Goal: Task Accomplishment & Management: Manage account settings

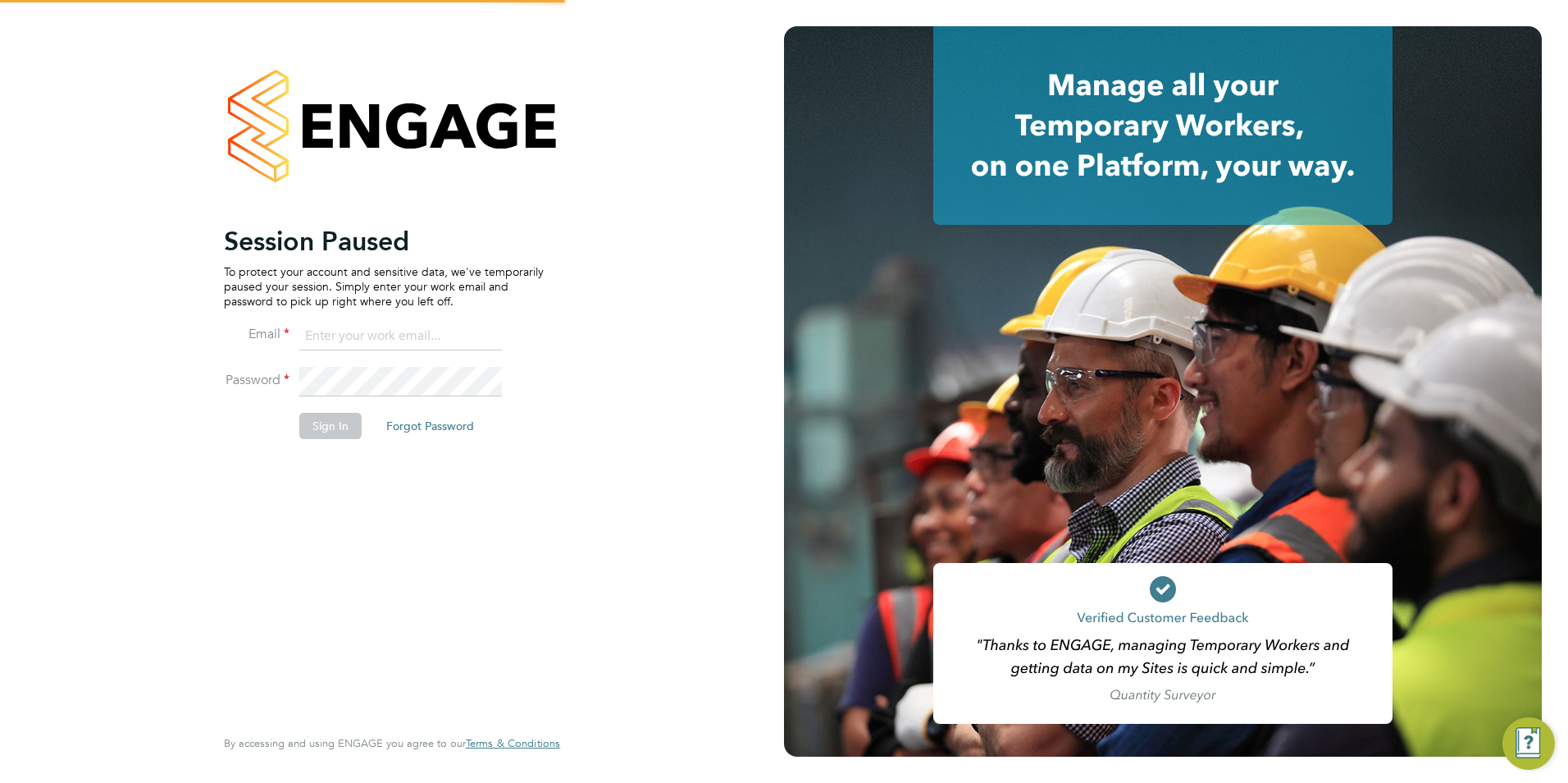
type input "chloe@18rec.com"
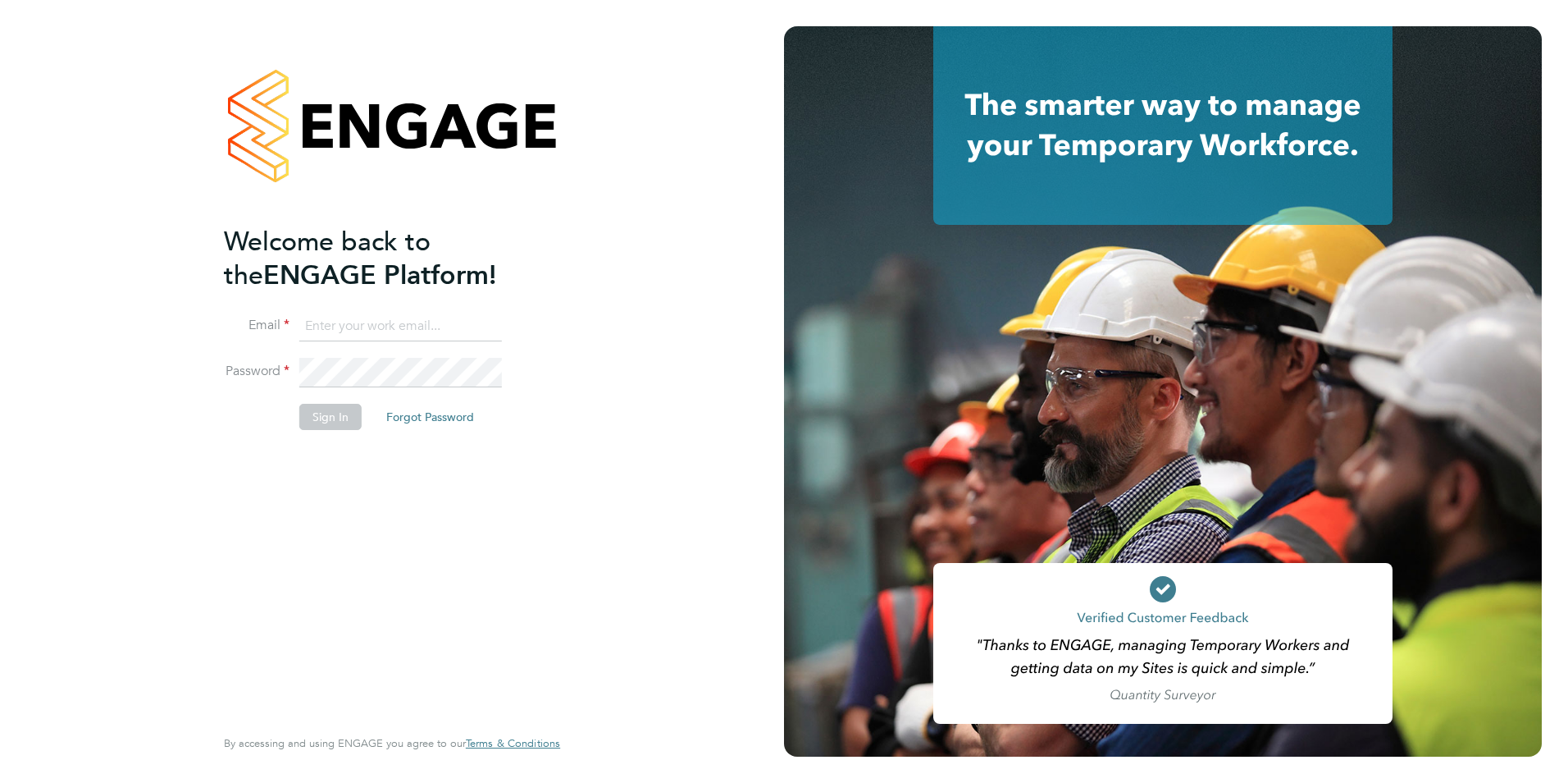
type input "chloe@18rec.com"
click at [356, 415] on button "Sign In" at bounding box center [330, 417] width 63 height 26
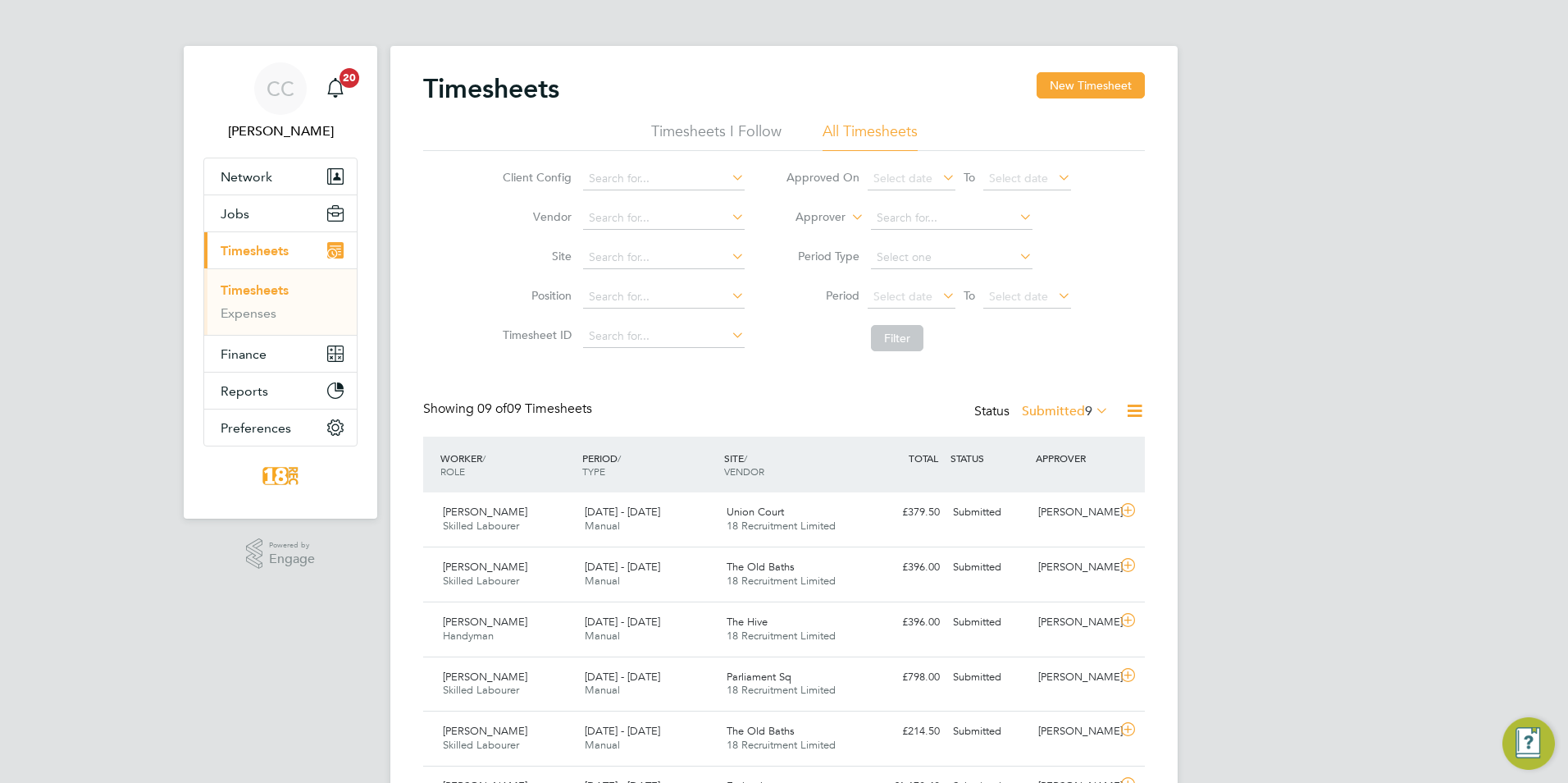
click at [1075, 403] on label "Submitted 9" at bounding box center [1065, 411] width 87 height 16
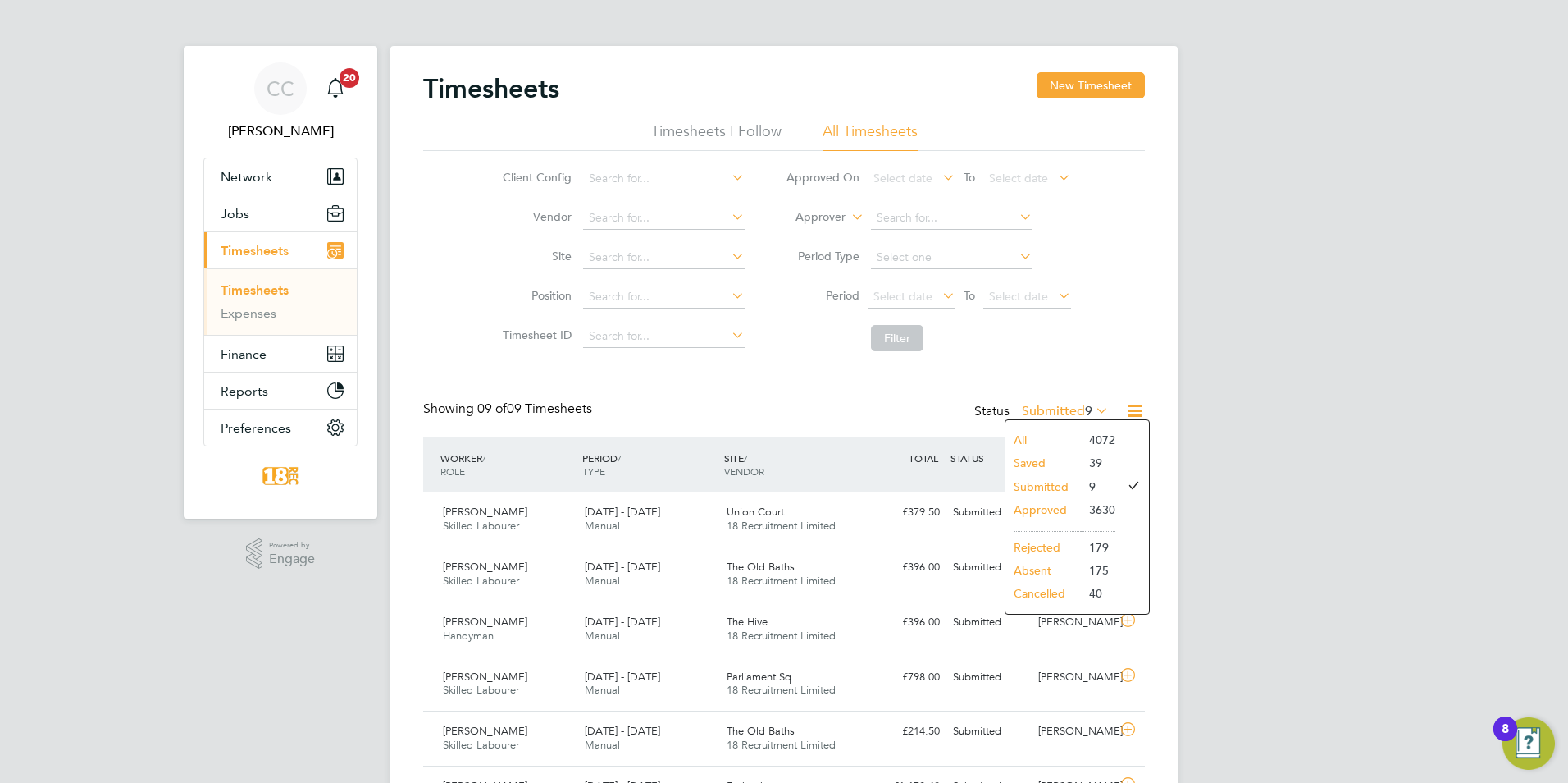
click at [1067, 489] on li "Submitted" at bounding box center [1043, 487] width 76 height 23
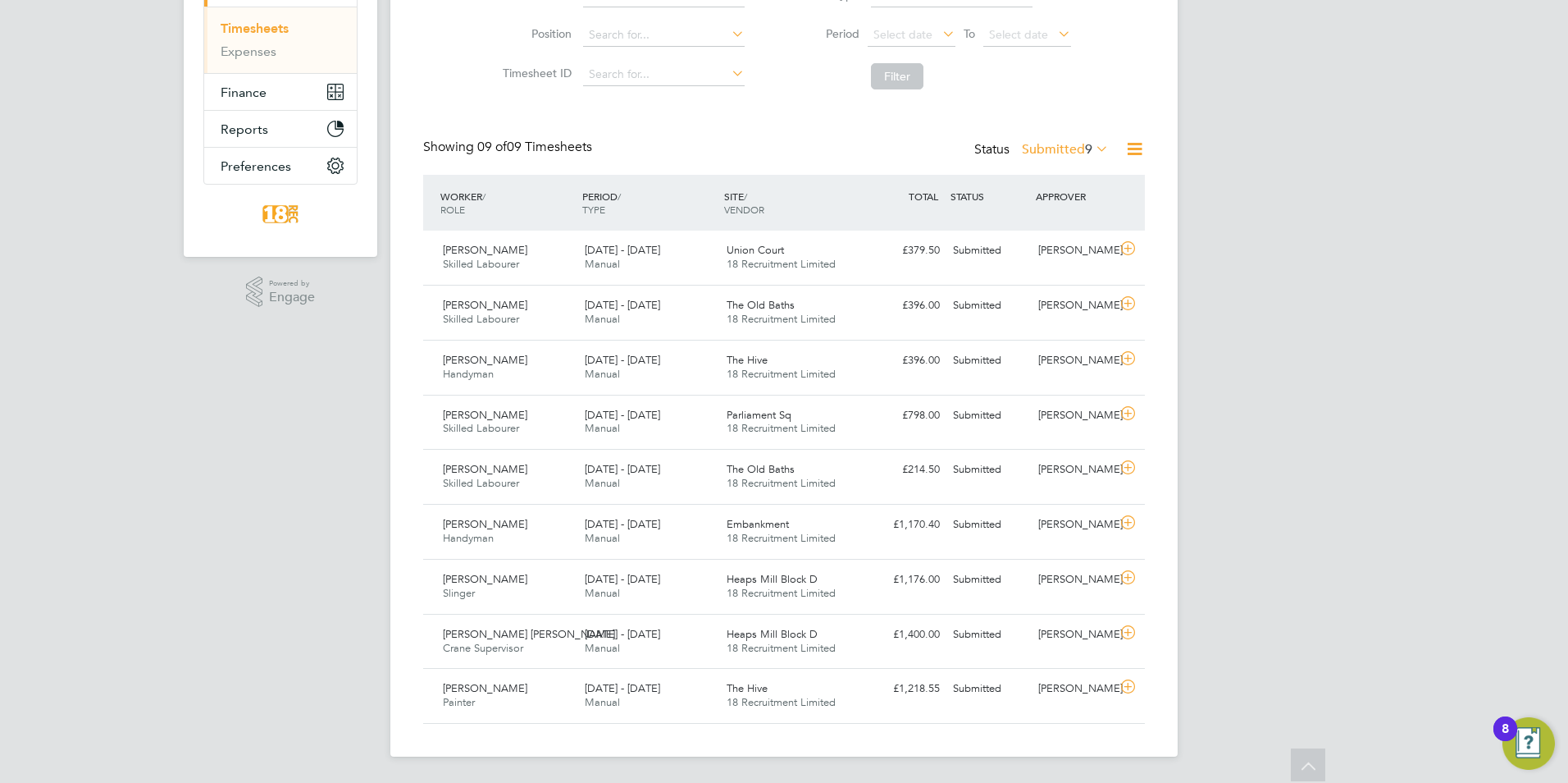
click at [1028, 152] on label "Submitted 9" at bounding box center [1065, 149] width 87 height 16
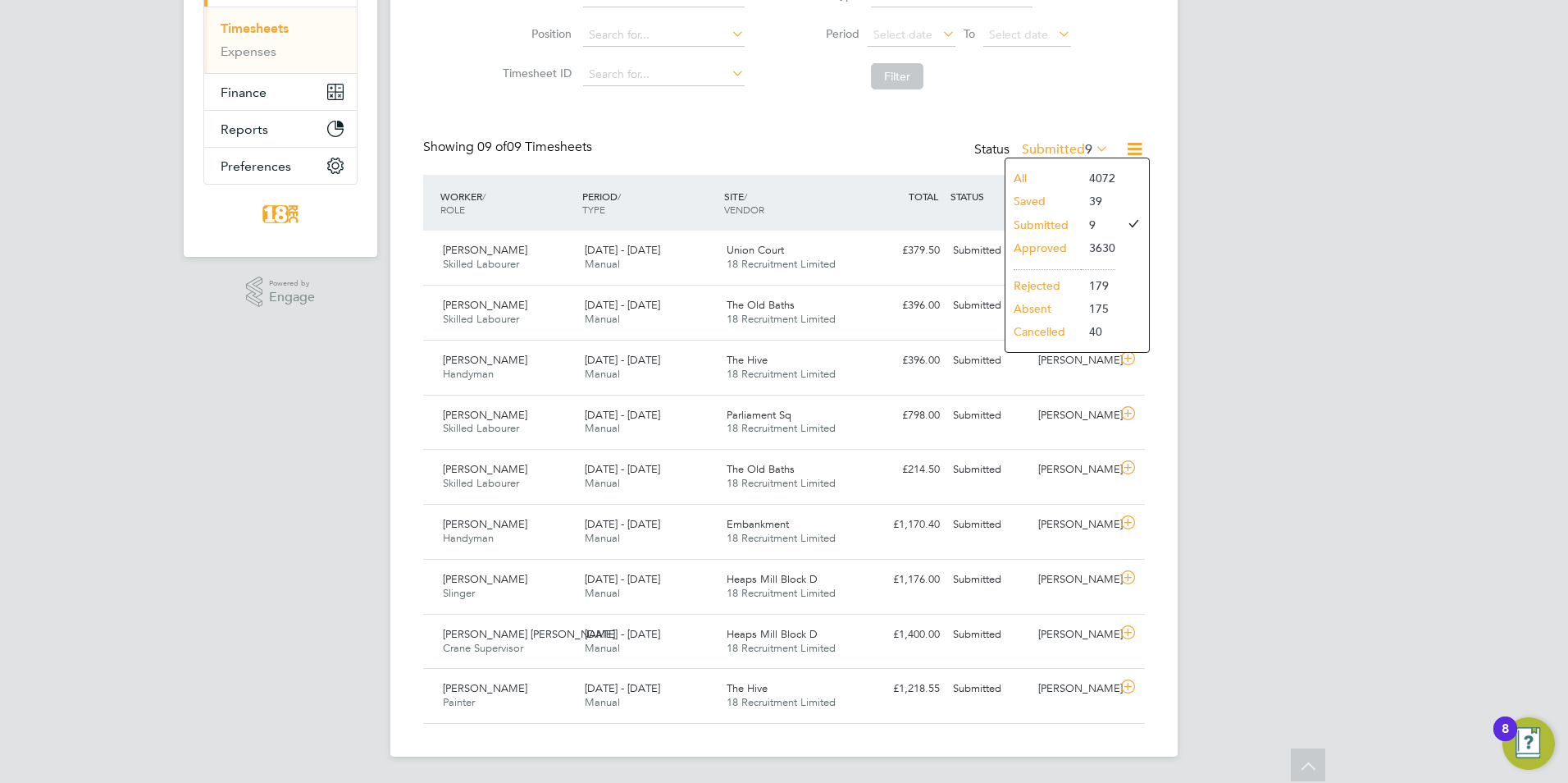
click at [1044, 245] on li "Approved" at bounding box center [1043, 248] width 76 height 23
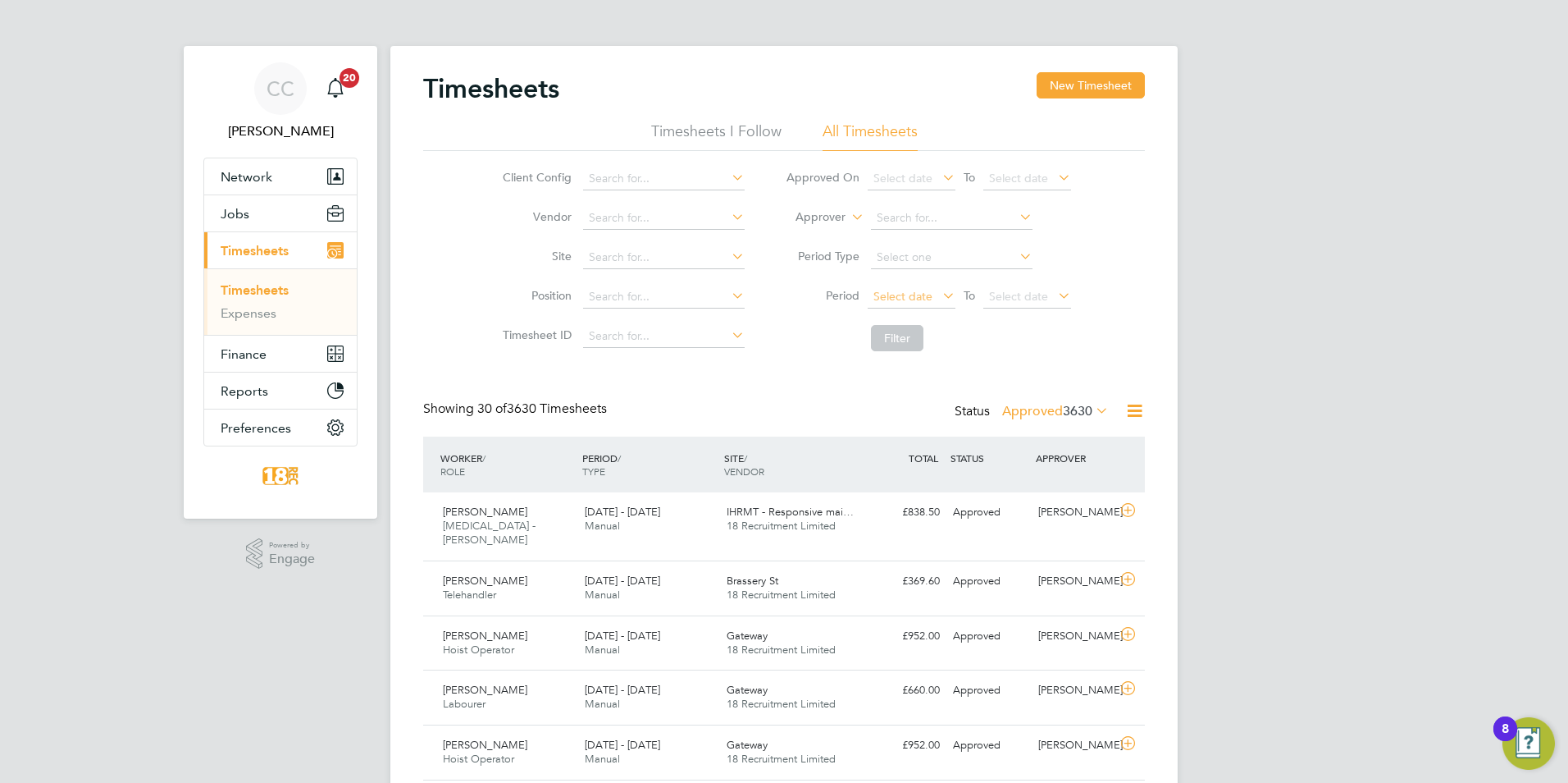
click at [913, 300] on span "Select date" at bounding box center [902, 295] width 59 height 15
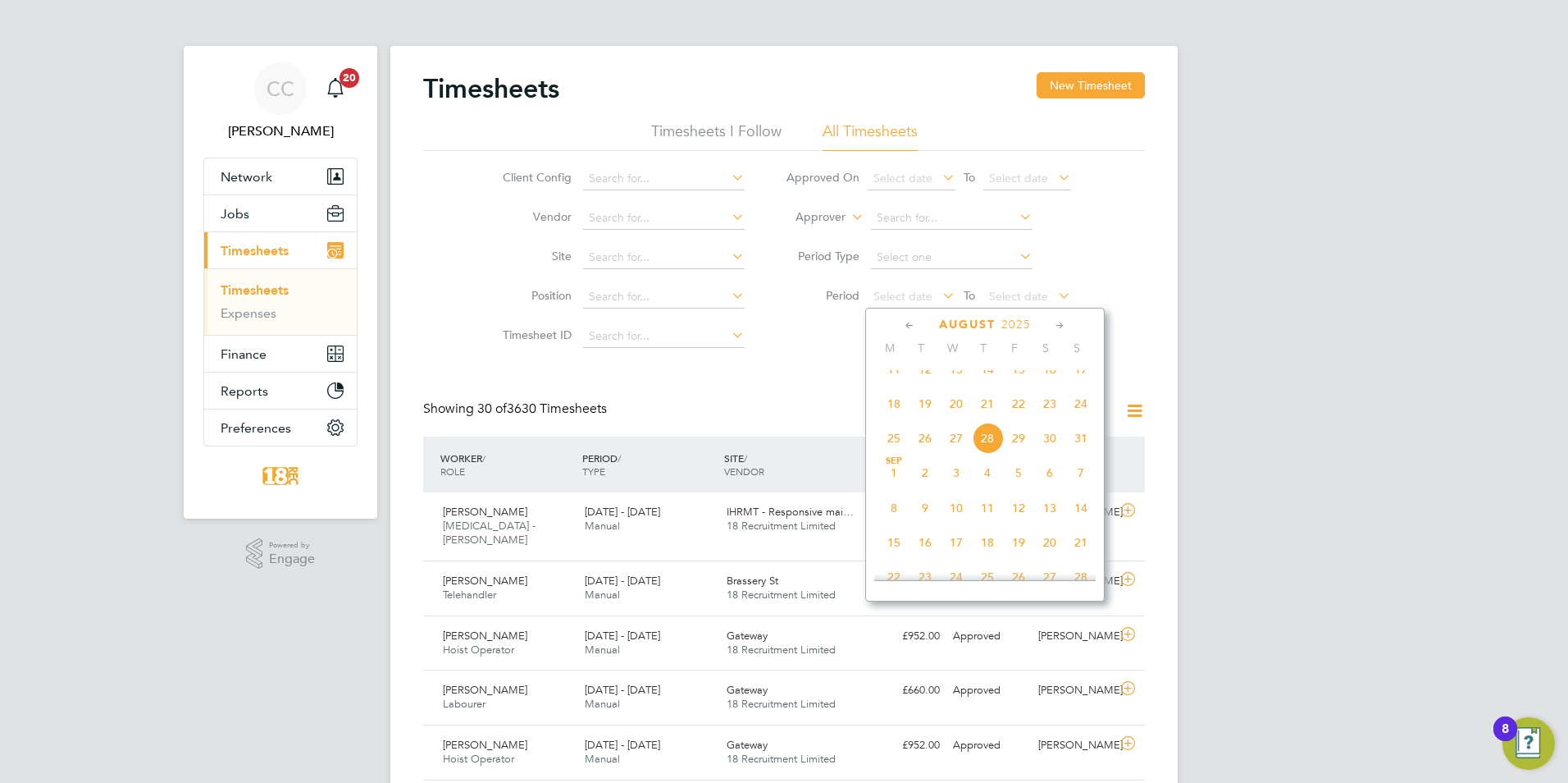
click at [892, 416] on span "18" at bounding box center [893, 403] width 31 height 31
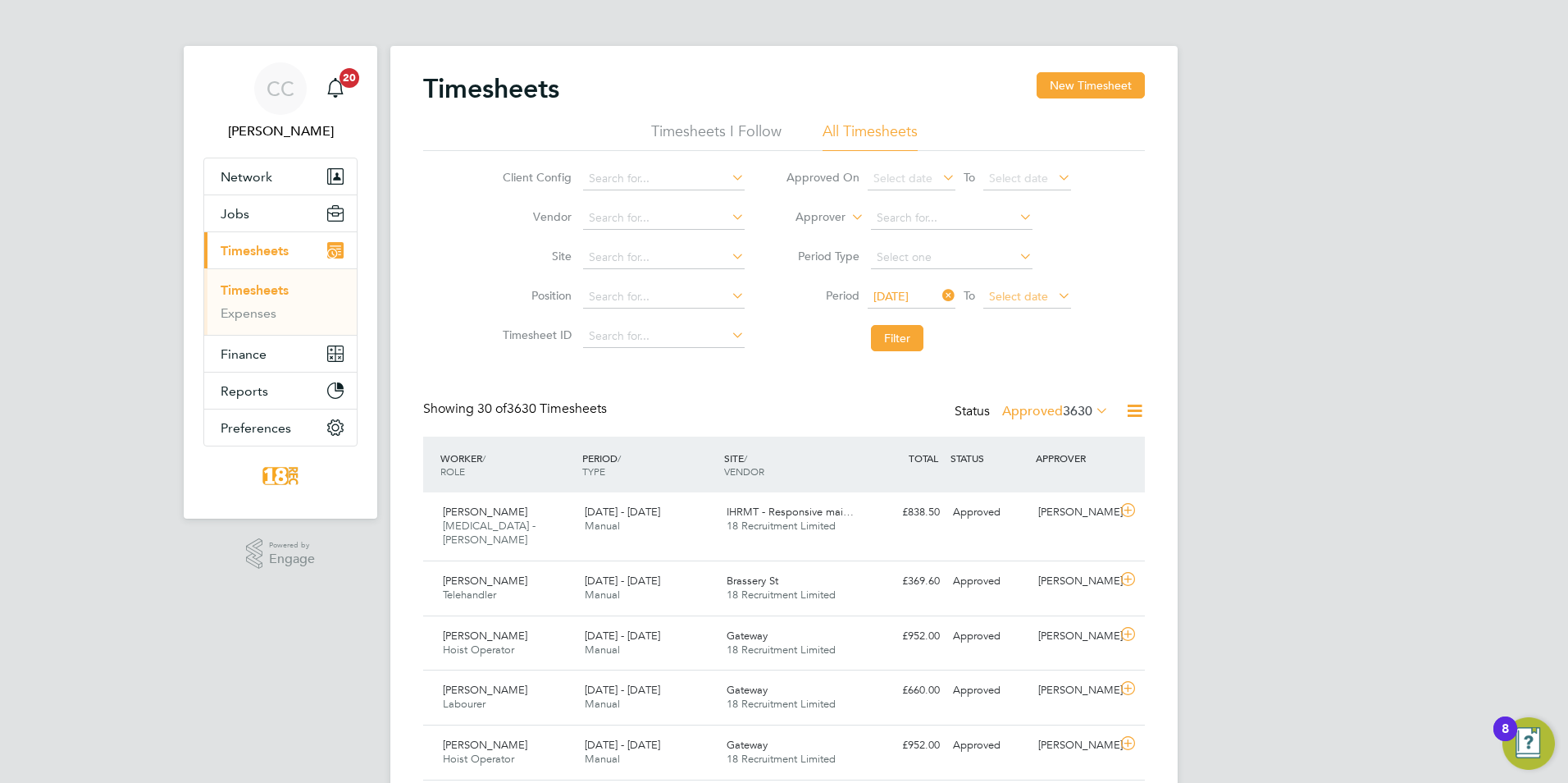
click at [1030, 287] on span "Select date" at bounding box center [1027, 297] width 87 height 22
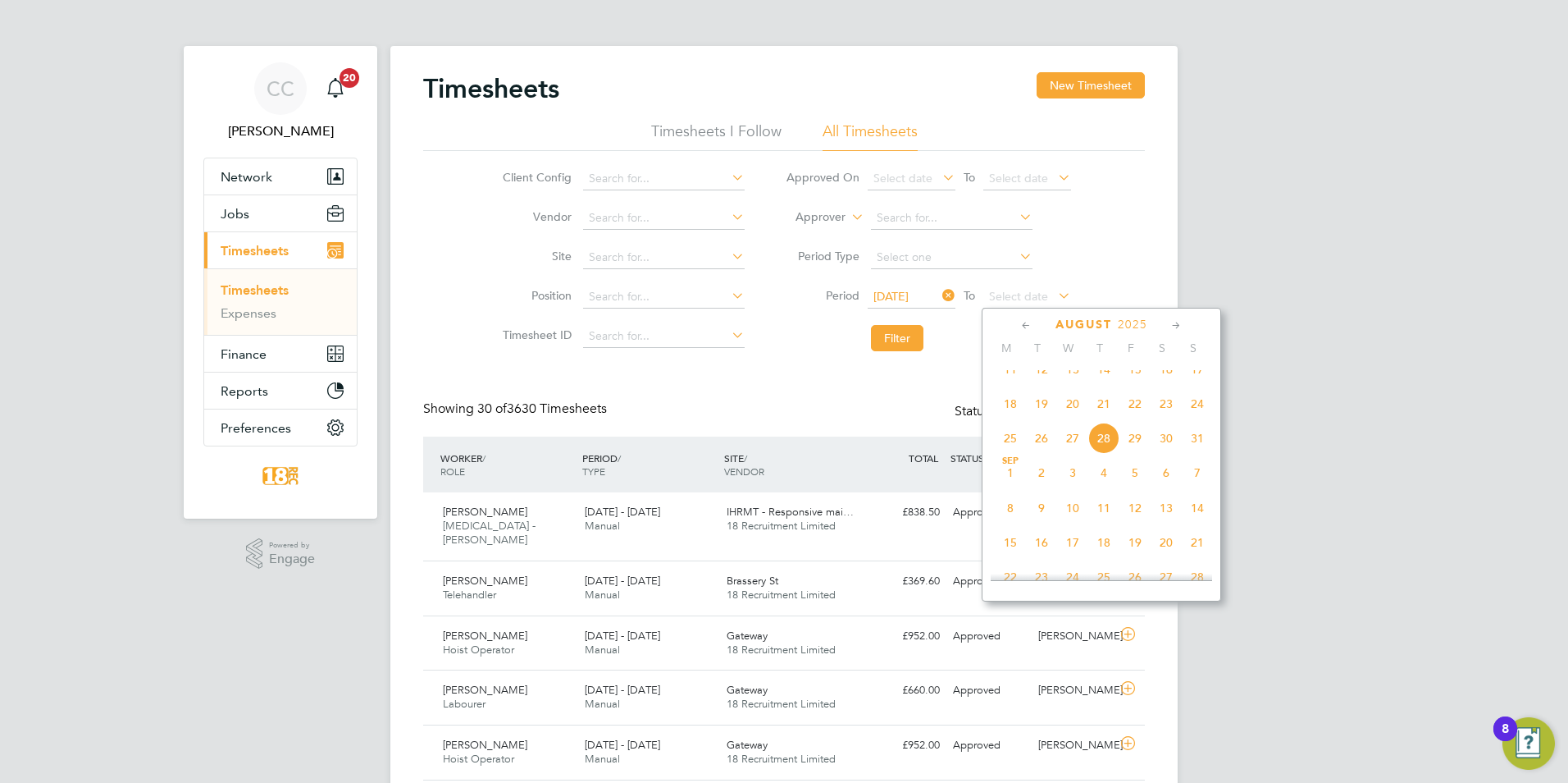
click at [1196, 412] on span "24" at bounding box center [1197, 403] width 31 height 31
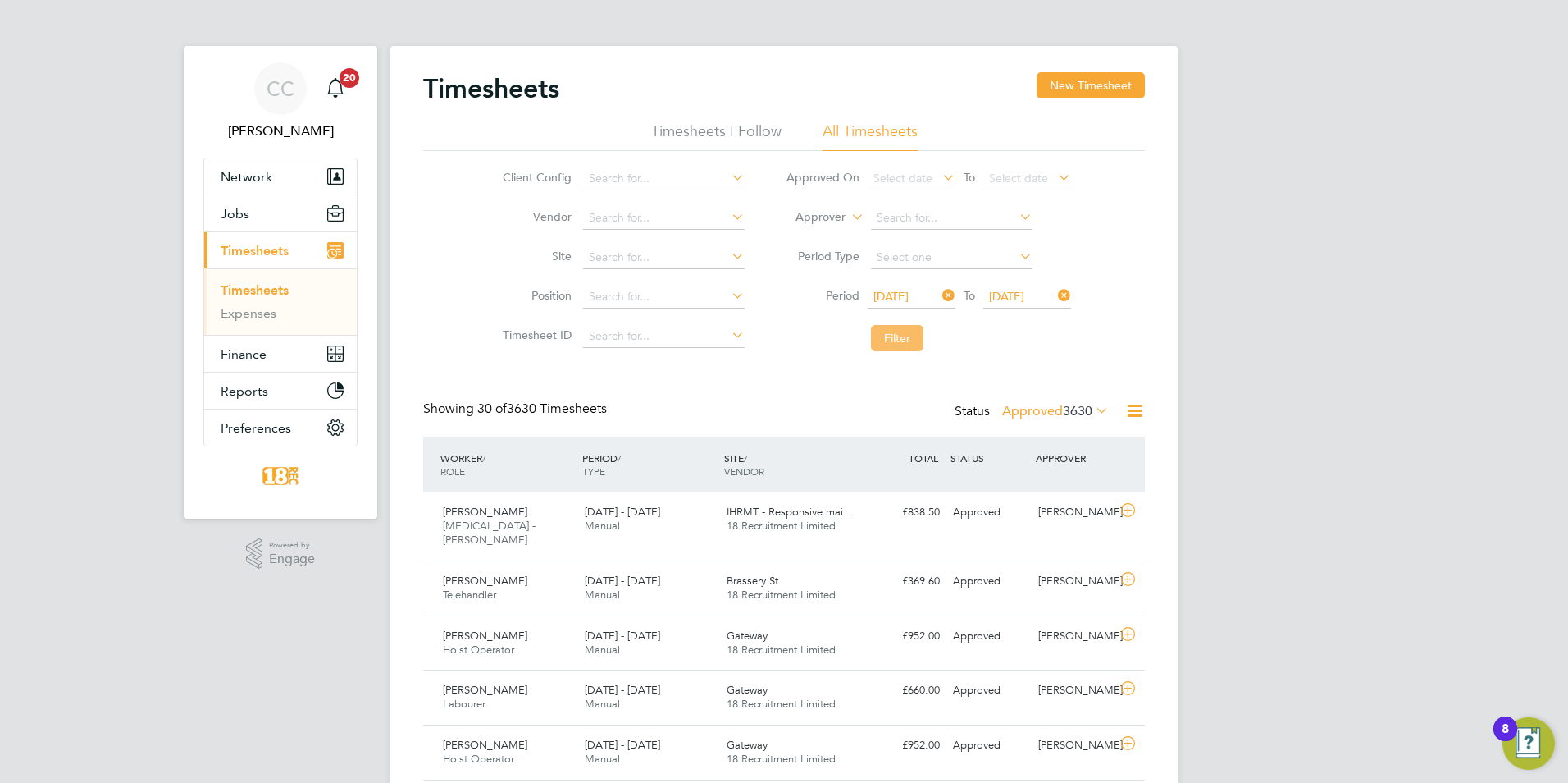
click at [900, 334] on button "Filter" at bounding box center [897, 338] width 53 height 26
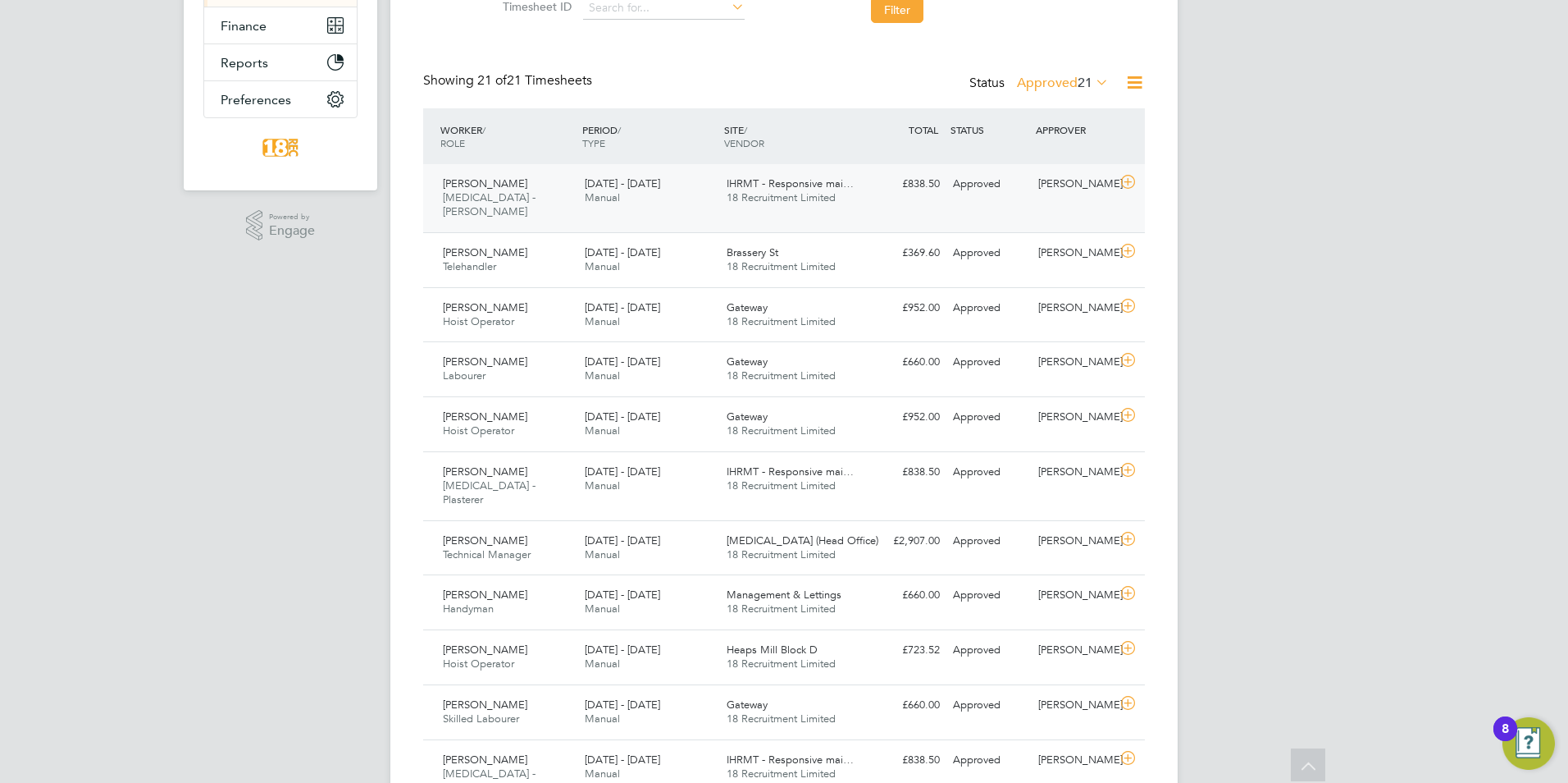
click at [962, 186] on div "Approved" at bounding box center [989, 184] width 86 height 27
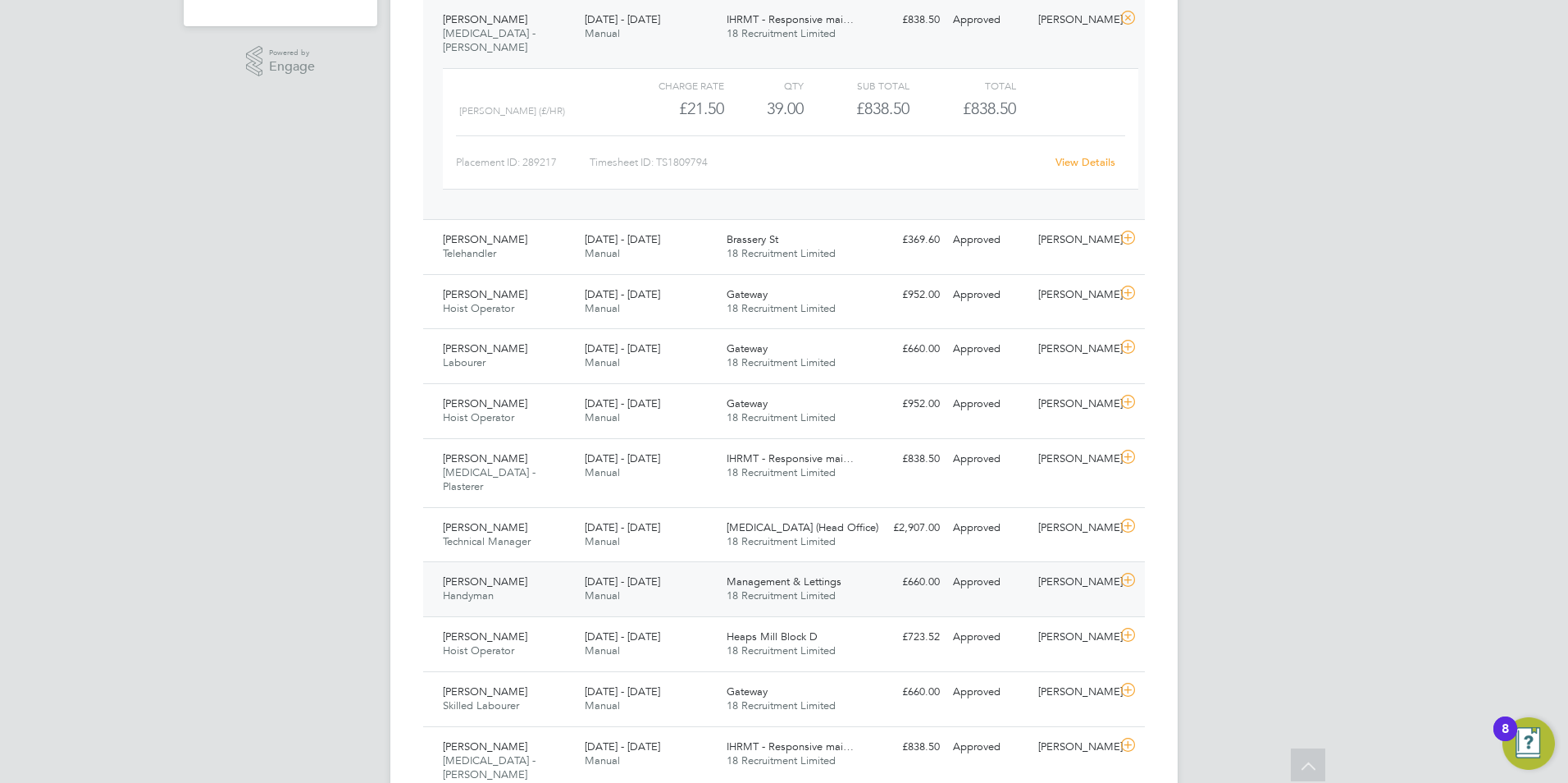
click at [726, 561] on div "Edward Torode Handyman 18 - 24 Aug 2025 18 - 24 Aug 2025 Manual Management & Le…" at bounding box center [784, 588] width 722 height 55
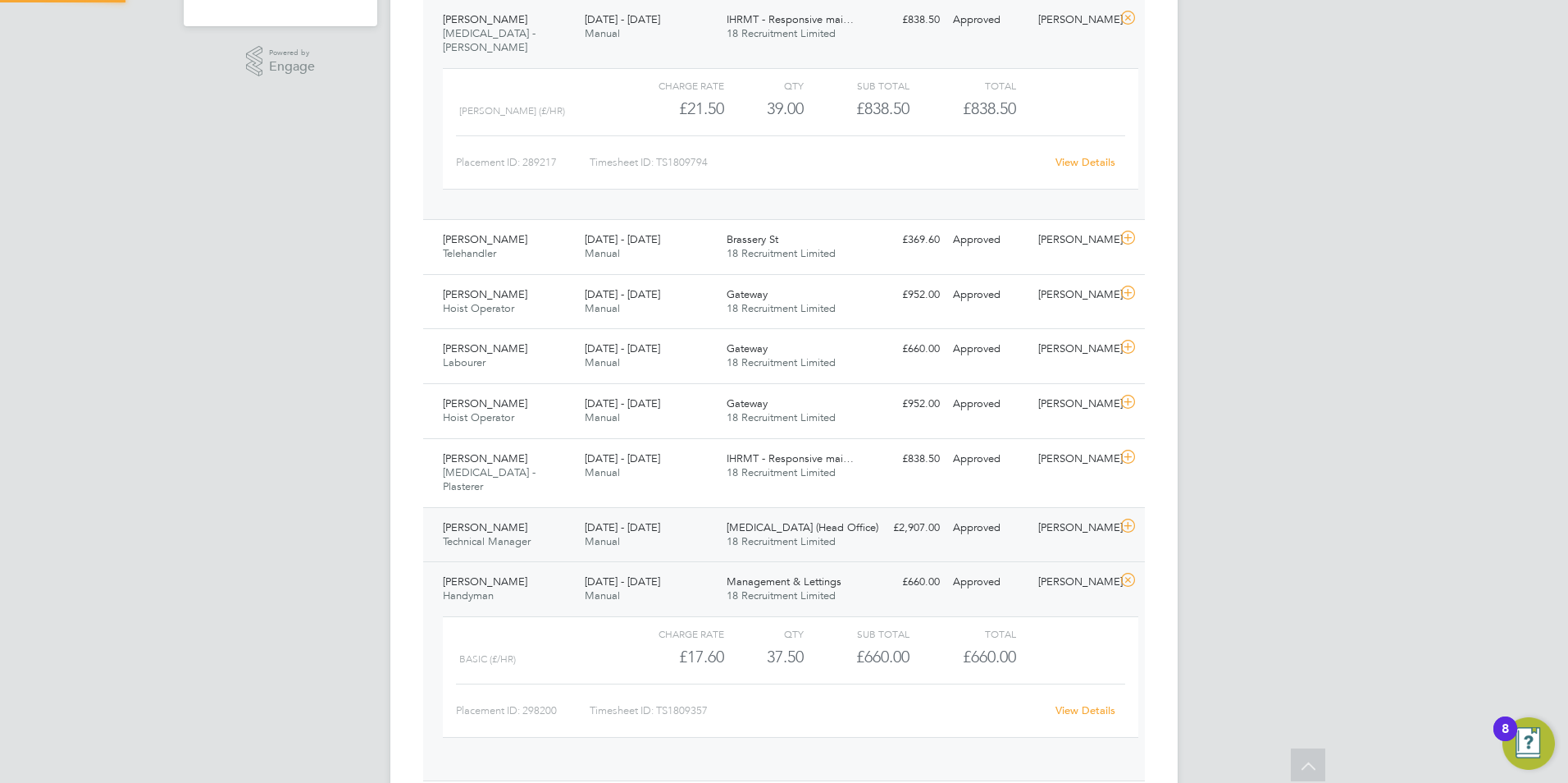
click at [740, 534] on span "18 Recruitment Limited" at bounding box center [782, 541] width 109 height 14
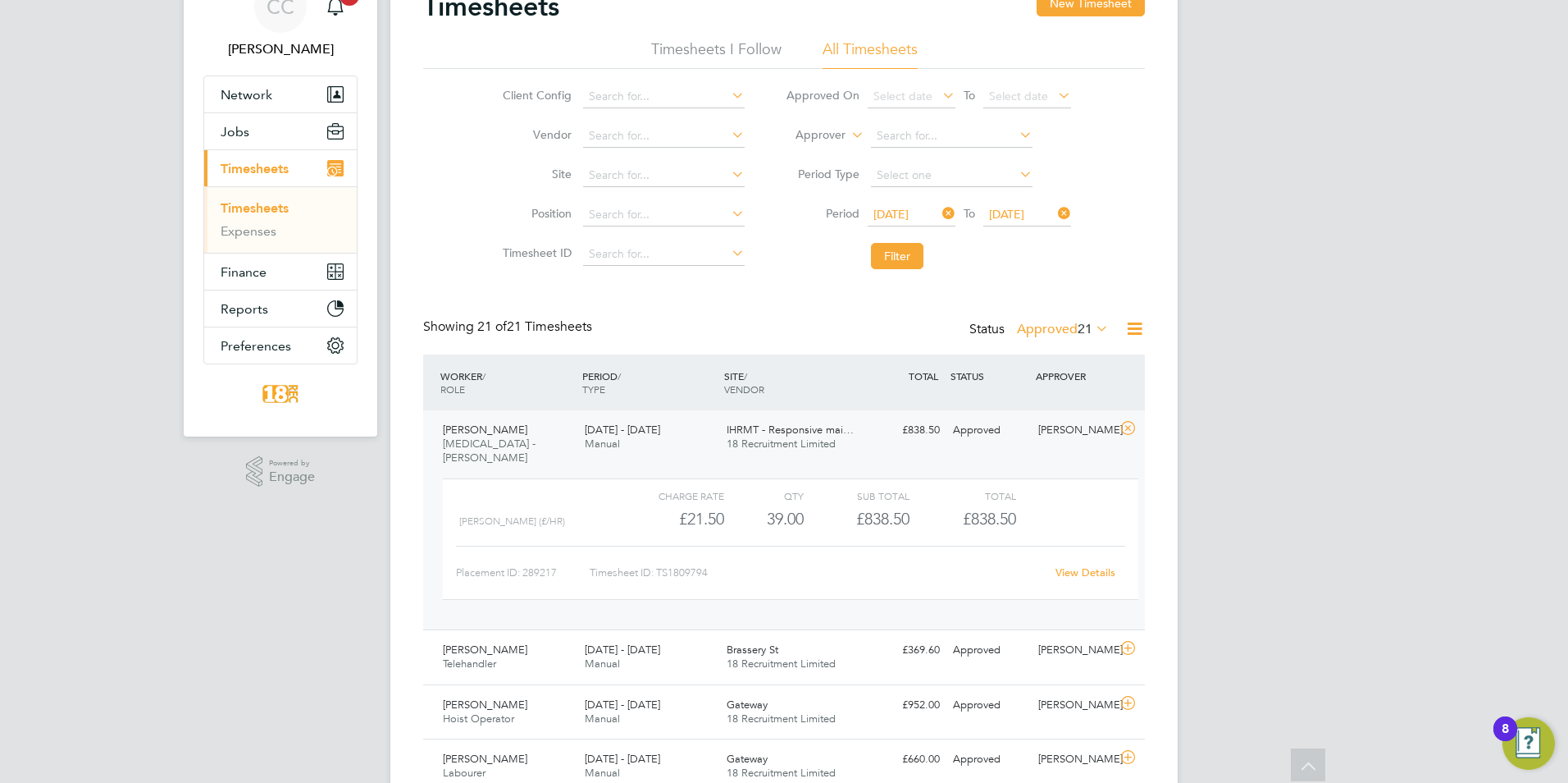
click at [666, 410] on div "Thomas Merrill HMS - Joiner 18 - 24 Aug 2025 18 - 24 Aug 2025 Manual IHRMT - Re…" at bounding box center [784, 519] width 722 height 219
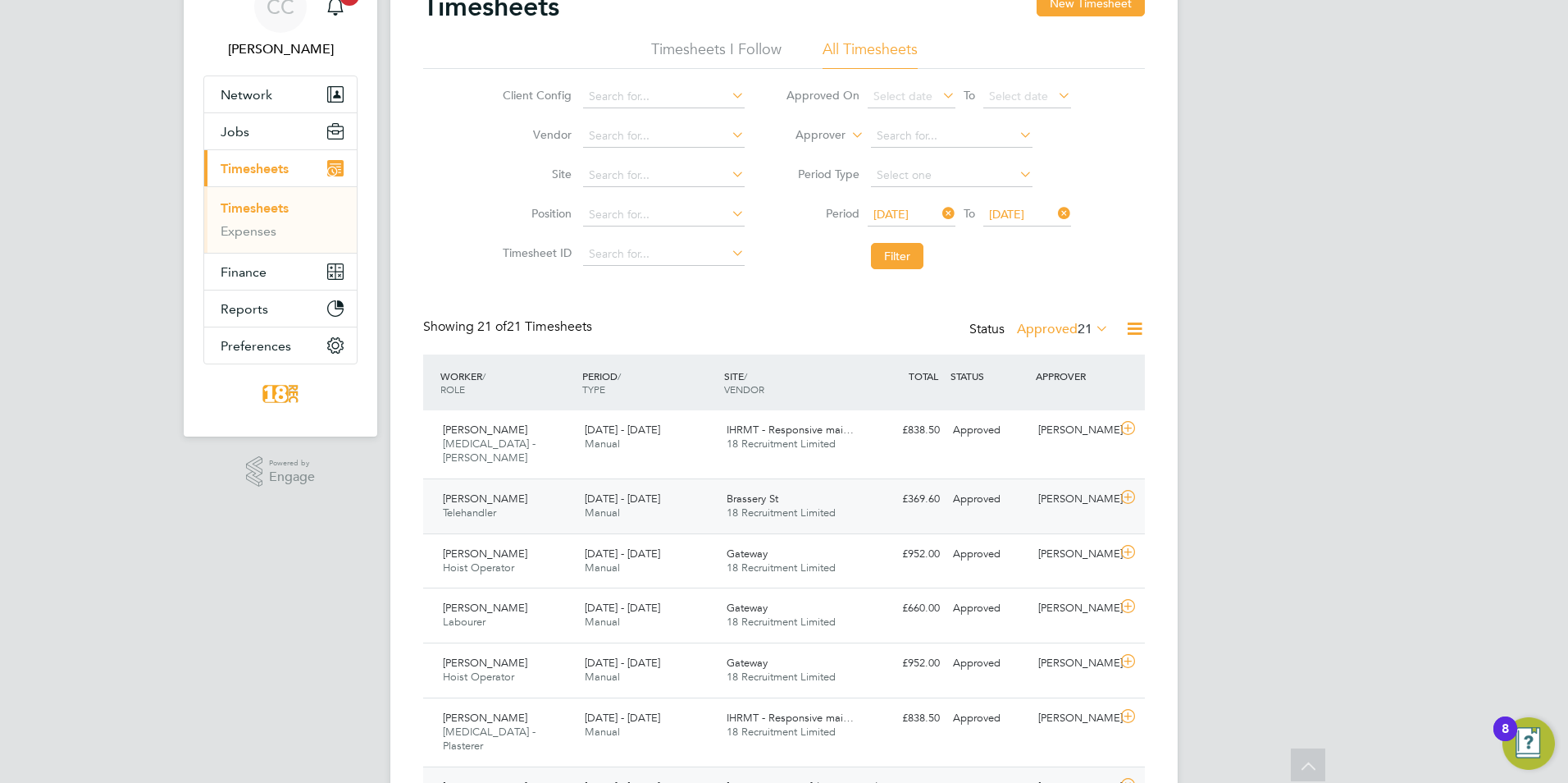
click at [818, 505] on span "18 Recruitment Limited" at bounding box center [782, 512] width 109 height 14
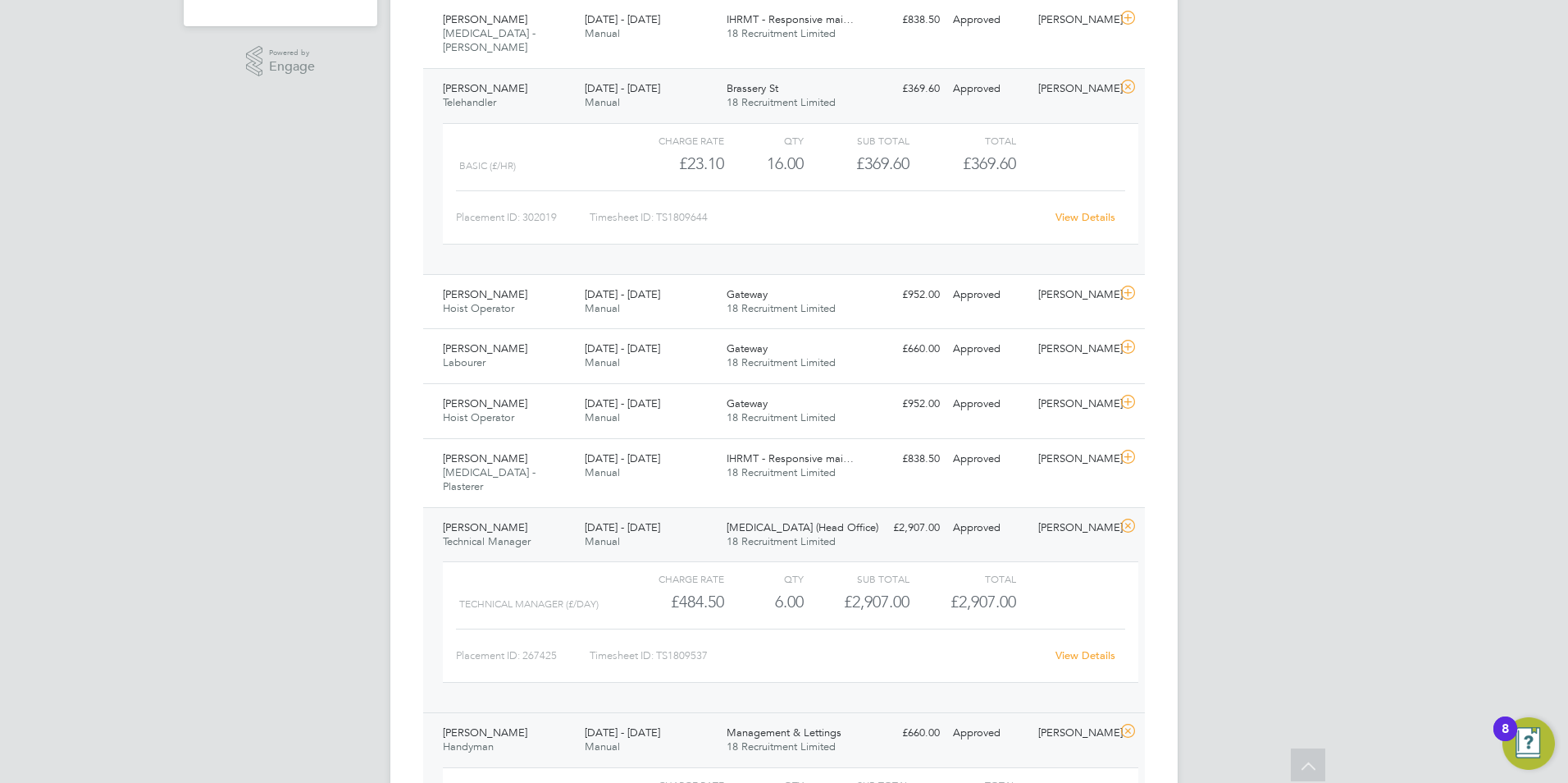
click at [833, 534] on span "18 Recruitment Limited" at bounding box center [782, 541] width 109 height 14
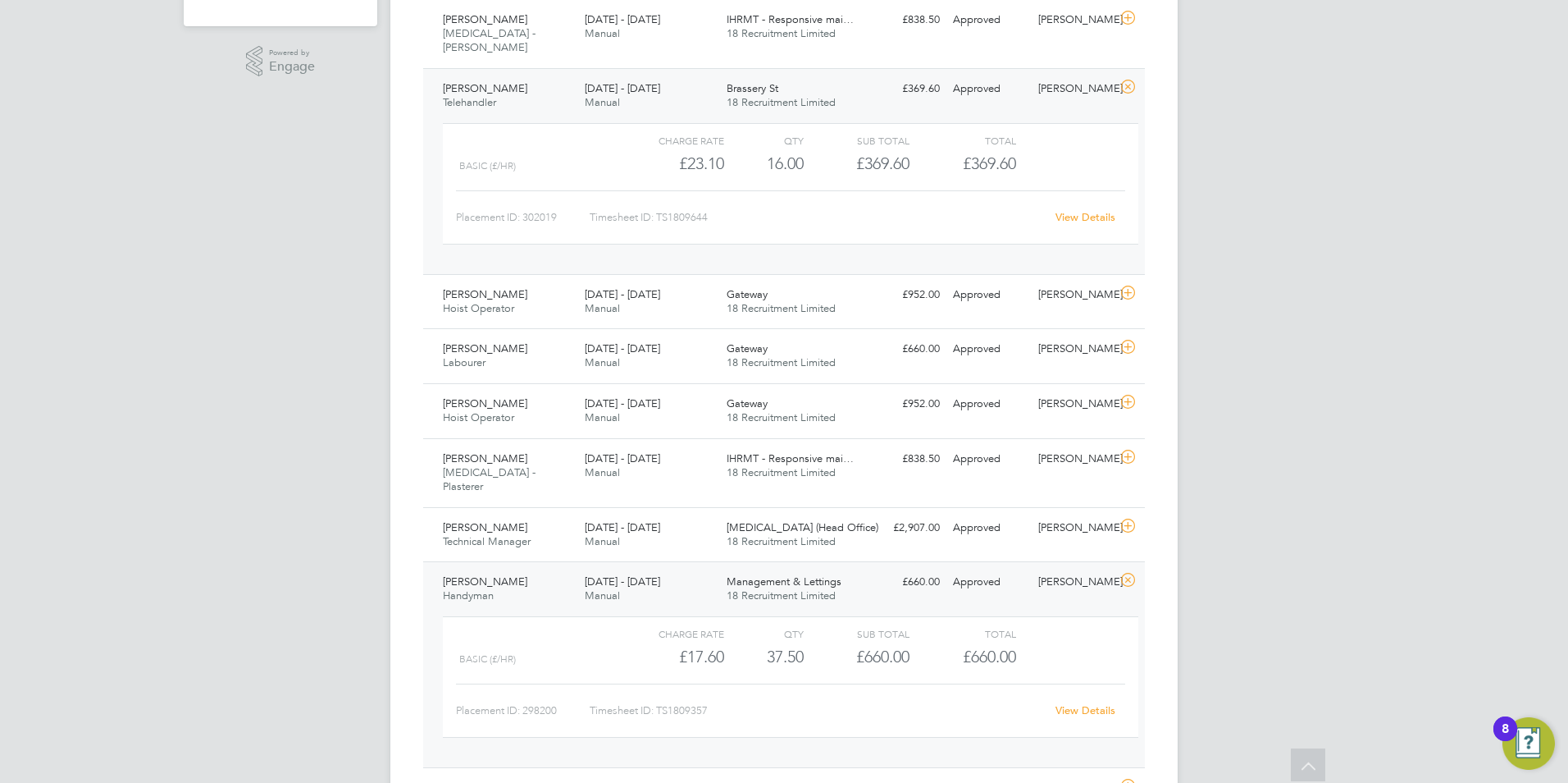
click at [777, 96] on span "18 Recruitment Limited" at bounding box center [782, 102] width 109 height 14
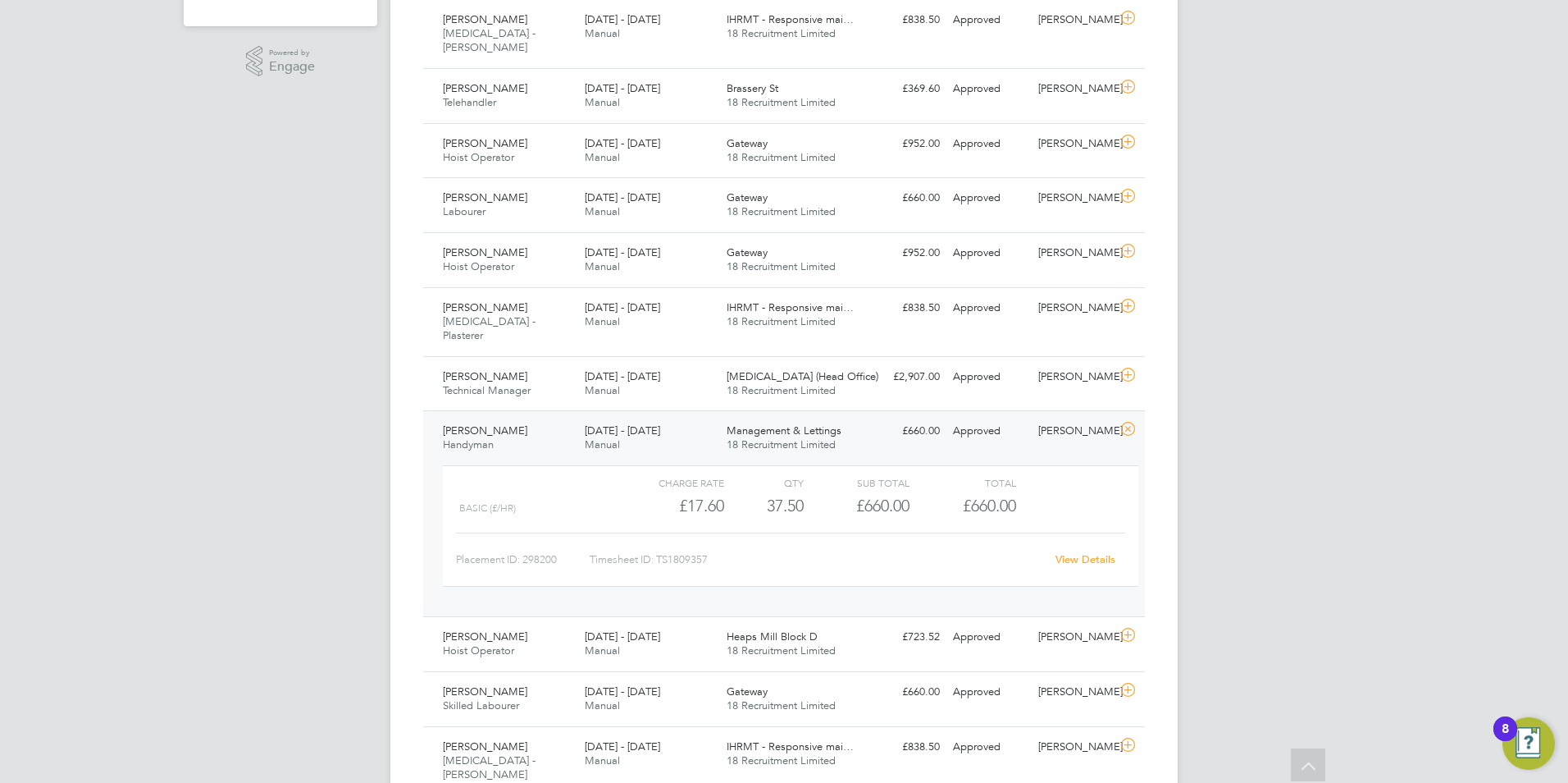
click at [831, 459] on div "Charge rate QTY Sub Total Total Basic (£/HR) £17.60 37.5 37.50 38 £660.00 £660.…" at bounding box center [790, 534] width 709 height 151
click at [831, 424] on span "Management & Lettings" at bounding box center [784, 431] width 114 height 14
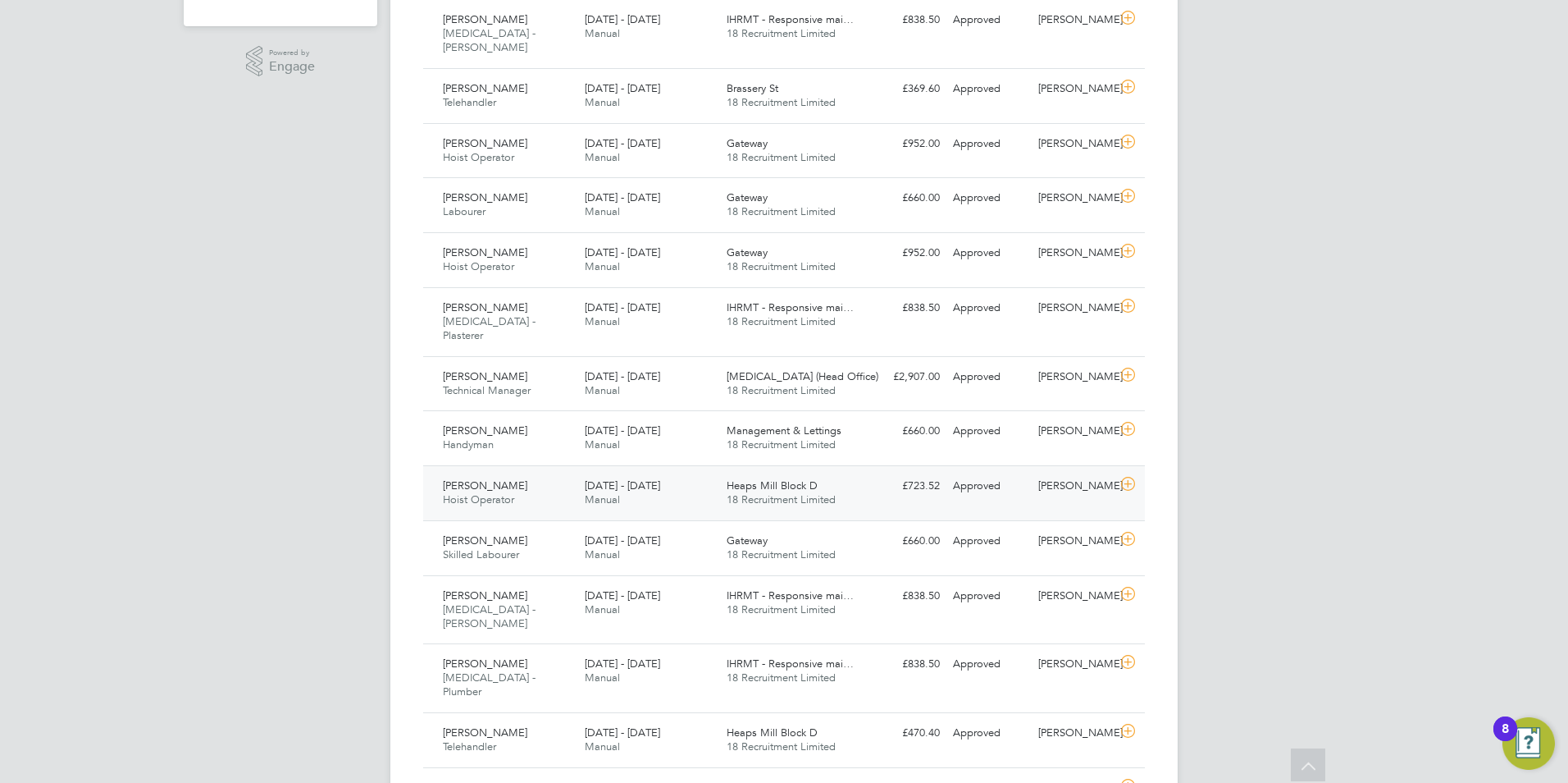
click at [807, 481] on div "Heaps Mill Block D 18 Recruitment Limited" at bounding box center [790, 492] width 142 height 41
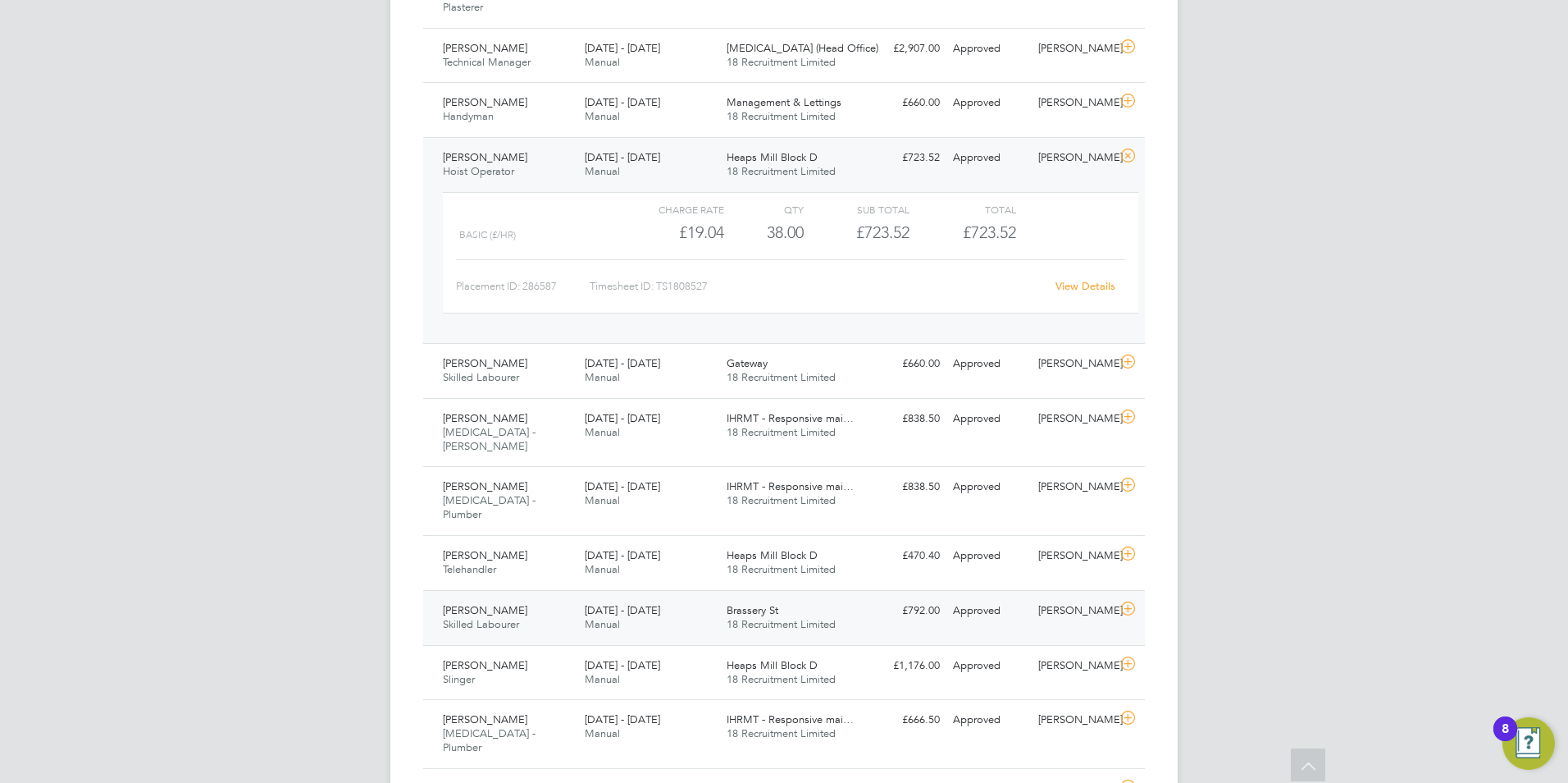
click at [788, 597] on div "Brassery St 18 Recruitment Limited" at bounding box center [790, 617] width 142 height 41
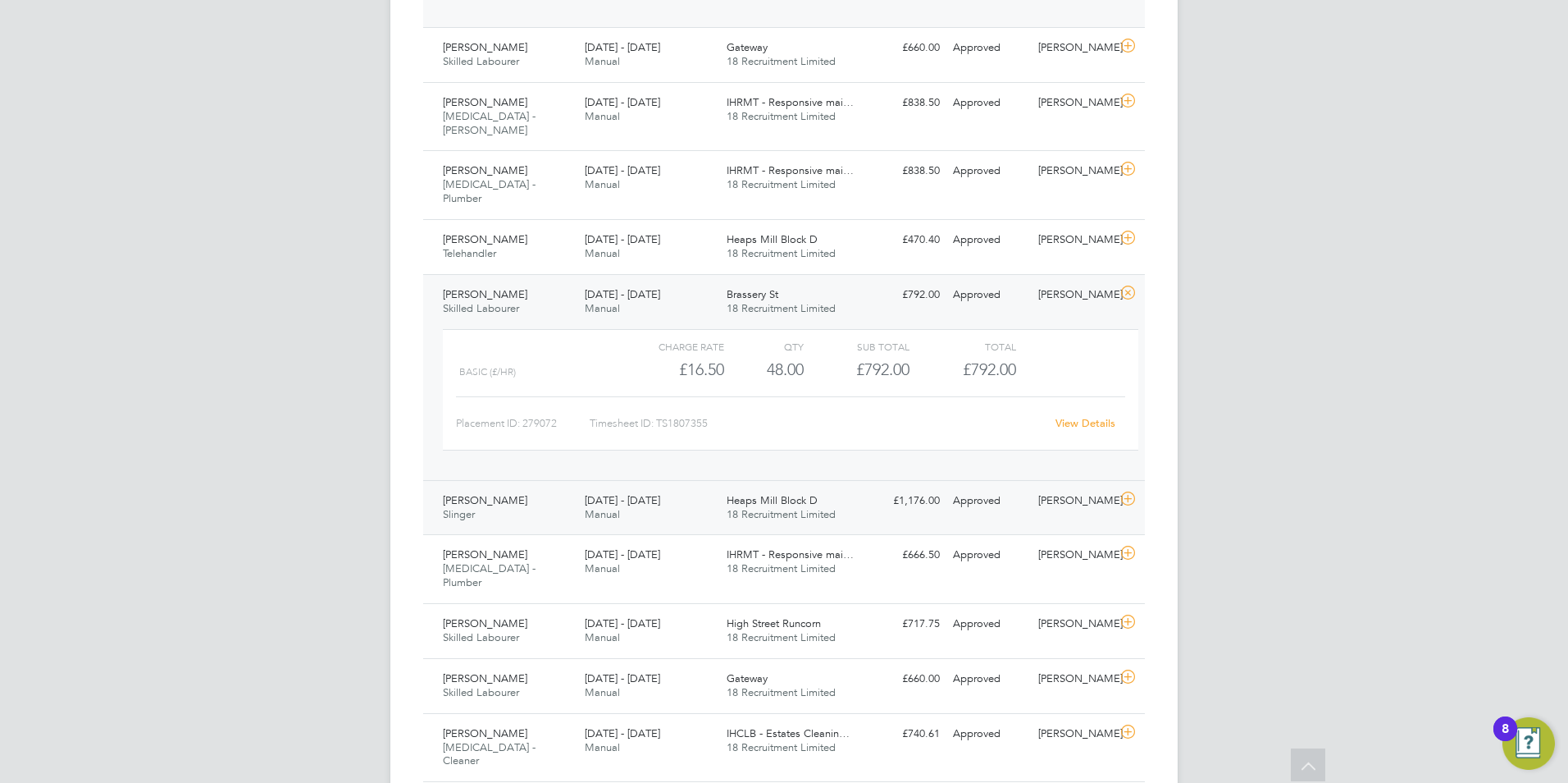
click at [820, 488] on div "Heaps Mill Block D 18 Recruitment Limited" at bounding box center [790, 507] width 142 height 41
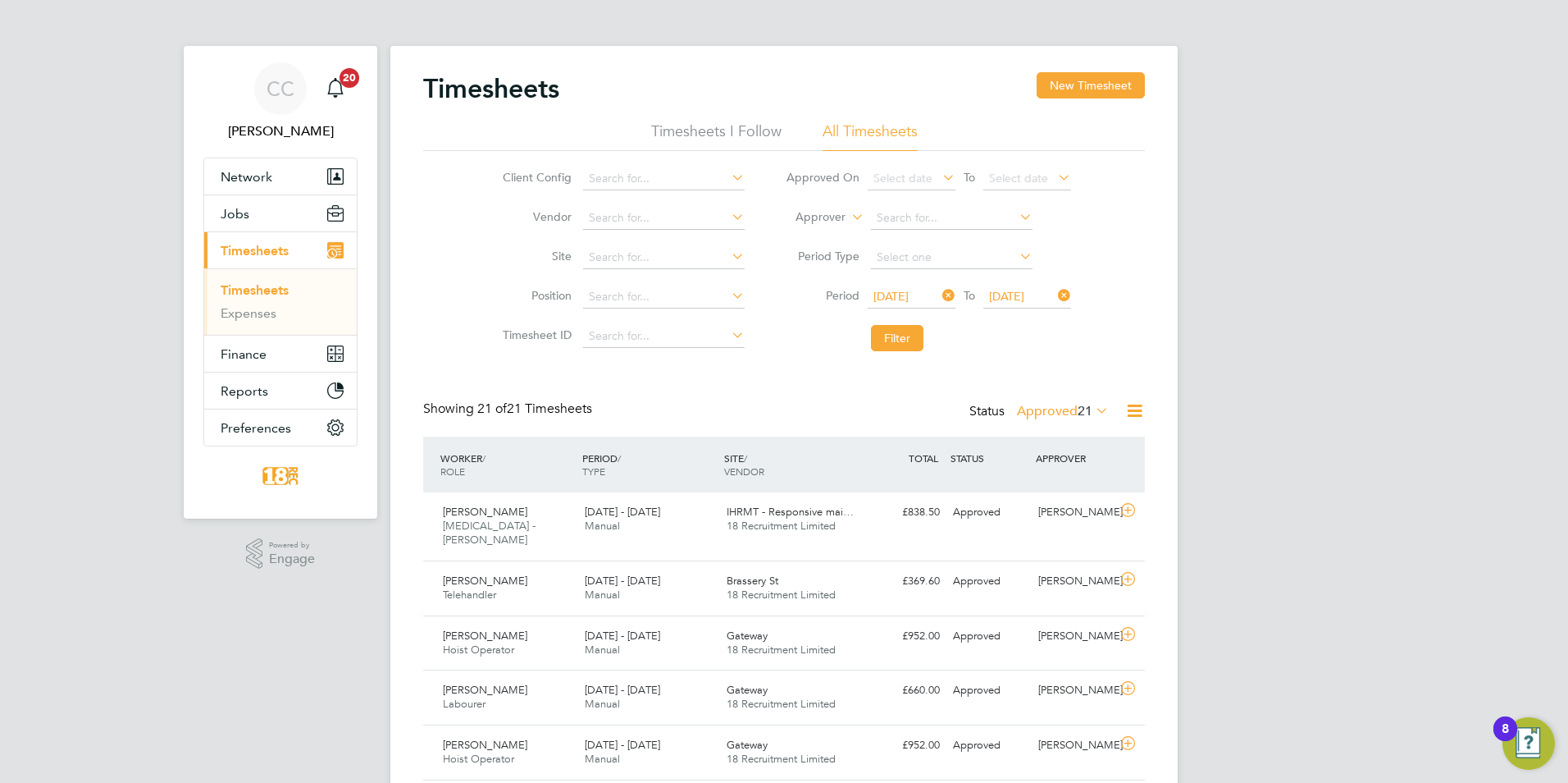
click at [1068, 411] on label "Approved 21" at bounding box center [1063, 411] width 91 height 16
click at [1067, 440] on li "All" at bounding box center [1054, 440] width 76 height 23
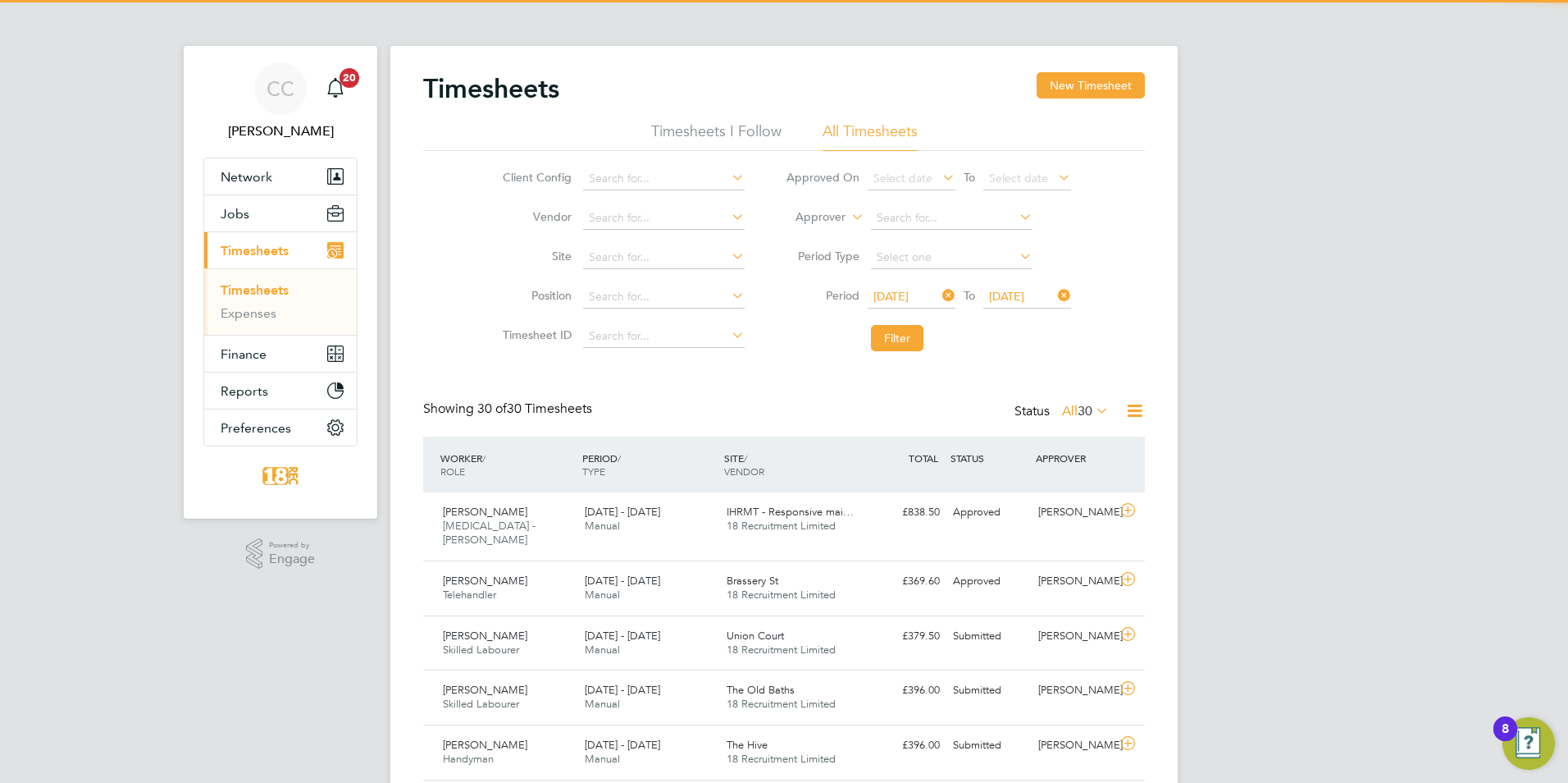
scroll to position [42, 143]
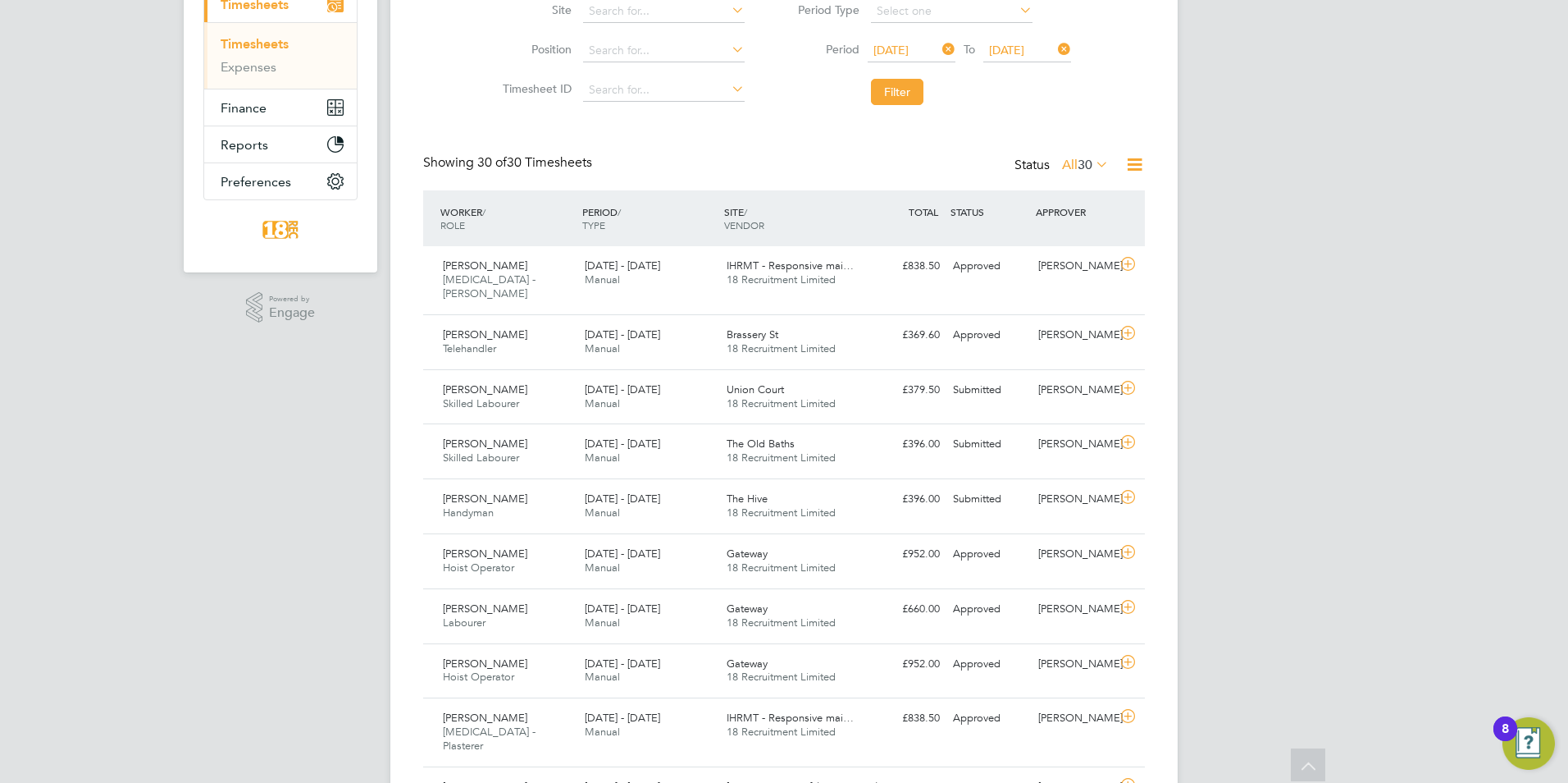
drag, startPoint x: 0, startPoint y: 194, endPoint x: 0, endPoint y: 176, distance: 18.0
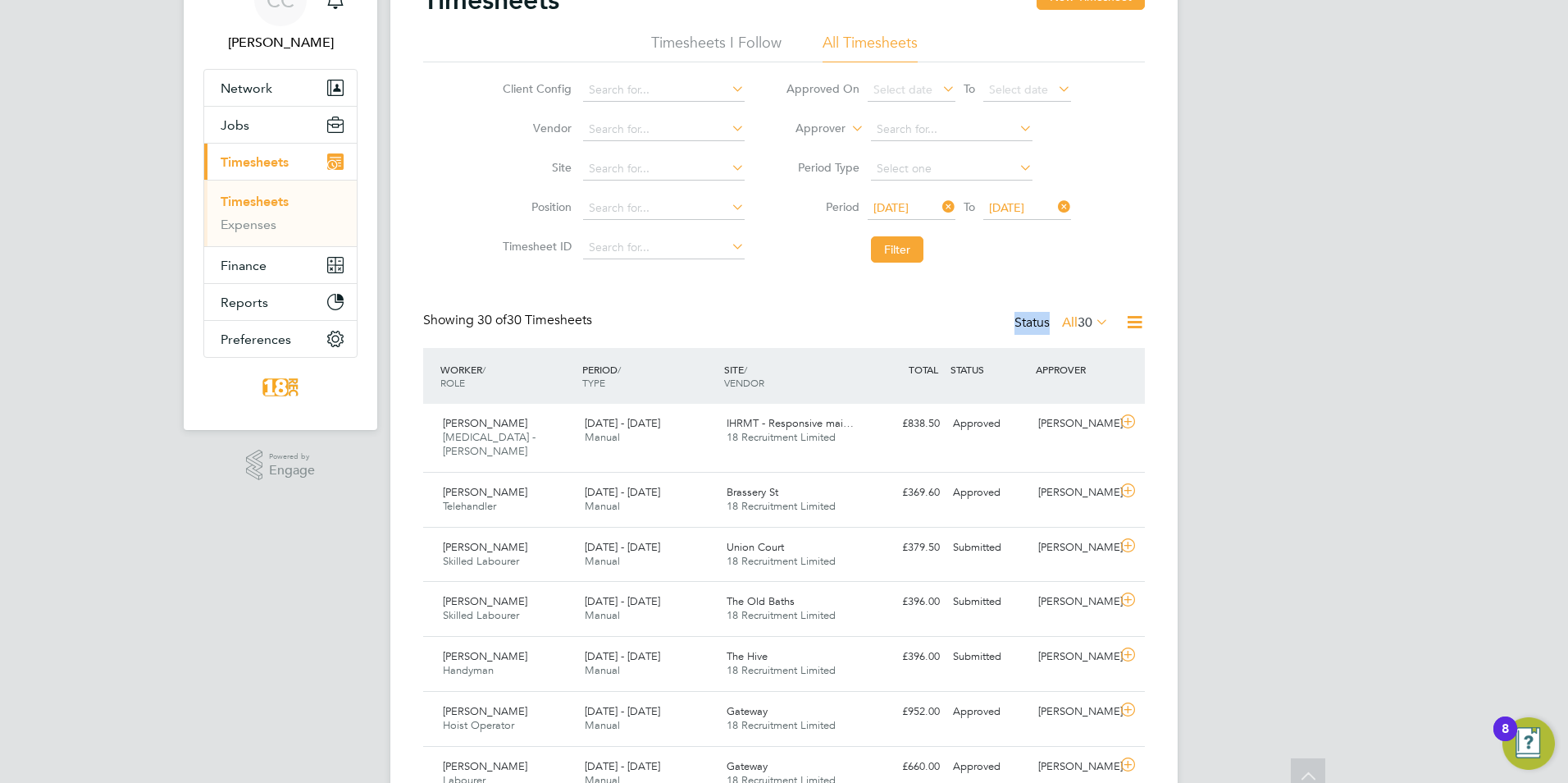
scroll to position [0, 0]
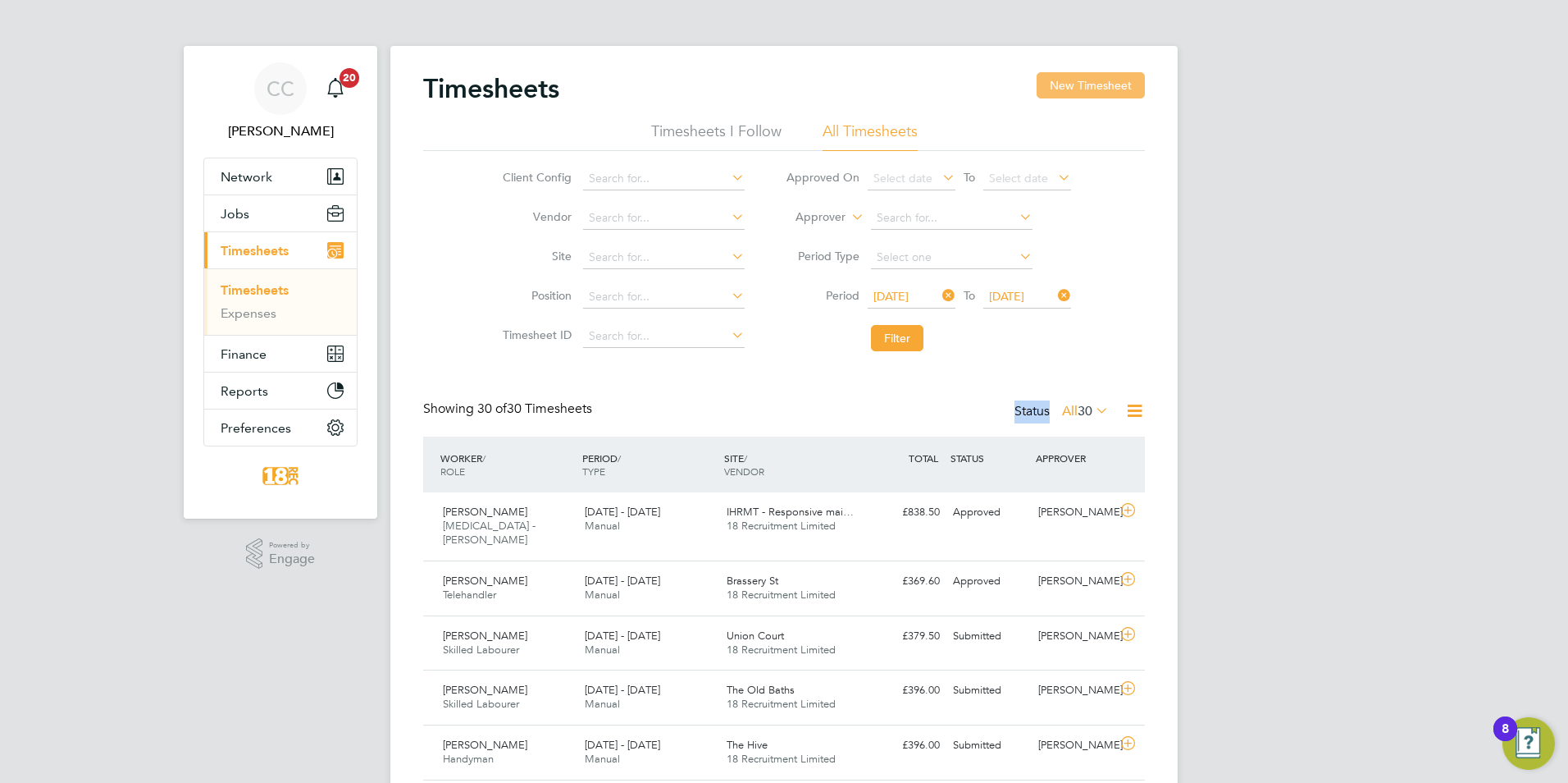
click at [1061, 97] on button "New Timesheet" at bounding box center [1091, 86] width 108 height 26
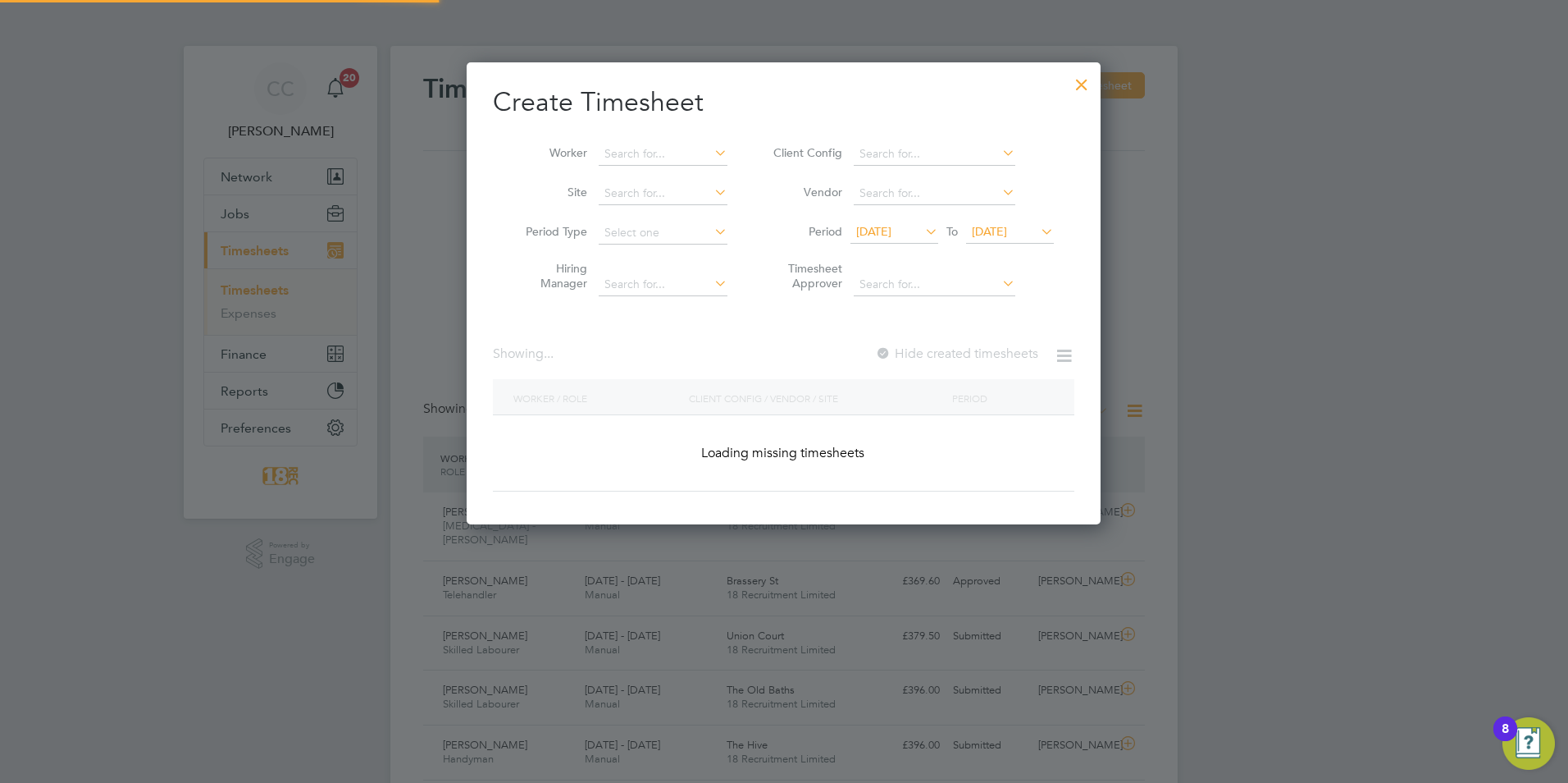
scroll to position [555, 634]
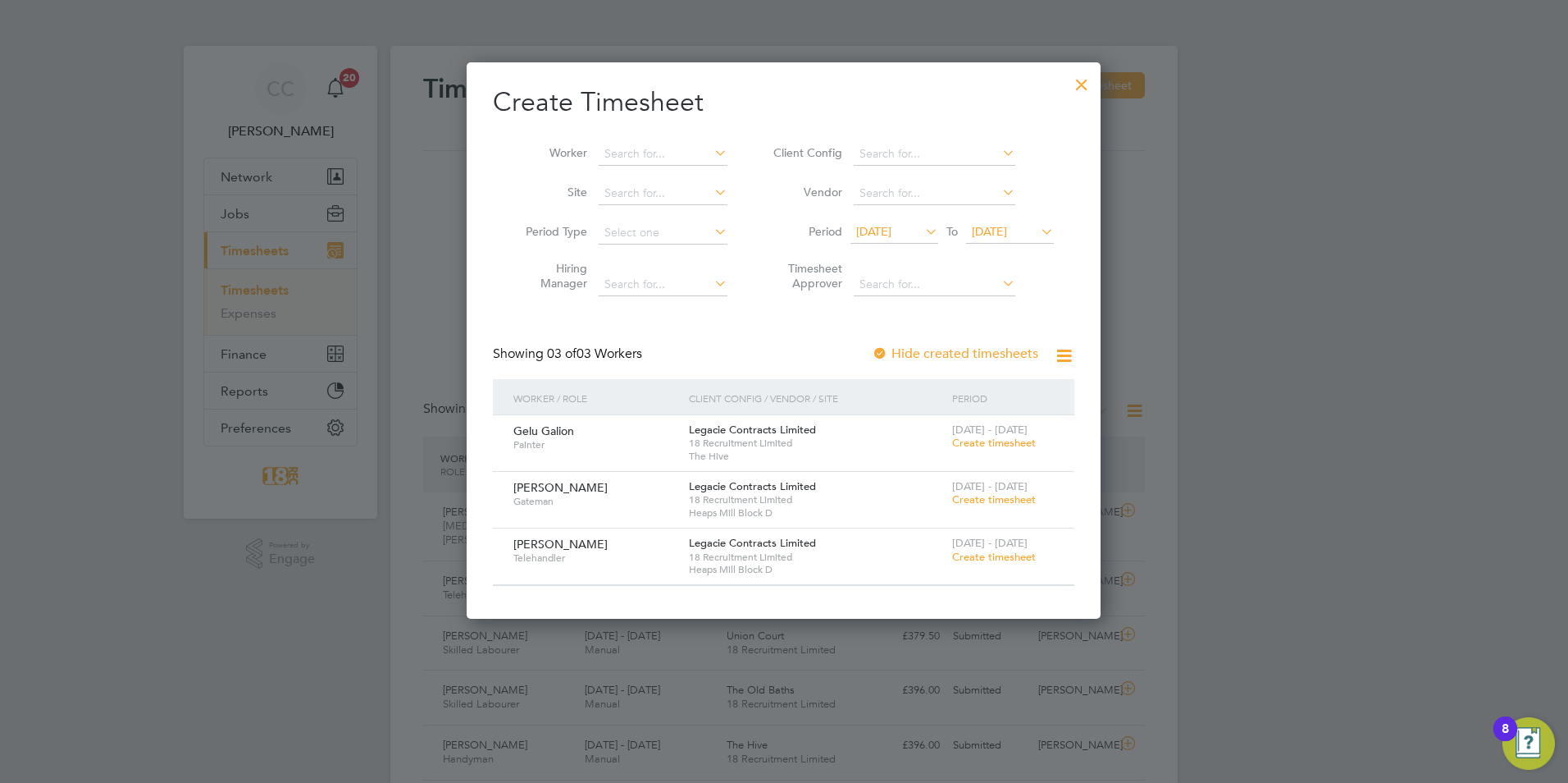
click at [1004, 502] on span "Create timesheet" at bounding box center [994, 499] width 84 height 14
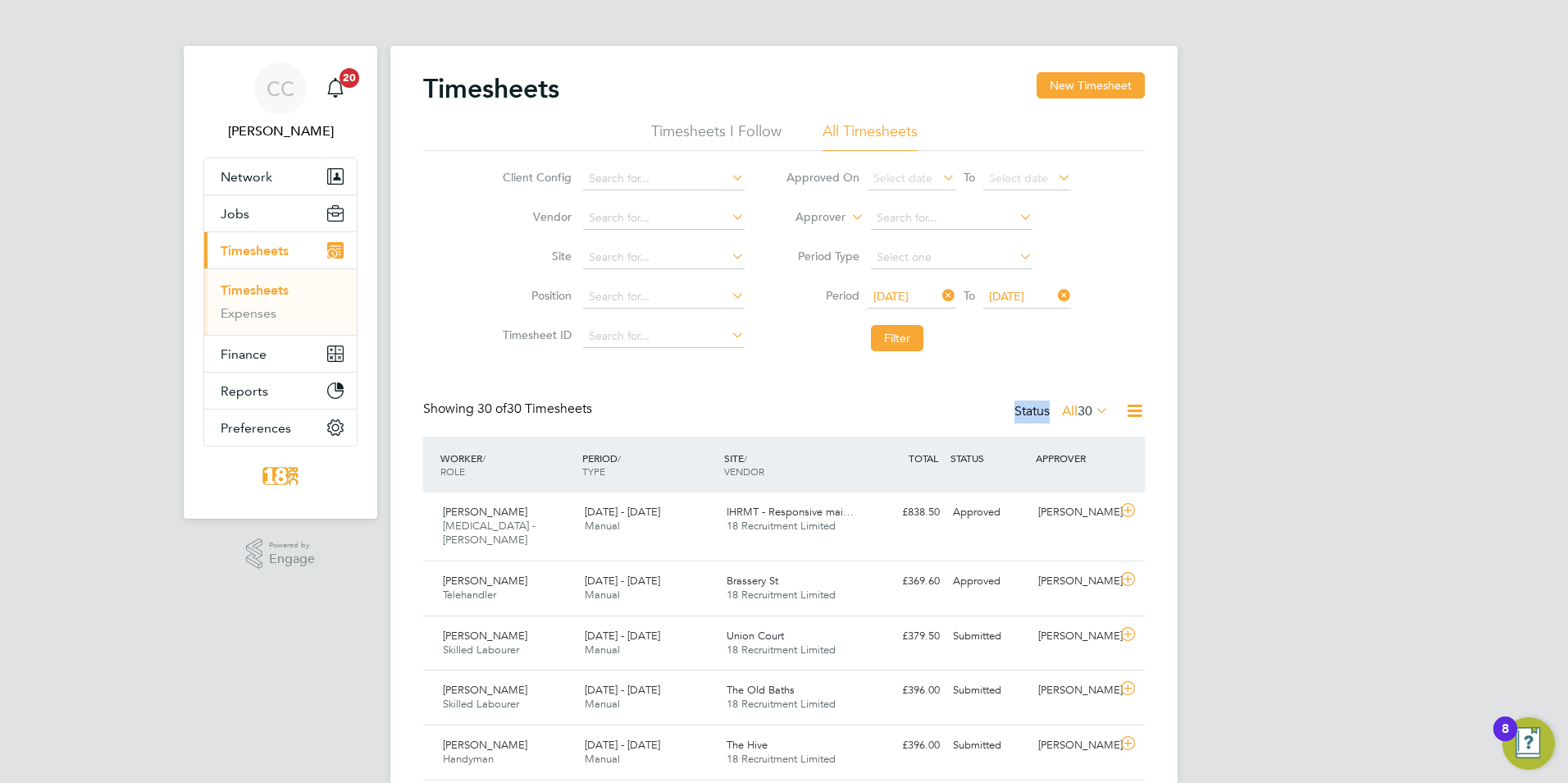
scroll to position [42, 143]
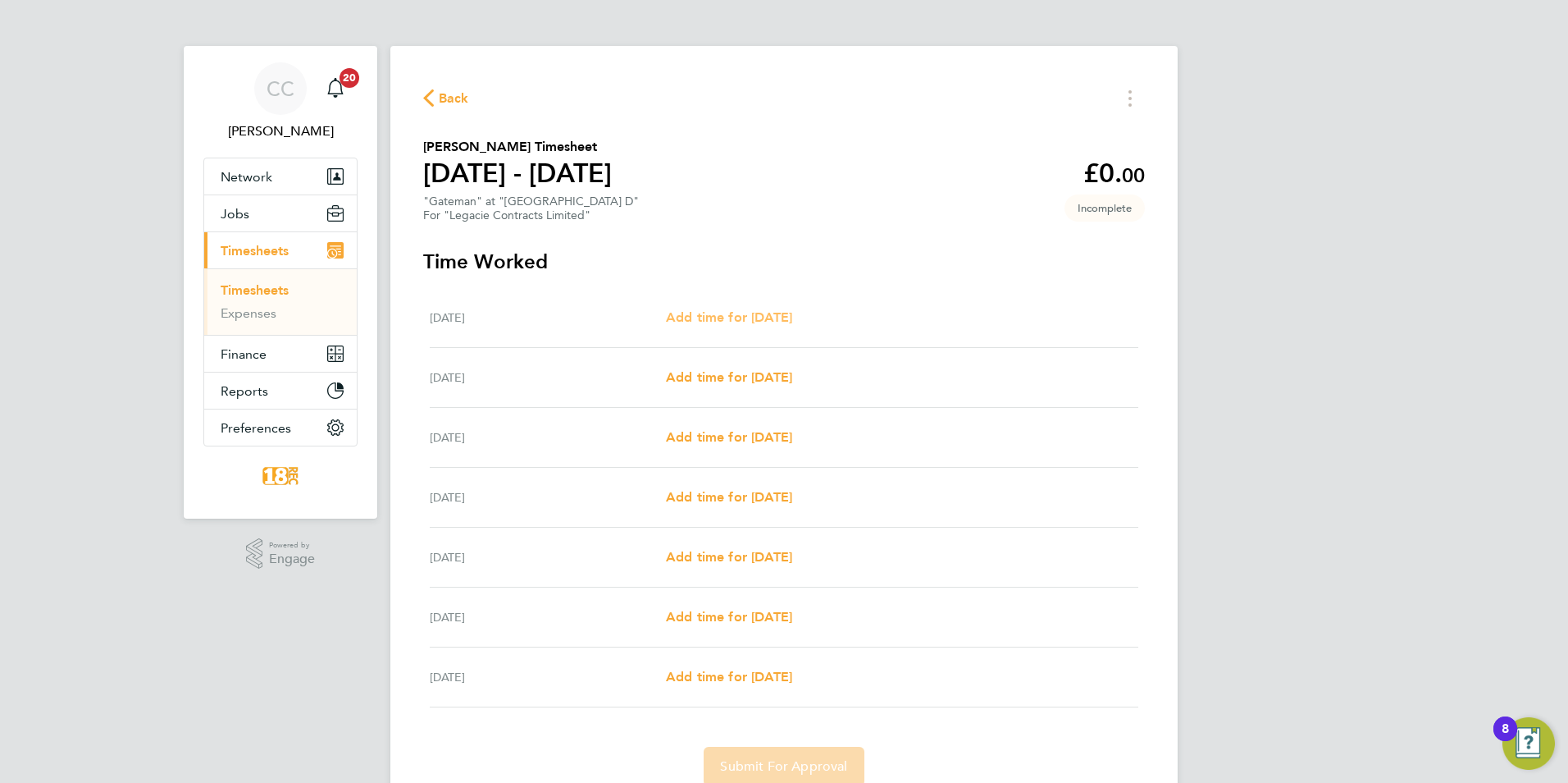
click at [697, 317] on span "Add time for Mon 18 Aug" at bounding box center [729, 317] width 126 height 16
select select "30"
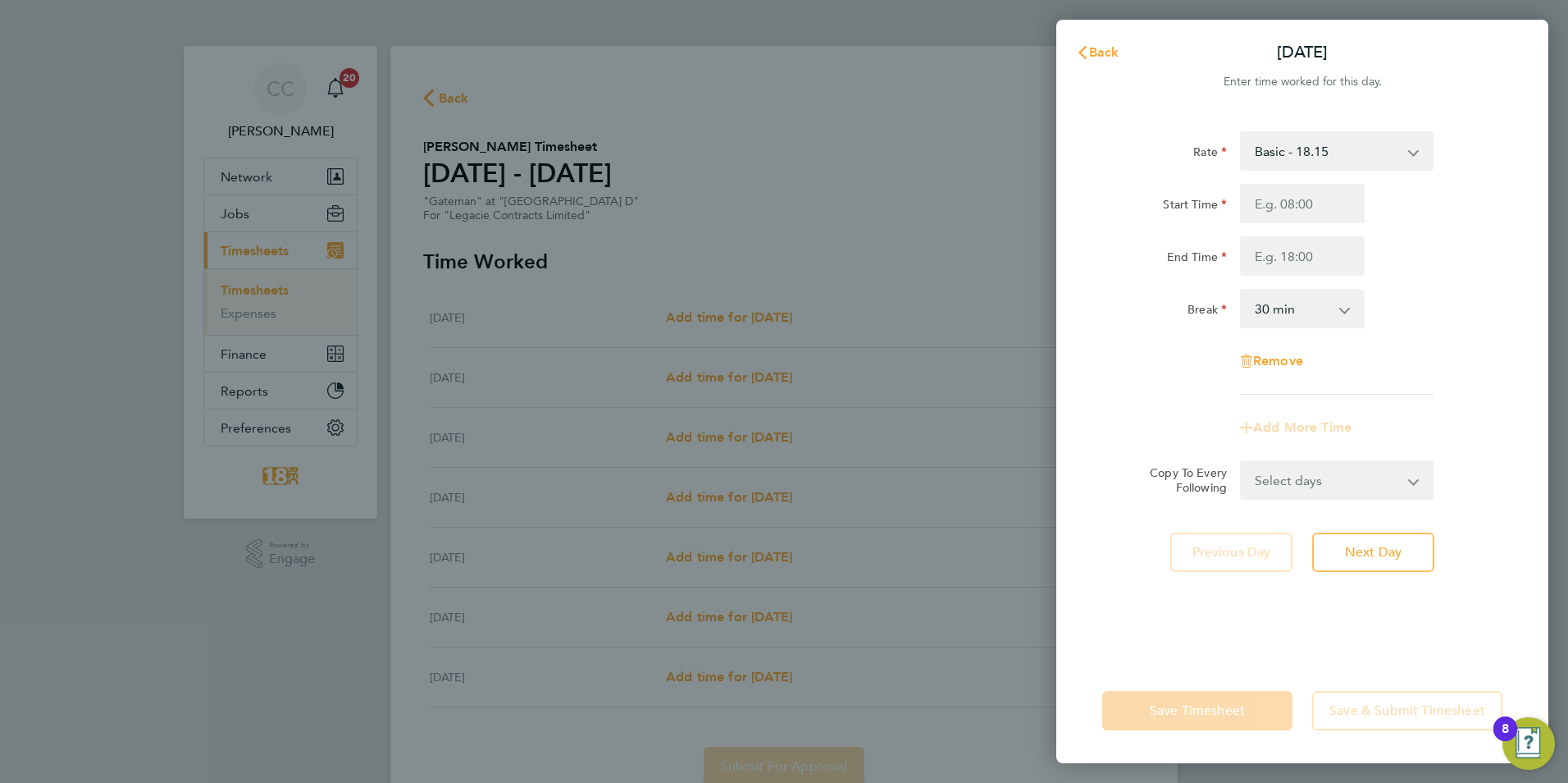
click at [1286, 226] on div "Start Time End Time" at bounding box center [1303, 230] width 414 height 92
click at [1290, 214] on input "Start Time" at bounding box center [1302, 204] width 124 height 40
type input "07:30"
type input "16:00"
click at [1439, 429] on app-timesheet-line-form-group "Rate Basic - 18.15 Start Time 07:30 End Time 16:00 Break 0 min 15 min 30 min 45…" at bounding box center [1303, 290] width 401 height 316
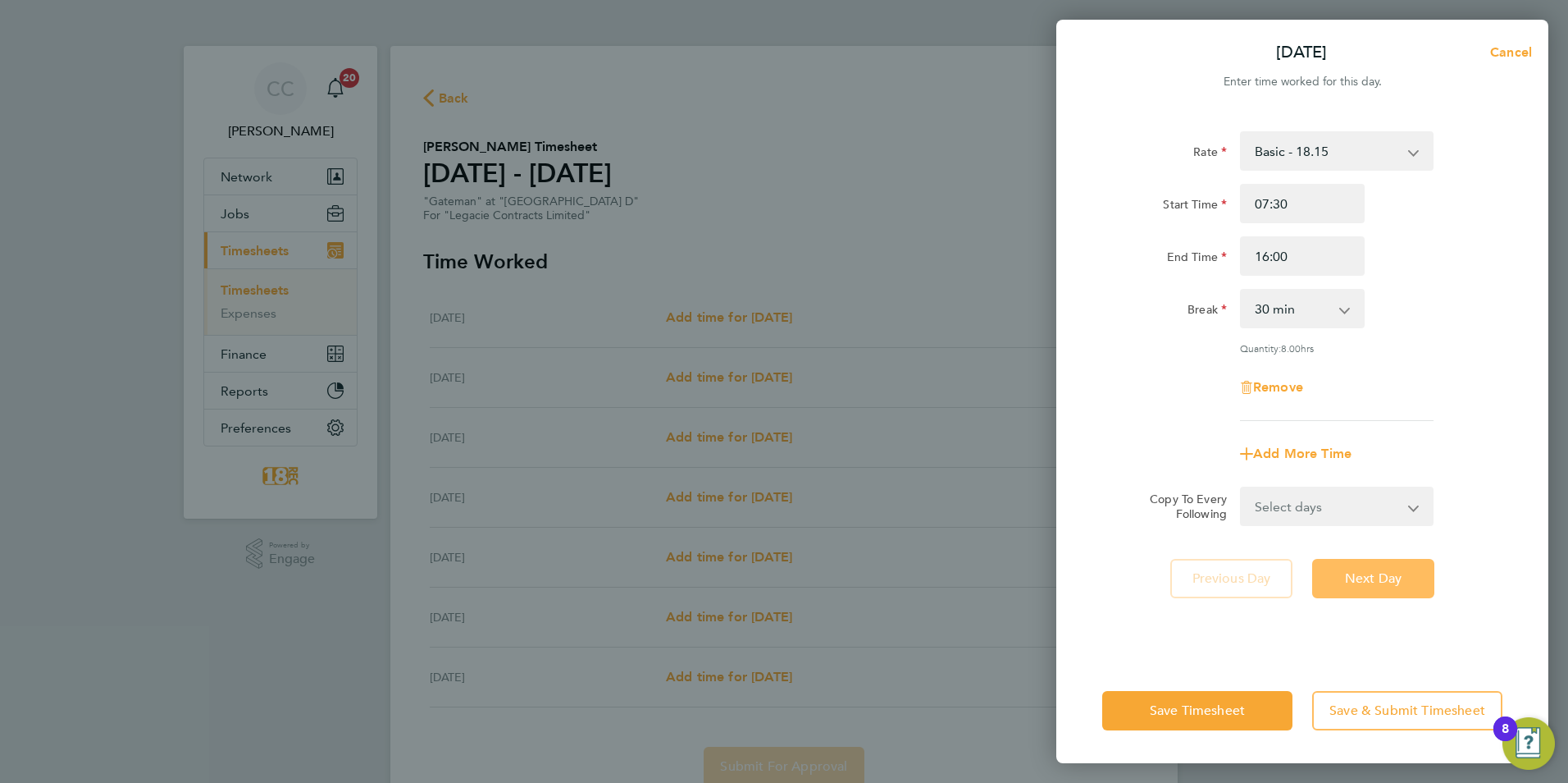
click at [1374, 561] on button "Next Day" at bounding box center [1373, 579] width 122 height 40
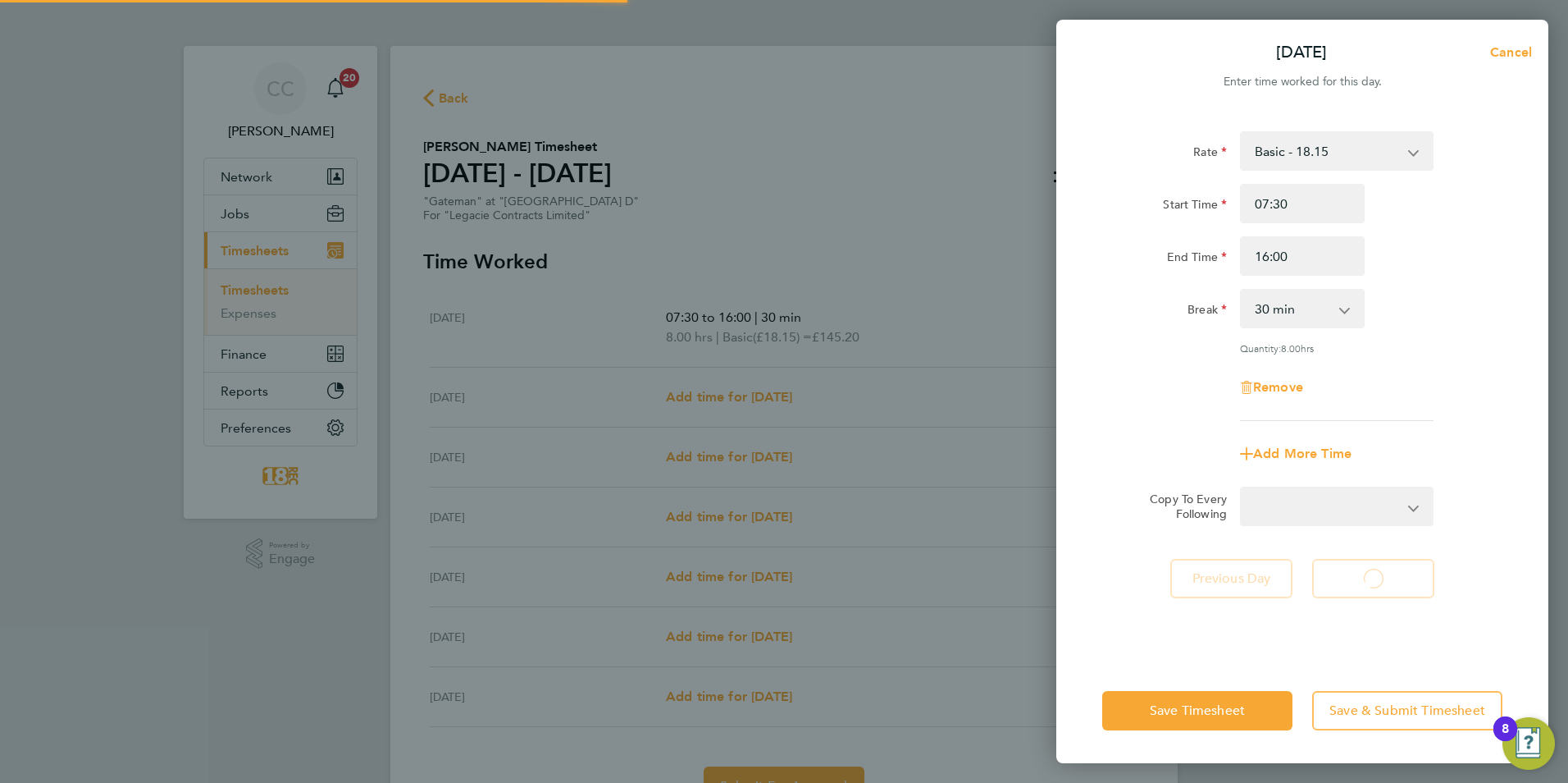
select select "30"
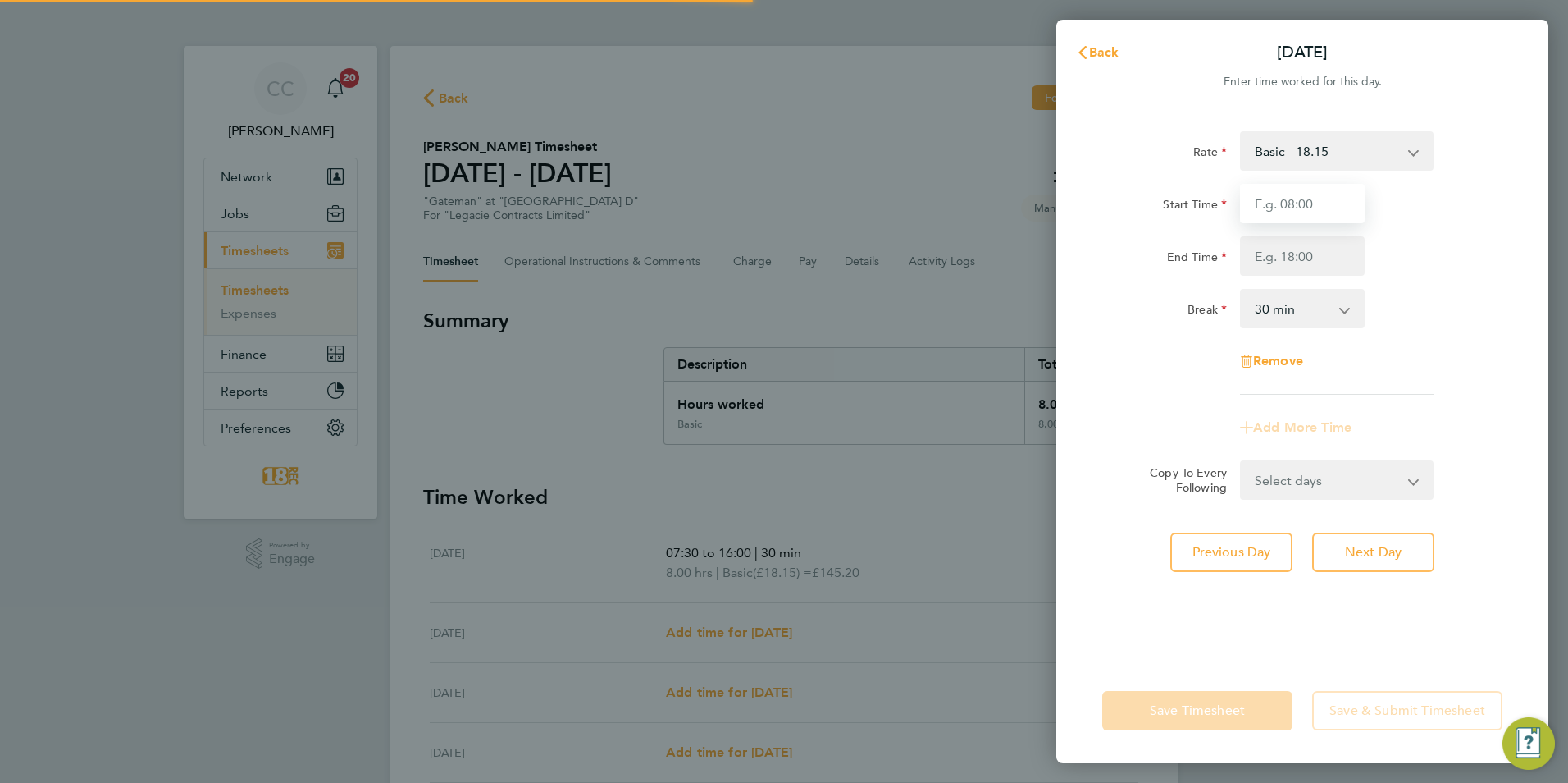
click at [1286, 202] on input "Start Time" at bounding box center [1302, 204] width 124 height 40
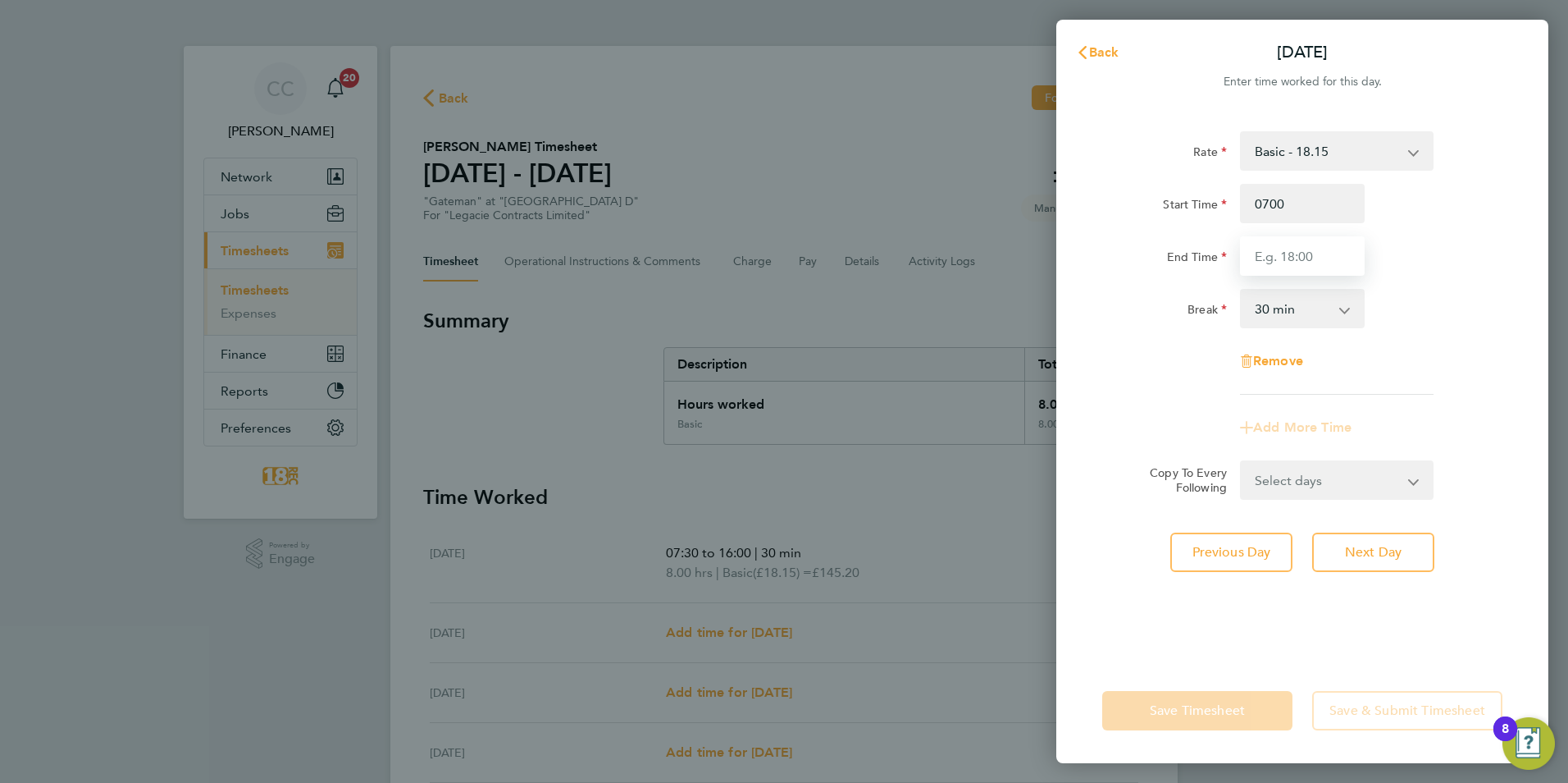
type input "07:00"
type input "16:00"
click at [1332, 612] on div "Rate Basic - 18.15 Start Time 07:00 End Time 16:00 Break 0 min 15 min 30 min 45…" at bounding box center [1302, 384] width 492 height 546
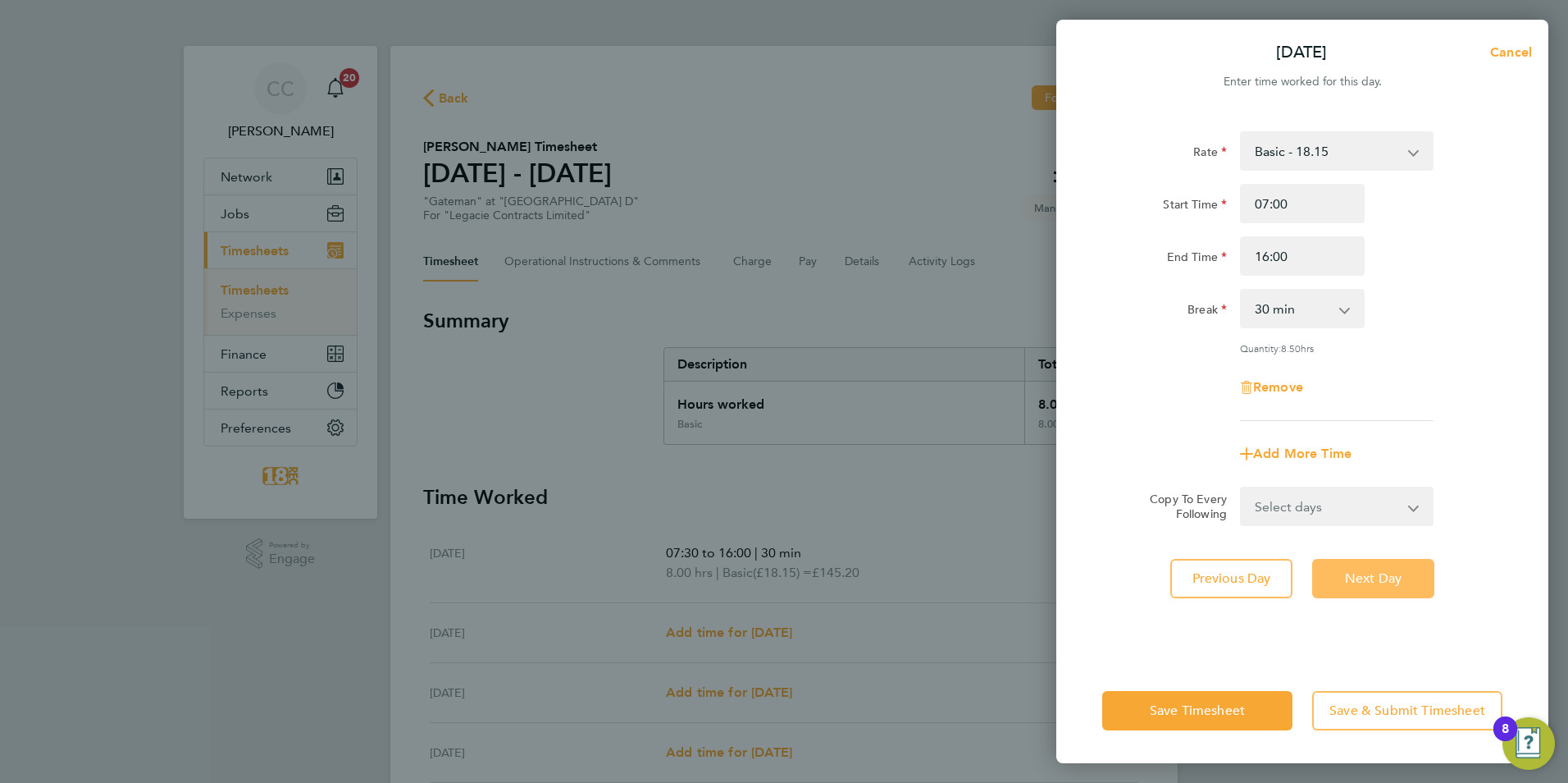
click at [1383, 565] on button "Next Day" at bounding box center [1373, 579] width 122 height 40
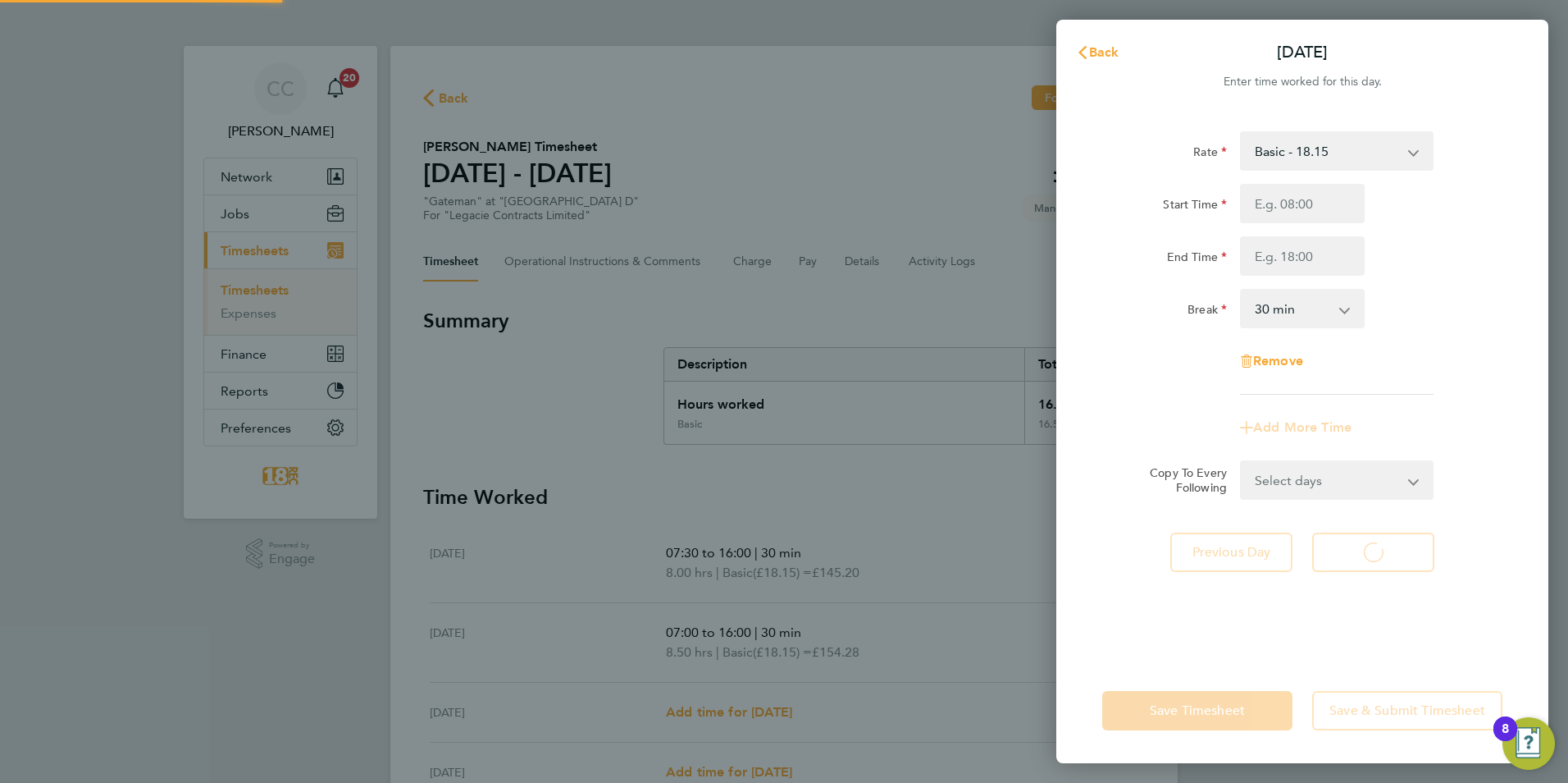
select select "30"
click at [1286, 218] on input "Start Time" at bounding box center [1302, 204] width 124 height 40
type input "07:00"
type input "16:00"
click at [1393, 609] on div "Rate Basic - 18.15 Start Time 07:00 End Time 16:00 Break 0 min 15 min 30 min 45…" at bounding box center [1302, 384] width 492 height 546
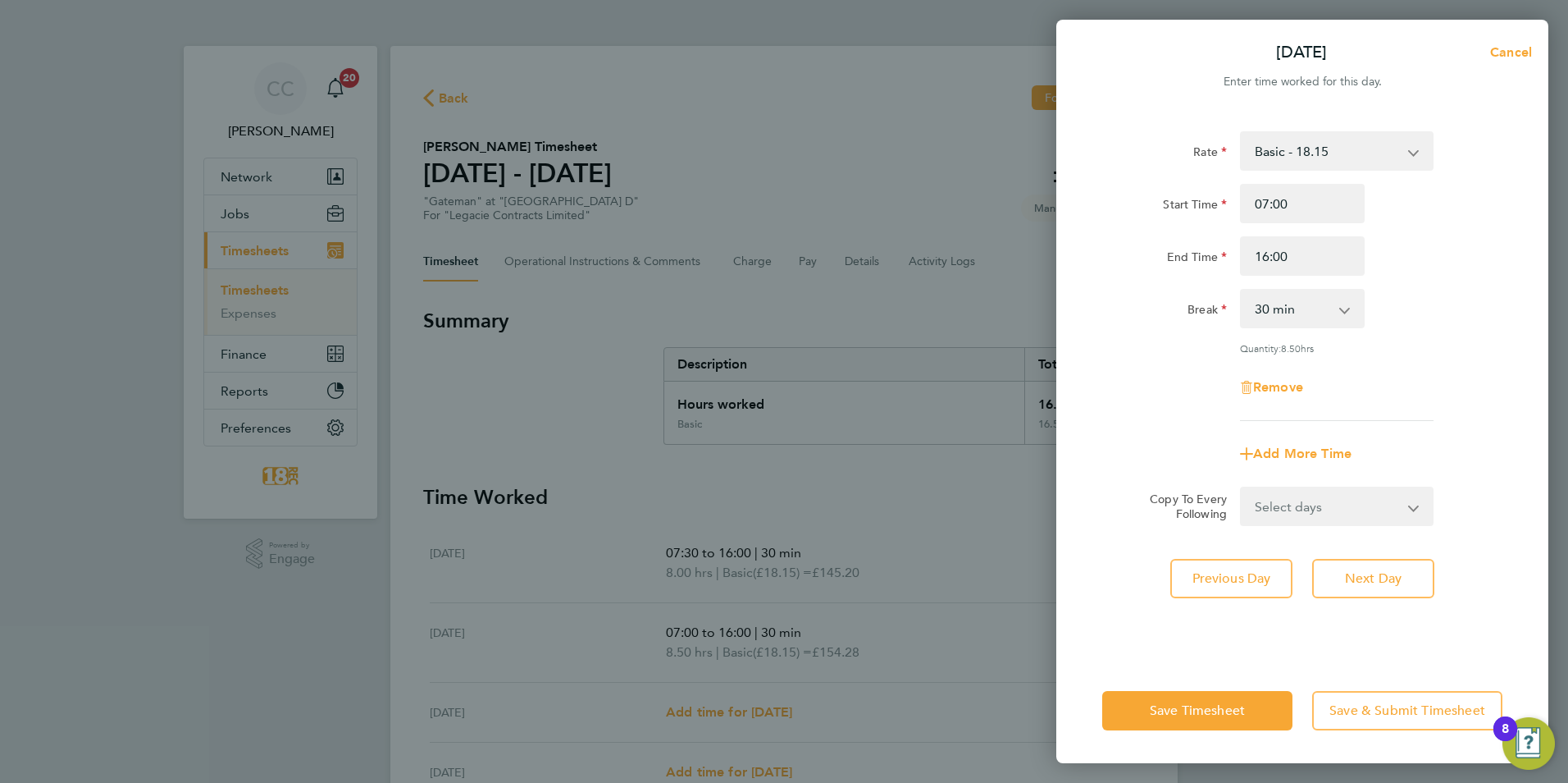
click at [1385, 556] on div "Rate Basic - 18.15 Start Time 07:00 End Time 16:00 Break 0 min 15 min 30 min 45…" at bounding box center [1302, 384] width 492 height 546
click at [1379, 577] on span "Next Day" at bounding box center [1373, 578] width 57 height 16
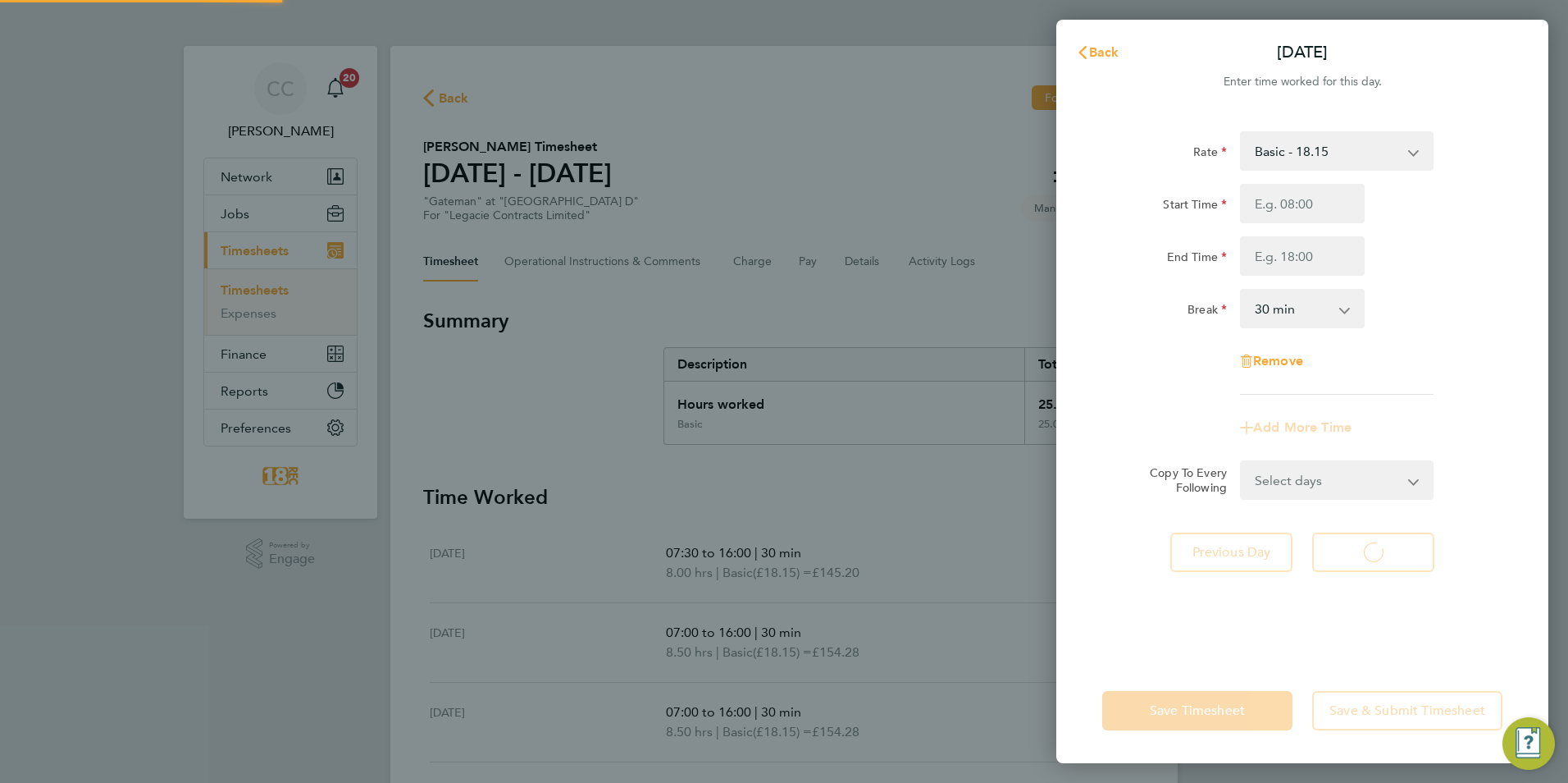
select select "30"
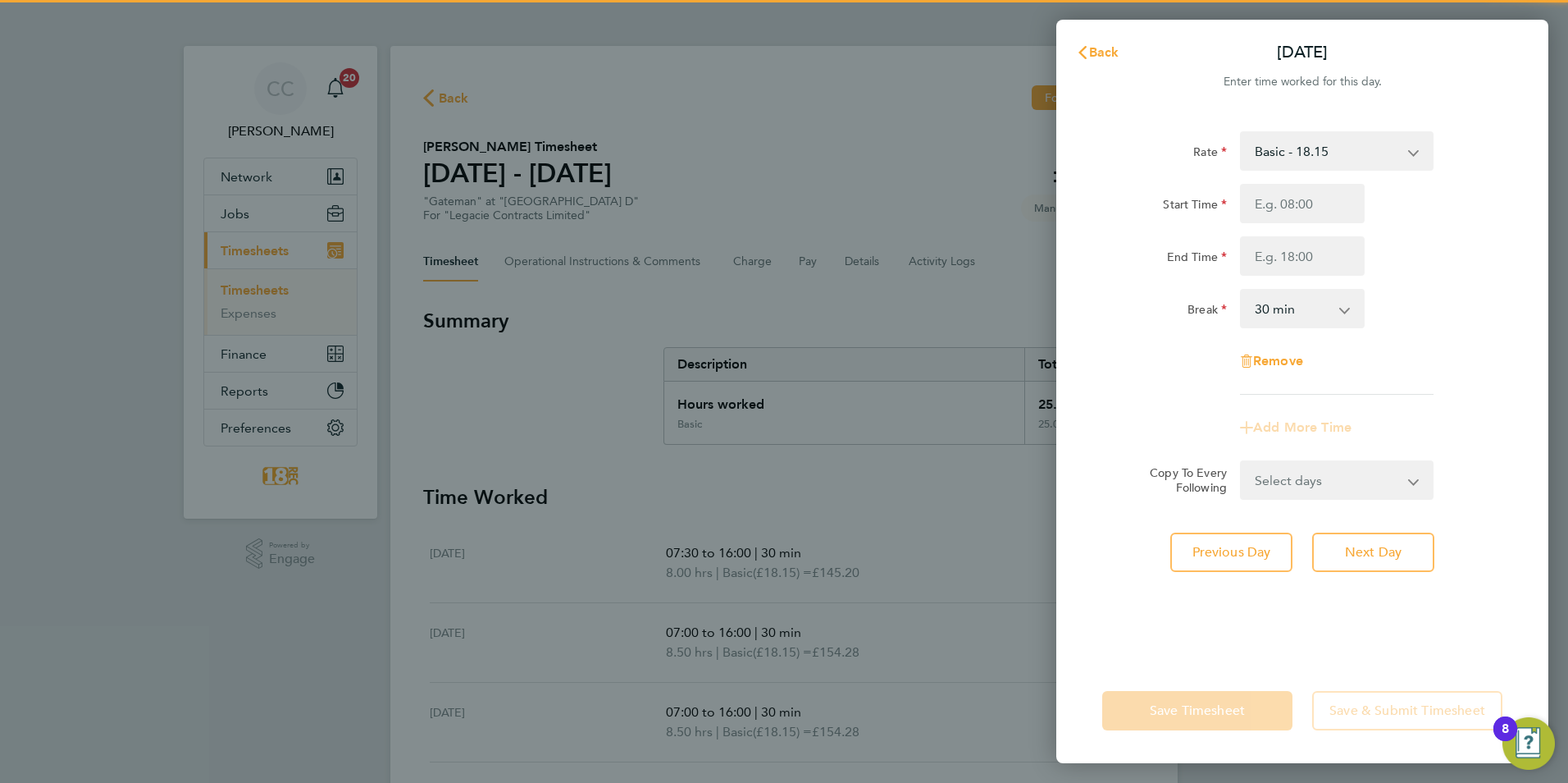
click at [1305, 225] on div "Start Time End Time" at bounding box center [1303, 230] width 414 height 92
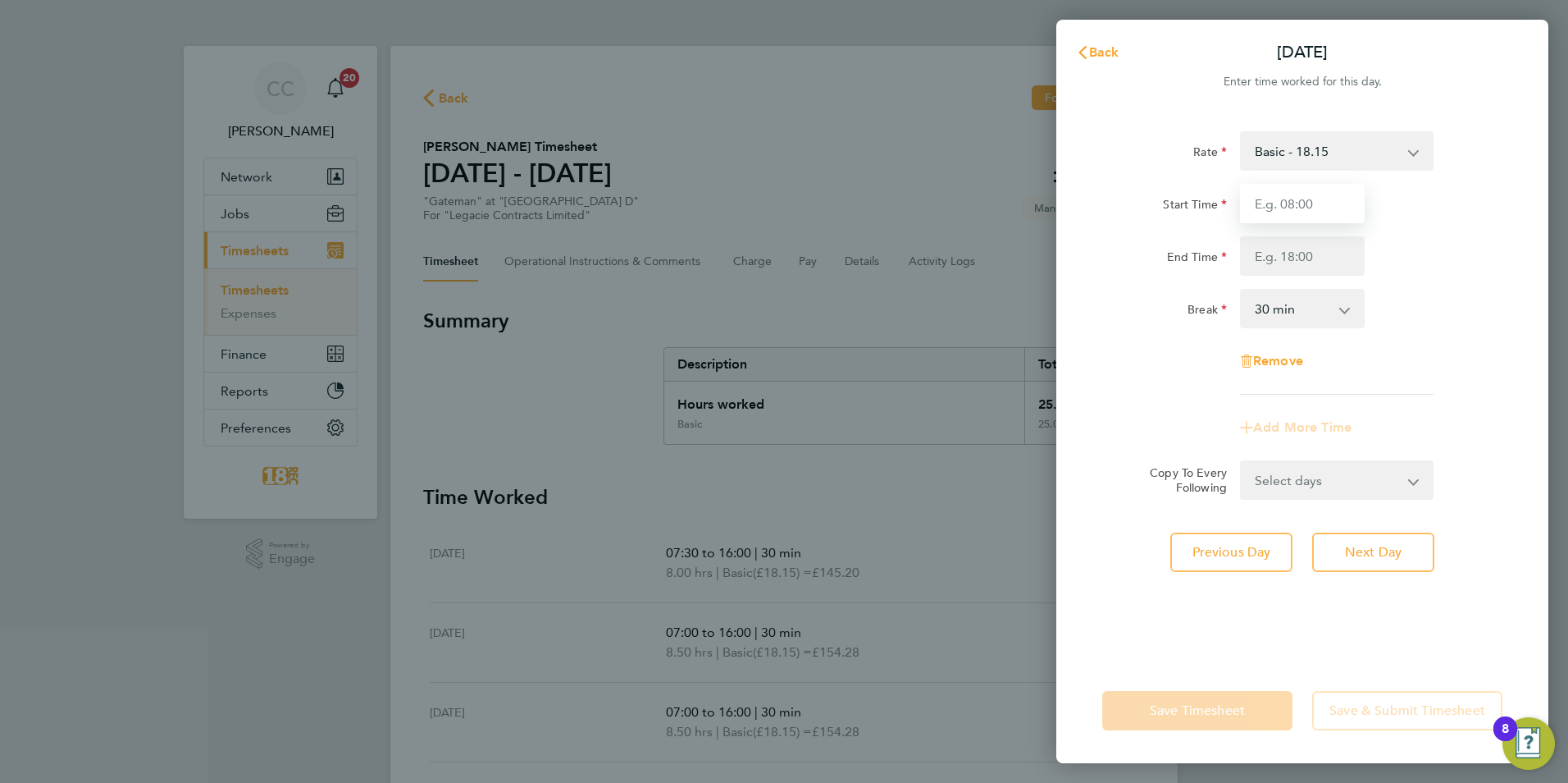
click at [1308, 214] on input "Start Time" at bounding box center [1302, 204] width 124 height 40
type input "07:00"
type input "16:00"
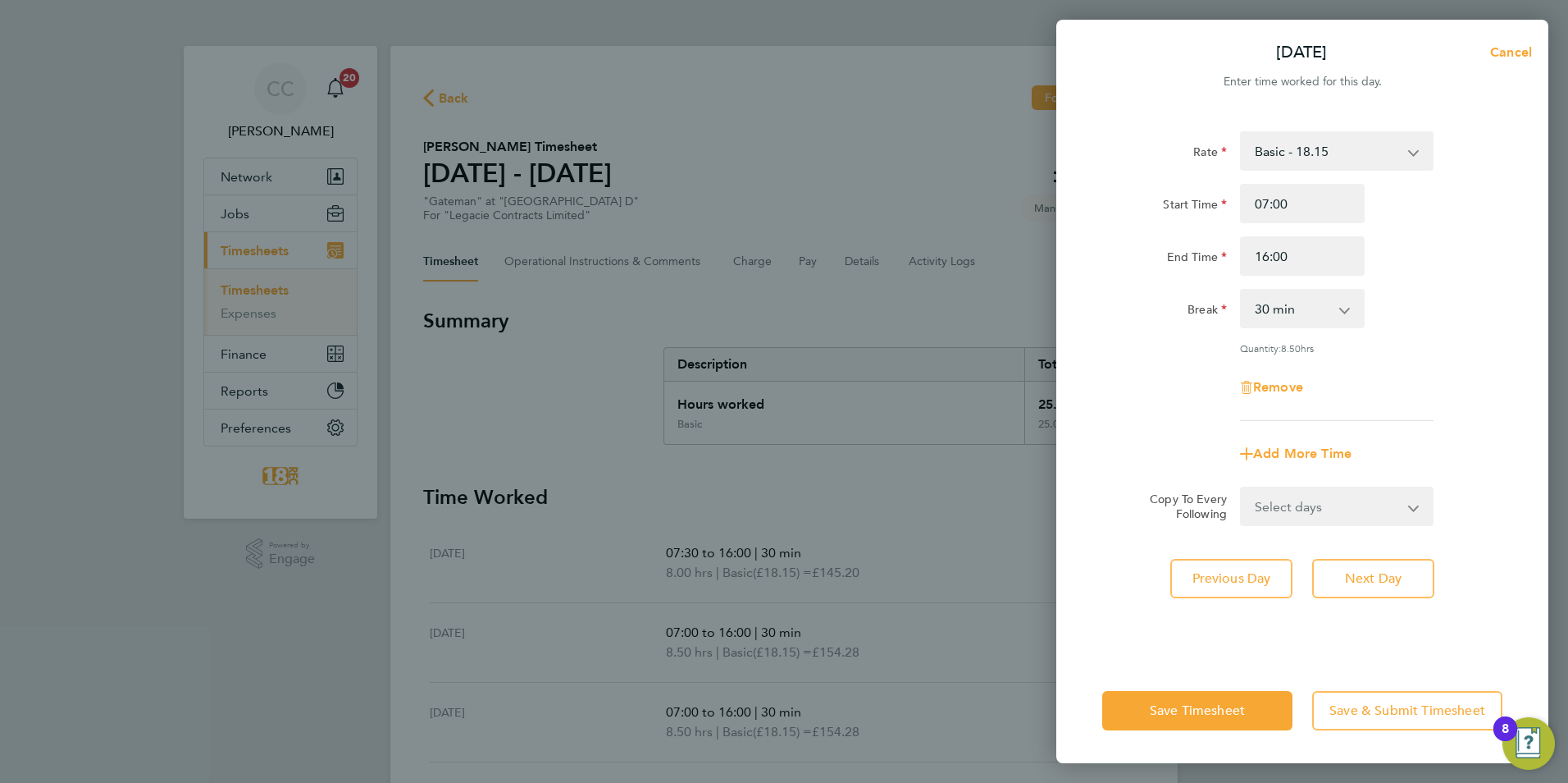
click at [1414, 659] on div "Save Timesheet Save & Submit Timesheet" at bounding box center [1302, 711] width 492 height 105
click at [1397, 577] on span "Next Day" at bounding box center [1373, 578] width 57 height 16
select select "30"
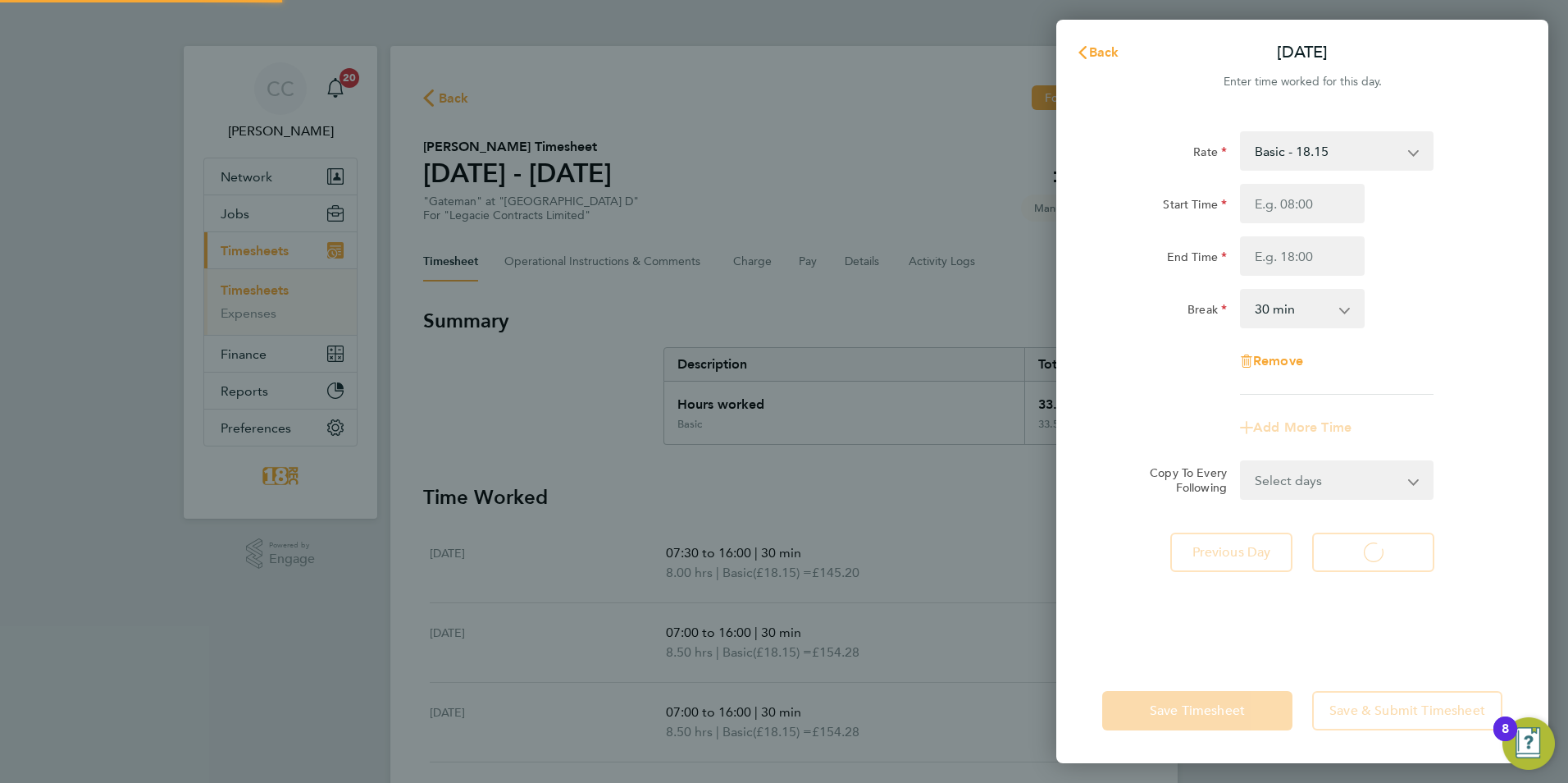
select select "30"
click at [1273, 209] on input "Start Time" at bounding box center [1302, 204] width 124 height 40
type input "07:00"
click at [1289, 256] on input "End Time" at bounding box center [1302, 257] width 124 height 40
type input "16:00"
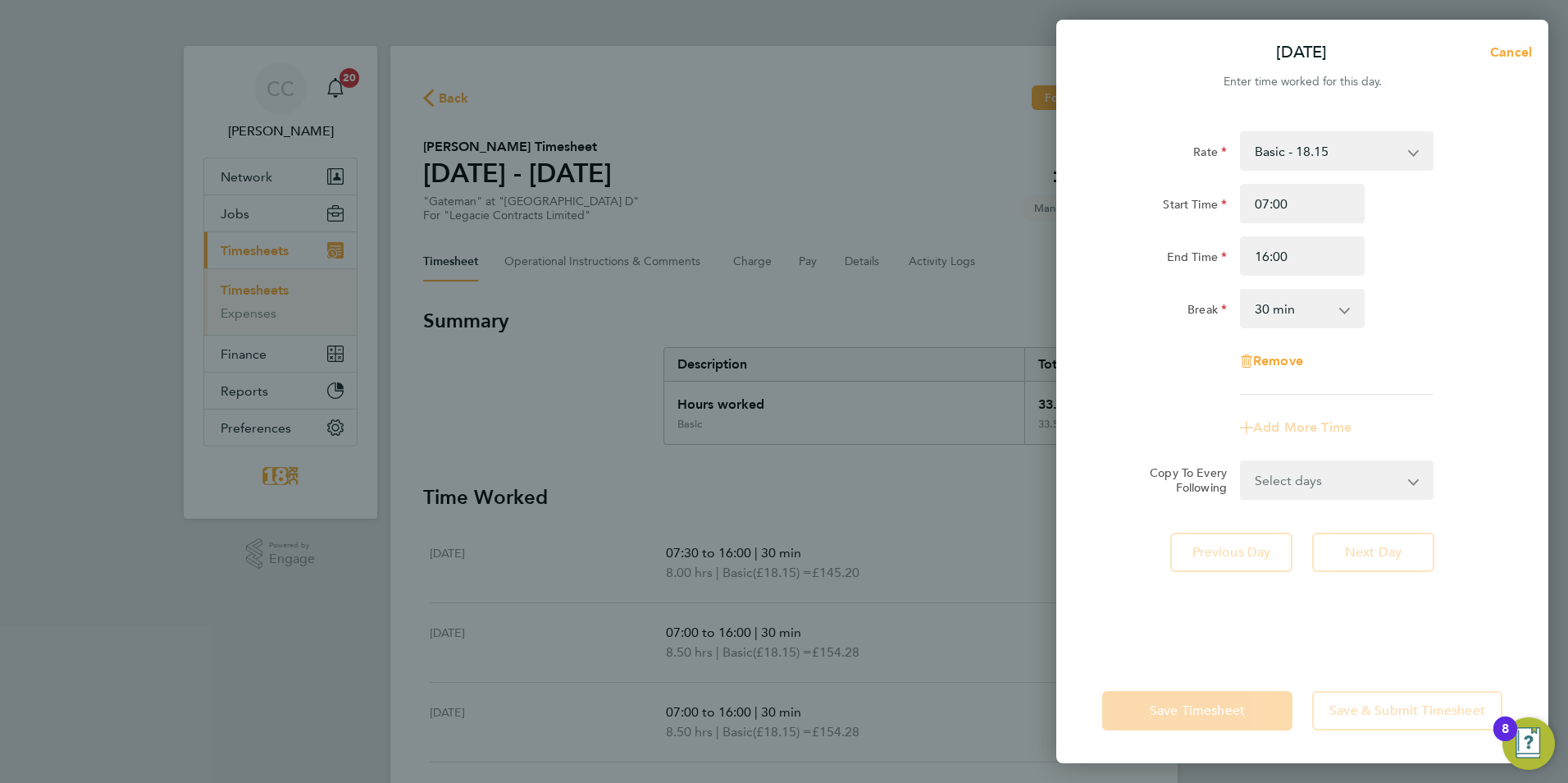
click at [1426, 396] on app-timesheet-line-form-group "Rate Basic - 18.15 Start Time 07:00 End Time 16:00 Break 0 min 15 min 30 min 45…" at bounding box center [1303, 290] width 401 height 316
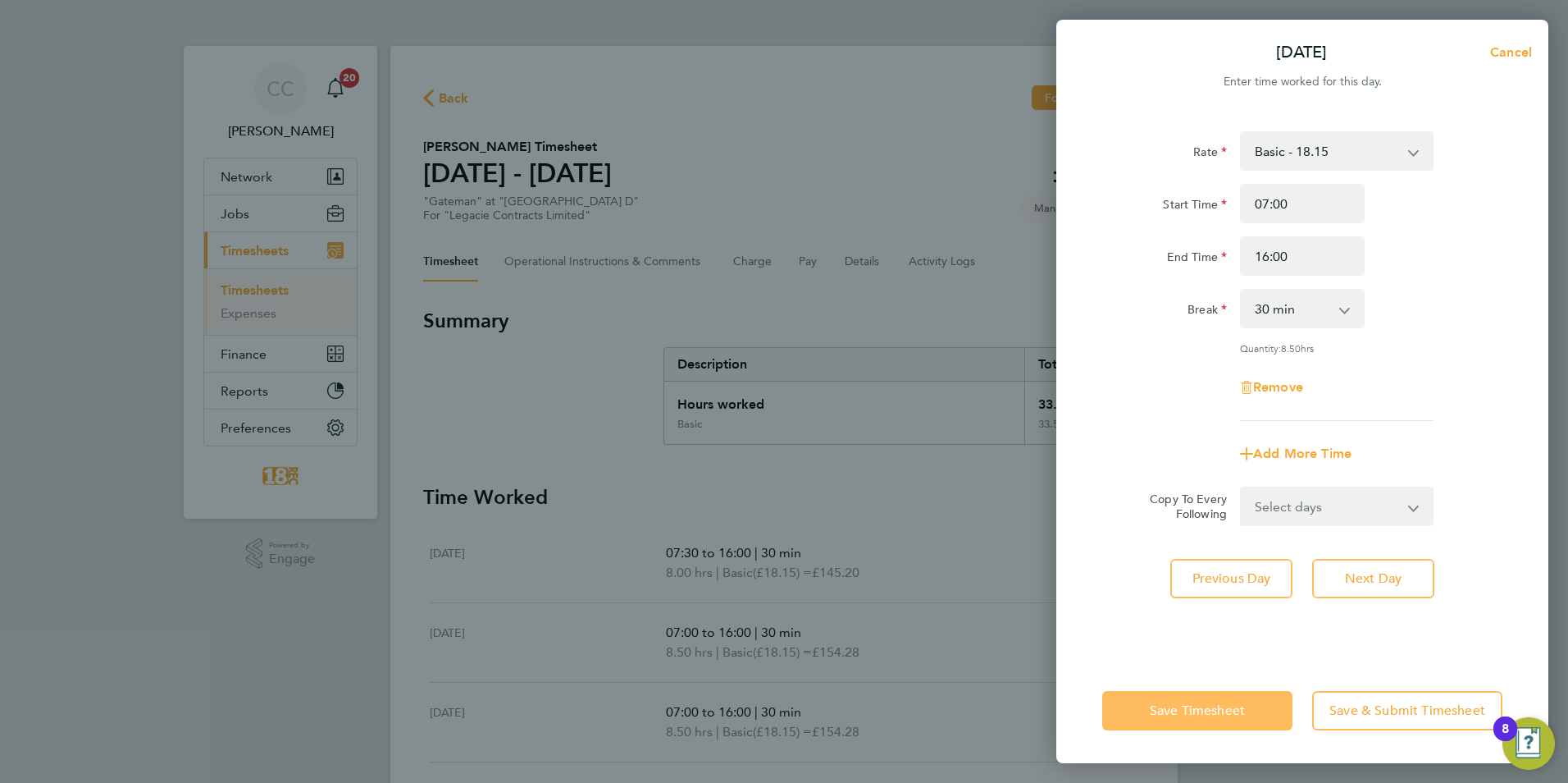
click at [1221, 701] on button "Save Timesheet" at bounding box center [1197, 711] width 190 height 40
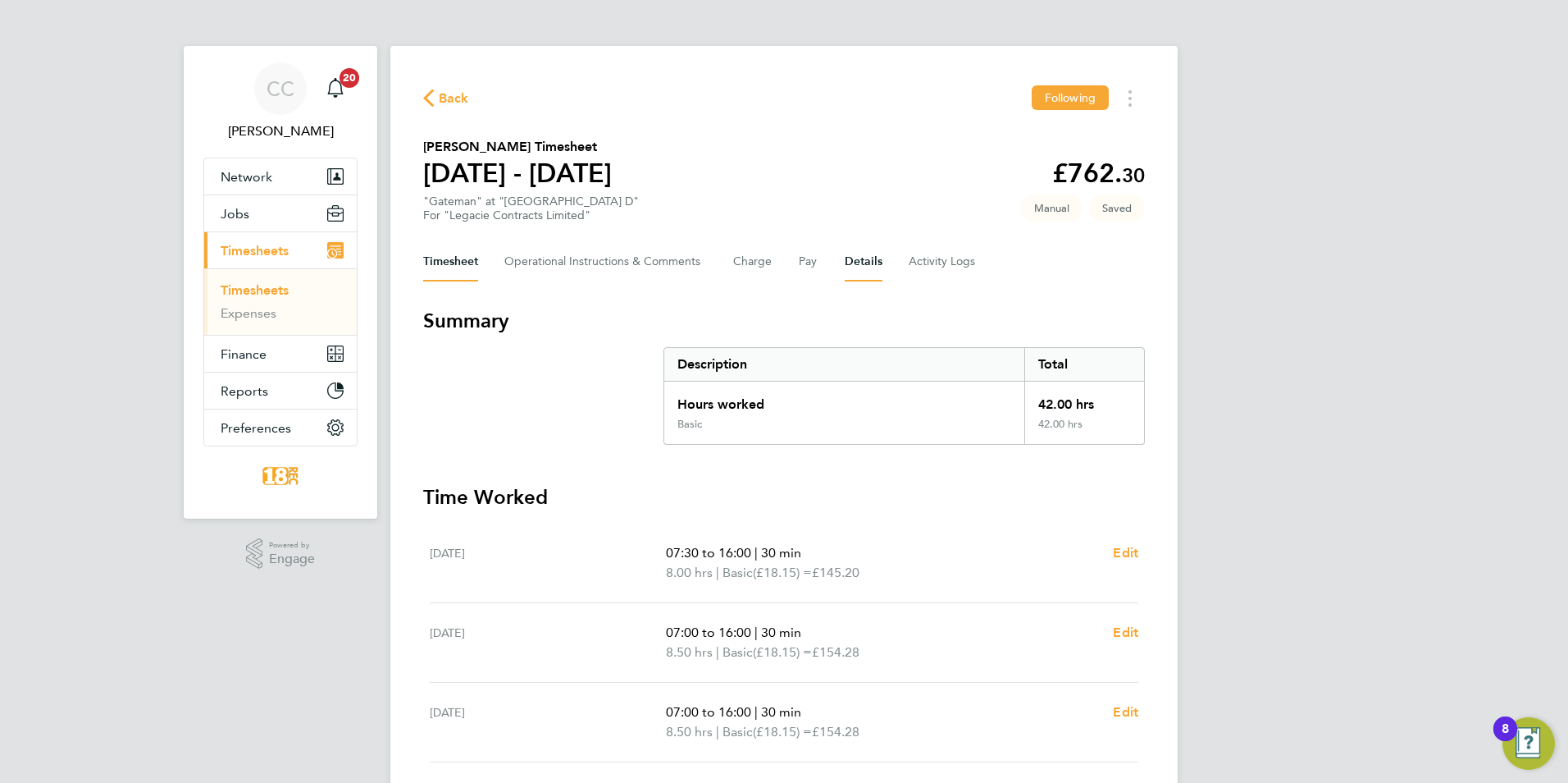
click at [854, 258] on button "Details" at bounding box center [864, 262] width 38 height 40
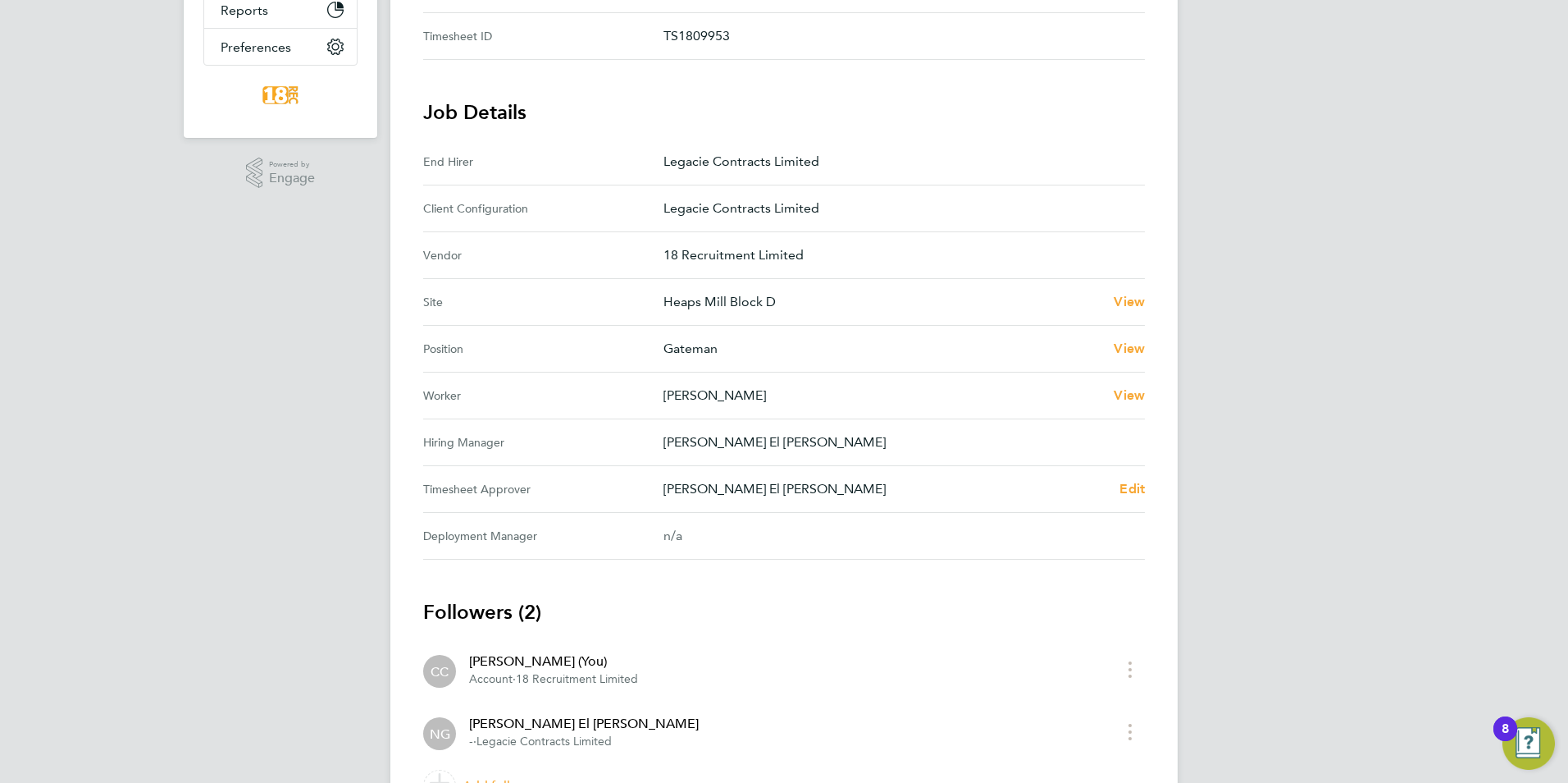
click at [1117, 489] on div "Nora El Gendy Edit" at bounding box center [904, 489] width 481 height 20
click at [1126, 489] on span "Edit" at bounding box center [1132, 489] width 26 height 16
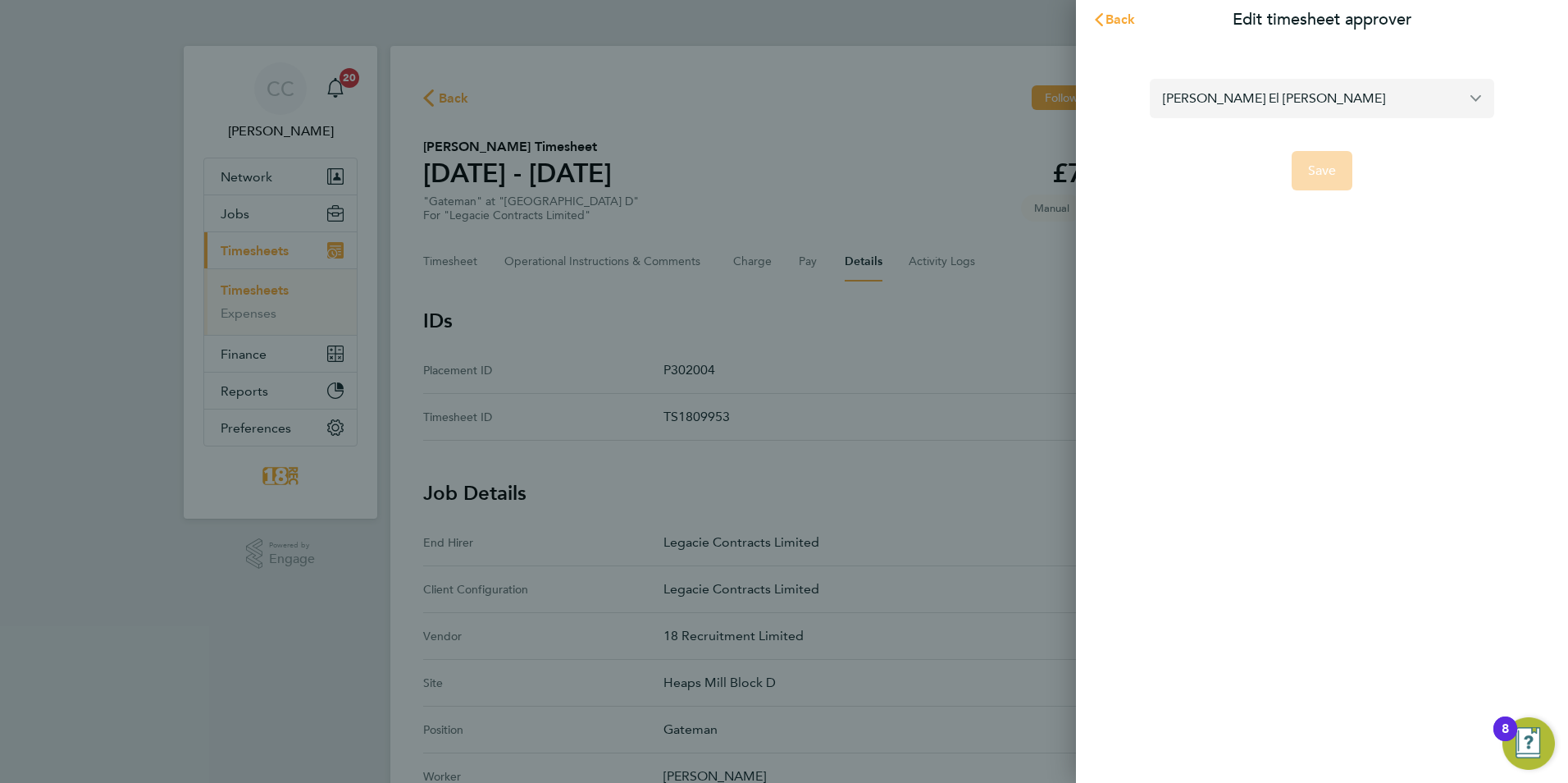
click at [1239, 102] on input "Nora El Gendy" at bounding box center [1321, 98] width 344 height 39
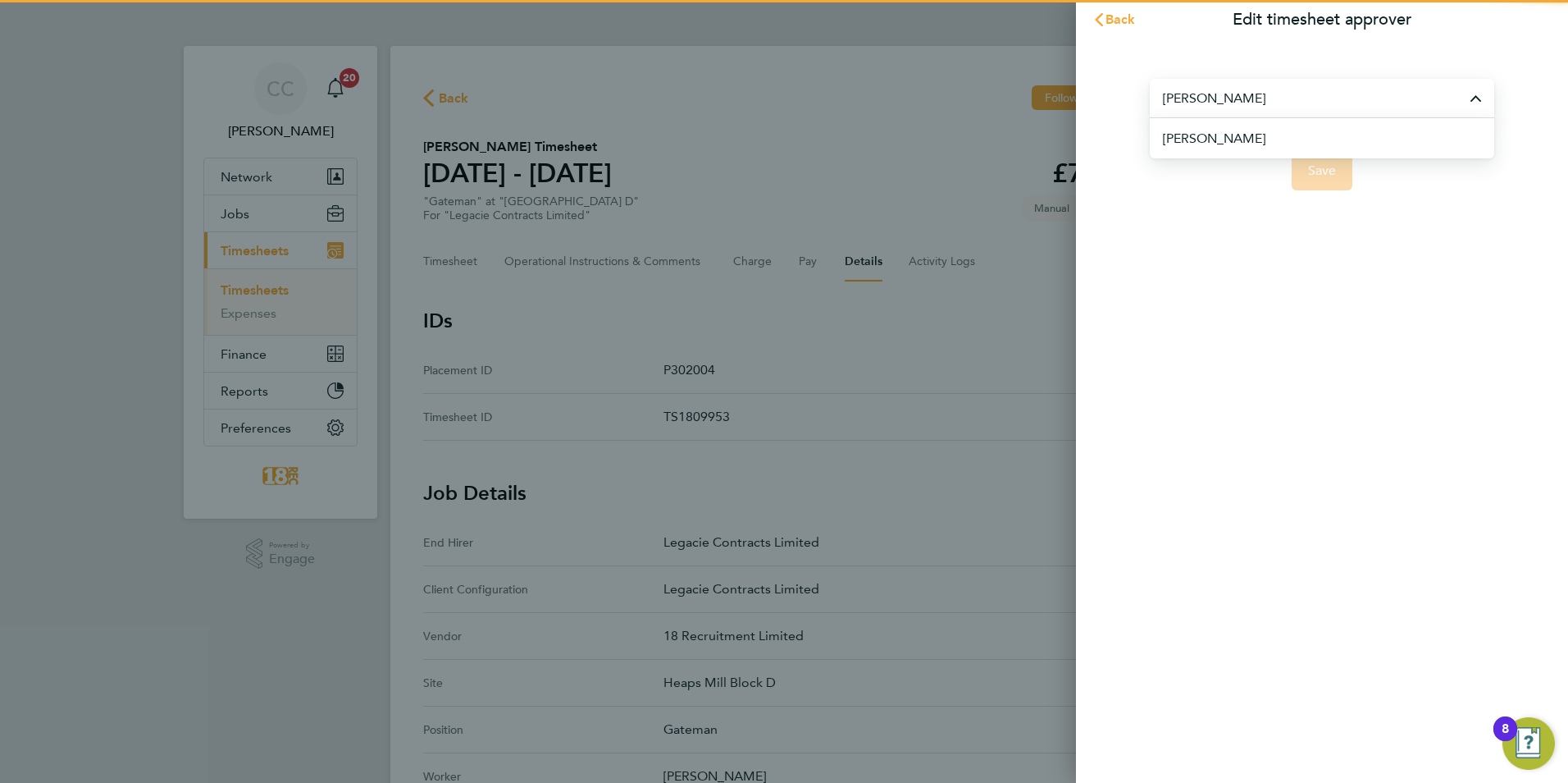
click at [1286, 148] on li "Anthony Gibney" at bounding box center [1328, 138] width 331 height 40
type input "Anthony Gibney"
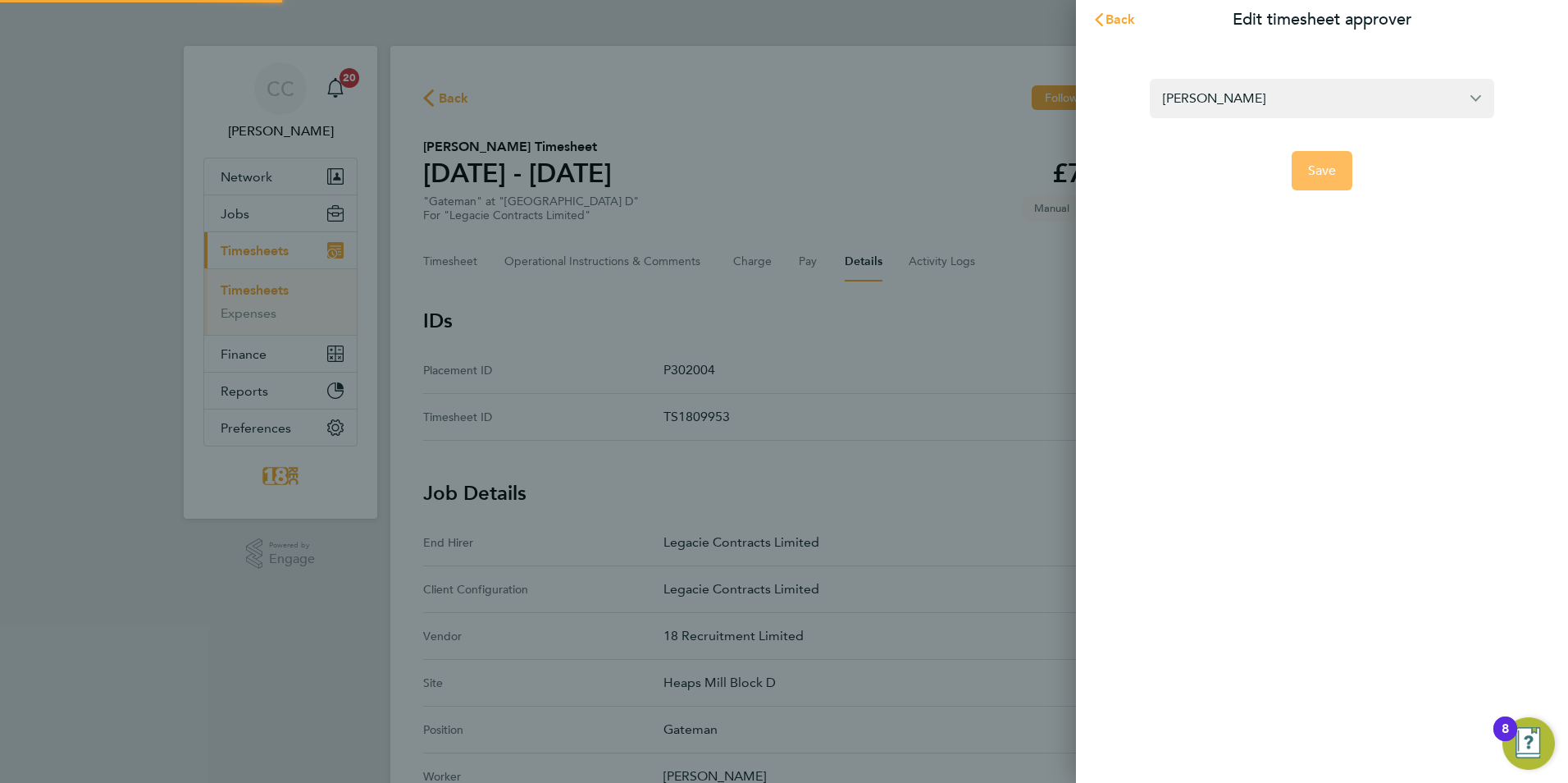
click at [1306, 174] on button "Save" at bounding box center [1322, 171] width 62 height 40
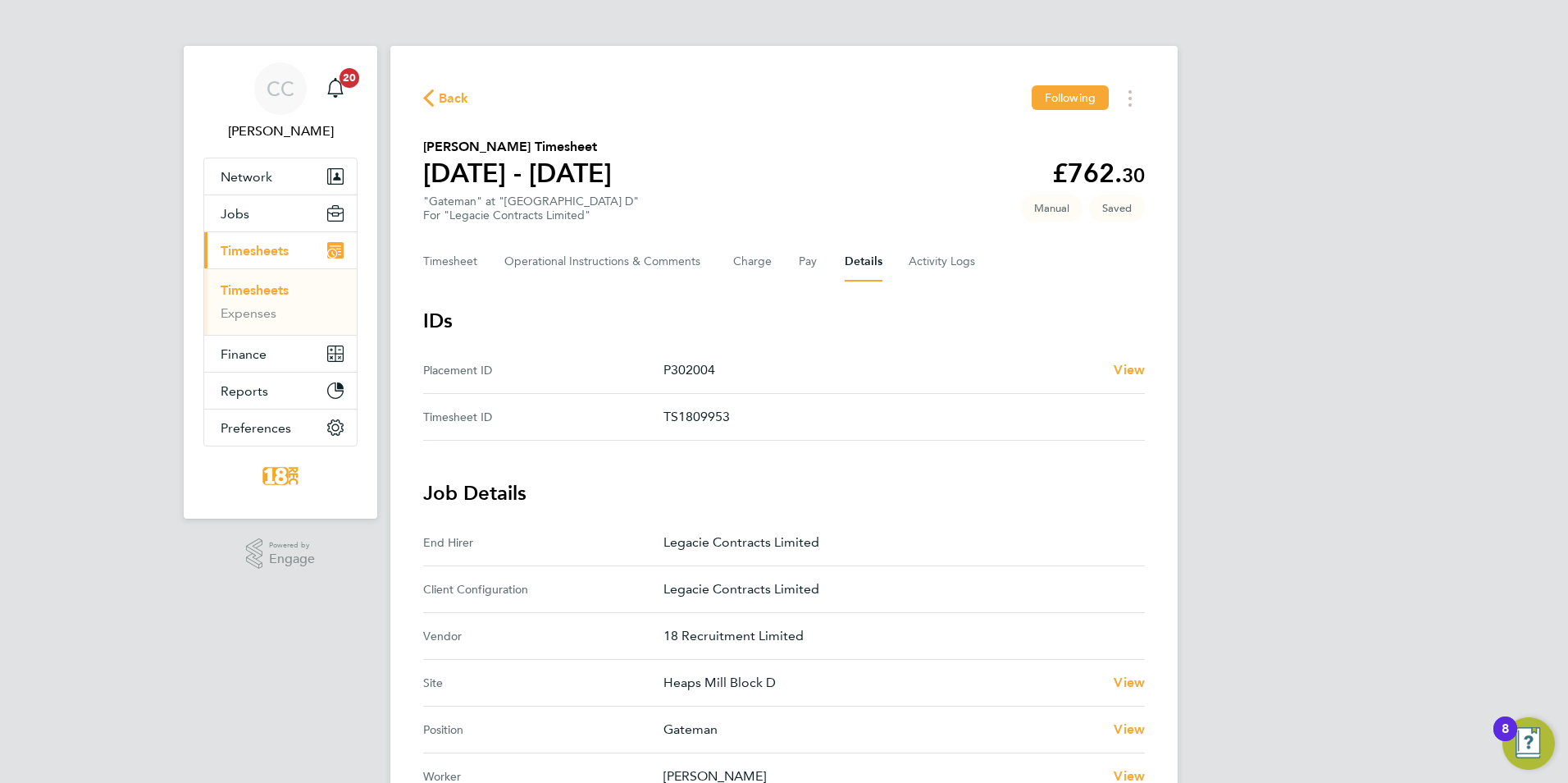
click at [447, 104] on span "Back" at bounding box center [453, 98] width 31 height 20
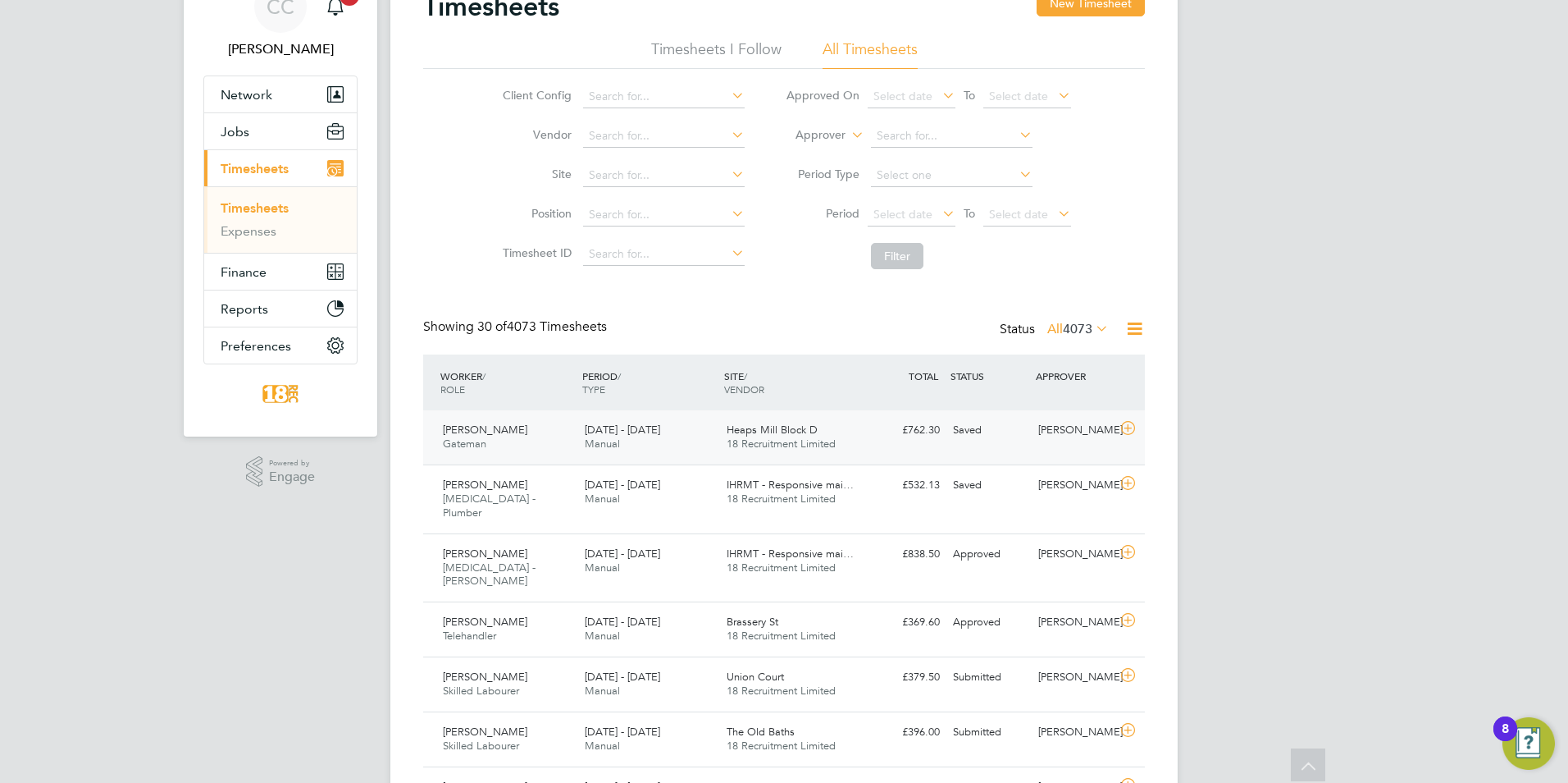
click at [731, 434] on span "Heaps Mill Block D" at bounding box center [773, 430] width 91 height 14
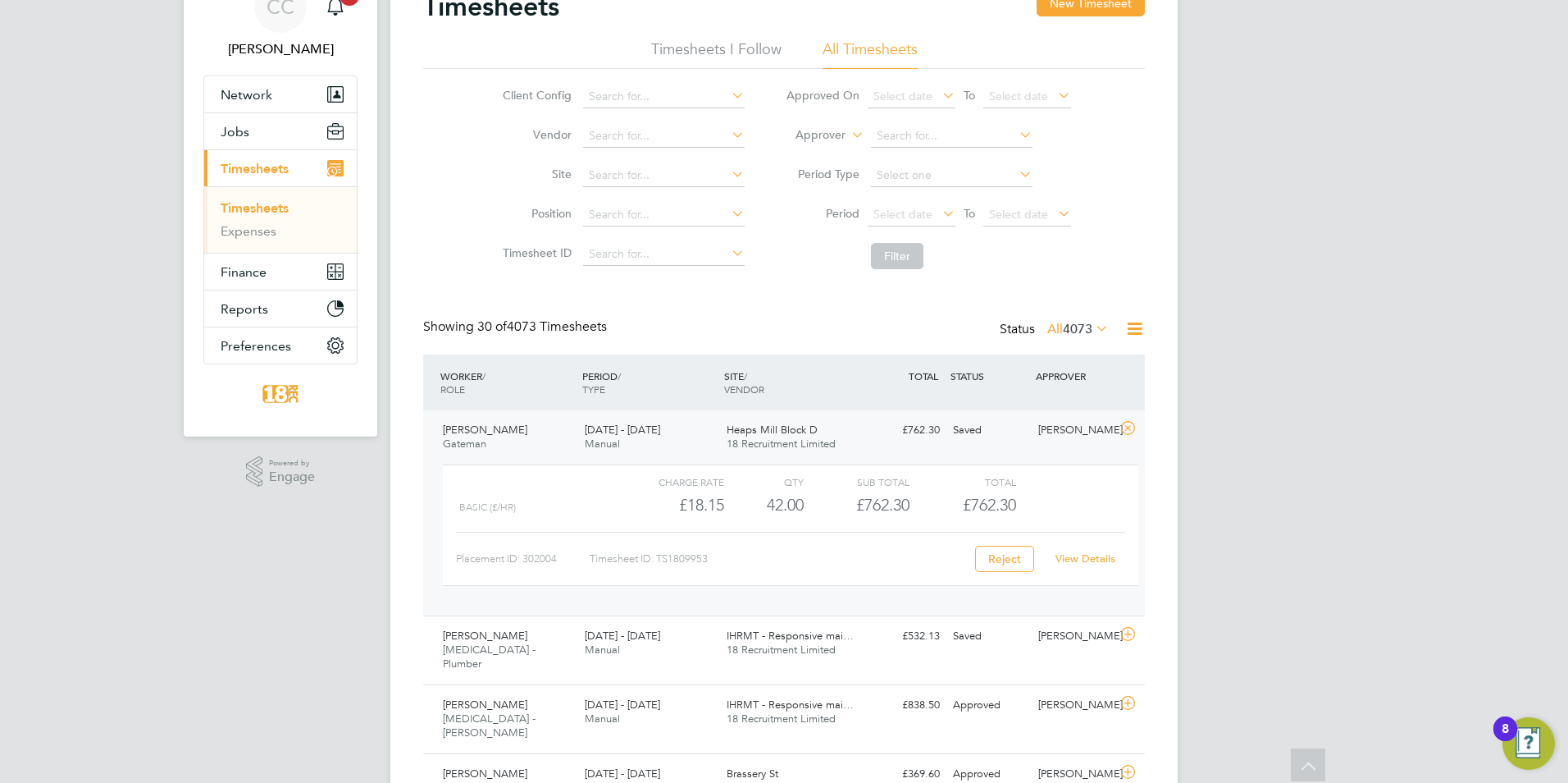
click at [1101, 571] on div "View Details" at bounding box center [1085, 559] width 81 height 26
click at [1100, 555] on link "View Details" at bounding box center [1086, 558] width 60 height 14
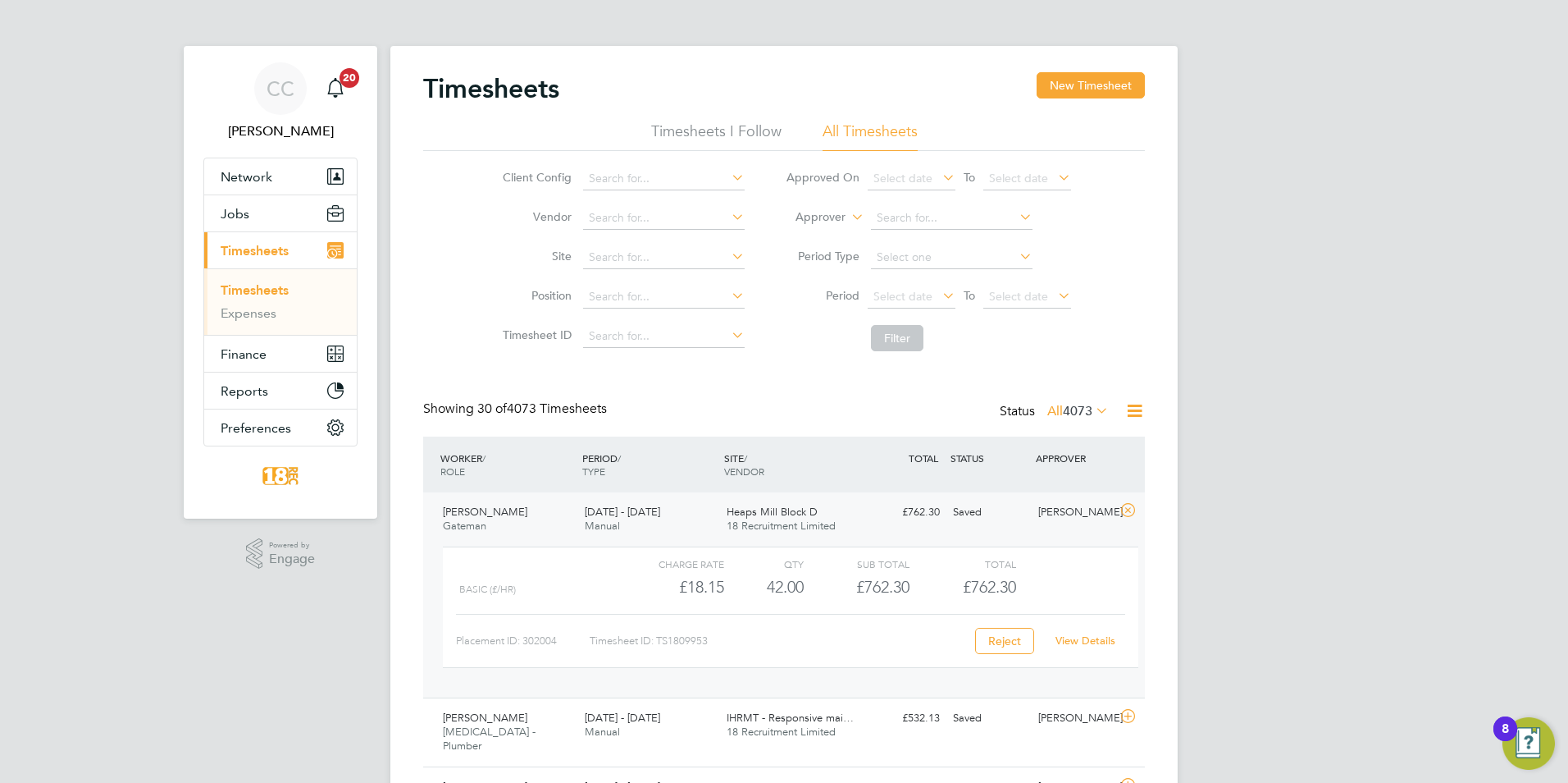
click at [1066, 421] on div "Status All 4073" at bounding box center [1055, 412] width 112 height 23
click at [1069, 410] on span "4073" at bounding box center [1078, 411] width 30 height 16
click at [1051, 505] on li "Approved" at bounding box center [1056, 509] width 76 height 23
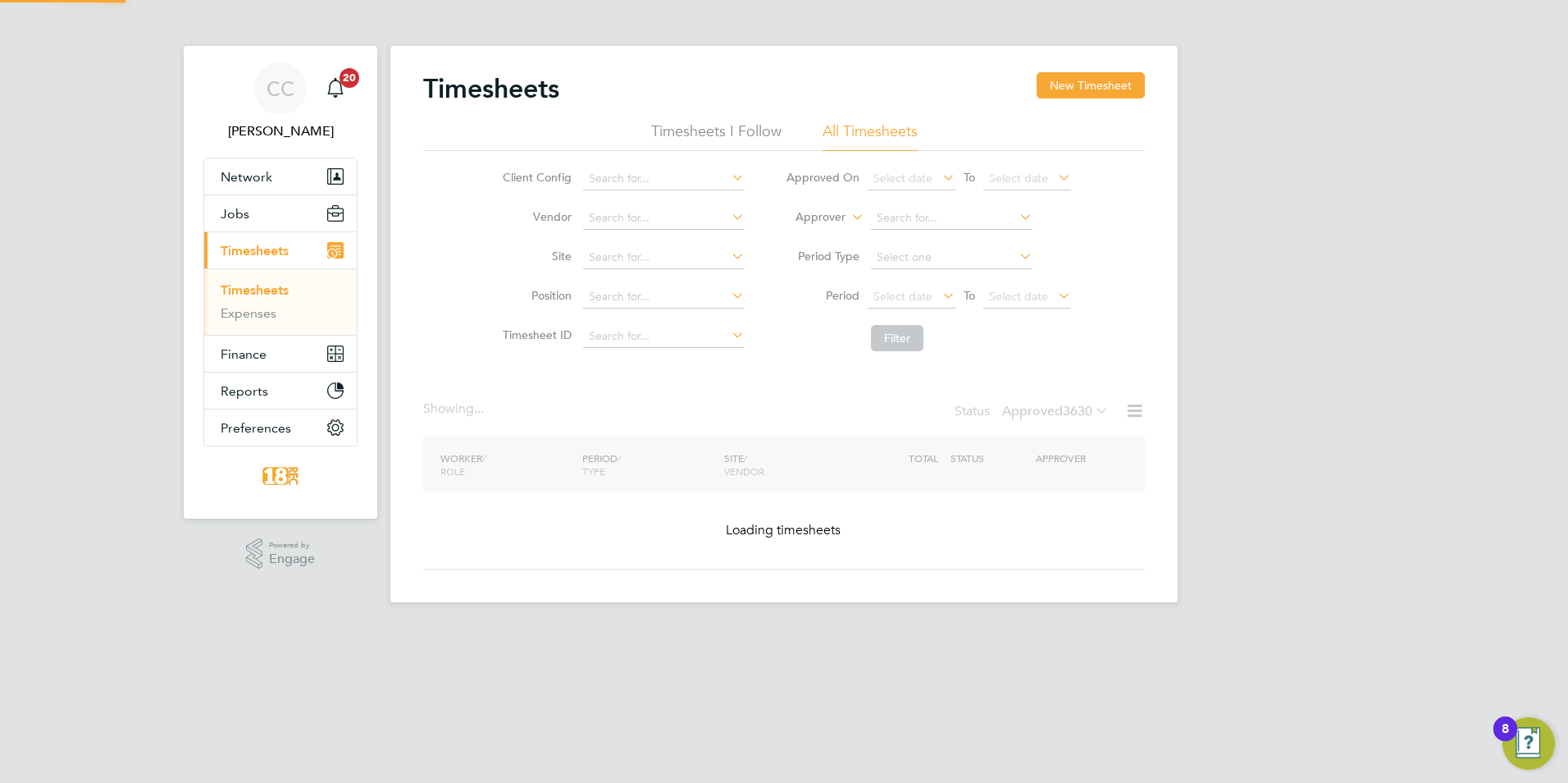
drag, startPoint x: 887, startPoint y: 273, endPoint x: 896, endPoint y: 313, distance: 41.0
click at [887, 272] on li "Period Type" at bounding box center [929, 258] width 326 height 40
click at [887, 295] on span "Select date" at bounding box center [902, 295] width 59 height 15
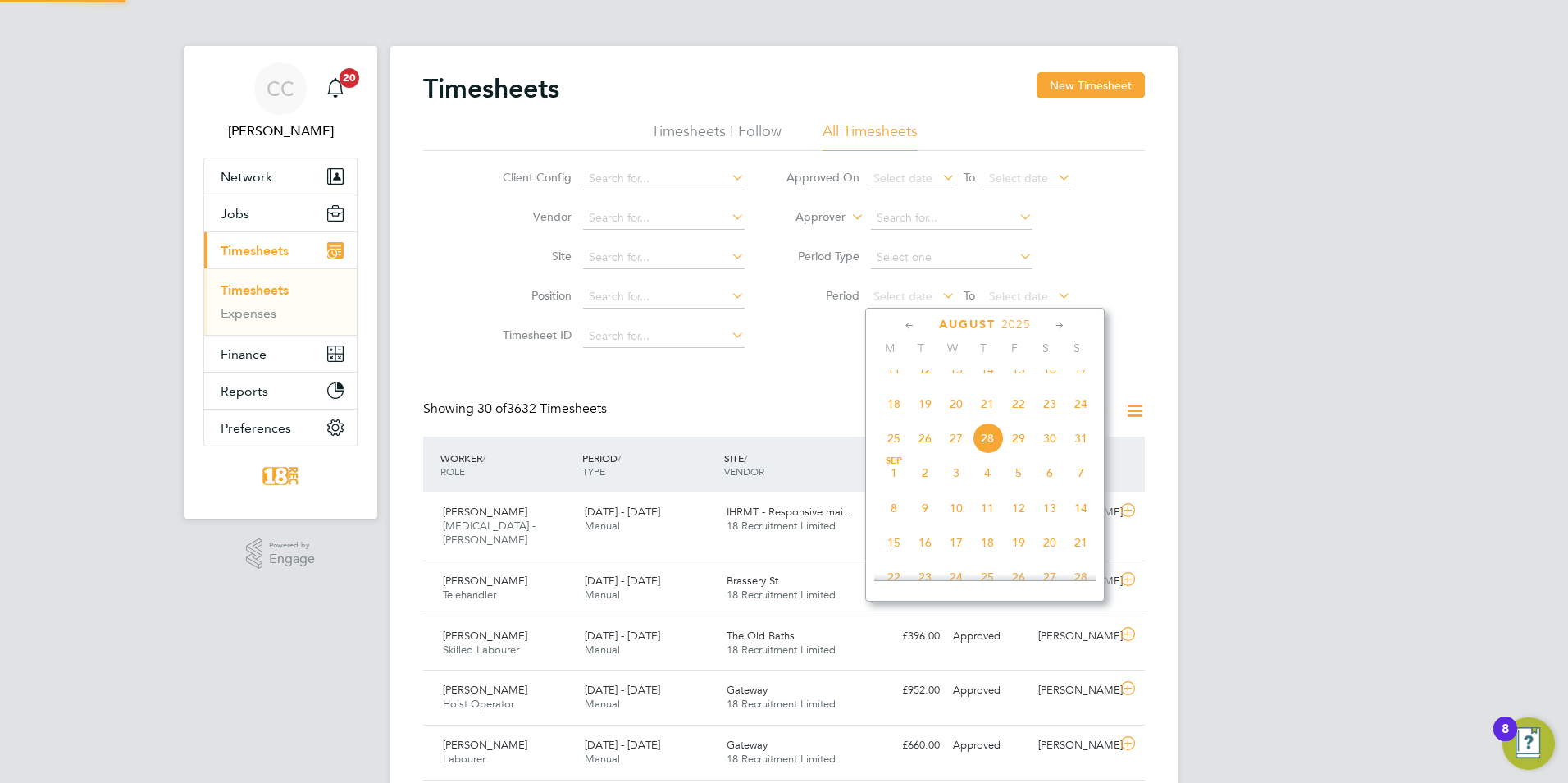
scroll to position [8, 8]
click at [896, 419] on span "18" at bounding box center [893, 403] width 31 height 31
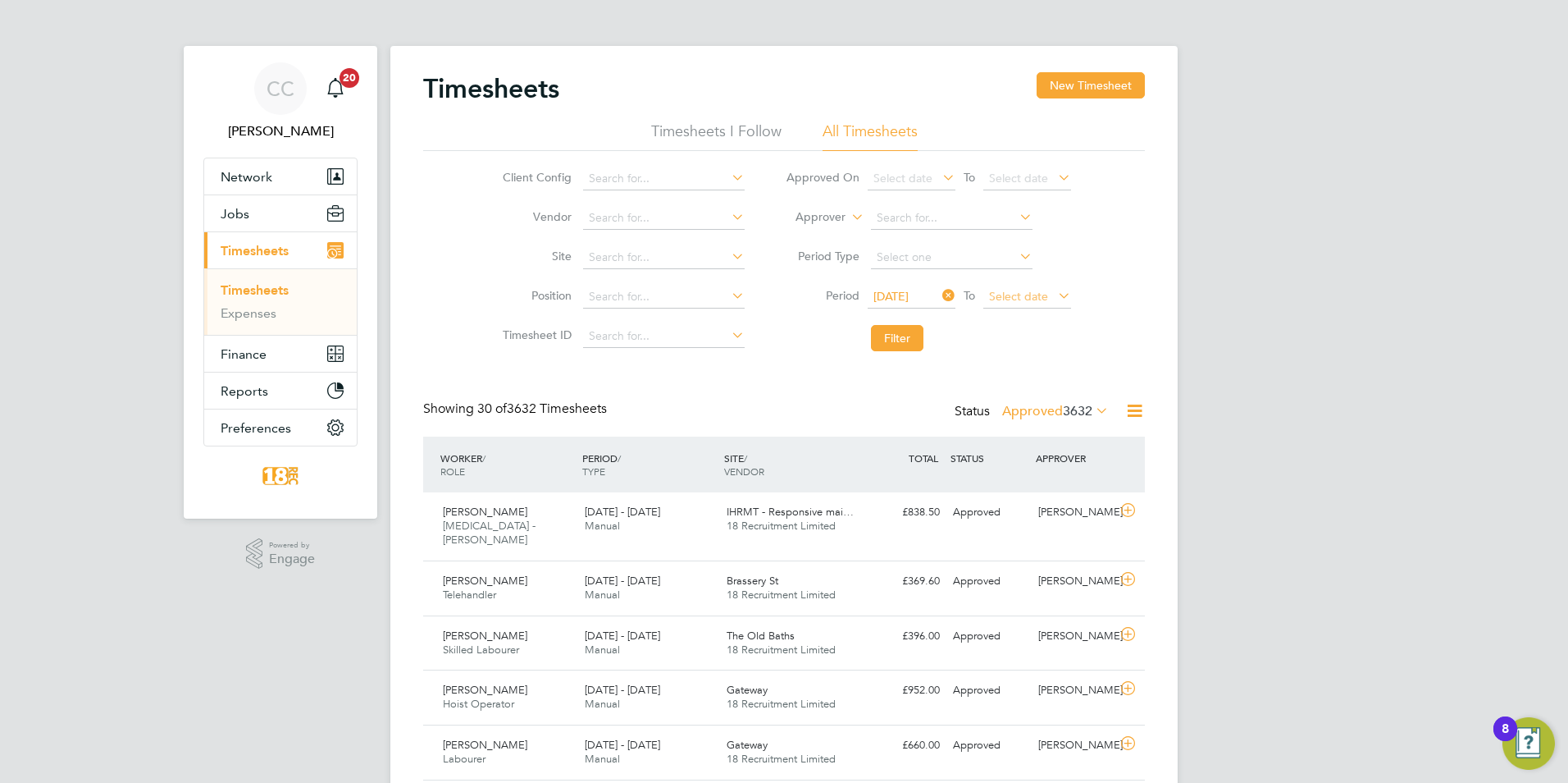
click at [1028, 298] on span "Select date" at bounding box center [1018, 295] width 59 height 15
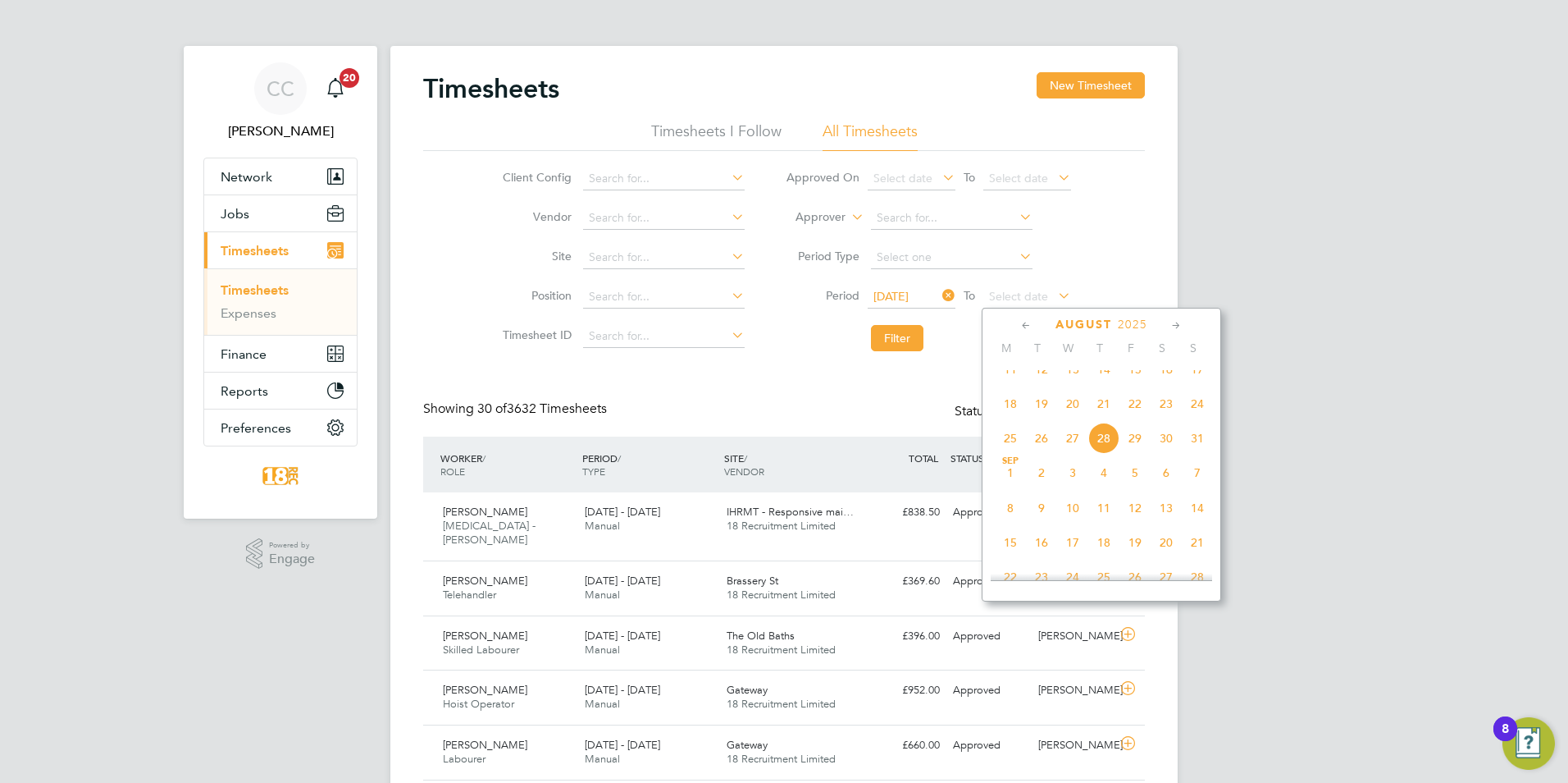
click at [1193, 419] on span "24" at bounding box center [1197, 403] width 31 height 31
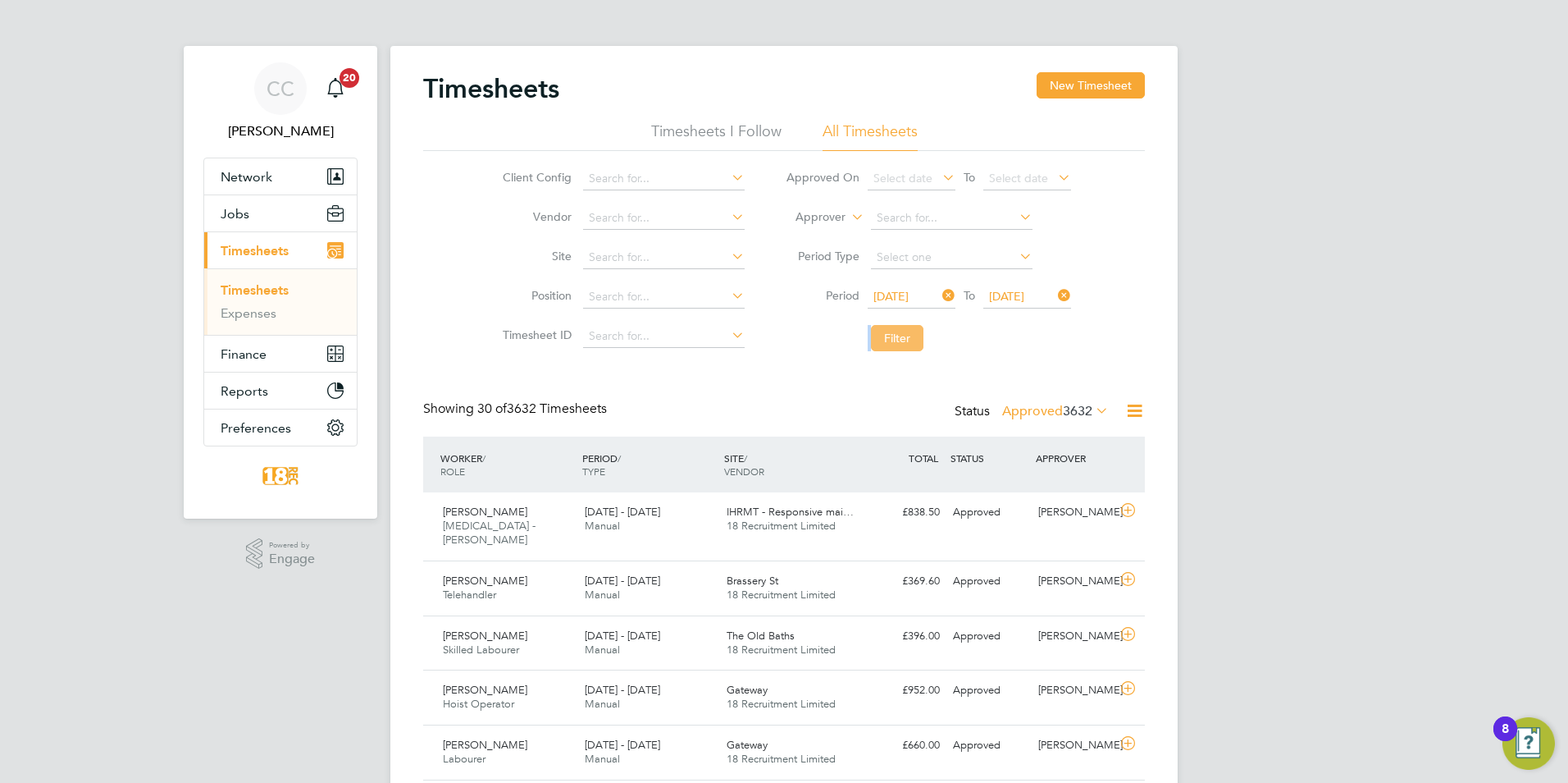
drag, startPoint x: 897, startPoint y: 312, endPoint x: 894, endPoint y: 329, distance: 17.3
click at [894, 327] on ul "Approved On Select date To Select date Approver Period Type Period 18 Aug 2025 …" at bounding box center [929, 259] width 326 height 200
click at [897, 334] on button "Filter" at bounding box center [897, 338] width 53 height 26
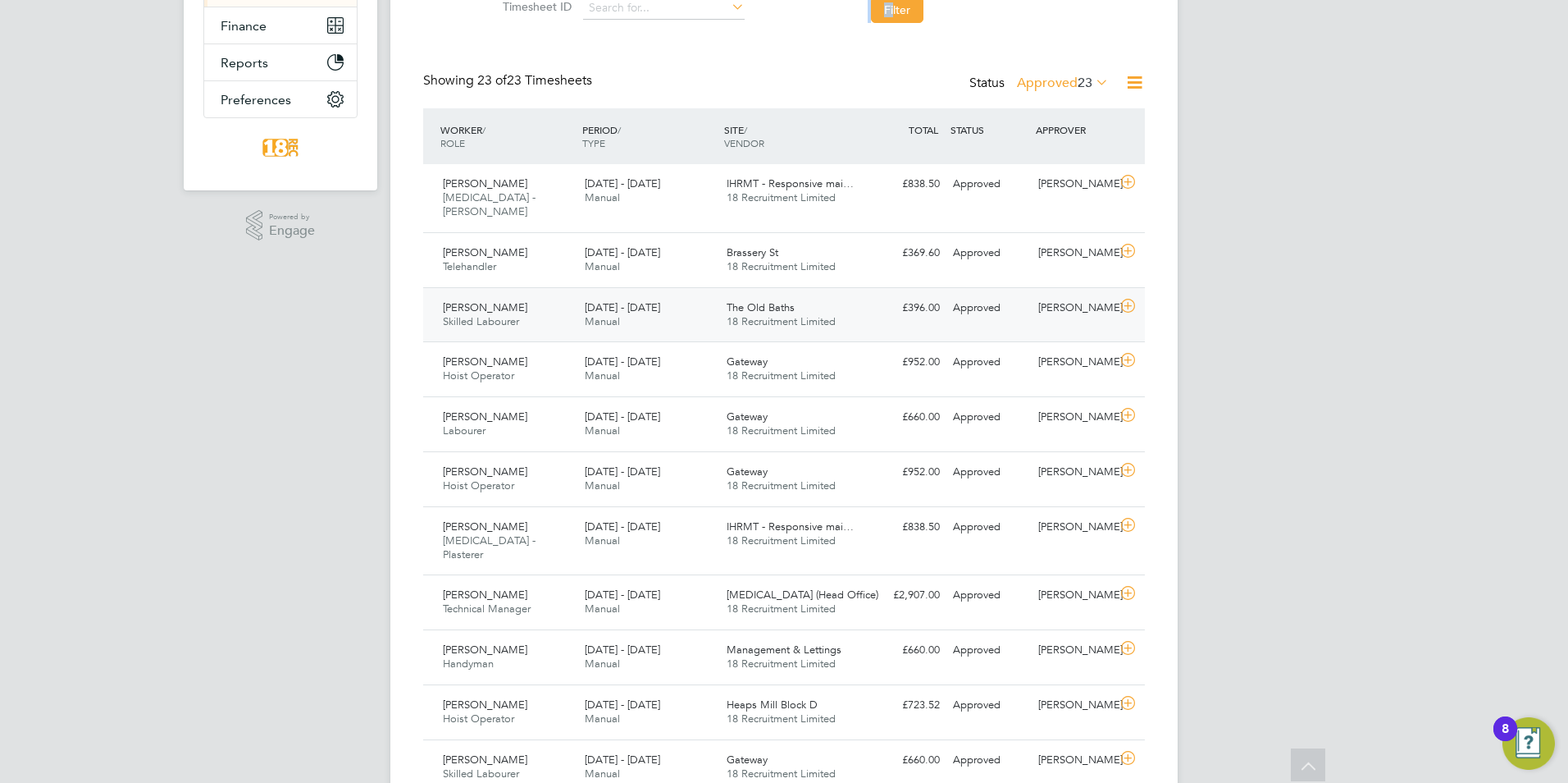
click at [781, 314] on span "18 Recruitment Limited" at bounding box center [782, 321] width 109 height 14
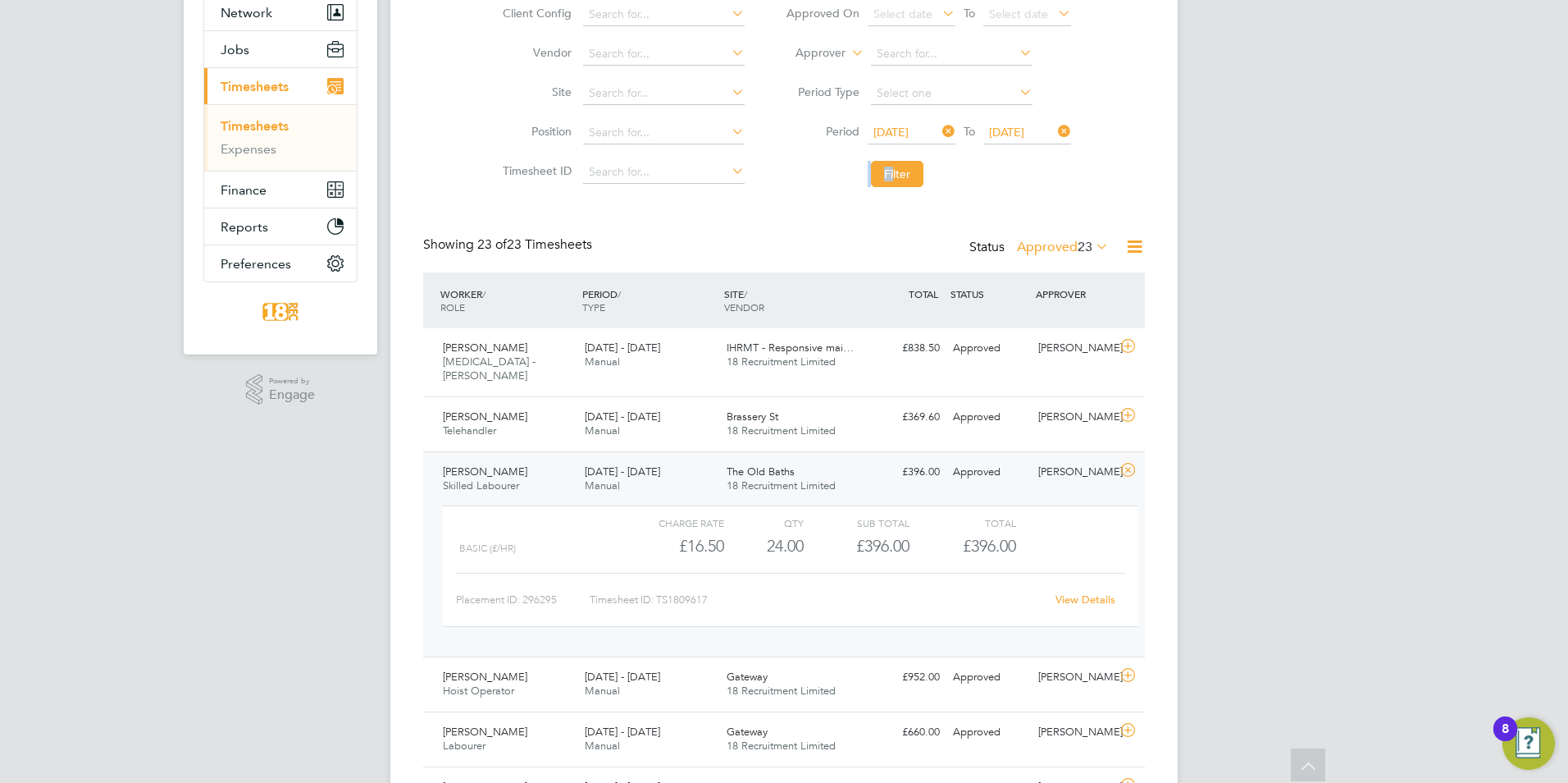
click at [1065, 245] on label "Approved 23" at bounding box center [1063, 247] width 91 height 16
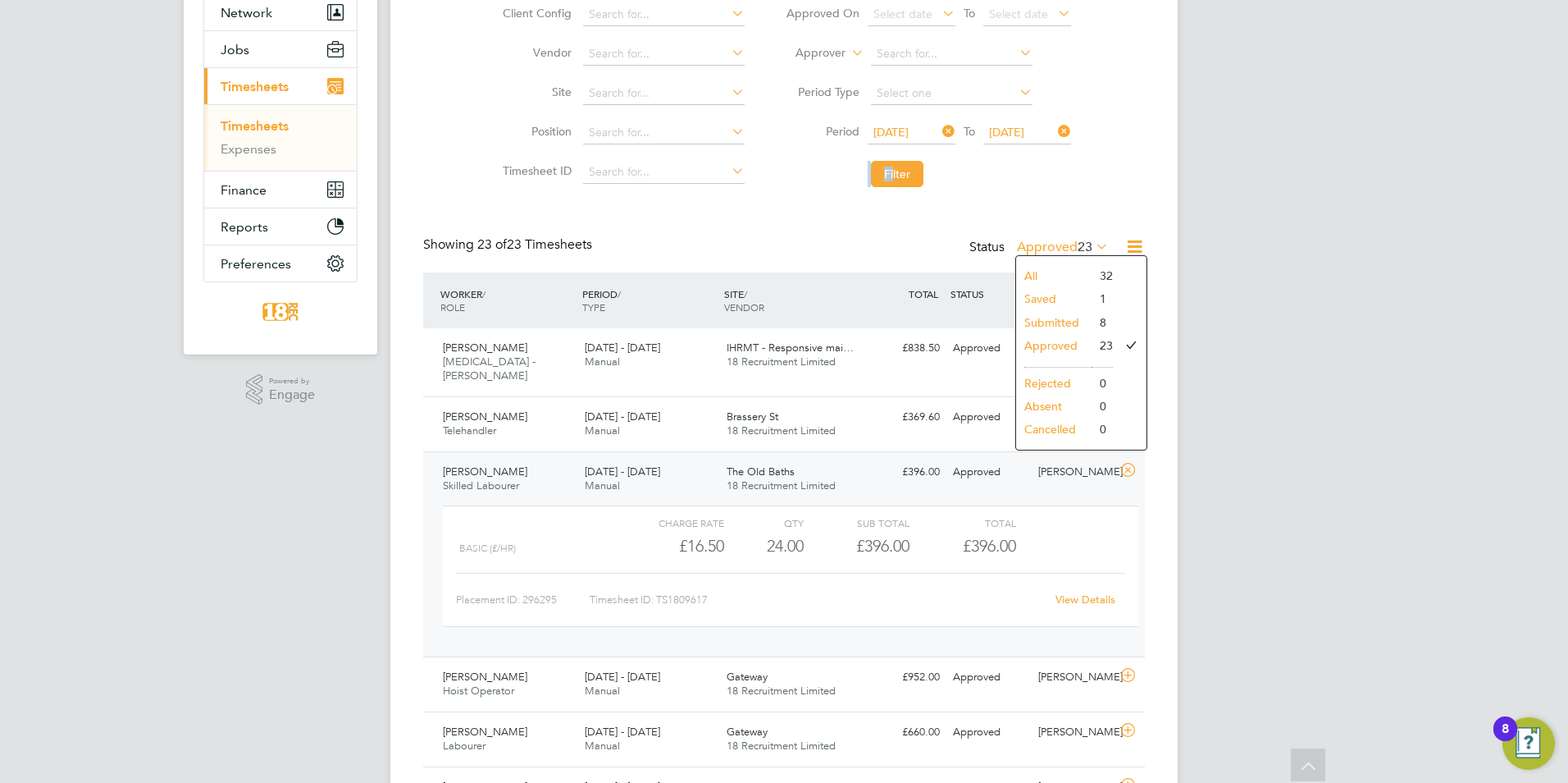
click at [1059, 310] on ul "All Saved Submitted Approved Rejected Absent Cancelled" at bounding box center [1054, 353] width 76 height 177
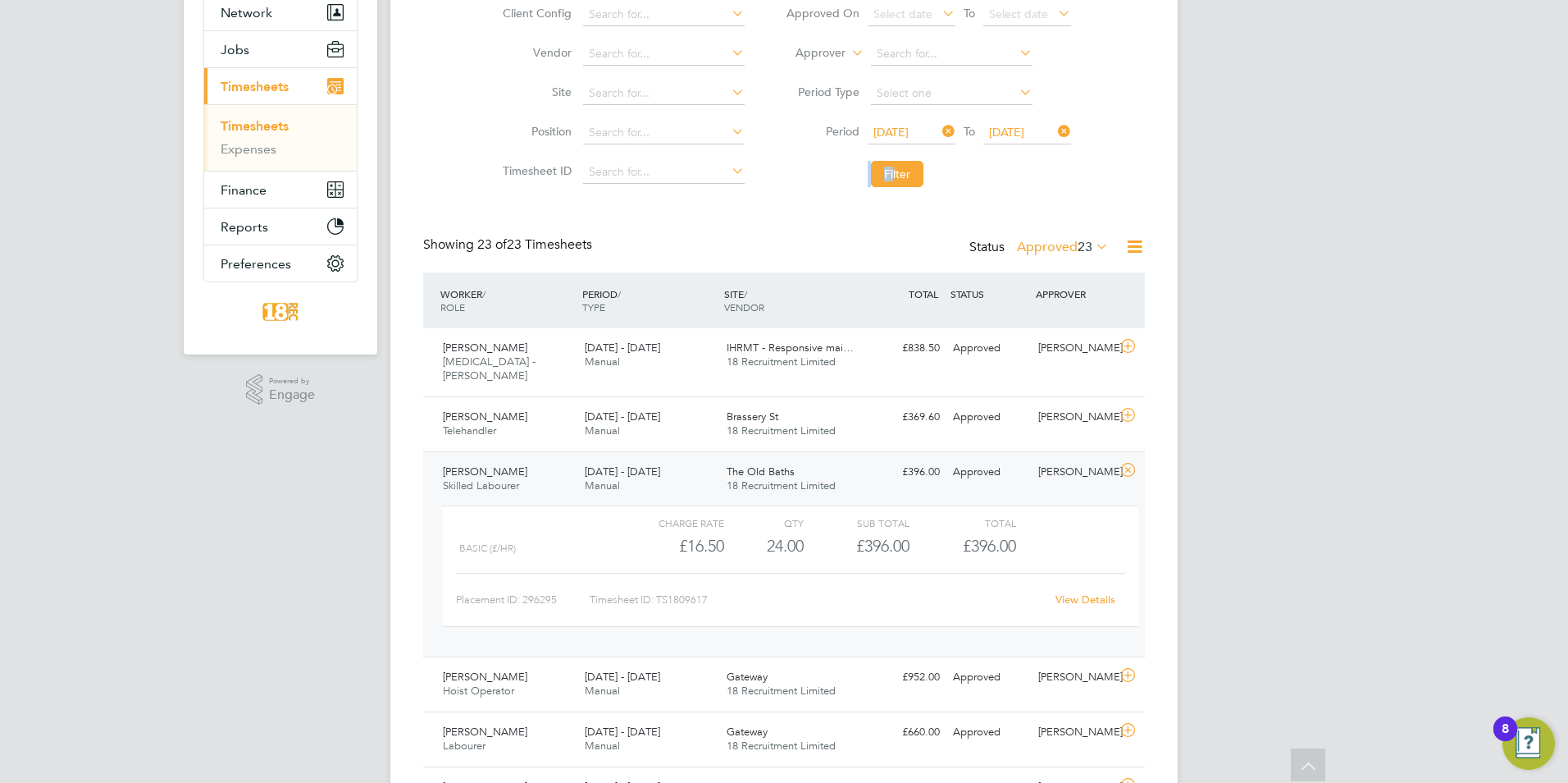
click at [1067, 250] on label "Approved 23" at bounding box center [1063, 247] width 91 height 16
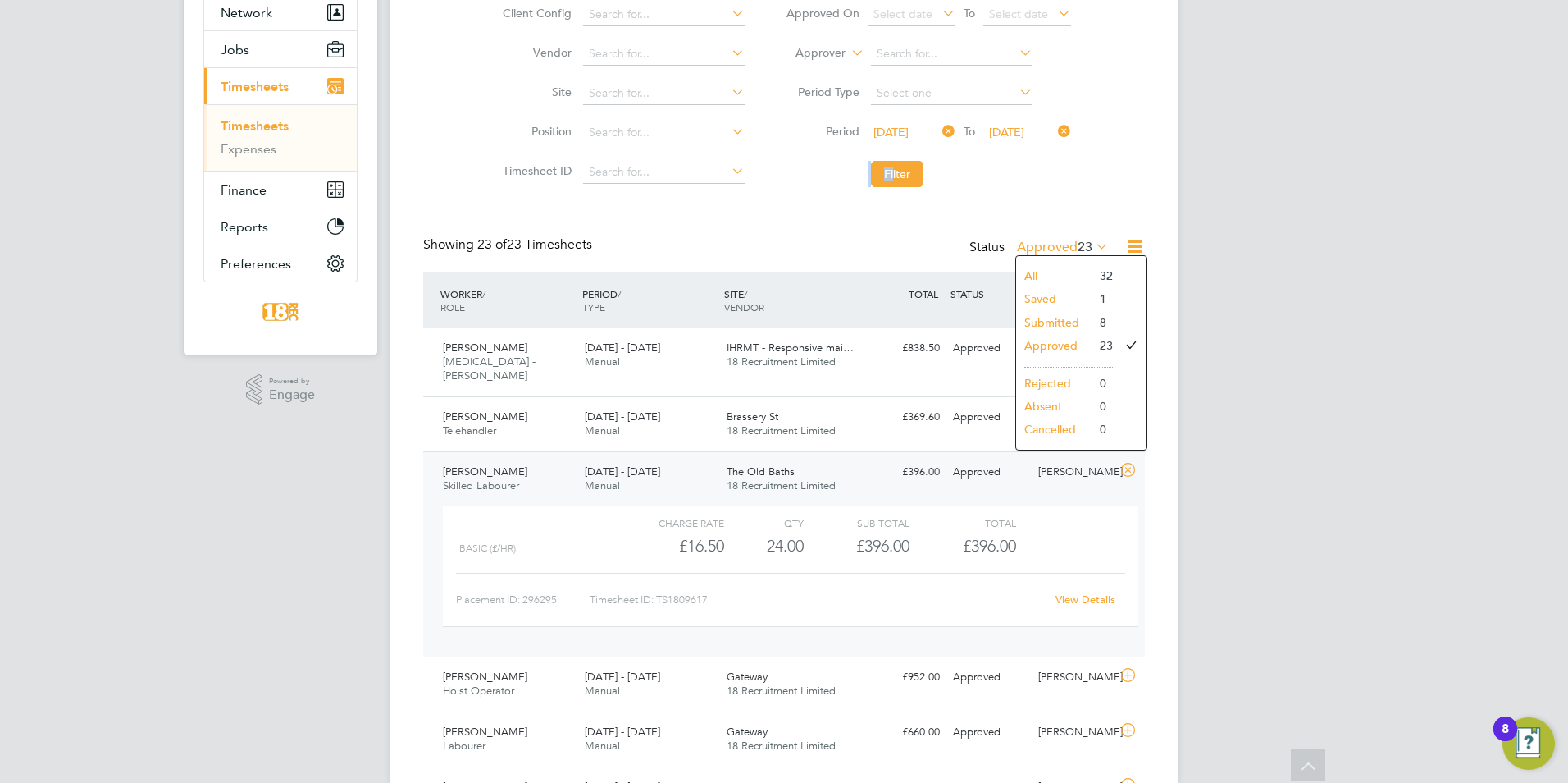
click at [1062, 322] on li "Submitted" at bounding box center [1054, 322] width 76 height 23
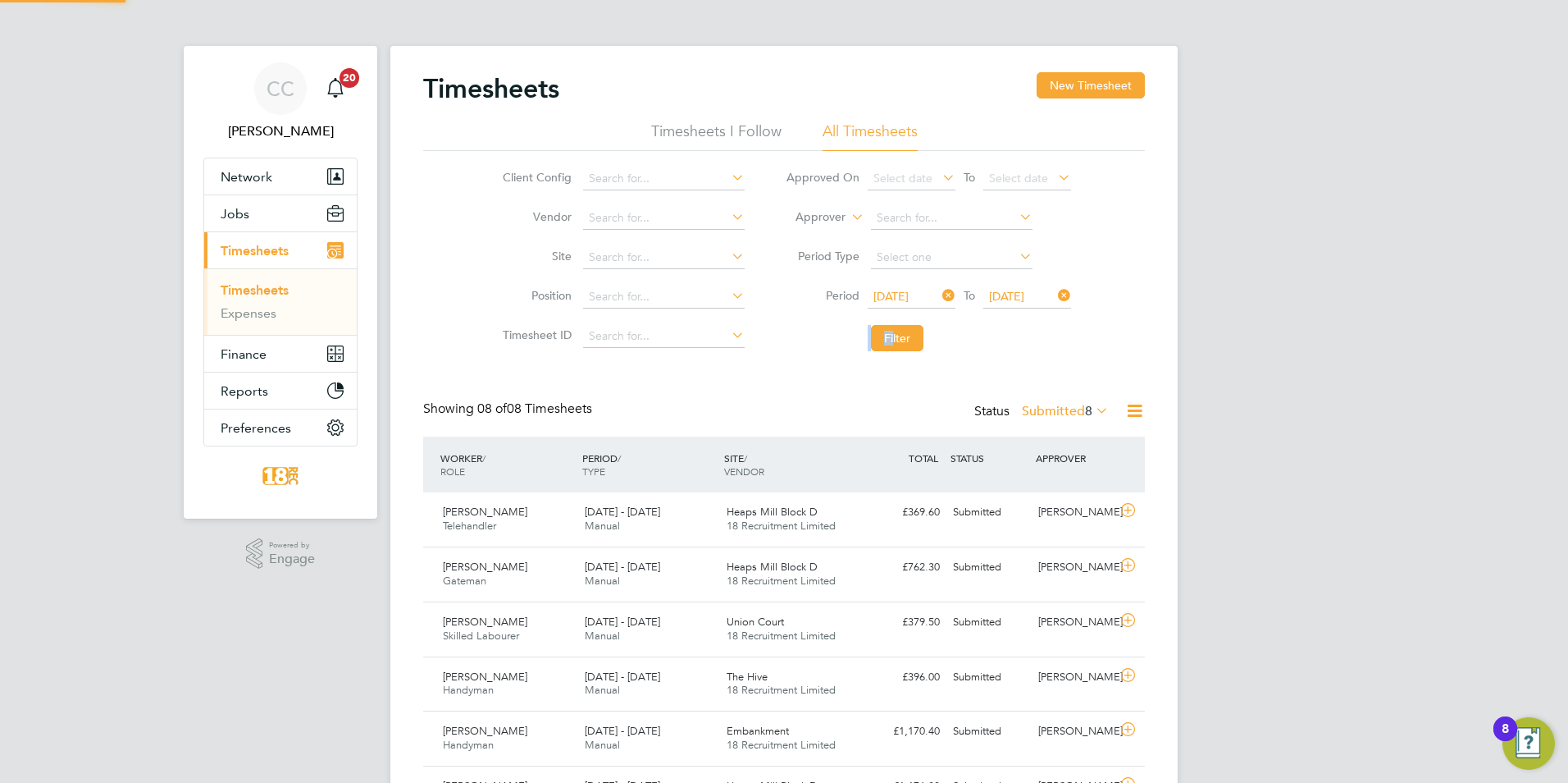
click at [1054, 412] on label "Submitted 8" at bounding box center [1065, 411] width 87 height 16
click at [1071, 465] on li "Saved" at bounding box center [1056, 463] width 76 height 23
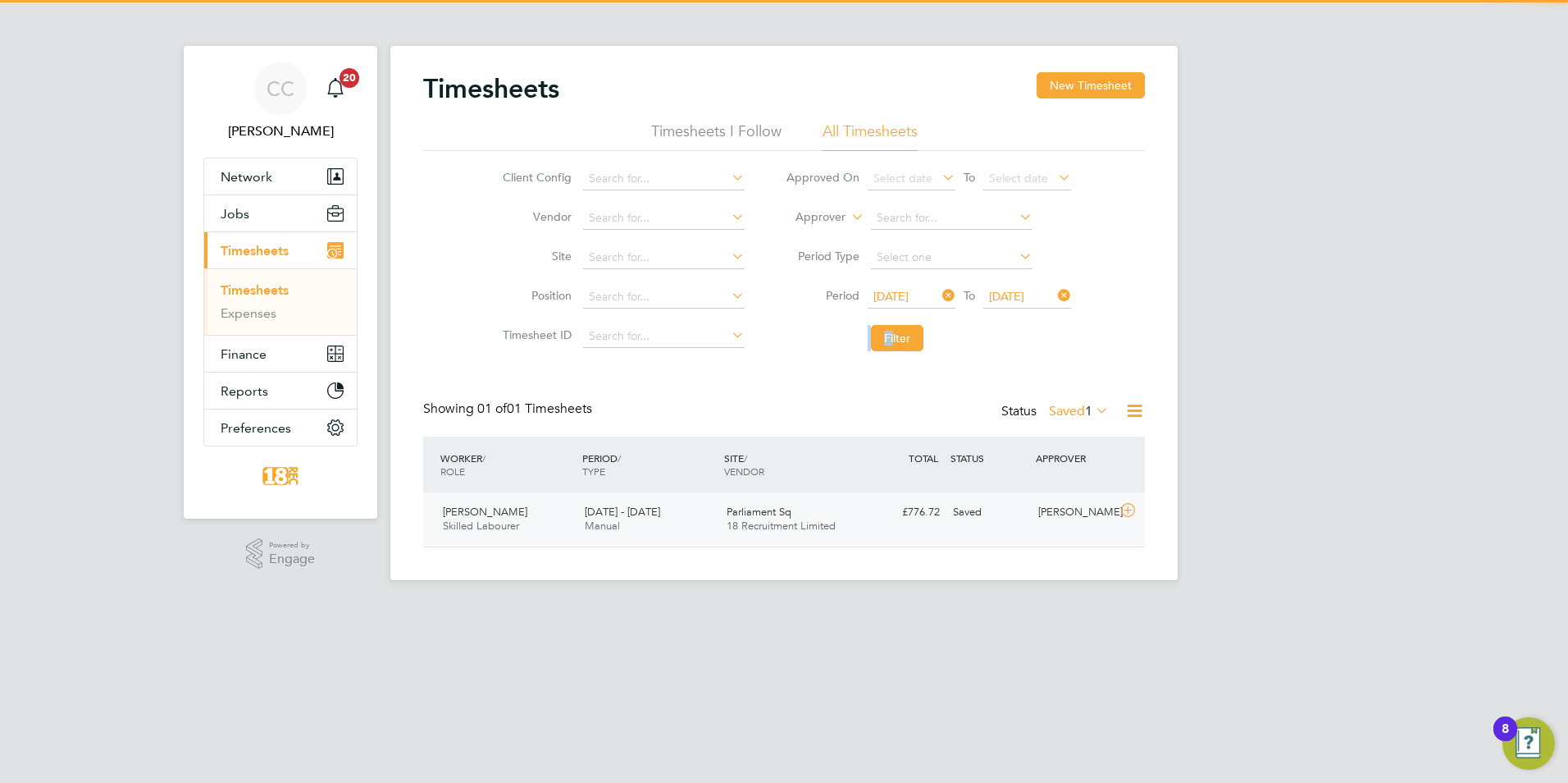
click at [841, 529] on div "Parliament Sq 18 Recruitment Limited" at bounding box center [790, 519] width 142 height 41
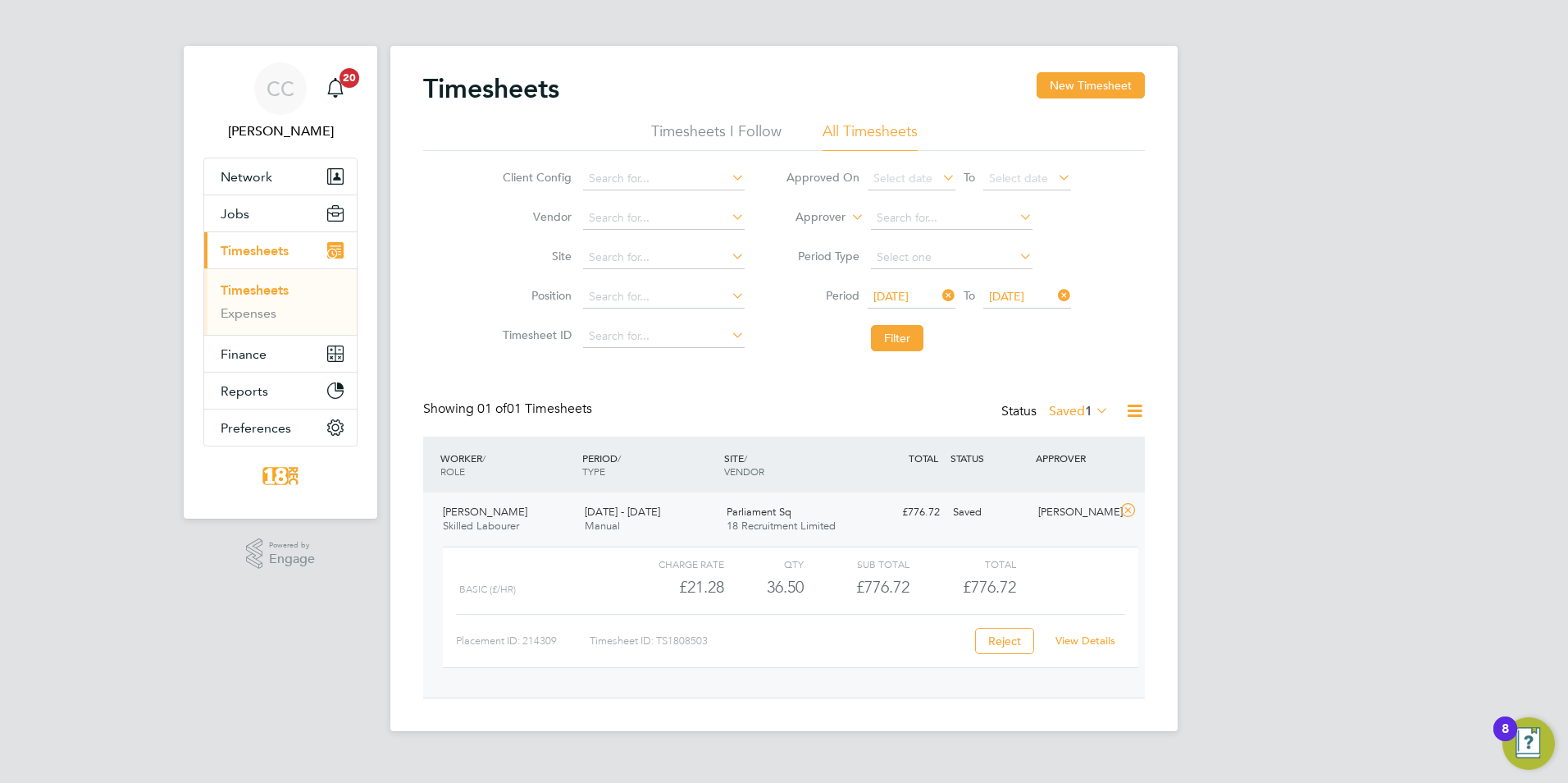
click at [1038, 582] on div "Basic (£/HR) £21.28 36.5 36.50 37 £776.72 £776.72" at bounding box center [789, 587] width 695 height 27
click at [1088, 660] on div "Charge rate QTY Sub Total Total Basic (£/HR) £21.28 36.5 36.50 37 £776.72 £776.…" at bounding box center [789, 607] width 695 height 121
click at [1083, 639] on link "View Details" at bounding box center [1086, 641] width 60 height 14
click at [1077, 415] on label "Saved 1" at bounding box center [1079, 411] width 60 height 16
click at [1069, 510] on li "Approved" at bounding box center [1070, 509] width 76 height 23
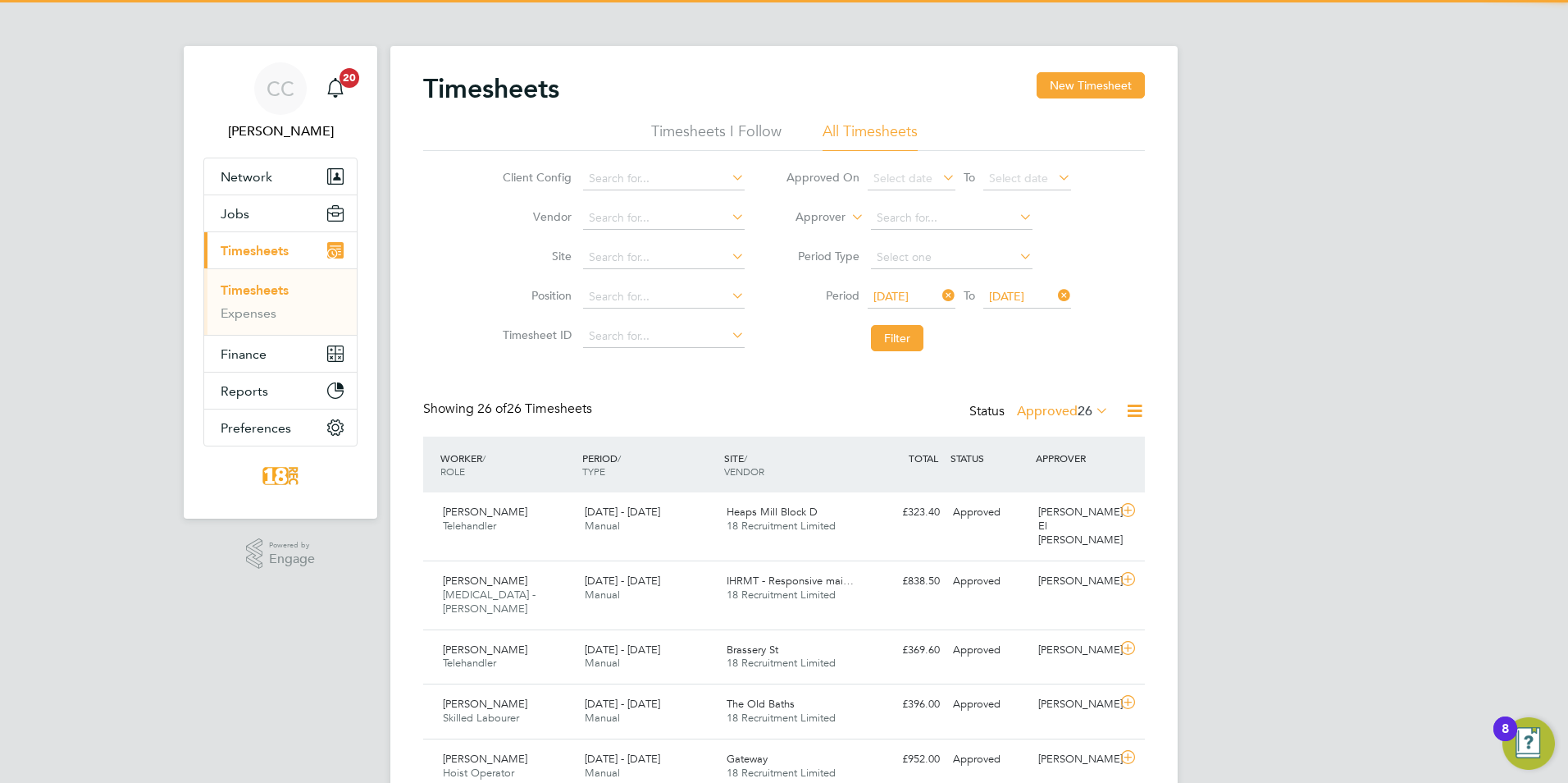
scroll to position [42, 143]
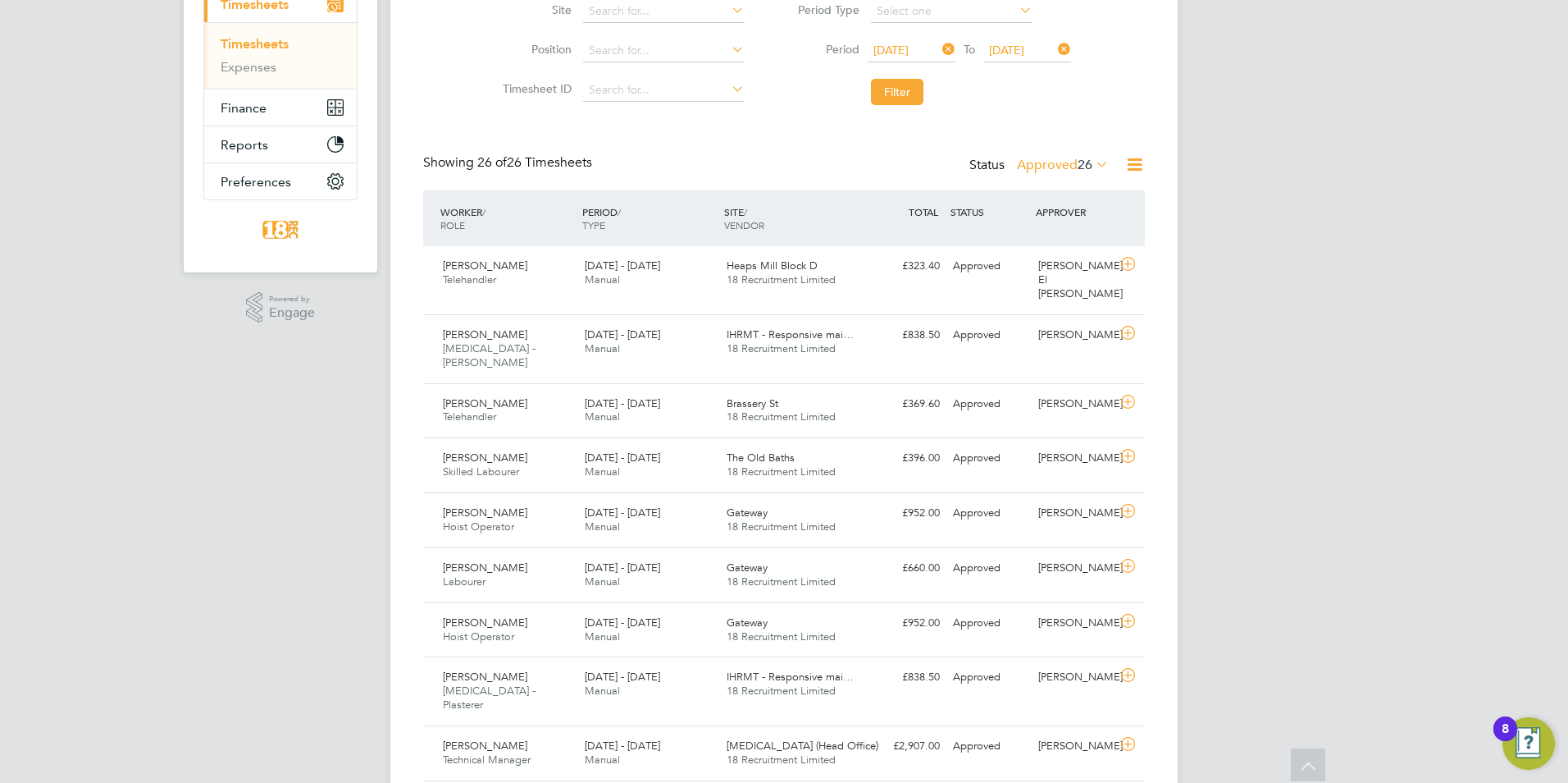
click at [788, 237] on div "SITE / VENDOR" at bounding box center [790, 218] width 142 height 43
click at [798, 270] on span "Heaps Mill Block D" at bounding box center [773, 266] width 91 height 14
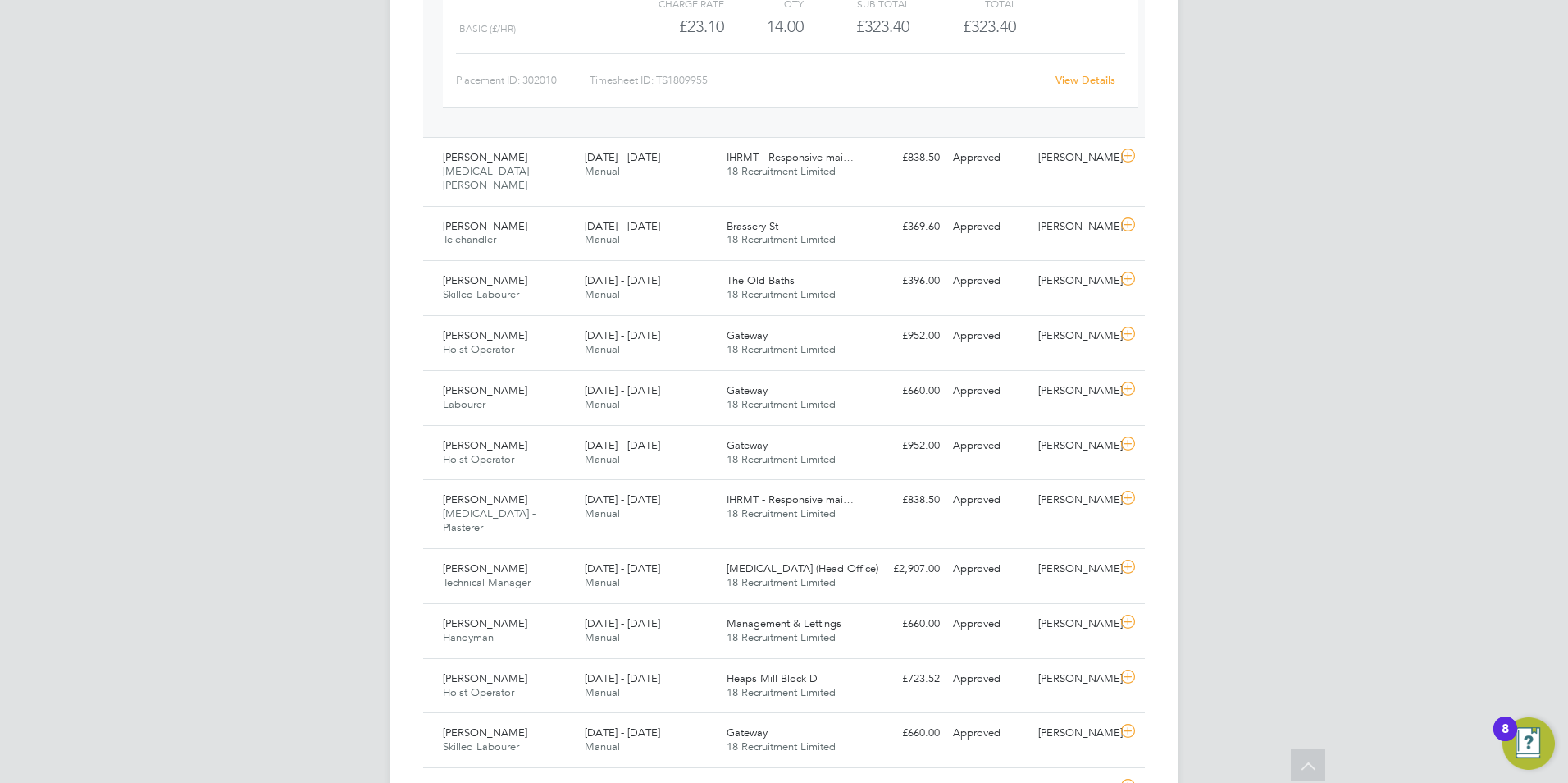
click at [1268, 346] on div "CC Chloe Crayden Notifications 20 Applications: Network Team Members Businesses…" at bounding box center [784, 552] width 1568 height 2252
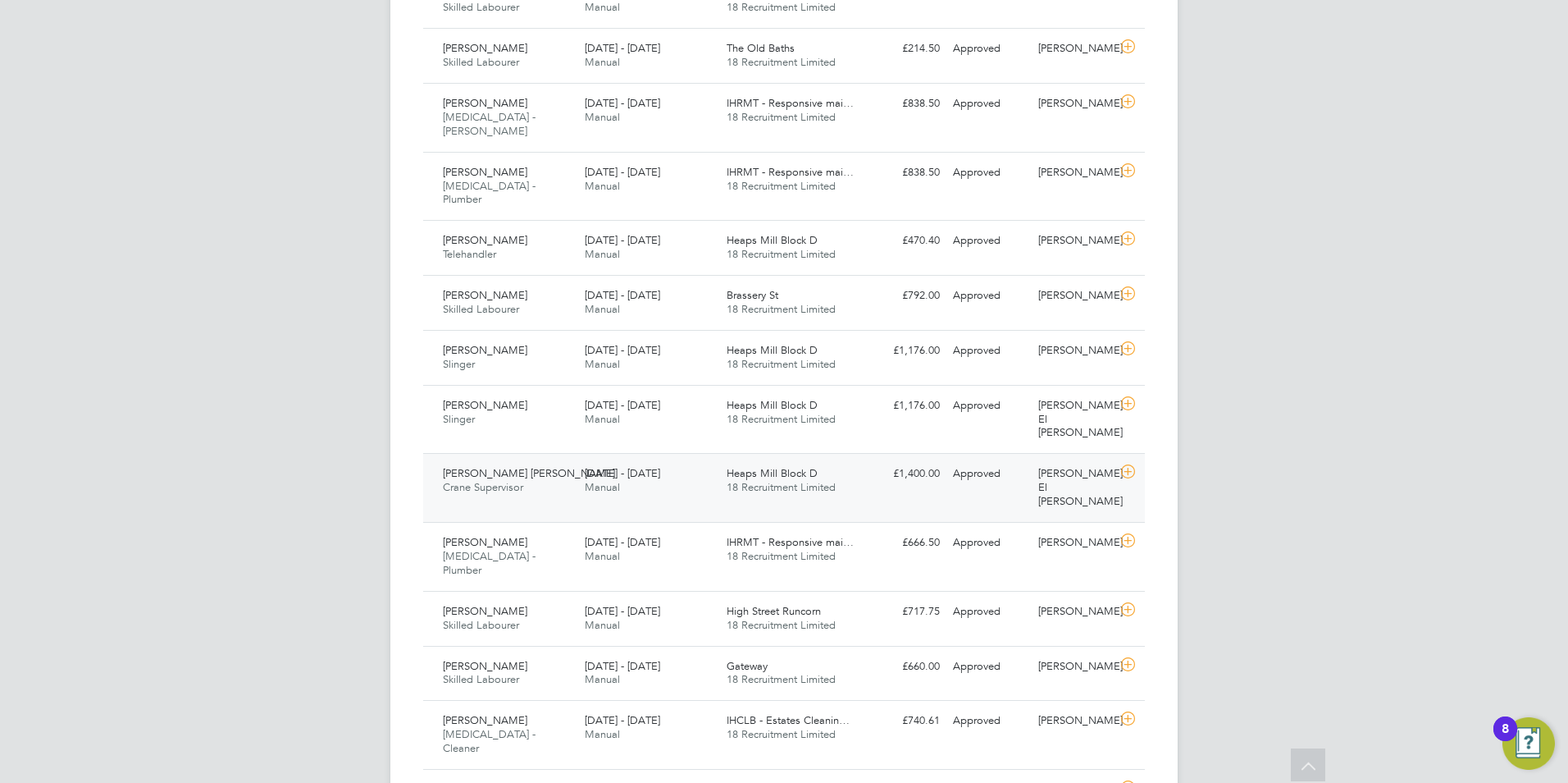
click at [891, 453] on div "Armando Sanchez Garcia Crane Supervisor 18 - 24 Aug 2025 18 - 24 Aug 2025 Manua…" at bounding box center [784, 487] width 722 height 69
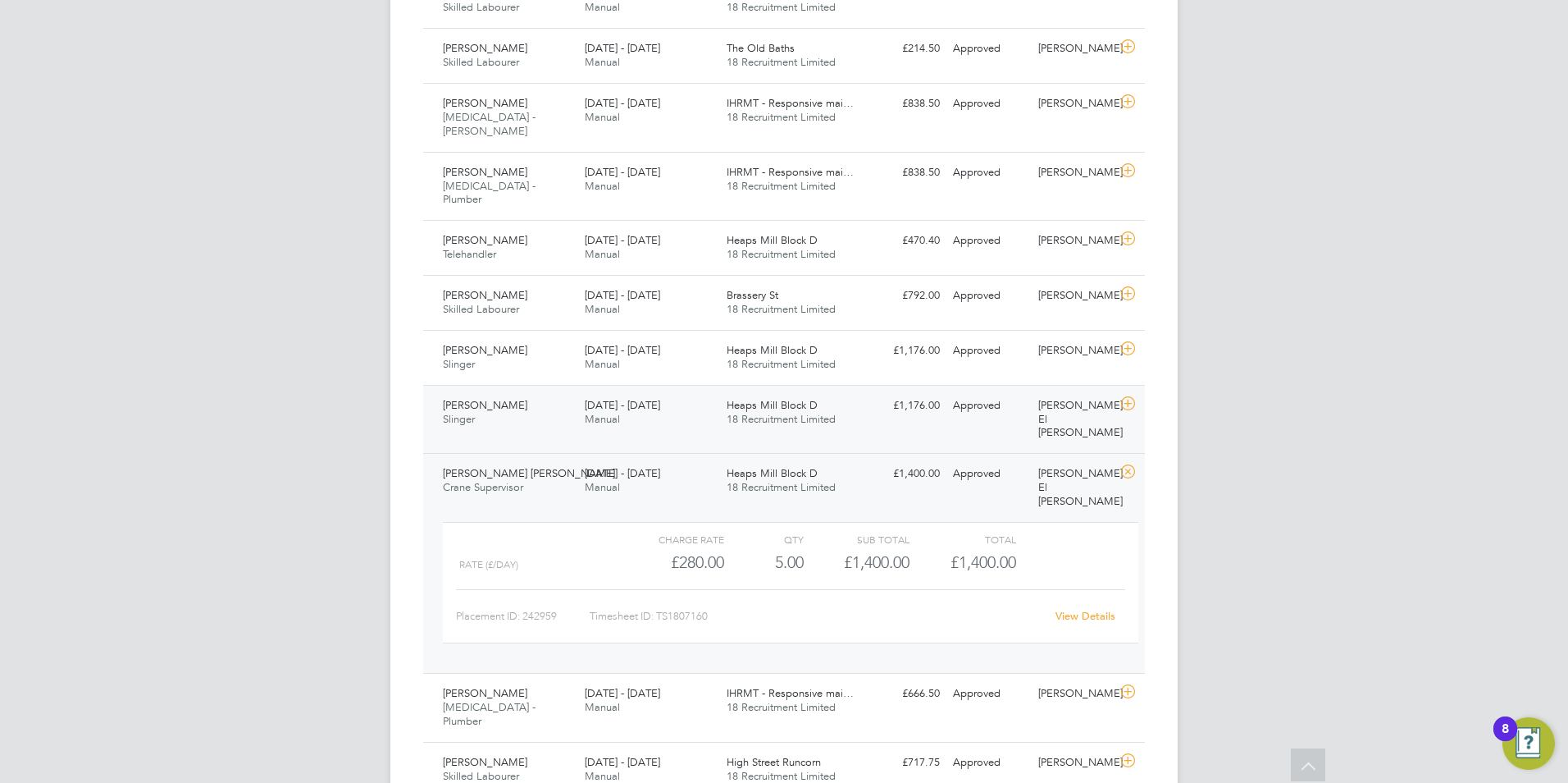
click at [715, 392] on div "18 - 24 Aug 2025 Manual" at bounding box center [649, 412] width 142 height 41
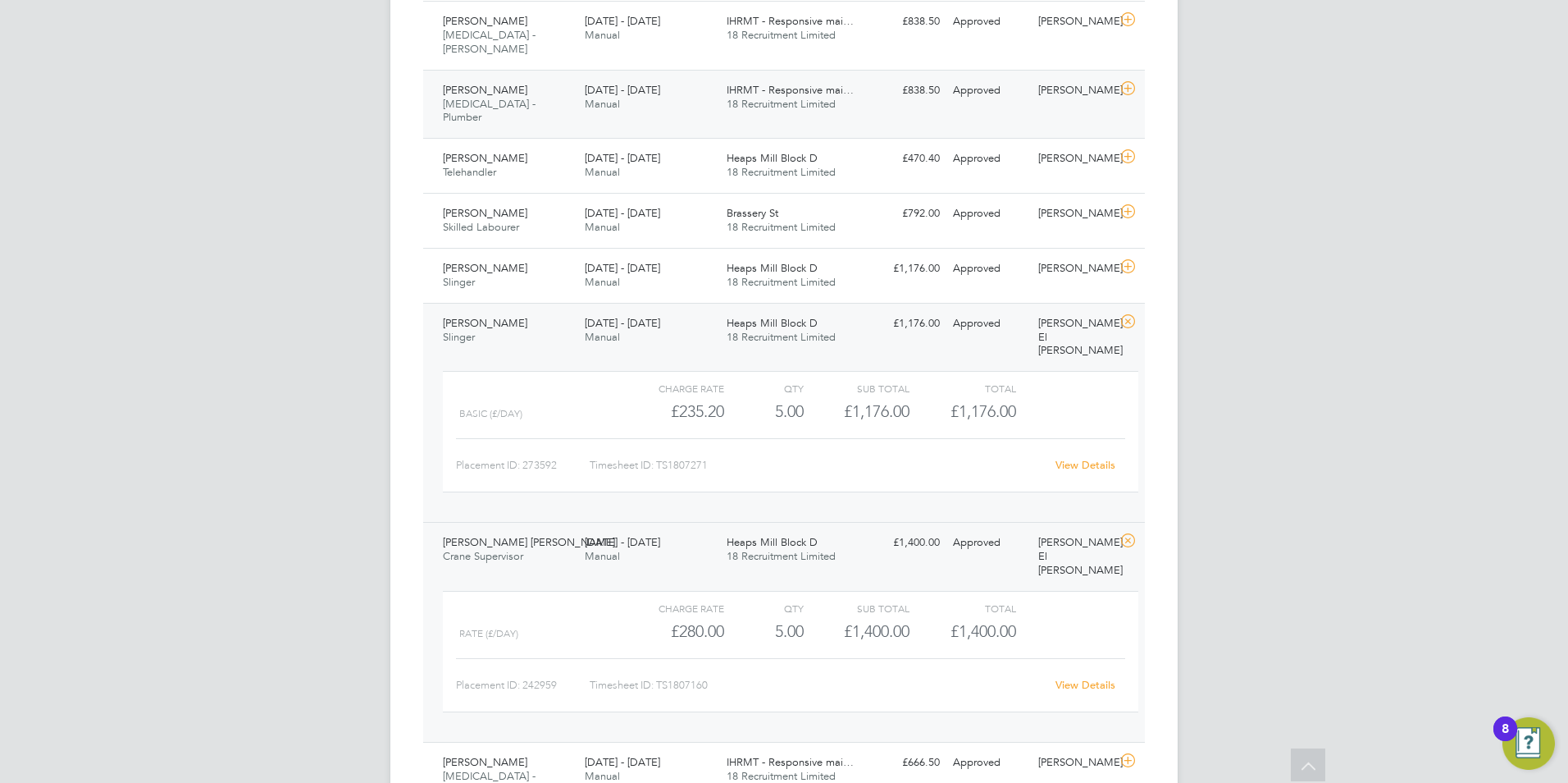
scroll to position [656, 0]
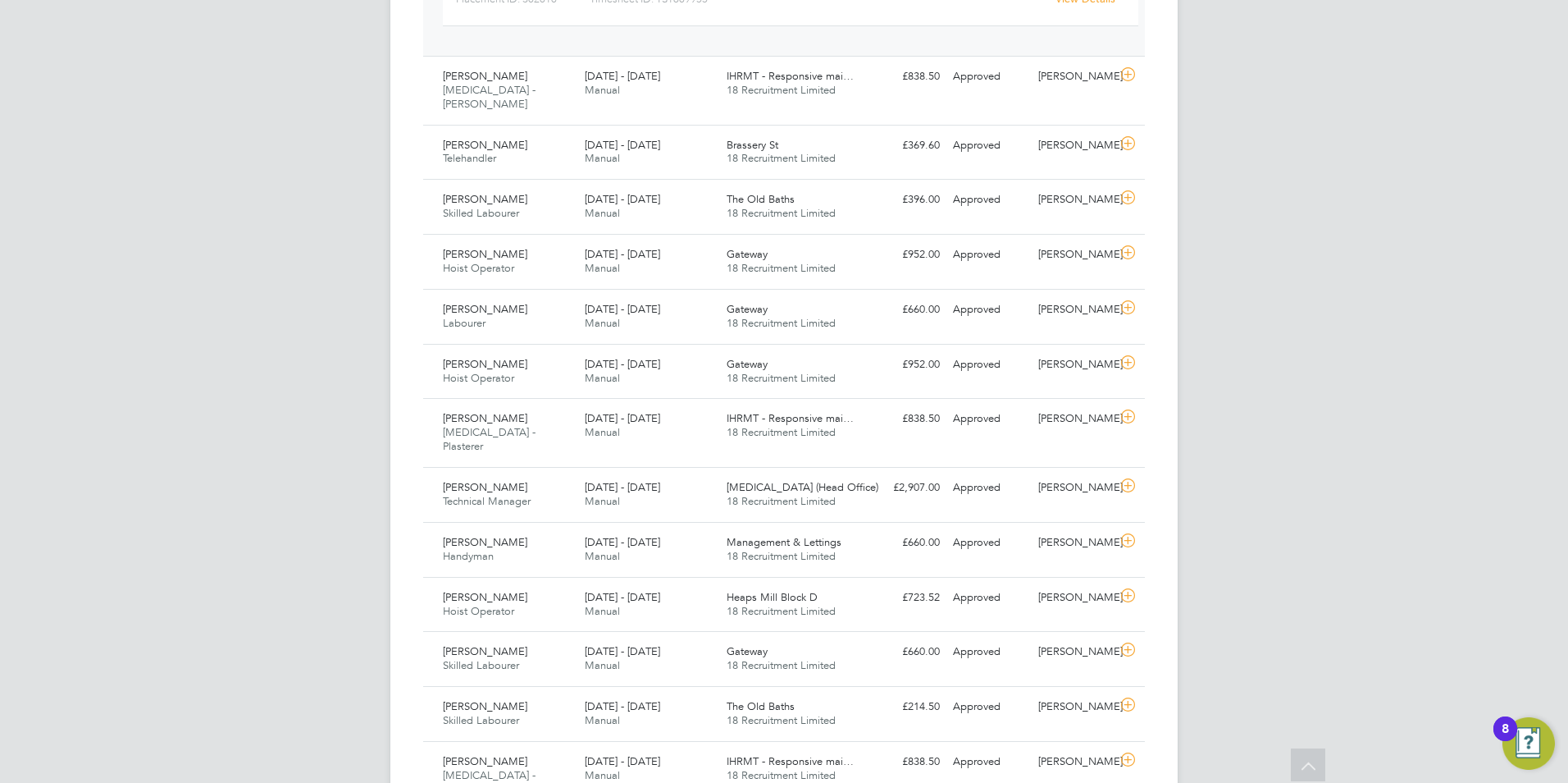
click at [1468, 111] on div "CC Chloe Crayden Notifications 20 Applications: Network Team Members Businesses…" at bounding box center [784, 622] width 1568 height 2555
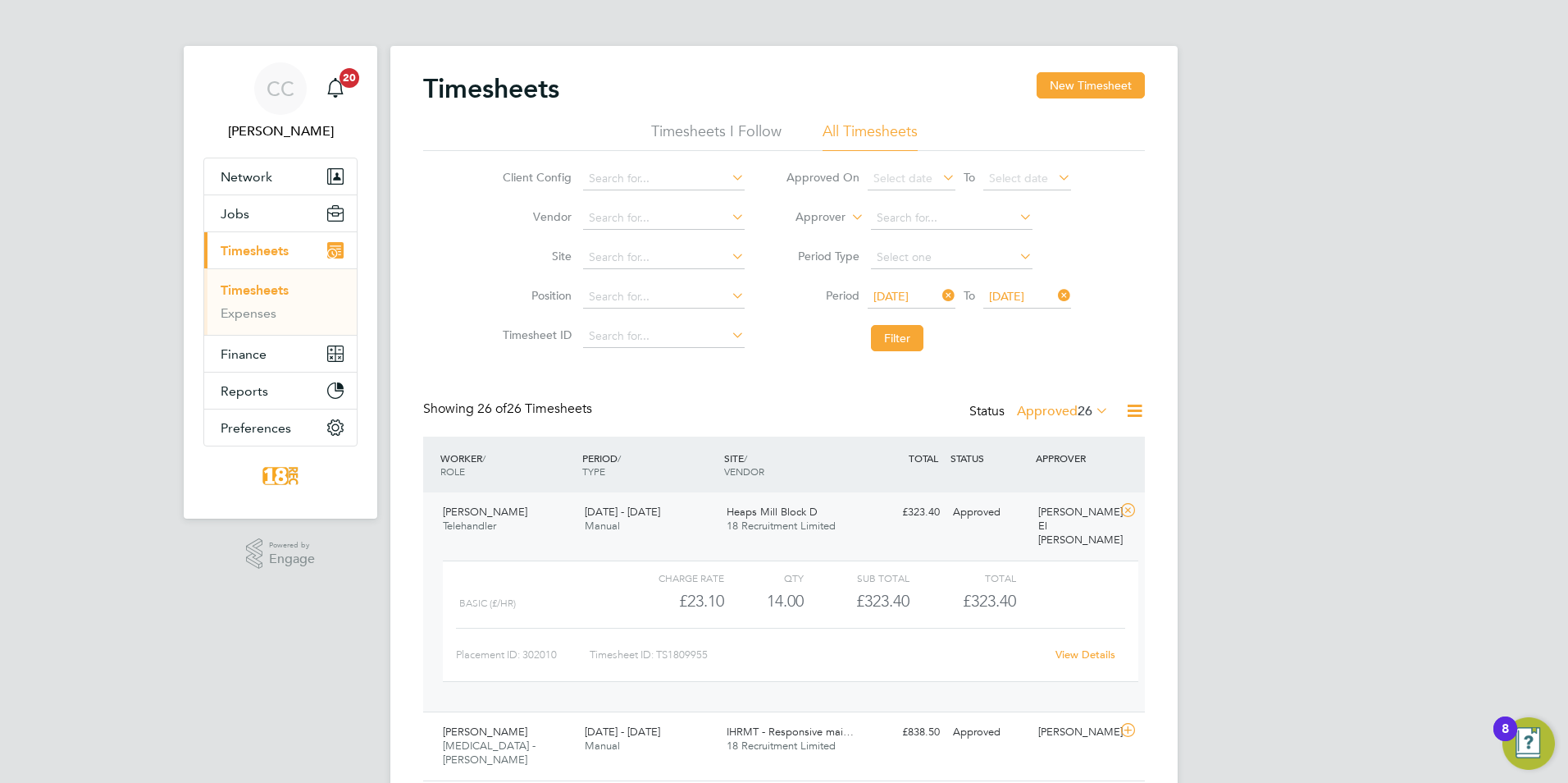
click at [1037, 408] on label "Approved 26" at bounding box center [1063, 411] width 91 height 16
click at [1072, 483] on li "Submitted" at bounding box center [1054, 487] width 76 height 23
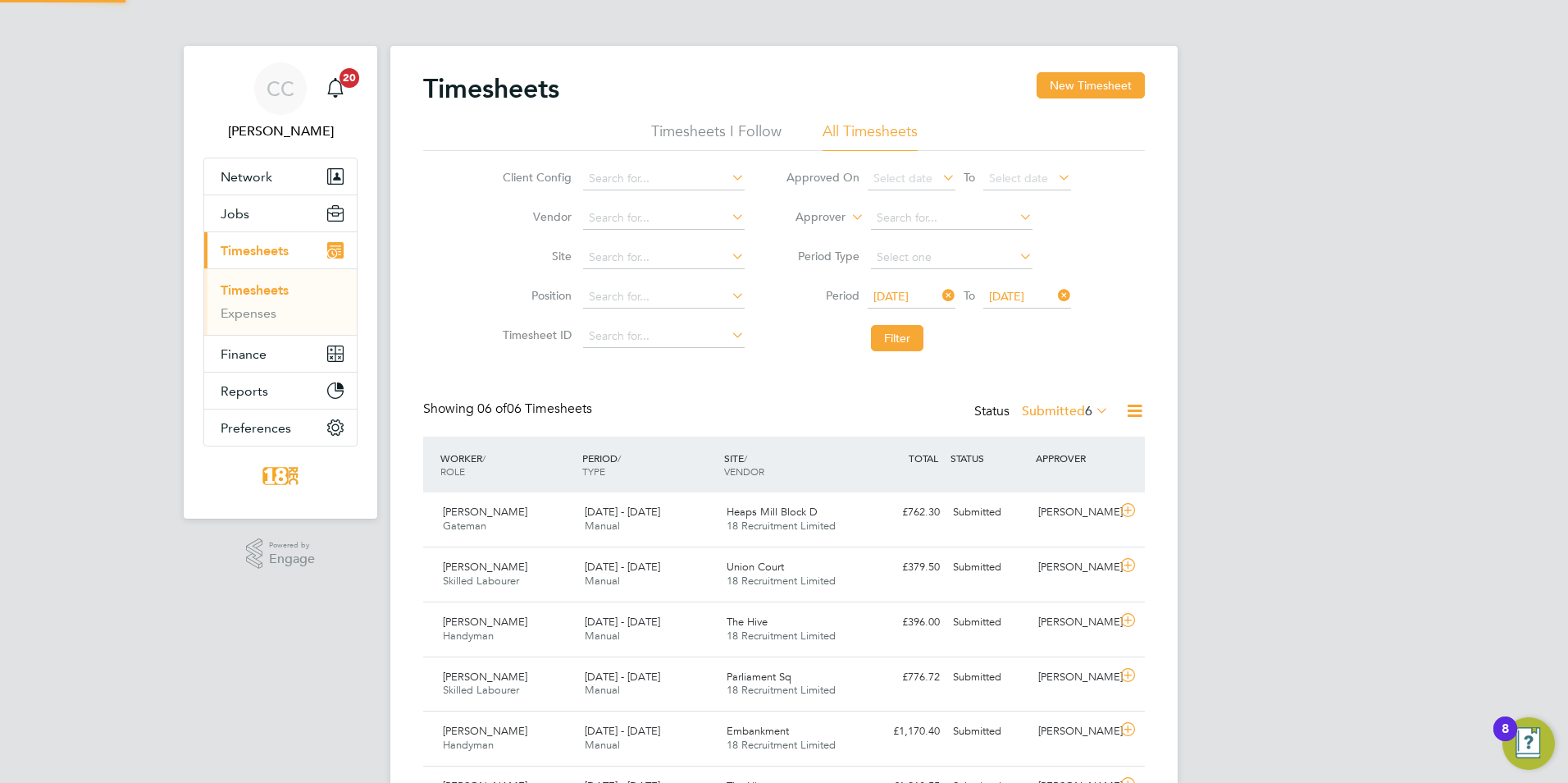
scroll to position [42, 143]
click at [788, 515] on span "Heaps Mill Block D" at bounding box center [773, 511] width 91 height 14
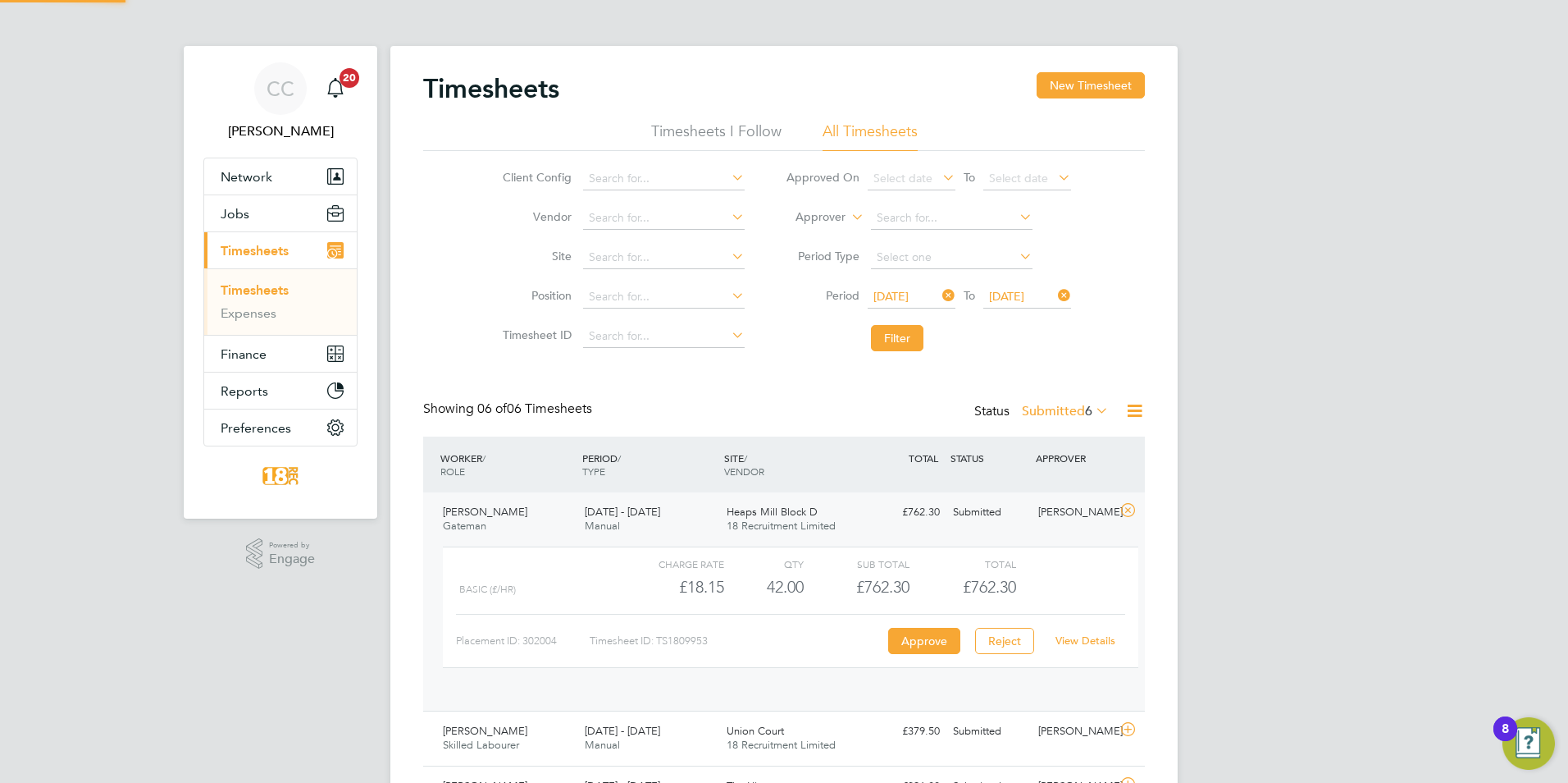
scroll to position [28, 160]
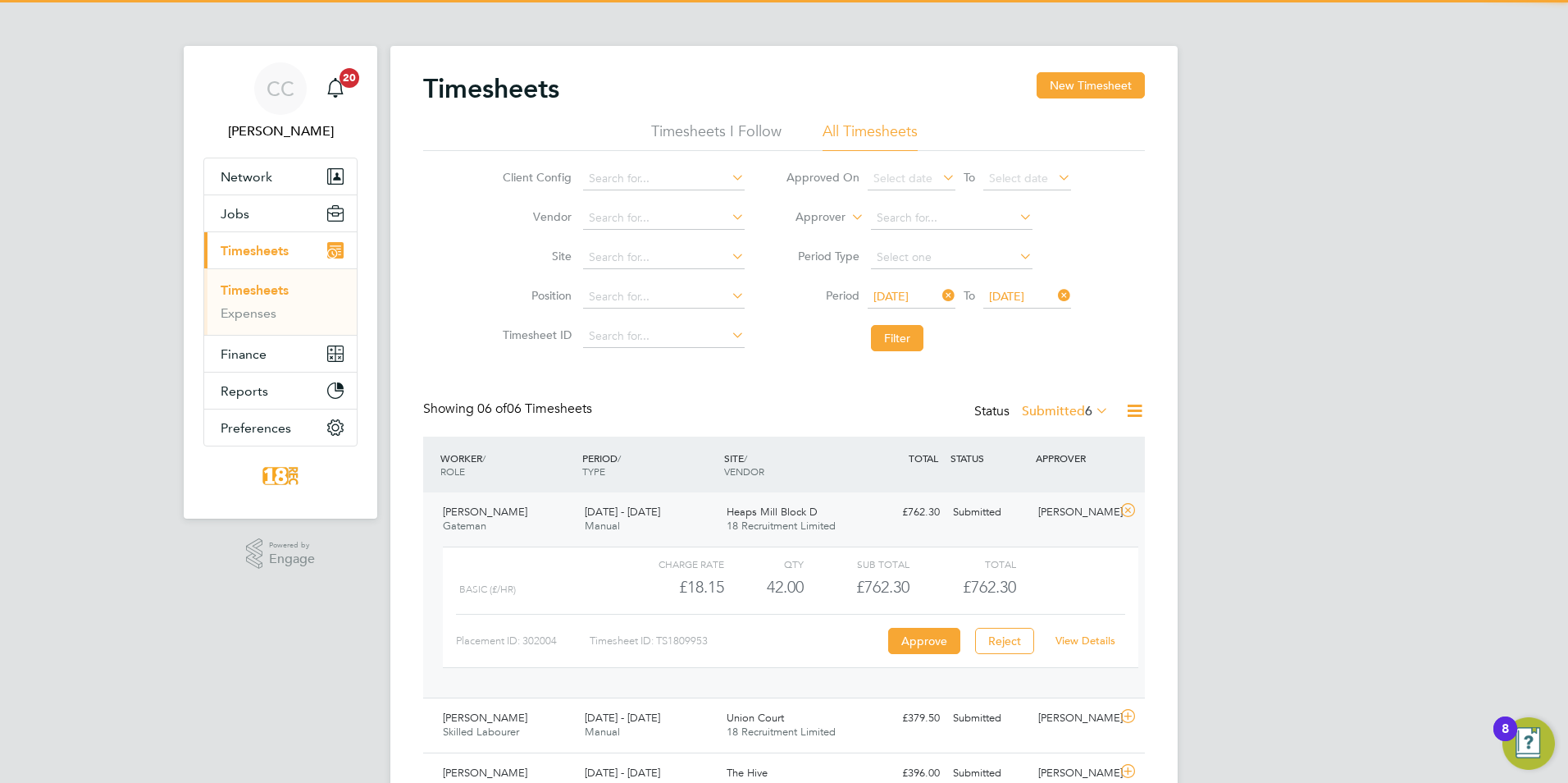
click at [1118, 520] on div at bounding box center [1131, 512] width 29 height 26
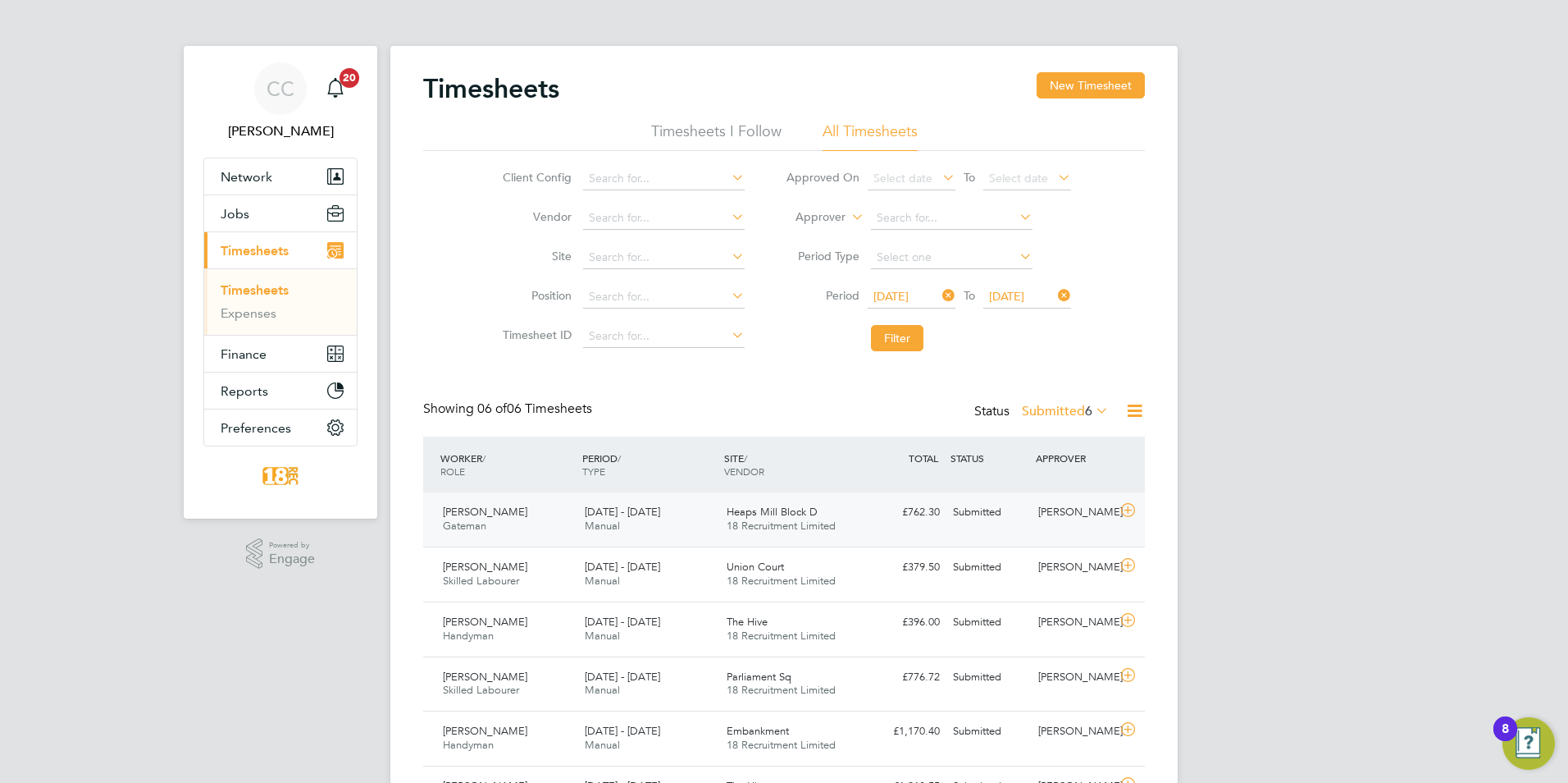
click at [1118, 515] on icon at bounding box center [1128, 509] width 21 height 13
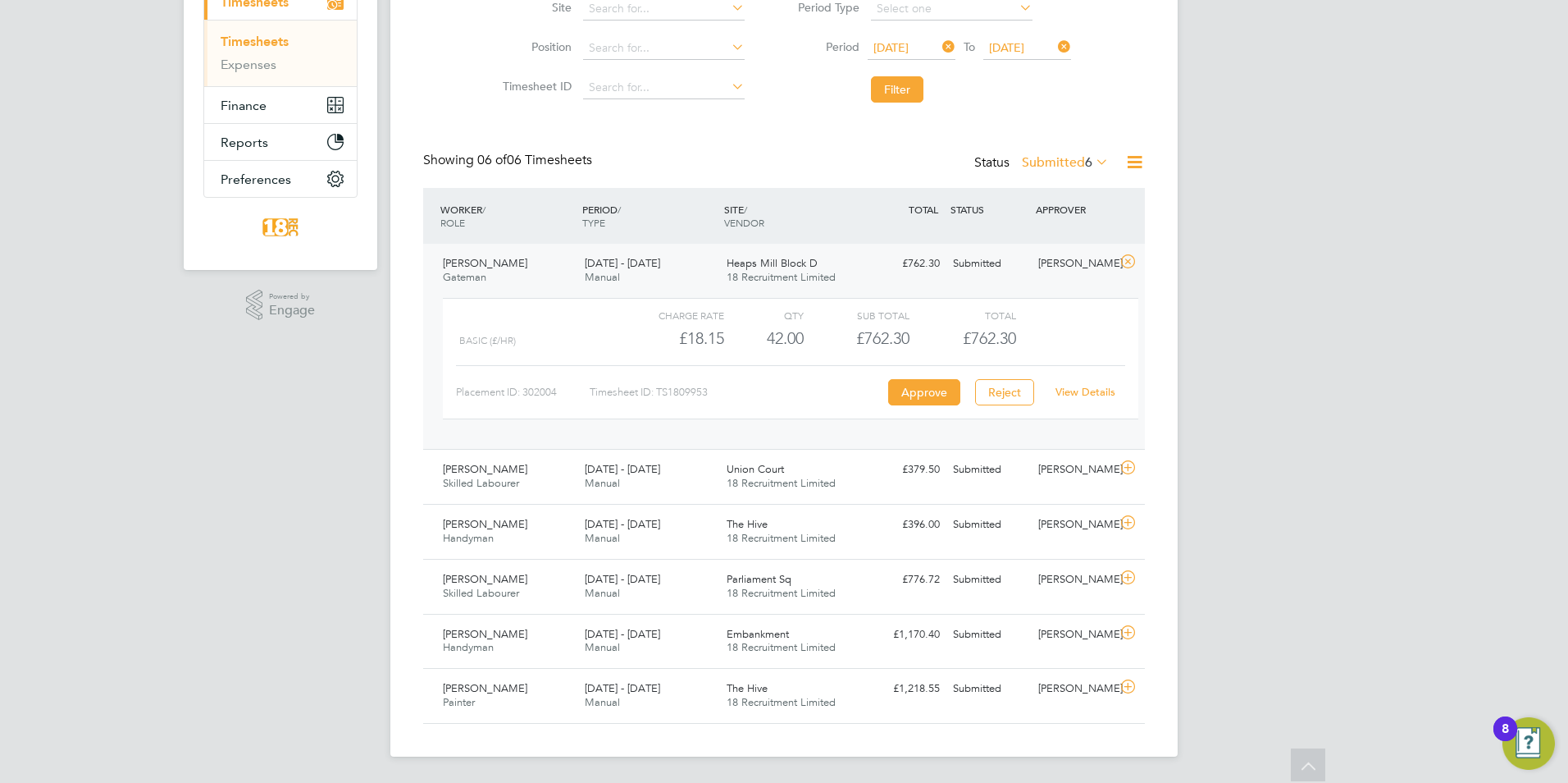
click at [1074, 393] on link "View Details" at bounding box center [1086, 392] width 60 height 14
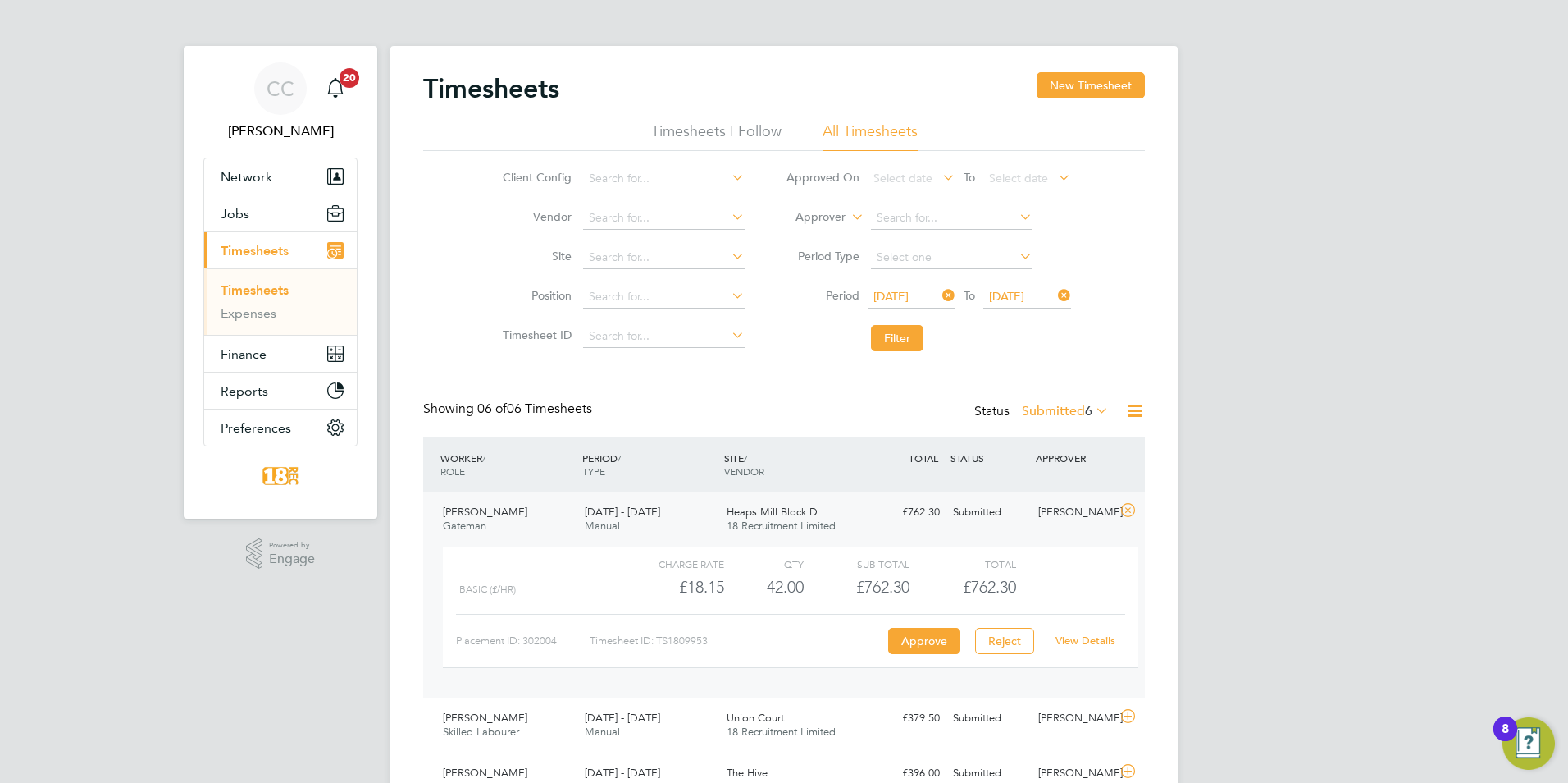
click at [1215, 331] on div "CC Chloe Crayden Notifications 20 Applications: Network Team Members Businesses…" at bounding box center [784, 515] width 1568 height 1032
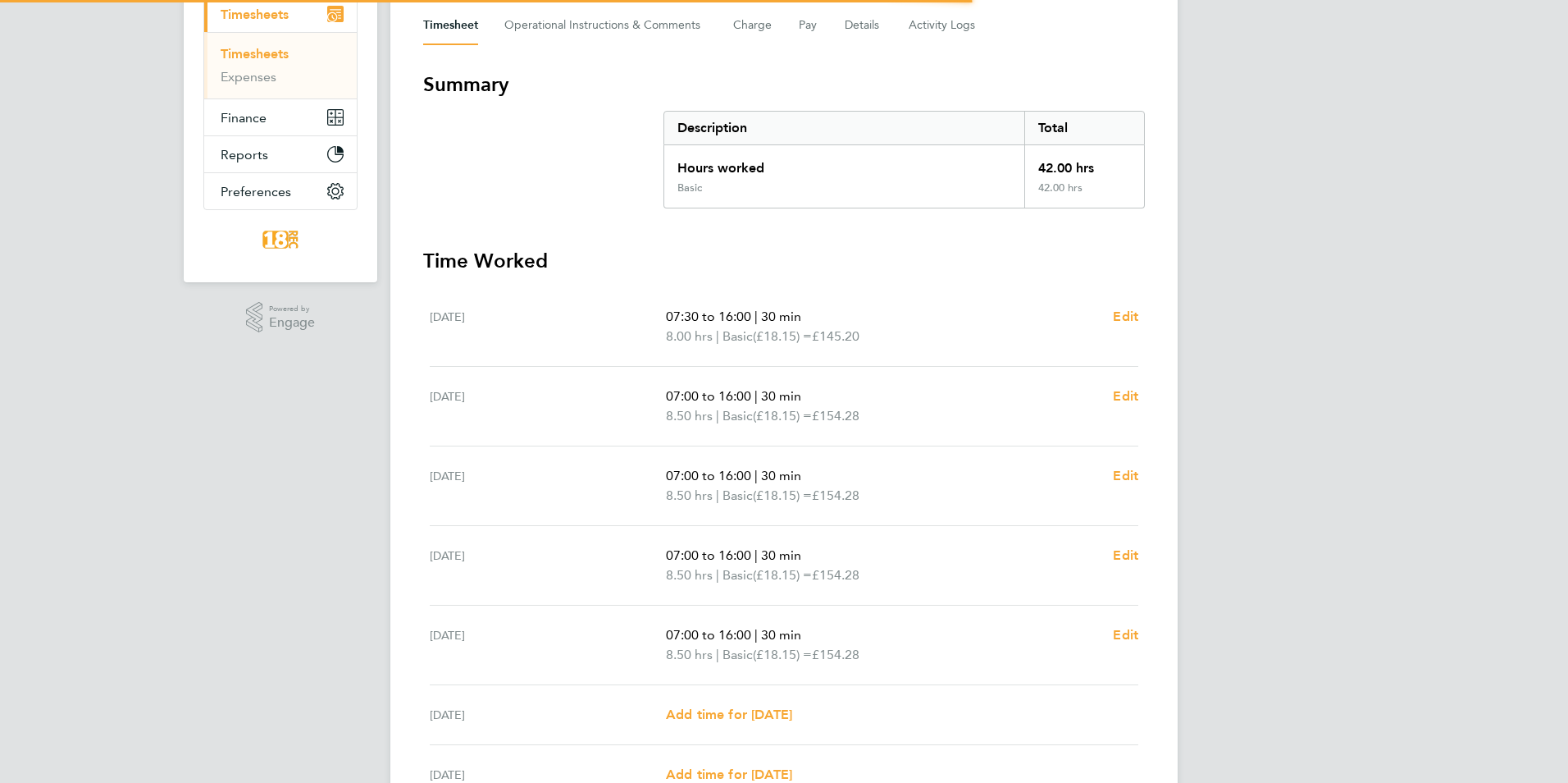
scroll to position [403, 0]
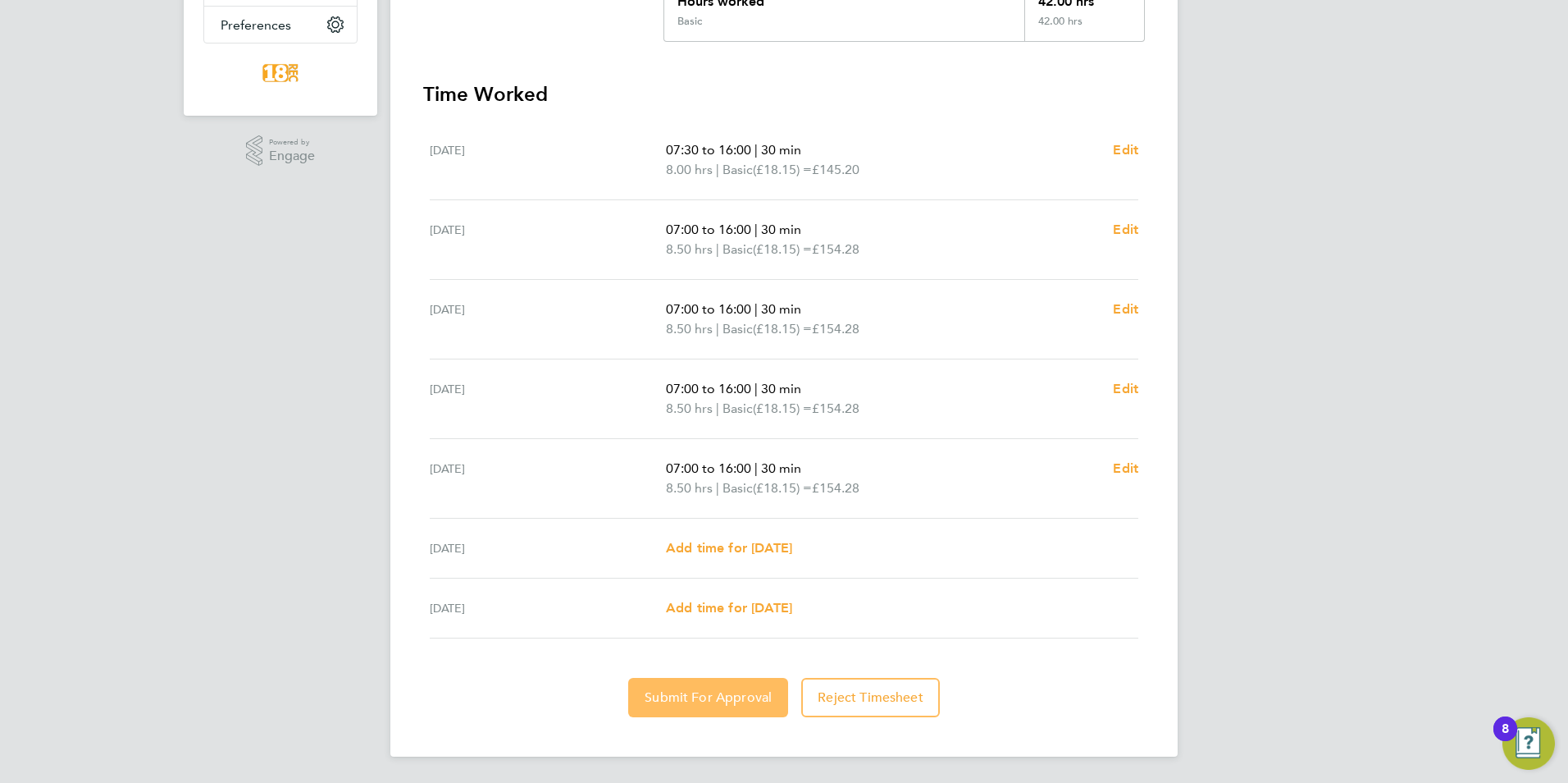
click at [680, 692] on span "Submit For Approval" at bounding box center [708, 697] width 127 height 16
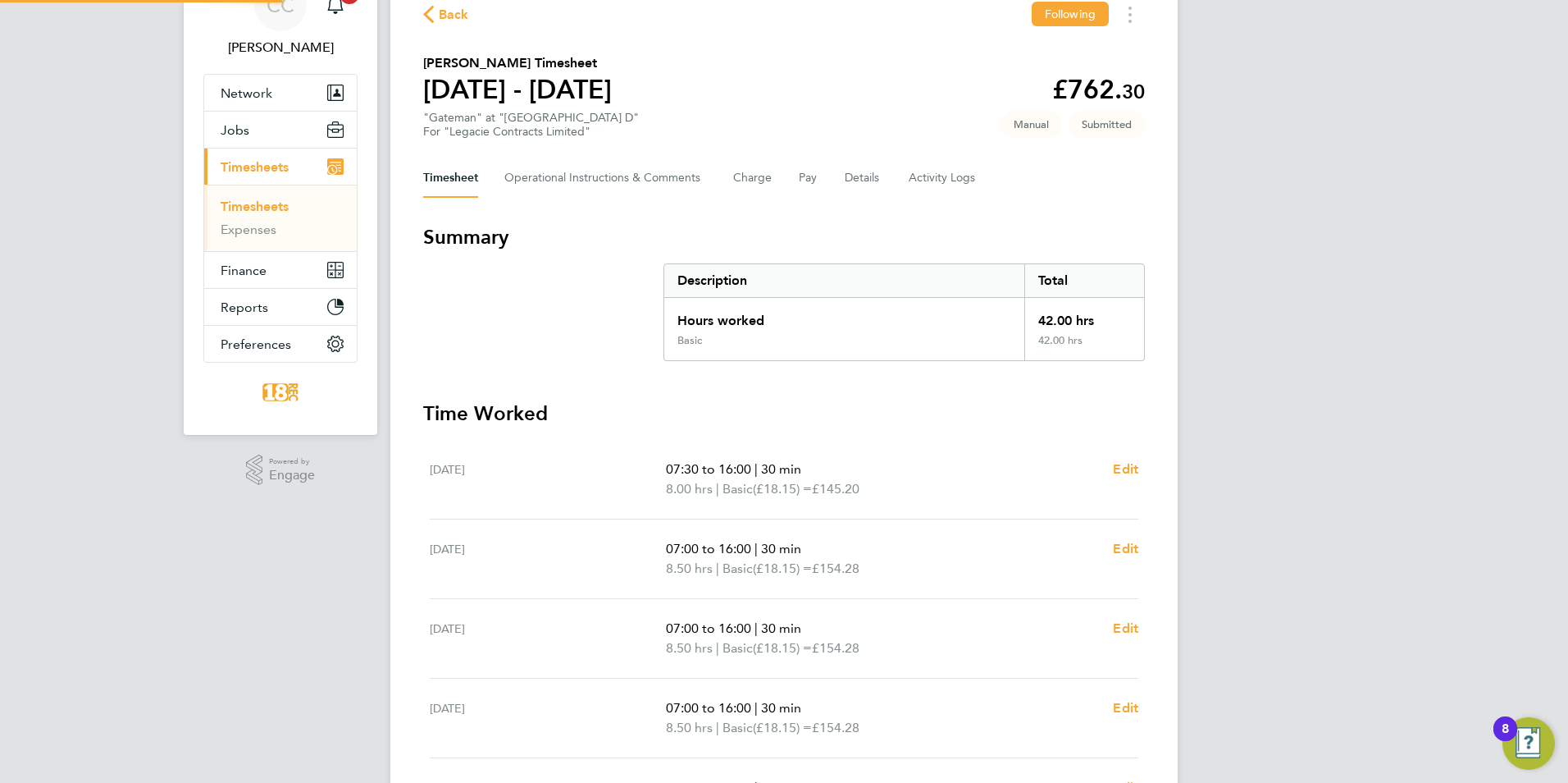
scroll to position [0, 0]
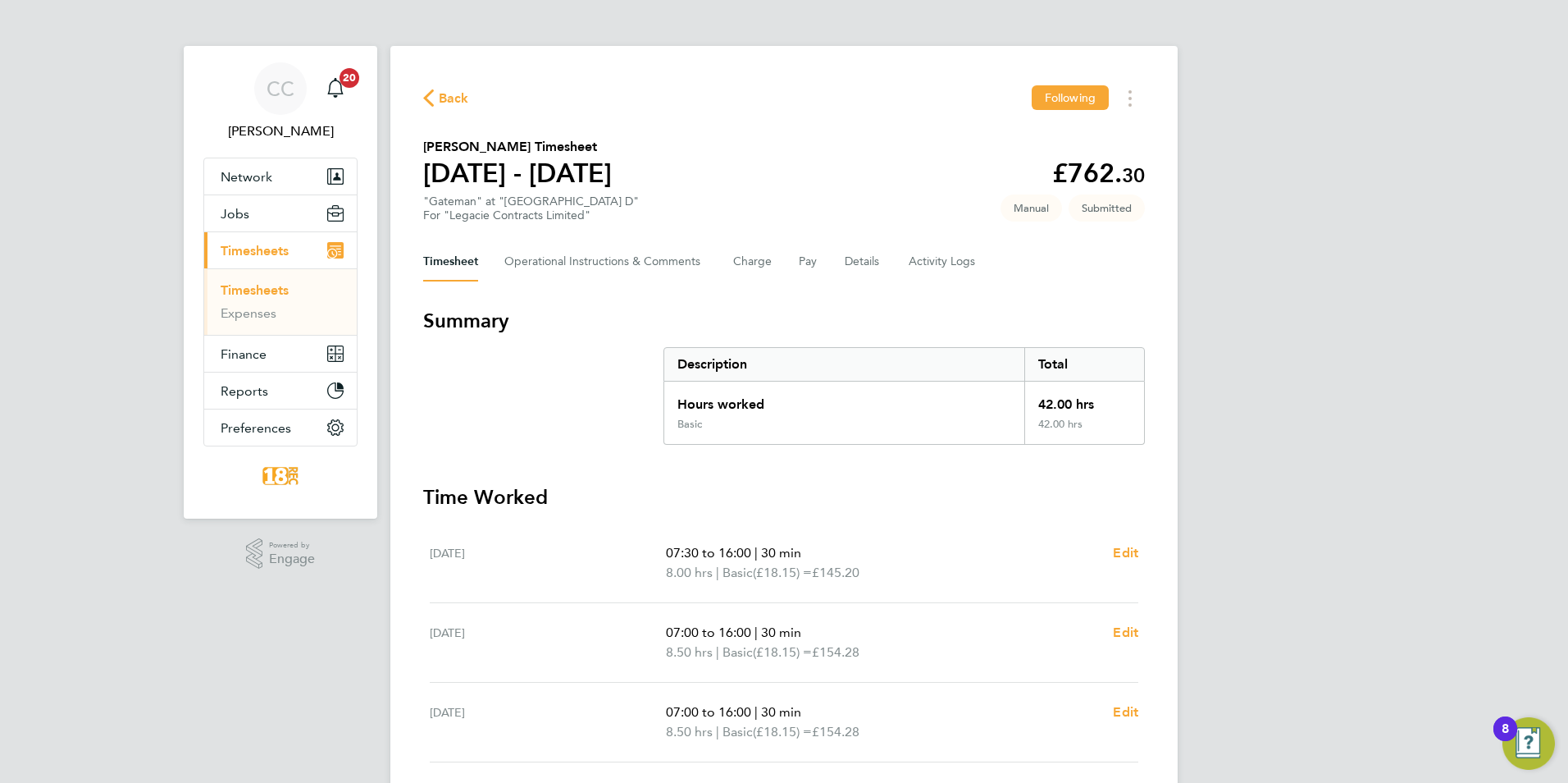
click at [464, 61] on div "Back Following Michael Wilkinson's Timesheet 18 - 24 Aug 2025 £762. 30 "Gateman…" at bounding box center [784, 602] width 787 height 1113
click at [459, 77] on div "Back Following Michael Wilkinson's Timesheet 18 - 24 Aug 2025 £762. 30 "Gateman…" at bounding box center [784, 602] width 787 height 1113
click at [455, 114] on div "Back Following Michael Wilkinson's Timesheet 18 - 24 Aug 2025 £762. 30 "Gateman…" at bounding box center [784, 602] width 787 height 1113
click at [457, 100] on span "Back" at bounding box center [453, 98] width 31 height 20
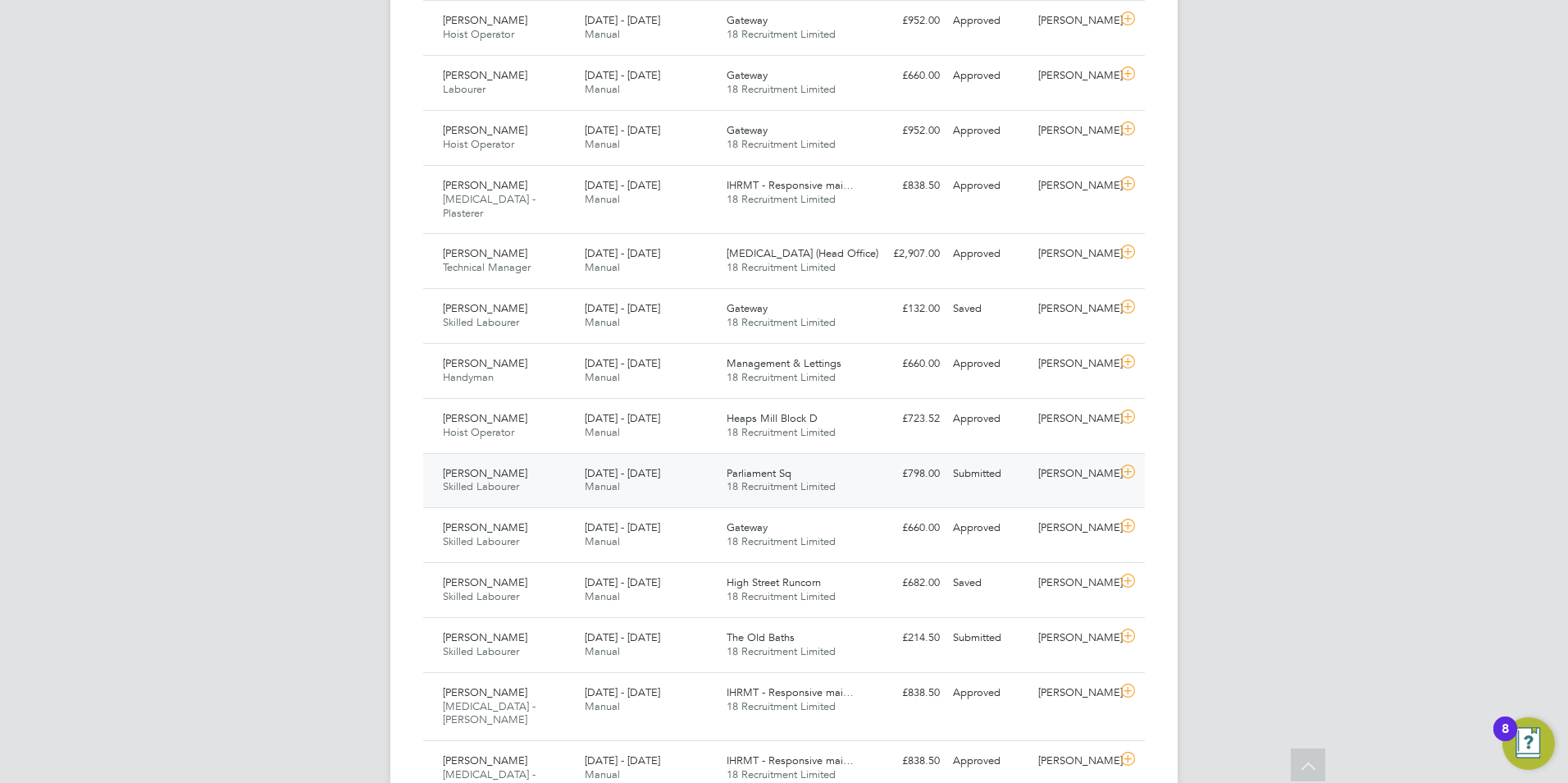
click at [742, 467] on span "Parliament Sq" at bounding box center [759, 474] width 65 height 14
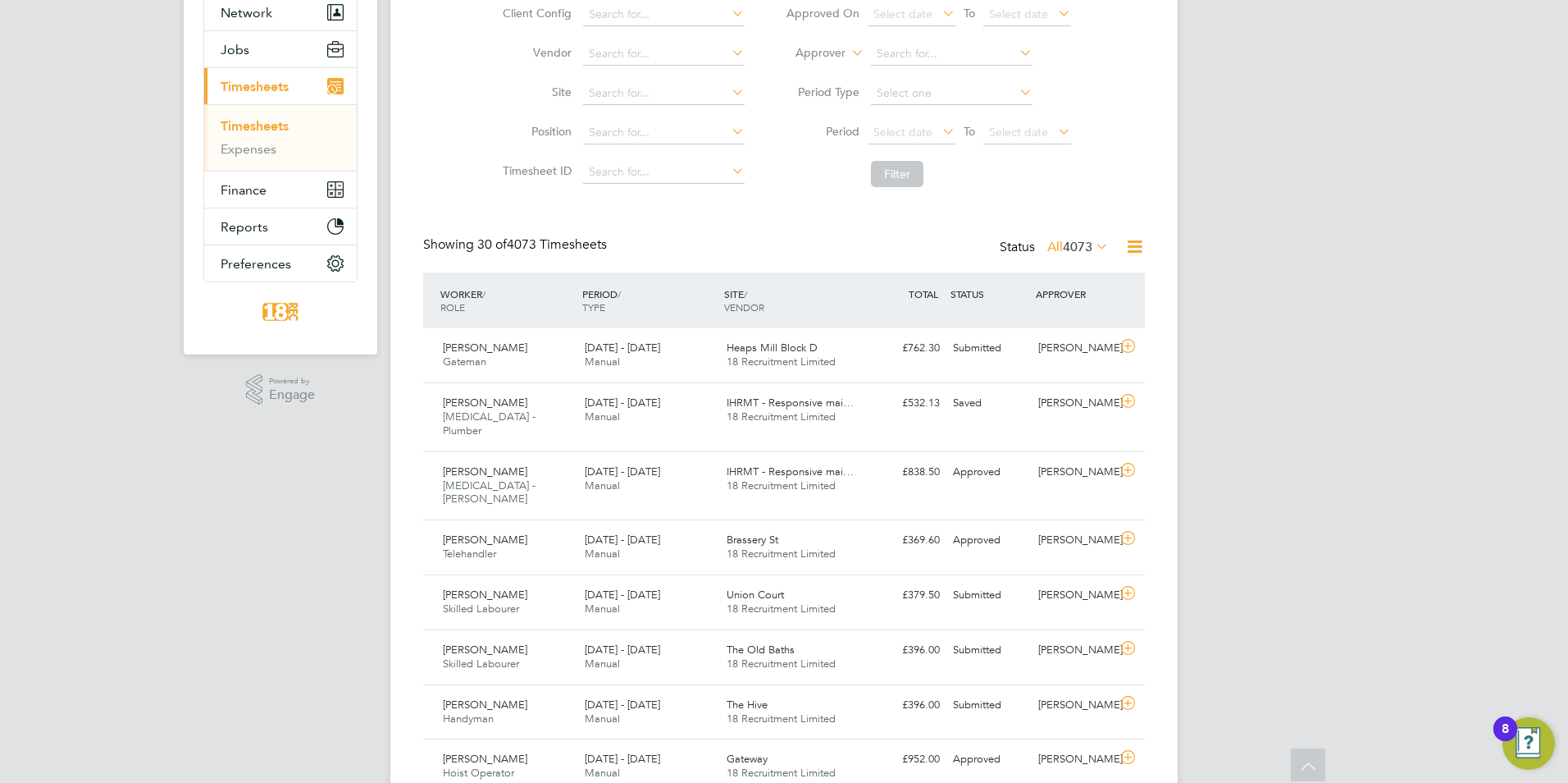
click at [1093, 238] on icon at bounding box center [1093, 246] width 0 height 23
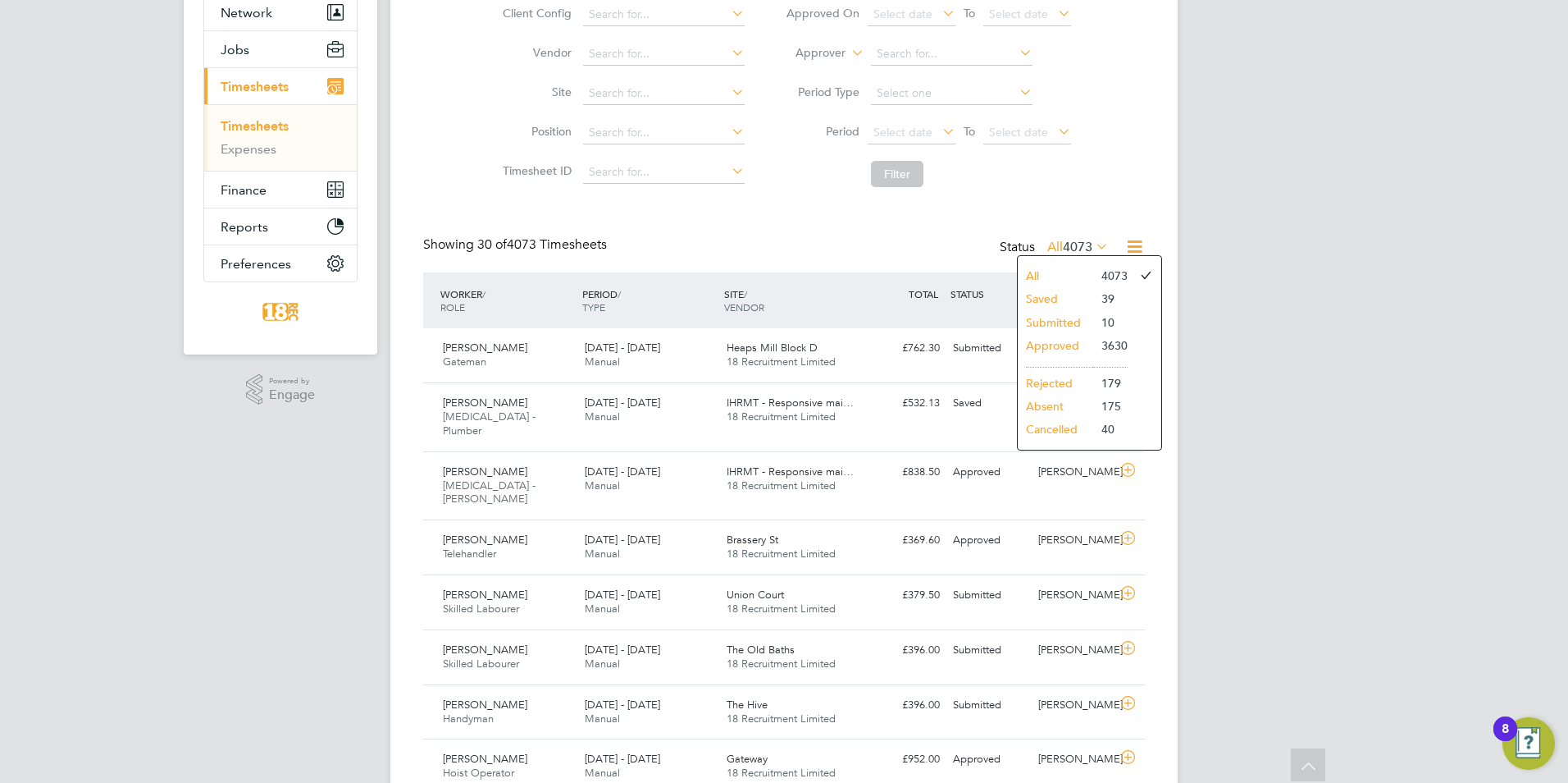
click at [1065, 344] on li "Approved" at bounding box center [1056, 345] width 76 height 23
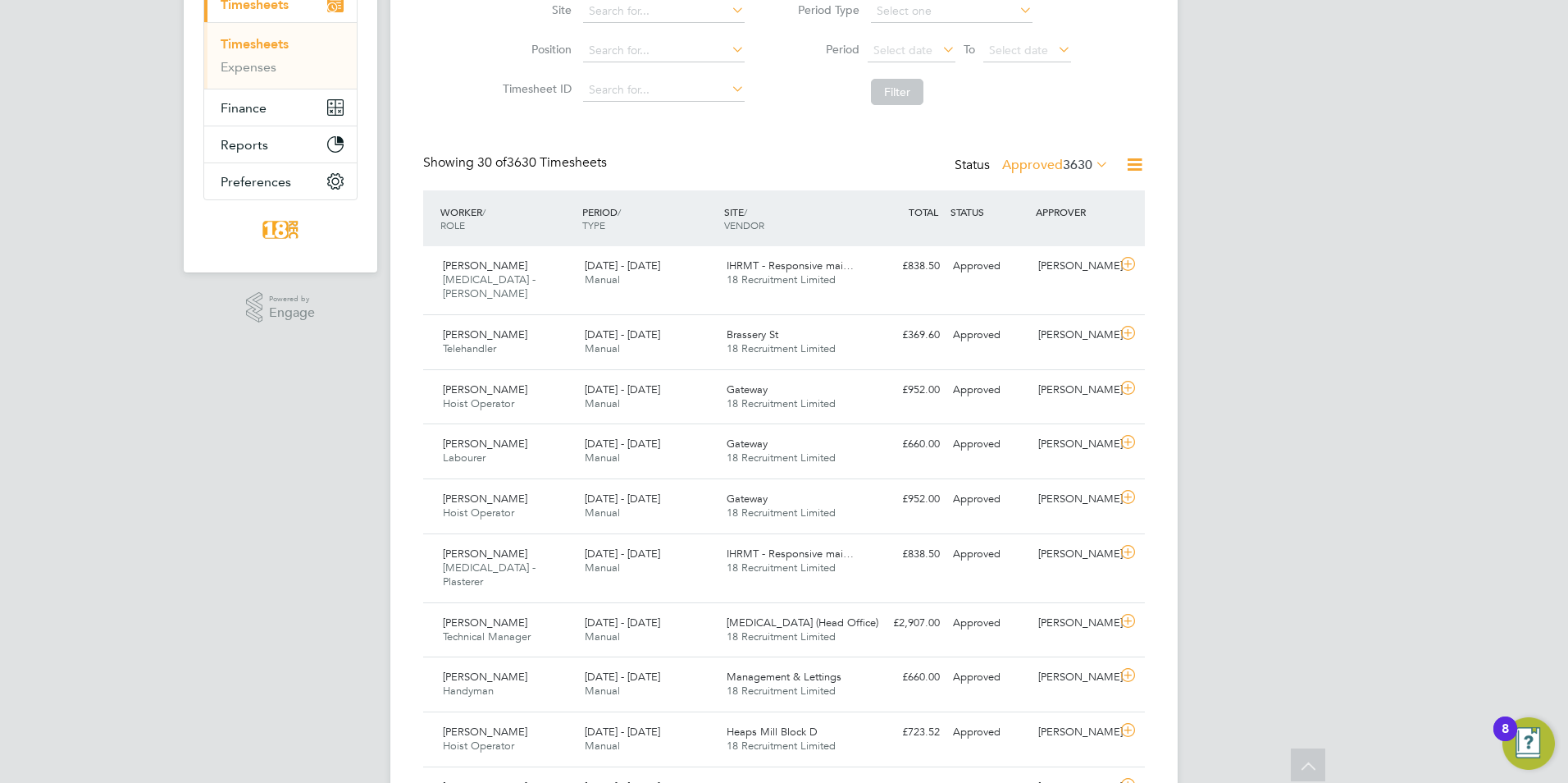
click at [1019, 165] on label "Approved 3630" at bounding box center [1055, 165] width 106 height 16
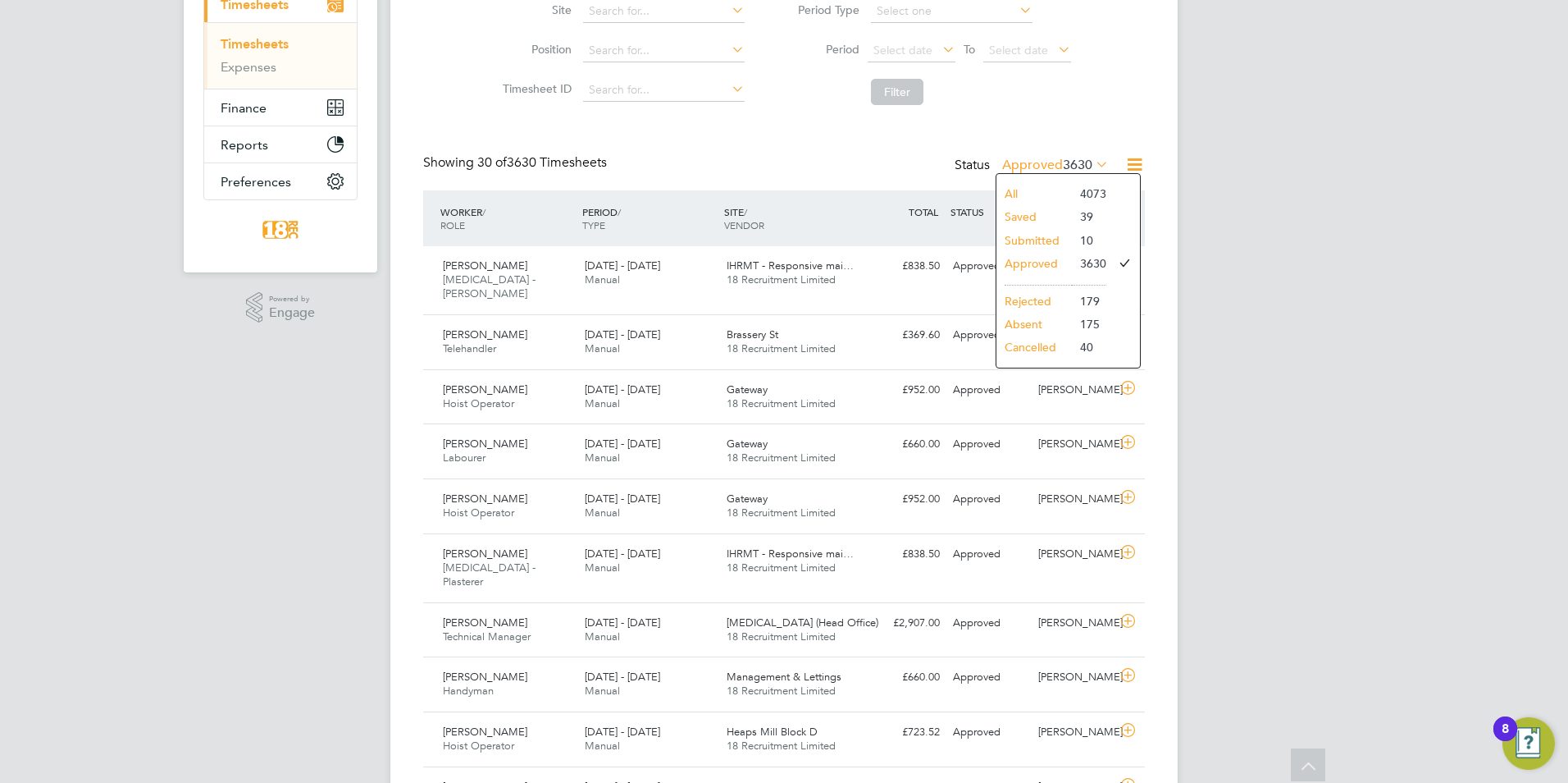
click at [1018, 235] on li "Submitted" at bounding box center [1034, 240] width 76 height 23
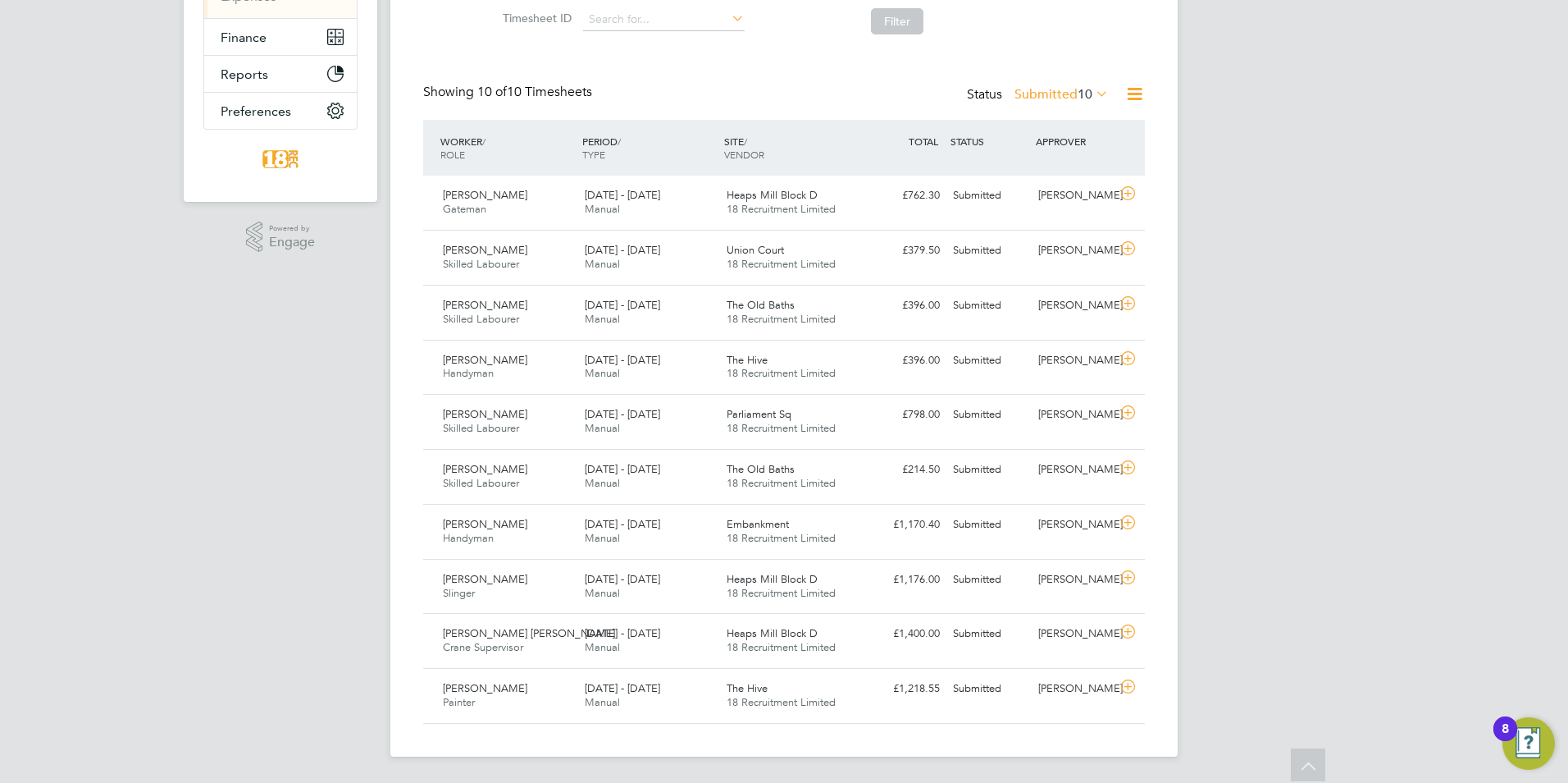
click at [31, 432] on div "CC Chloe Crayden Notifications 20 Applications: Network Team Members Businesses…" at bounding box center [784, 233] width 1568 height 1099
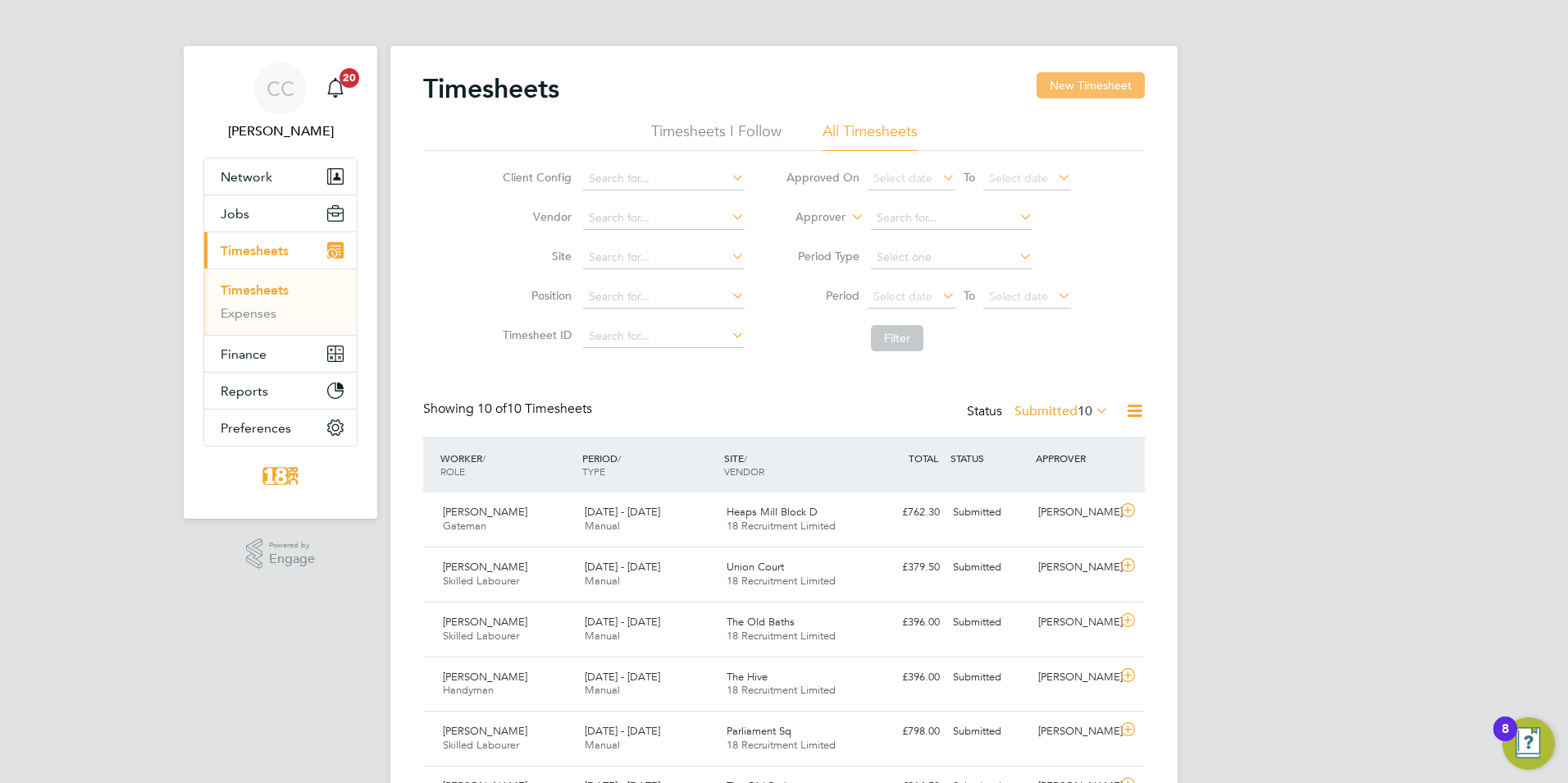
click at [1109, 93] on button "New Timesheet" at bounding box center [1091, 86] width 108 height 26
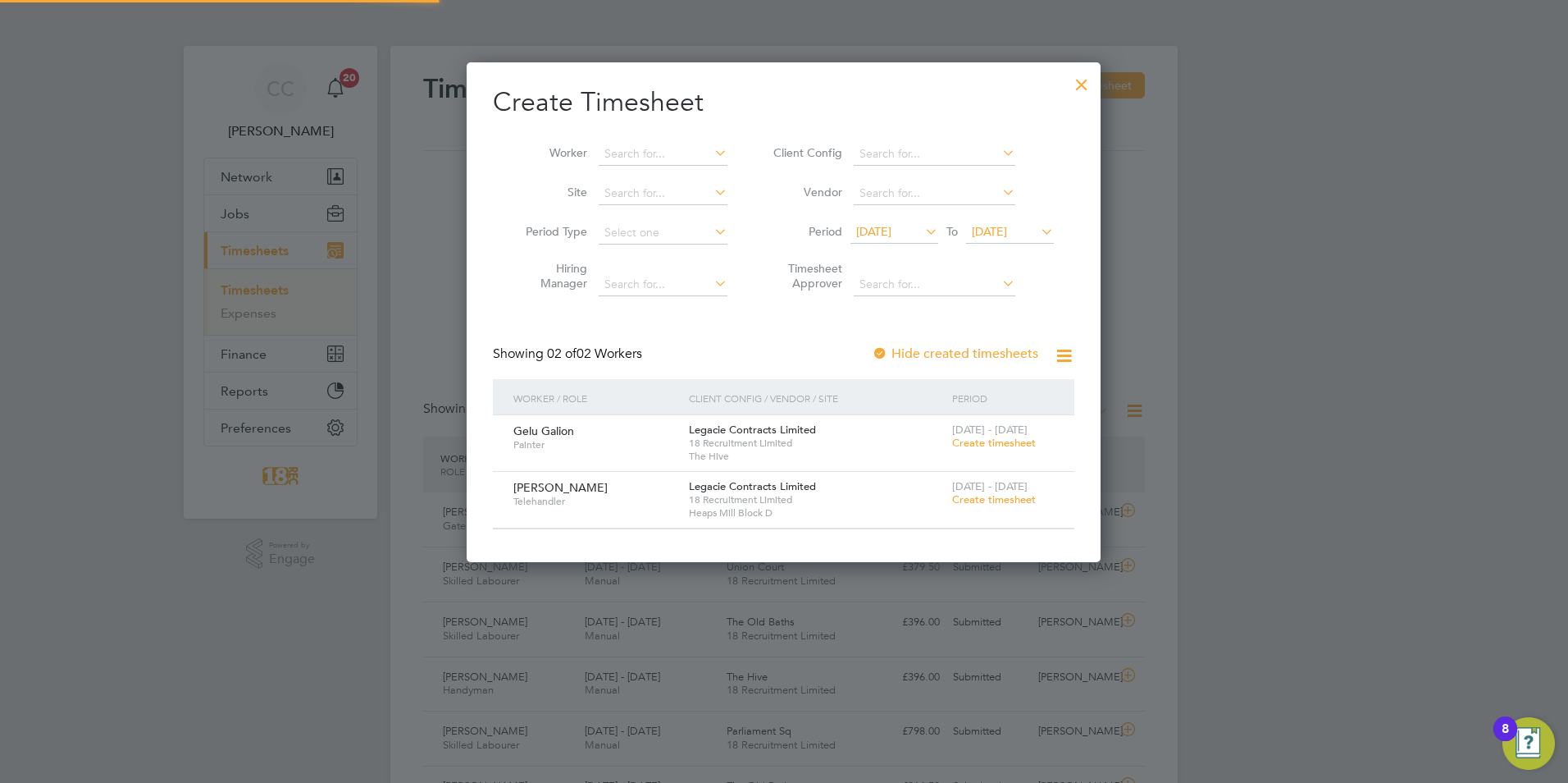
scroll to position [499, 634]
click at [1029, 503] on span "Create timesheet" at bounding box center [994, 499] width 84 height 14
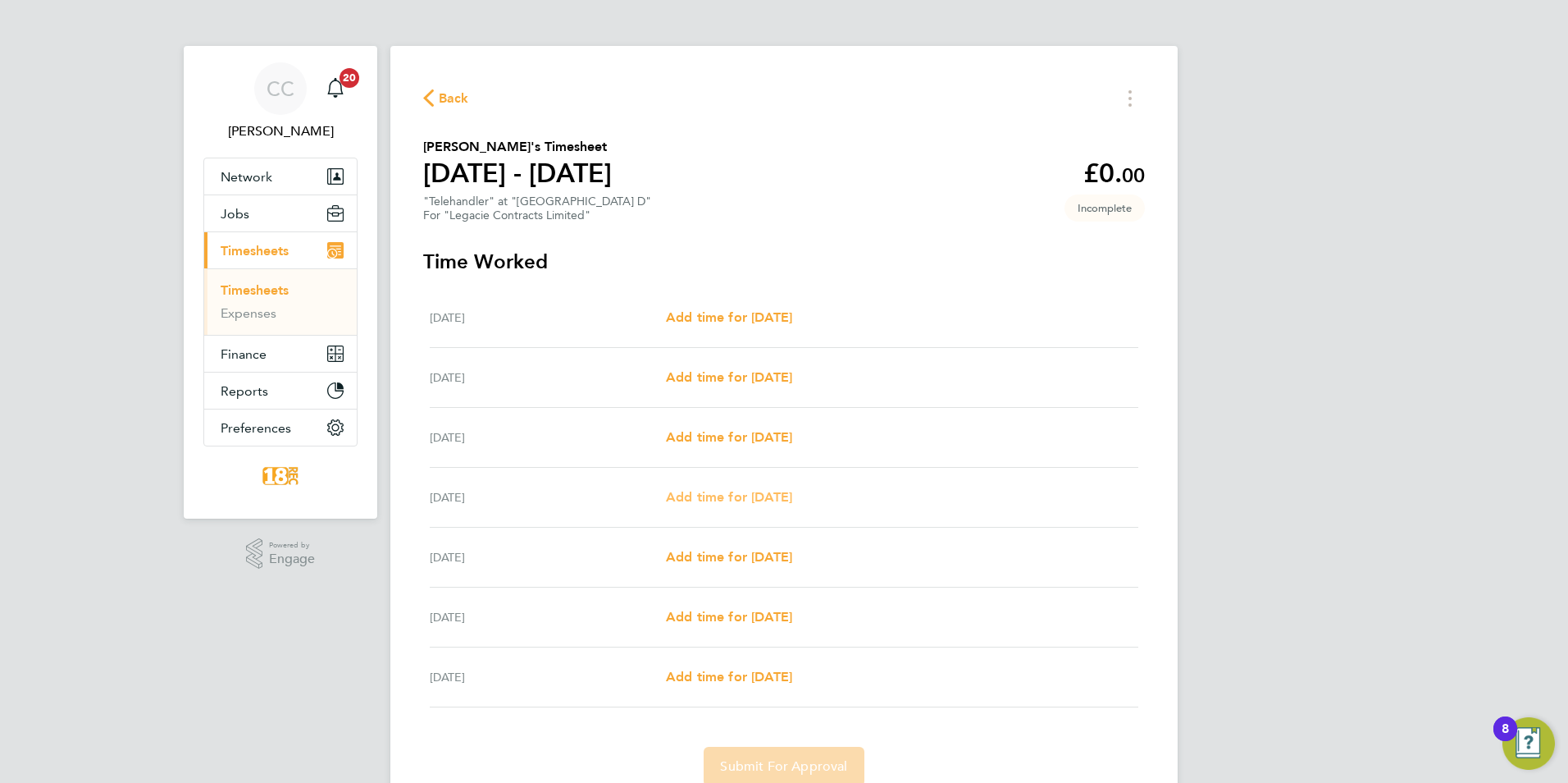
click at [727, 494] on span "Add time for Thu 21 Aug" at bounding box center [729, 497] width 126 height 16
select select "30"
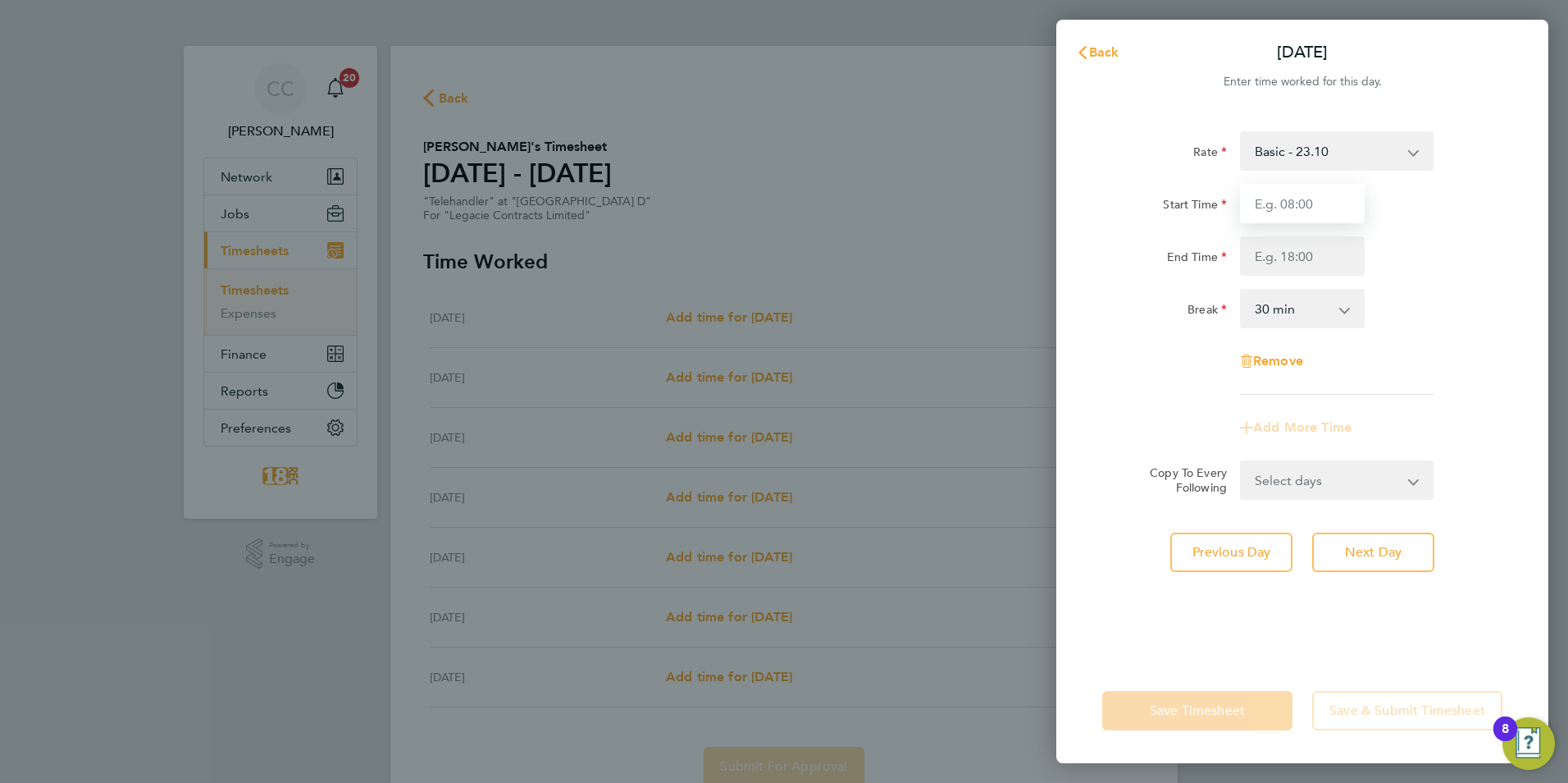
click at [1284, 194] on input "Start Time" at bounding box center [1302, 204] width 124 height 40
type input "07:30"
click at [1289, 264] on input "End Time" at bounding box center [1302, 257] width 124 height 40
type input "16:00"
click at [1505, 445] on div "Add More Time" at bounding box center [1303, 428] width 414 height 40
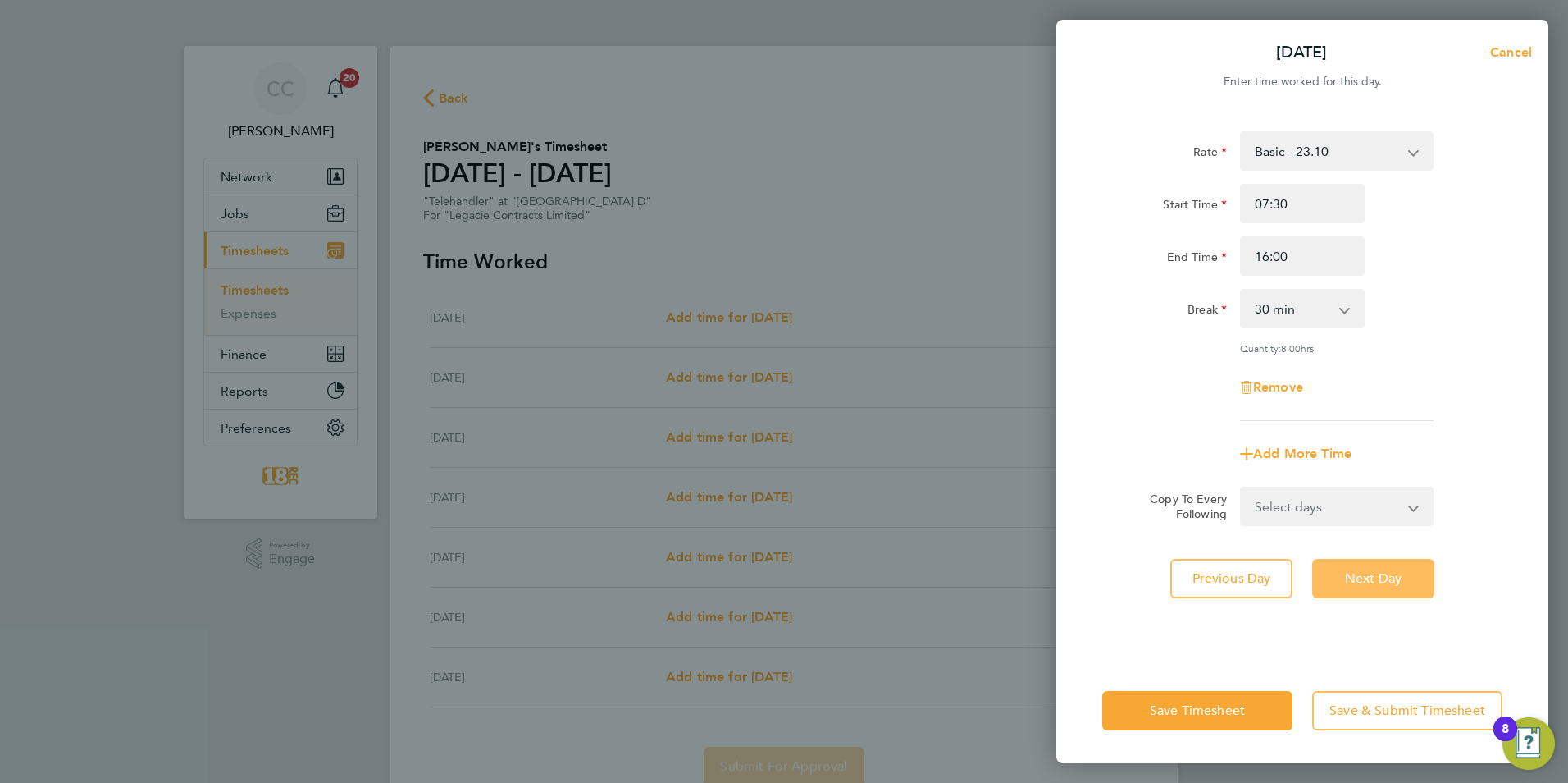
click at [1368, 579] on span "Next Day" at bounding box center [1373, 578] width 57 height 16
select select "30"
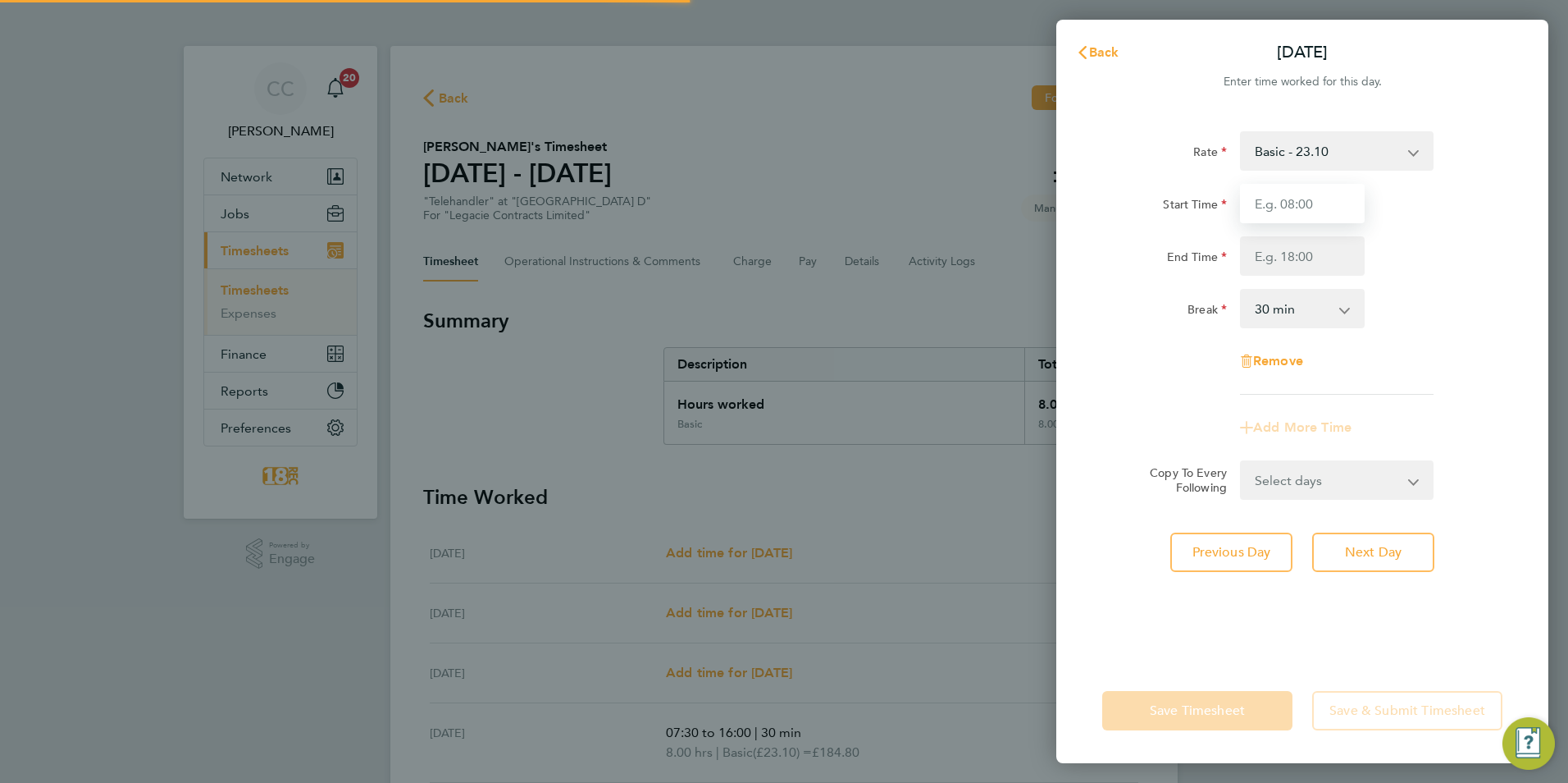
click at [1281, 218] on input "Start Time" at bounding box center [1302, 204] width 124 height 40
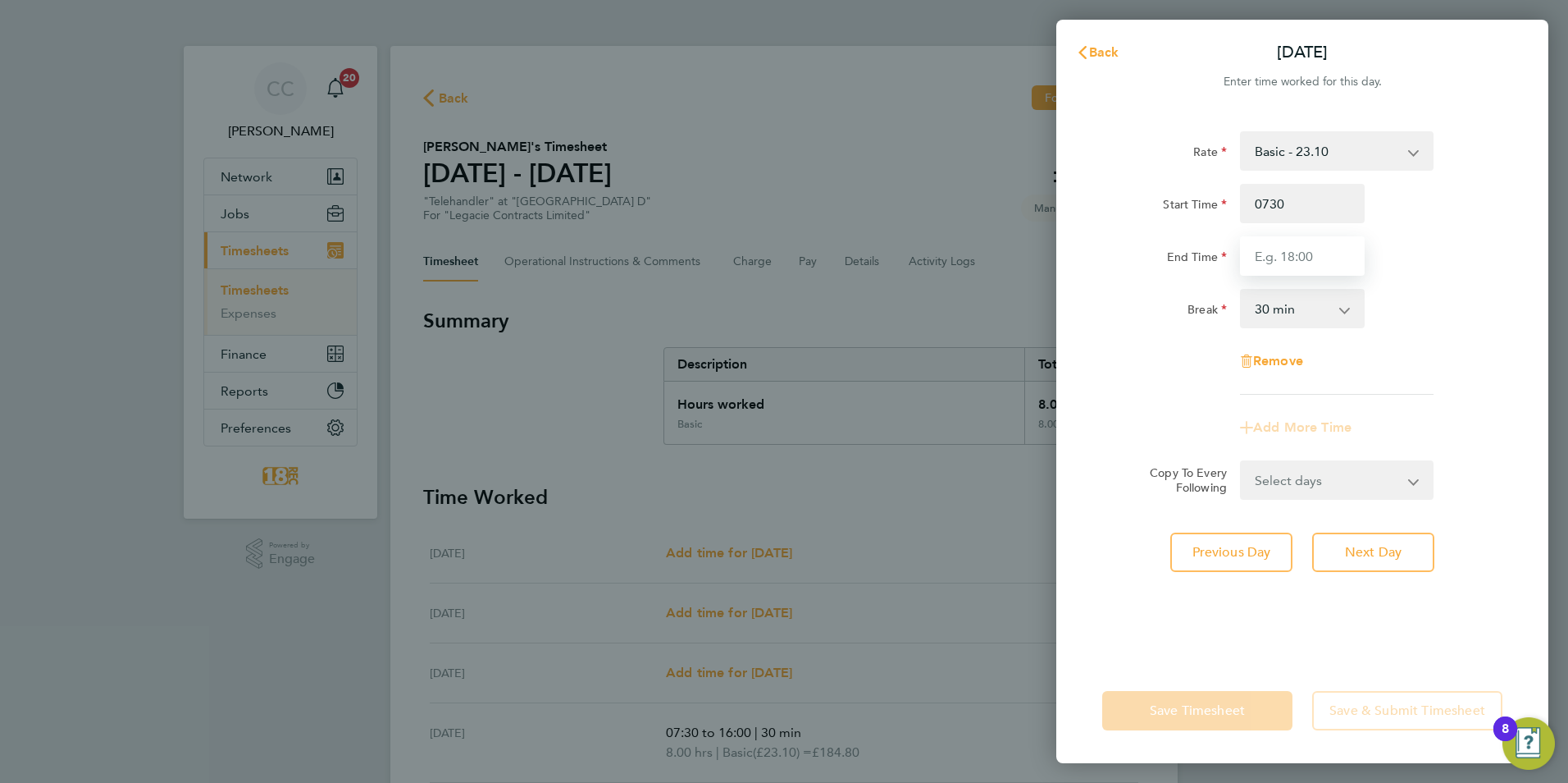
type input "07:30"
click at [1290, 260] on input "End Time" at bounding box center [1302, 257] width 124 height 40
type input "16:00"
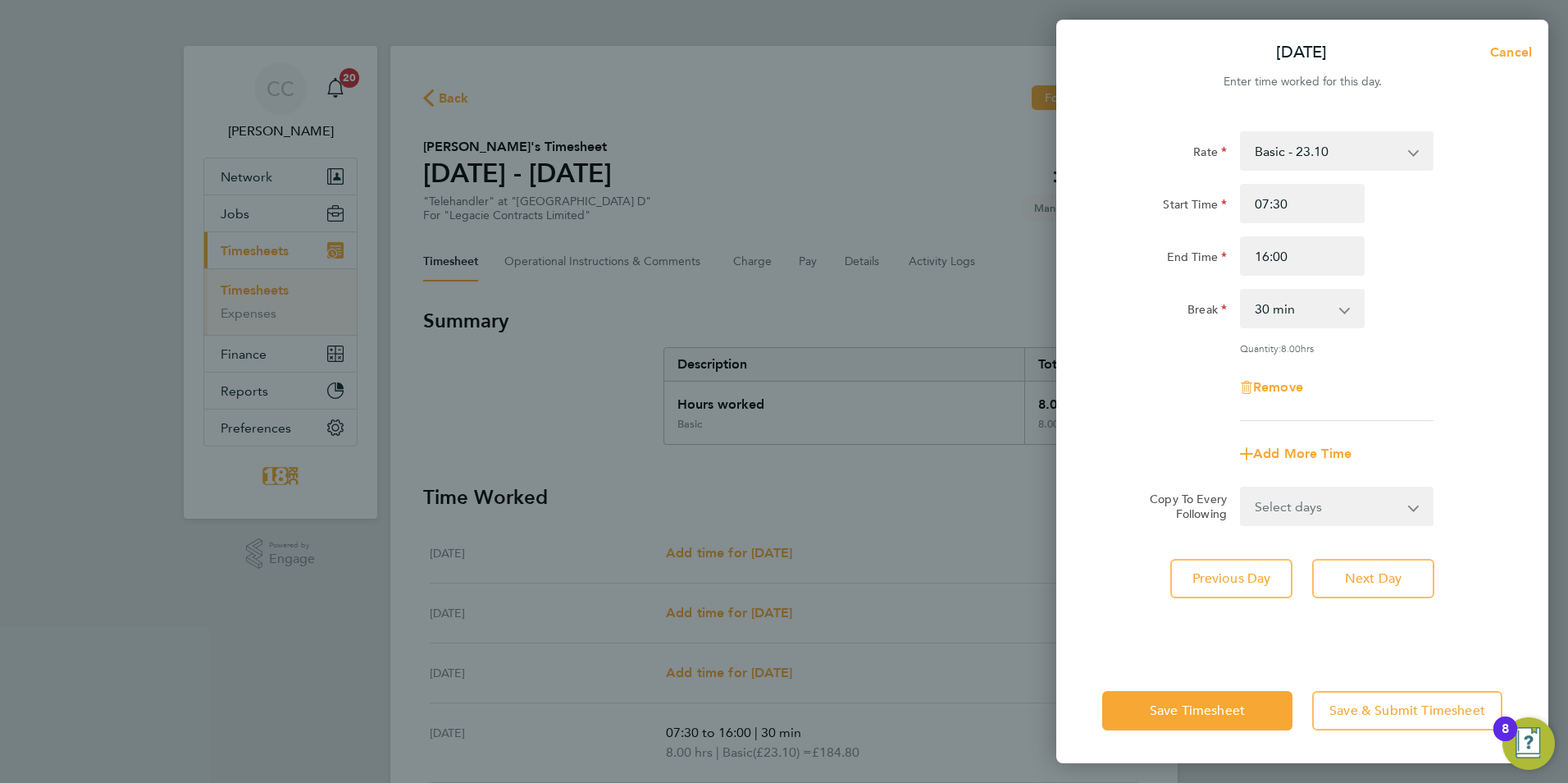
click at [1115, 401] on app-timesheet-line-form-group "Rate Basic - 23.10 Start Time 07:30 End Time 16:00 Break 0 min 15 min 30 min 45…" at bounding box center [1303, 302] width 401 height 342
click at [1218, 716] on span "Save Timesheet" at bounding box center [1197, 710] width 95 height 16
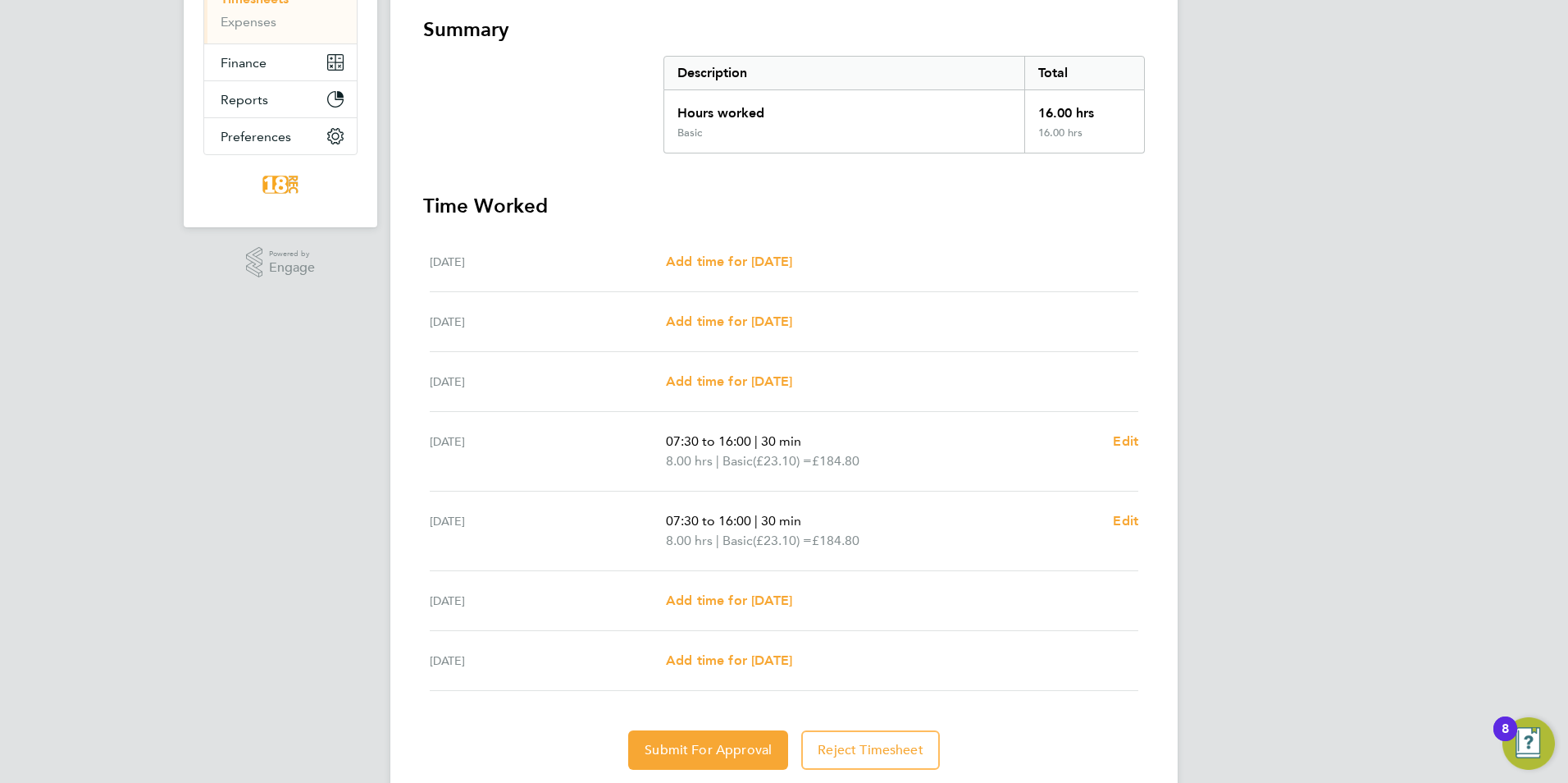
scroll to position [344, 0]
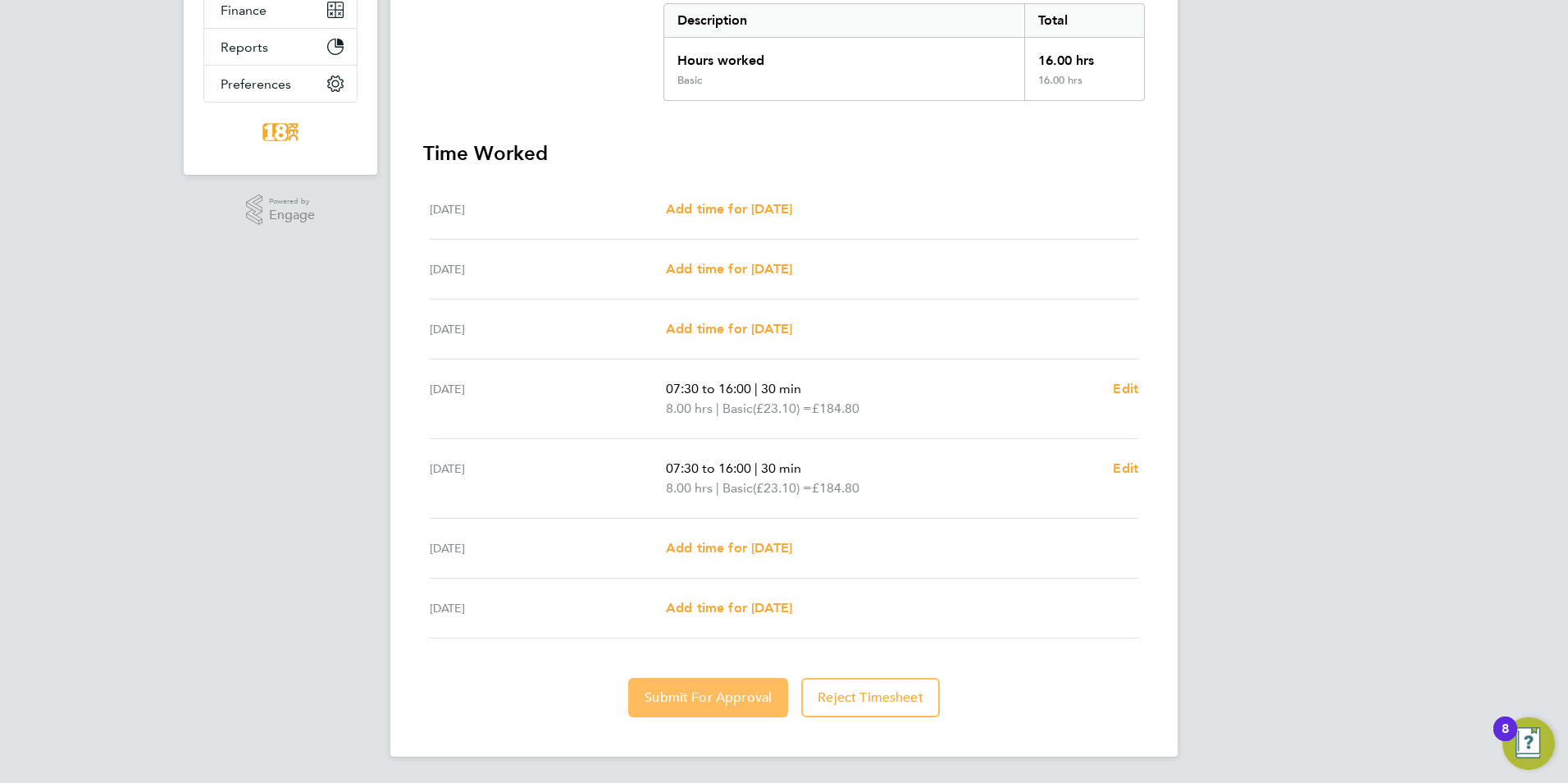
drag, startPoint x: 658, startPoint y: 695, endPoint x: 664, endPoint y: 669, distance: 26.7
click at [658, 695] on span "Submit For Approval" at bounding box center [708, 697] width 127 height 16
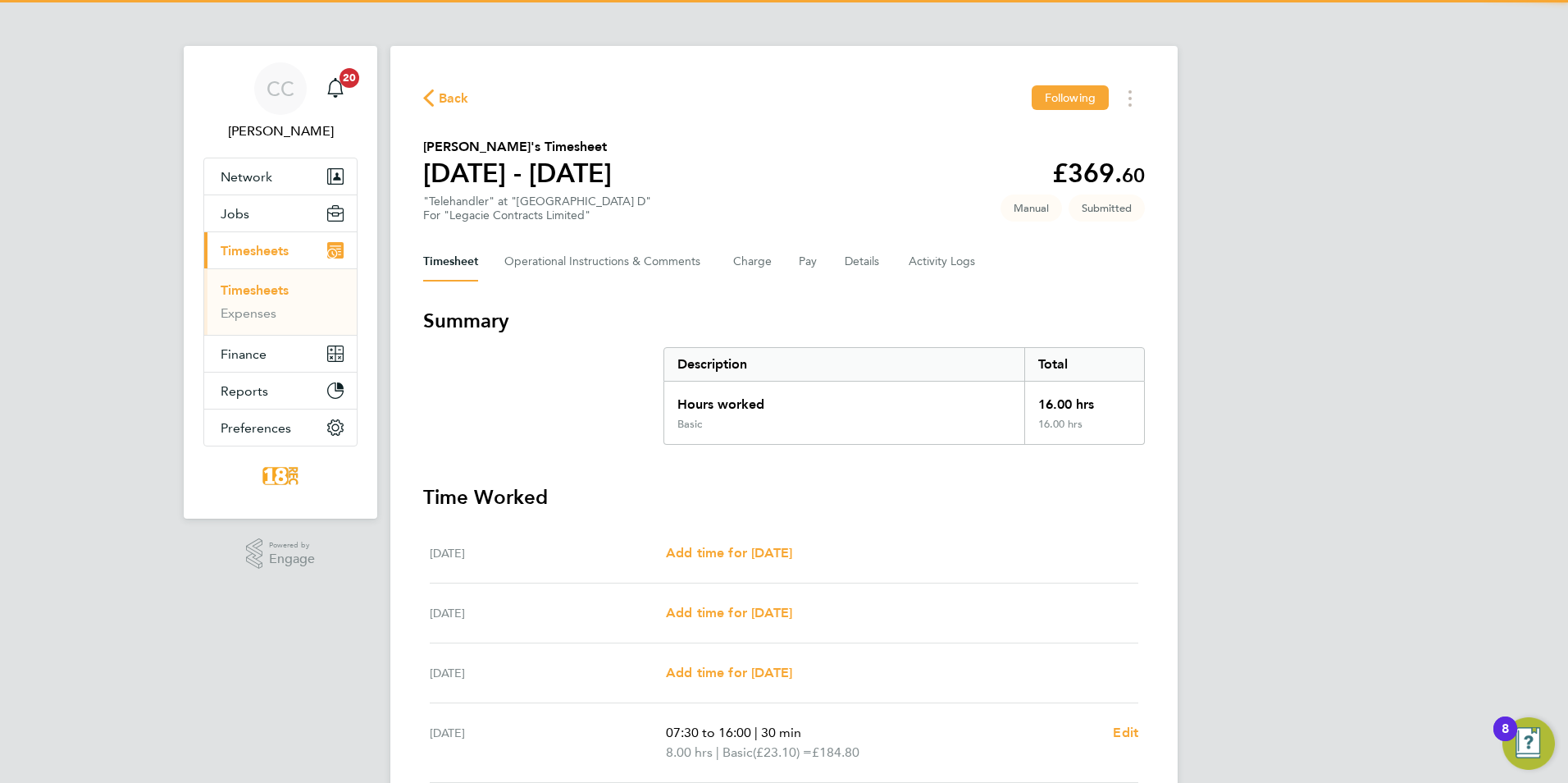
scroll to position [82, 0]
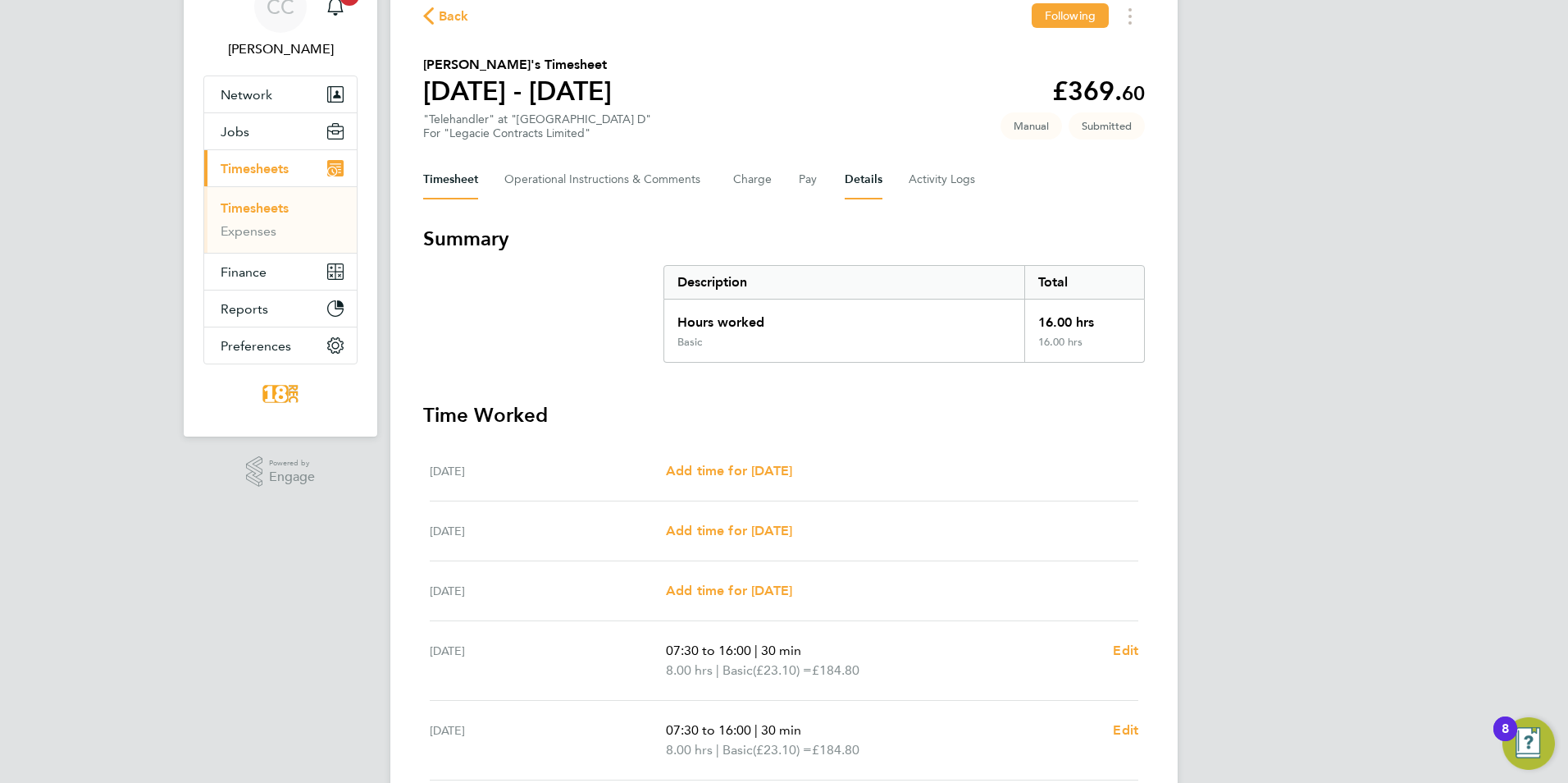
click at [874, 192] on button "Details" at bounding box center [864, 180] width 38 height 40
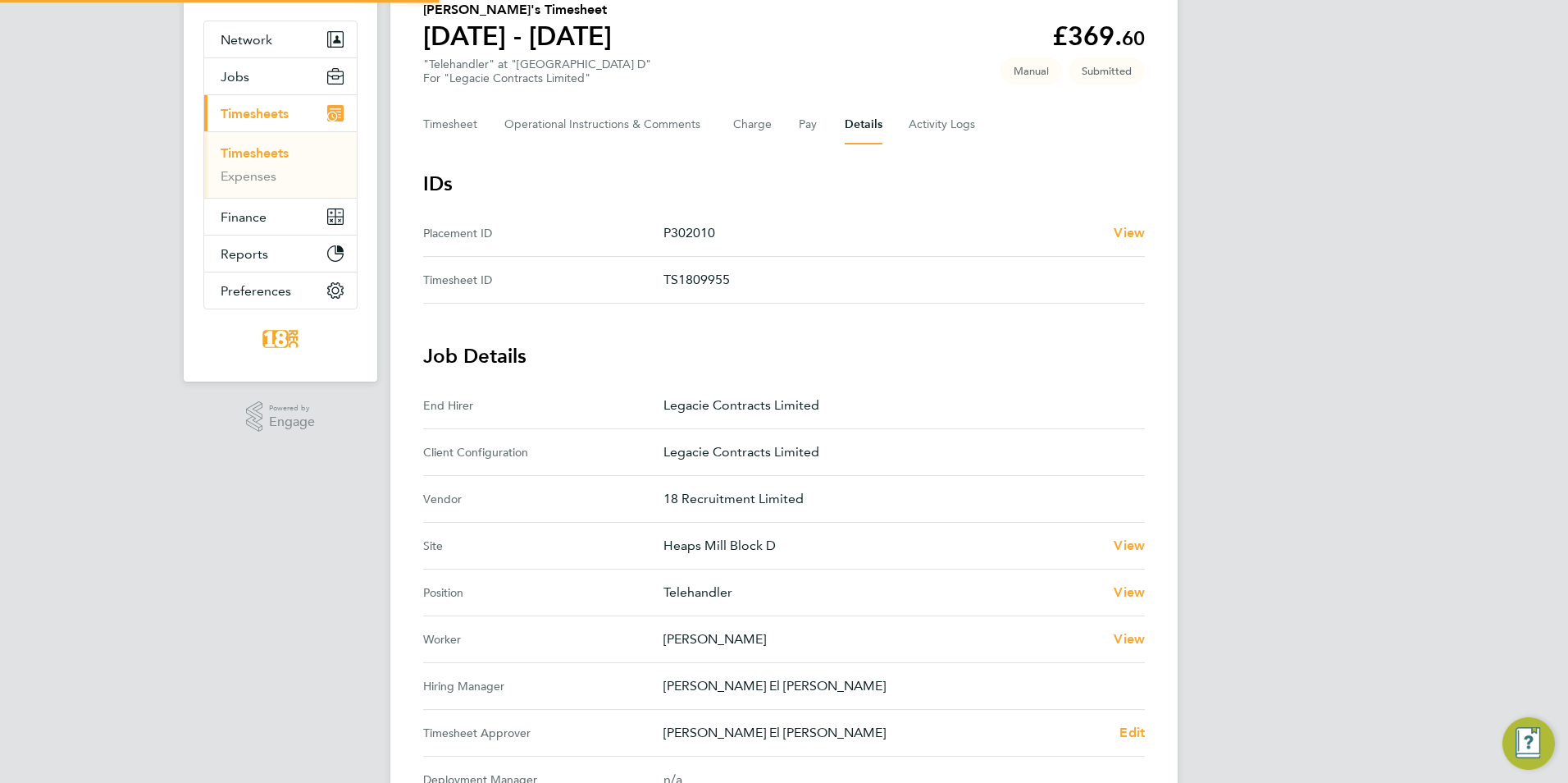
scroll to position [381, 0]
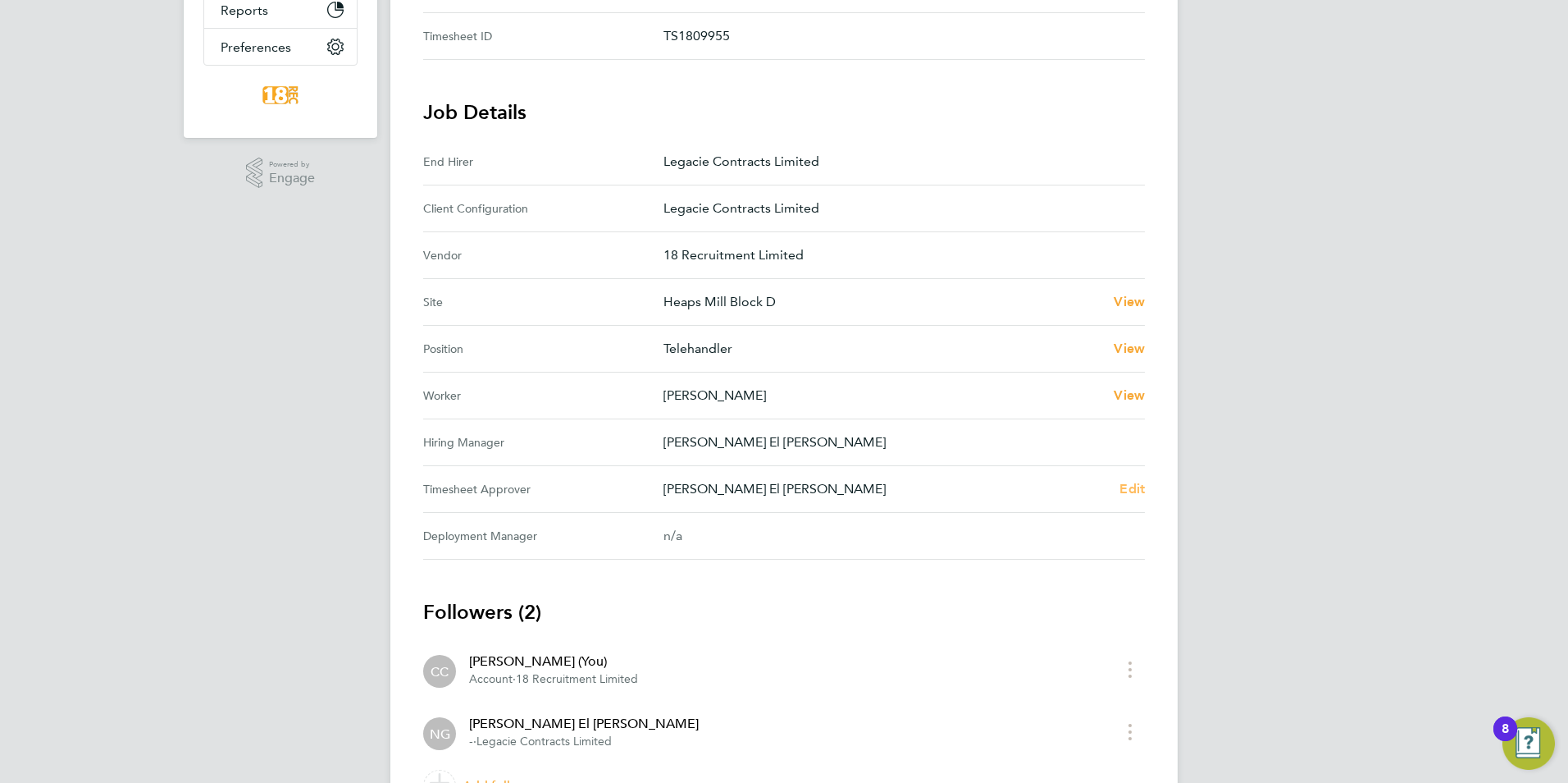
click at [1127, 485] on span "Edit" at bounding box center [1132, 489] width 26 height 16
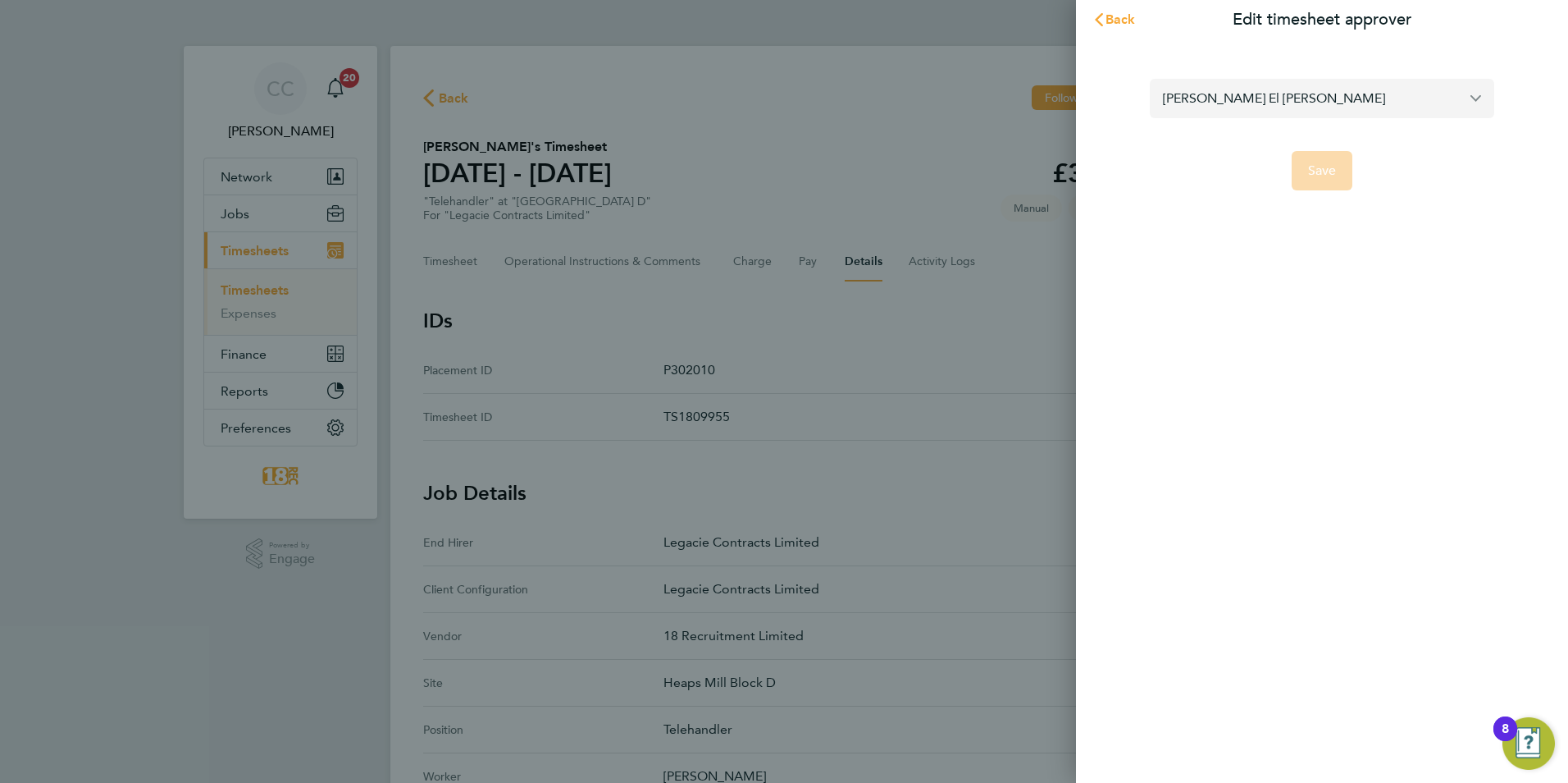
click at [1179, 106] on input "Nora El Gendy" at bounding box center [1321, 98] width 344 height 39
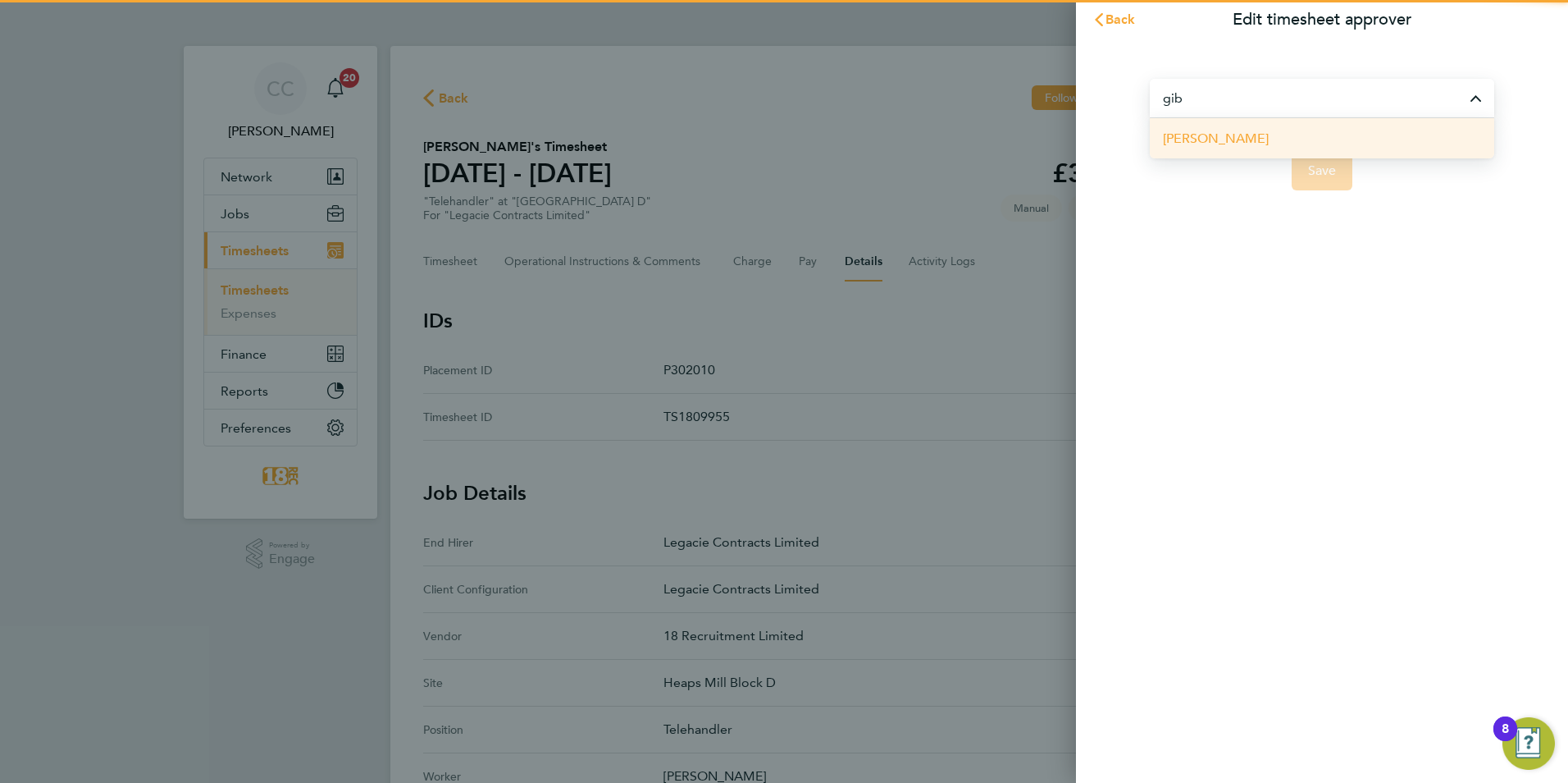
click at [1238, 155] on li "Anthony Gibney" at bounding box center [1321, 138] width 344 height 40
type input "Anthony Gibney"
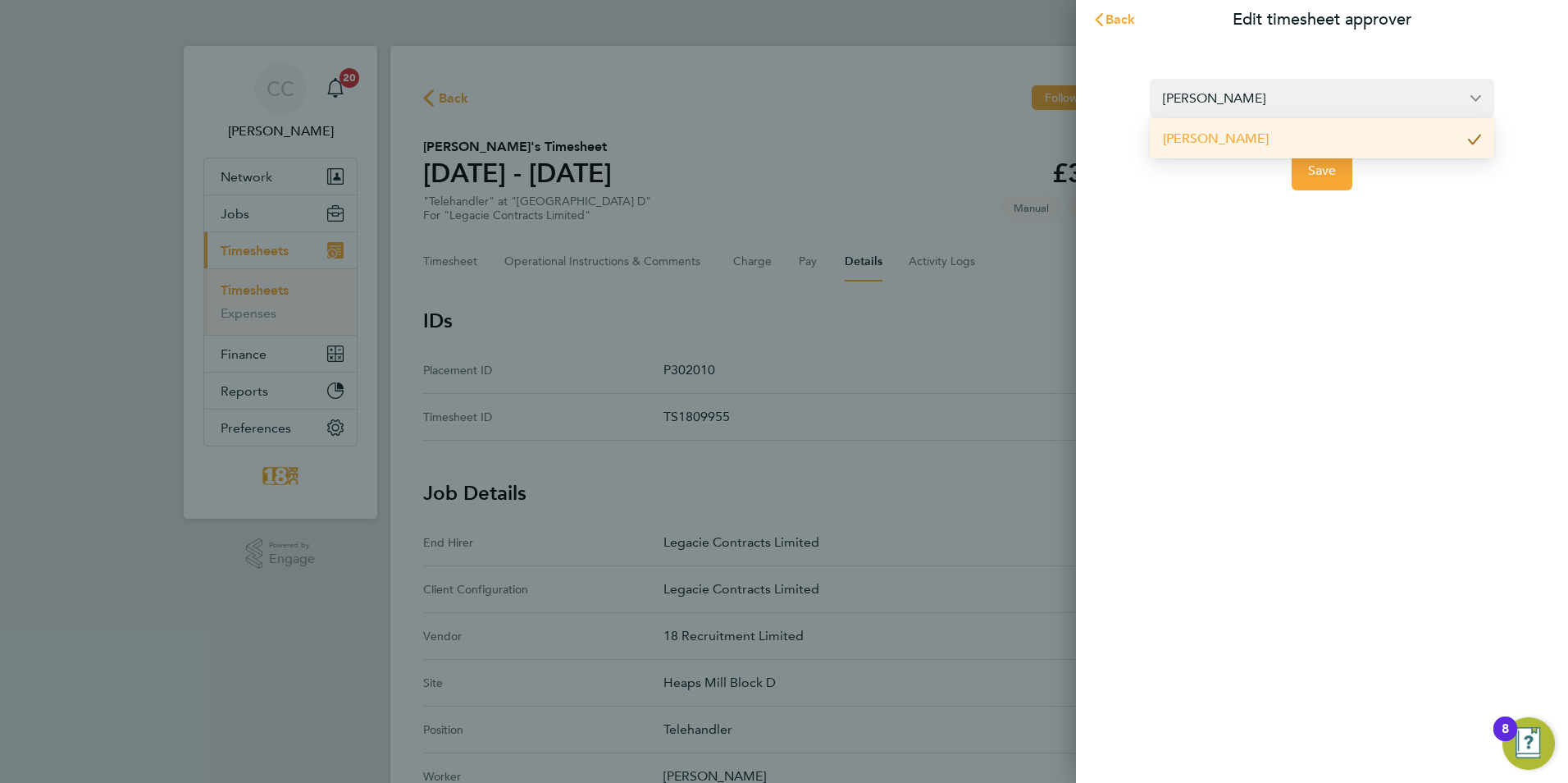
click at [1363, 181] on app-form-button "Save" at bounding box center [1321, 171] width 344 height 40
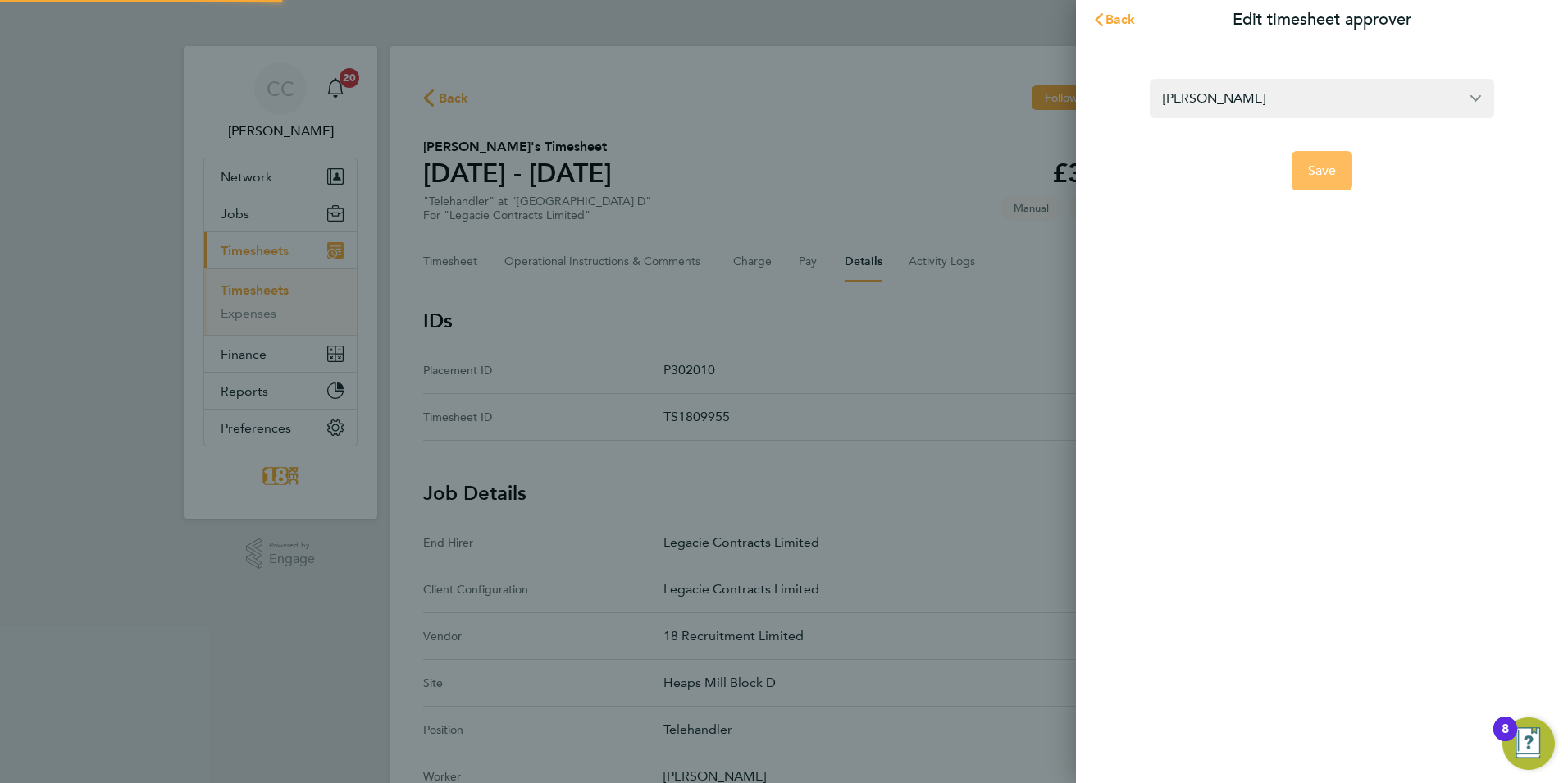
click at [1322, 185] on button "Save" at bounding box center [1322, 171] width 62 height 40
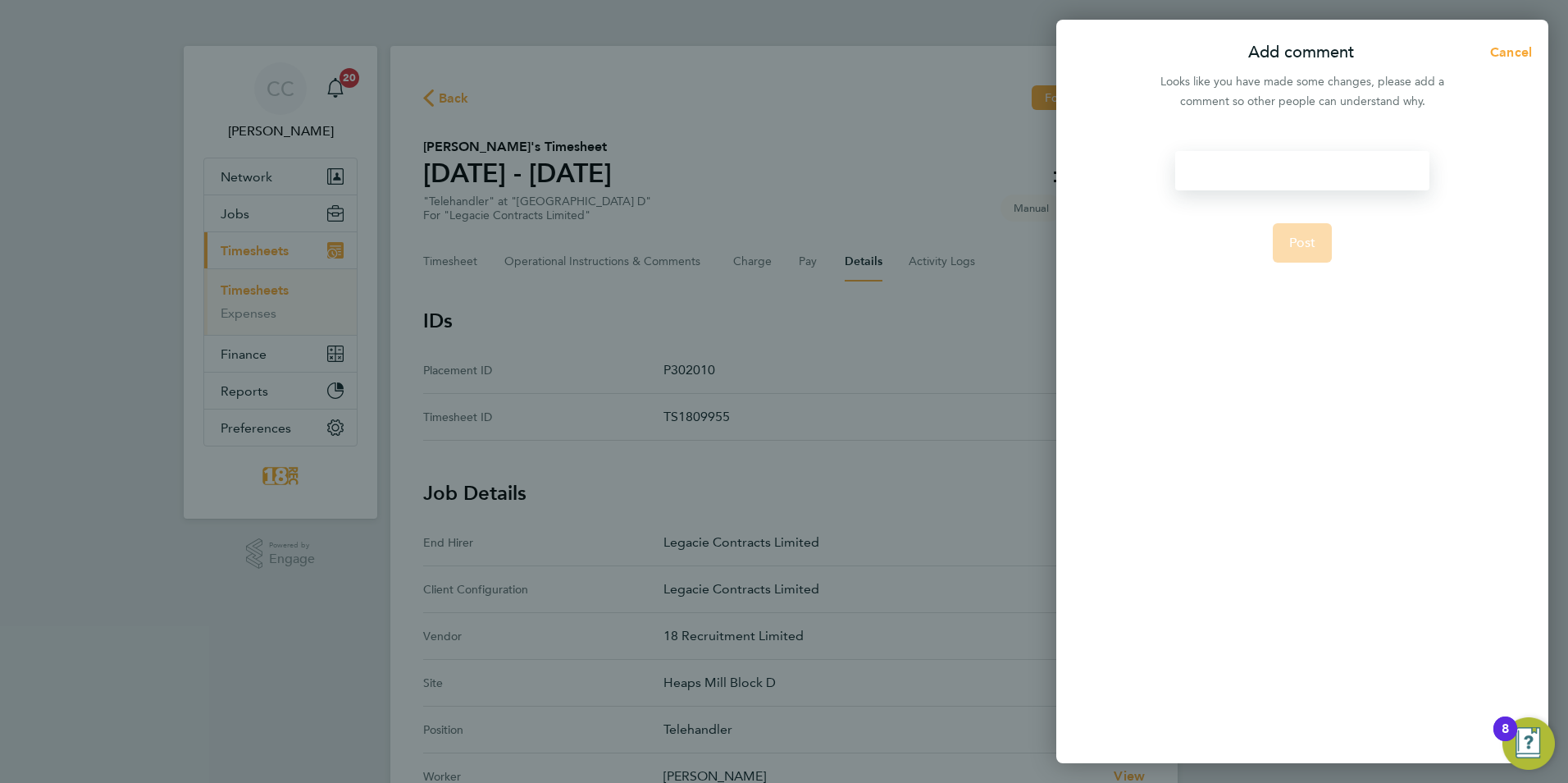
click at [1263, 183] on div at bounding box center [1302, 171] width 254 height 40
click at [1318, 374] on form "to be approved Post" at bounding box center [1302, 348] width 266 height 395
click at [1295, 235] on span "Post" at bounding box center [1303, 243] width 27 height 16
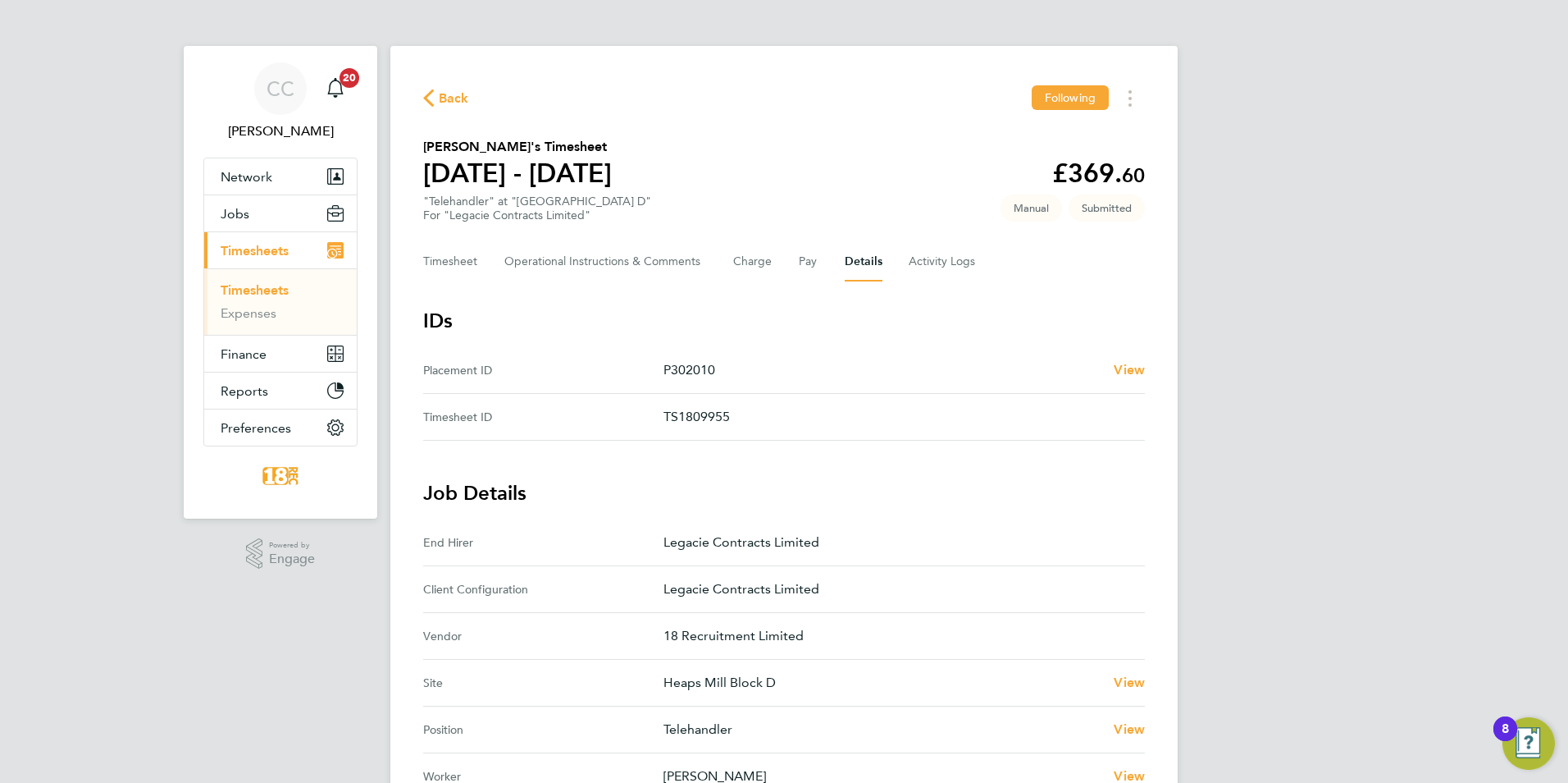
click at [447, 96] on span "Back" at bounding box center [453, 98] width 31 height 20
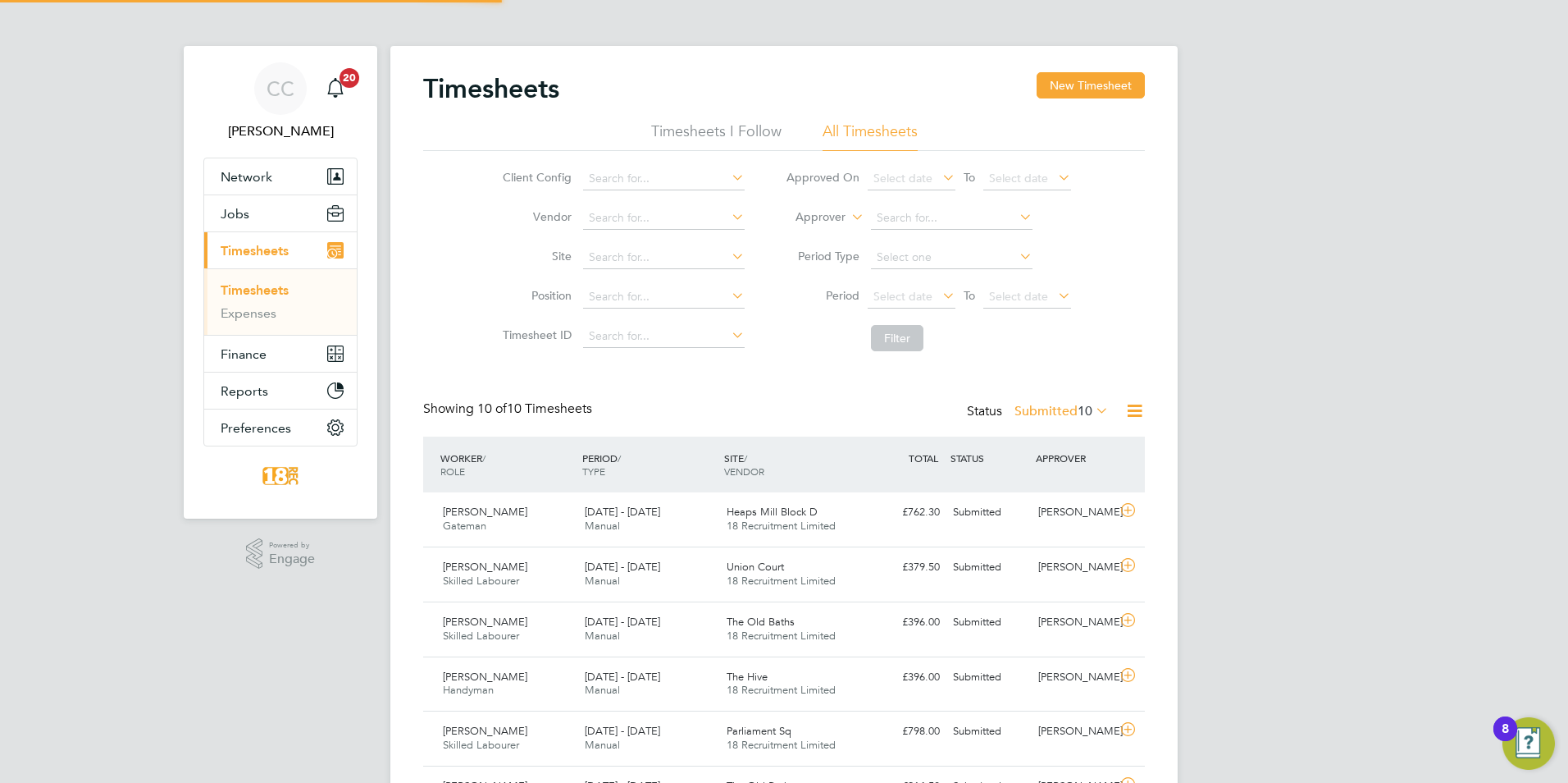
scroll to position [42, 143]
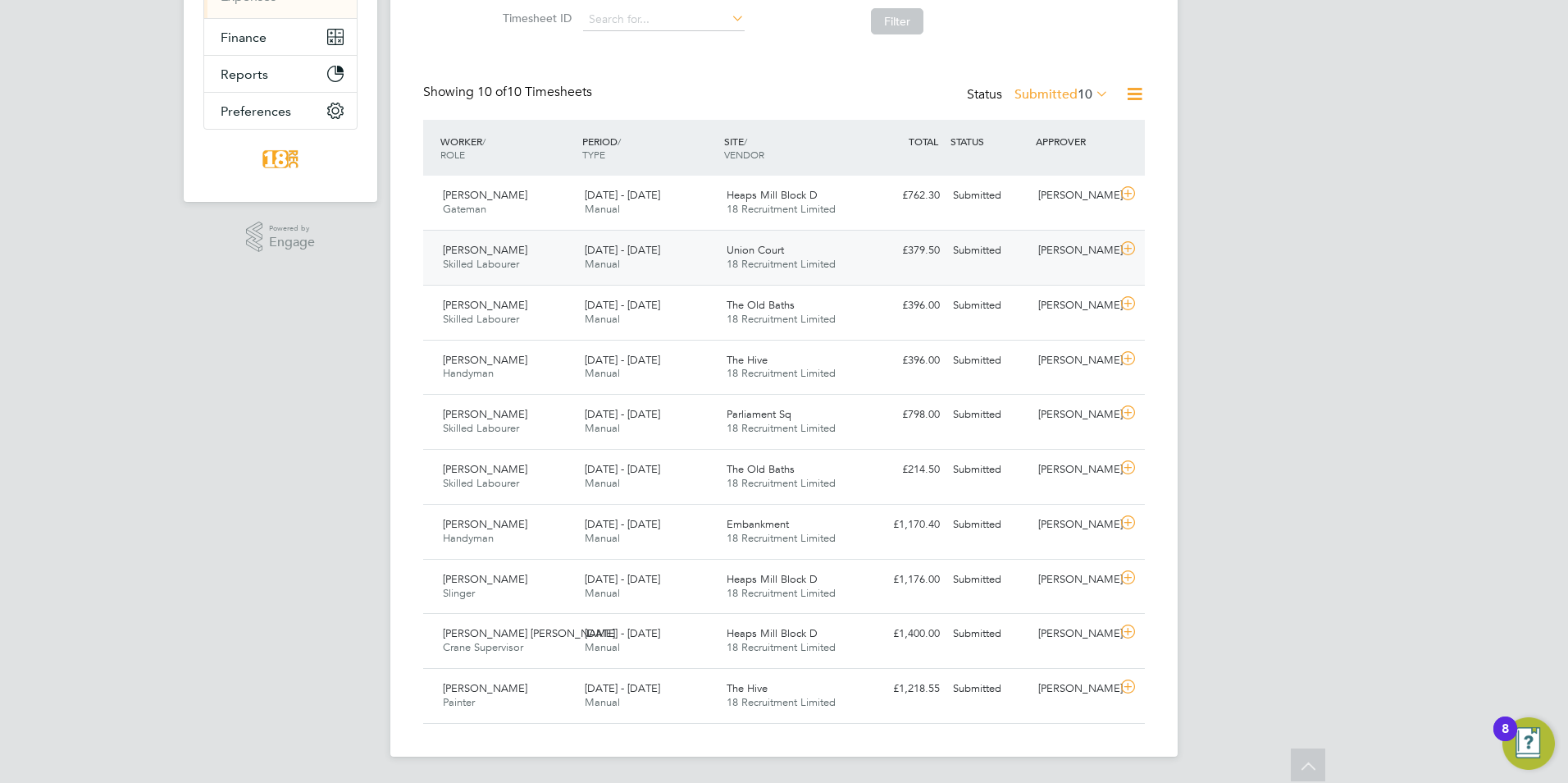
click at [787, 280] on div "Callum Mulby Skilled Labourer 18 - 24 Aug 2025 18 - 24 Aug 2025 Manual Union Co…" at bounding box center [784, 257] width 722 height 55
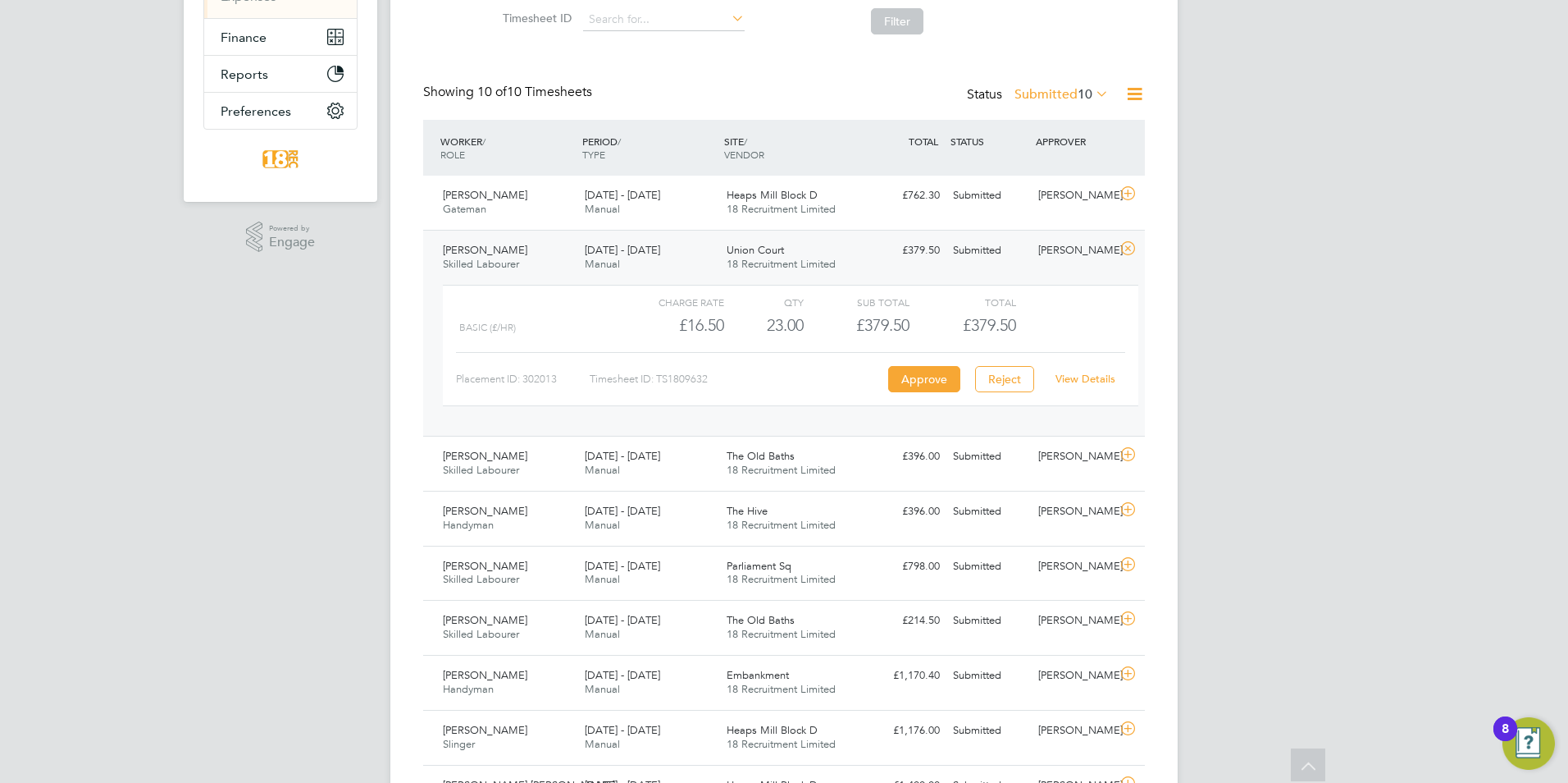
click at [1095, 379] on link "View Details" at bounding box center [1086, 379] width 60 height 14
click at [119, 616] on div "CC Chloe Crayden Notifications 20 Applications: Network Team Members Businesses…" at bounding box center [784, 308] width 1568 height 1251
click at [998, 267] on div "Callum Mulby Skilled Labourer 18 - 24 Aug 2025 18 - 24 Aug 2025 Manual Union Co…" at bounding box center [784, 332] width 722 height 206
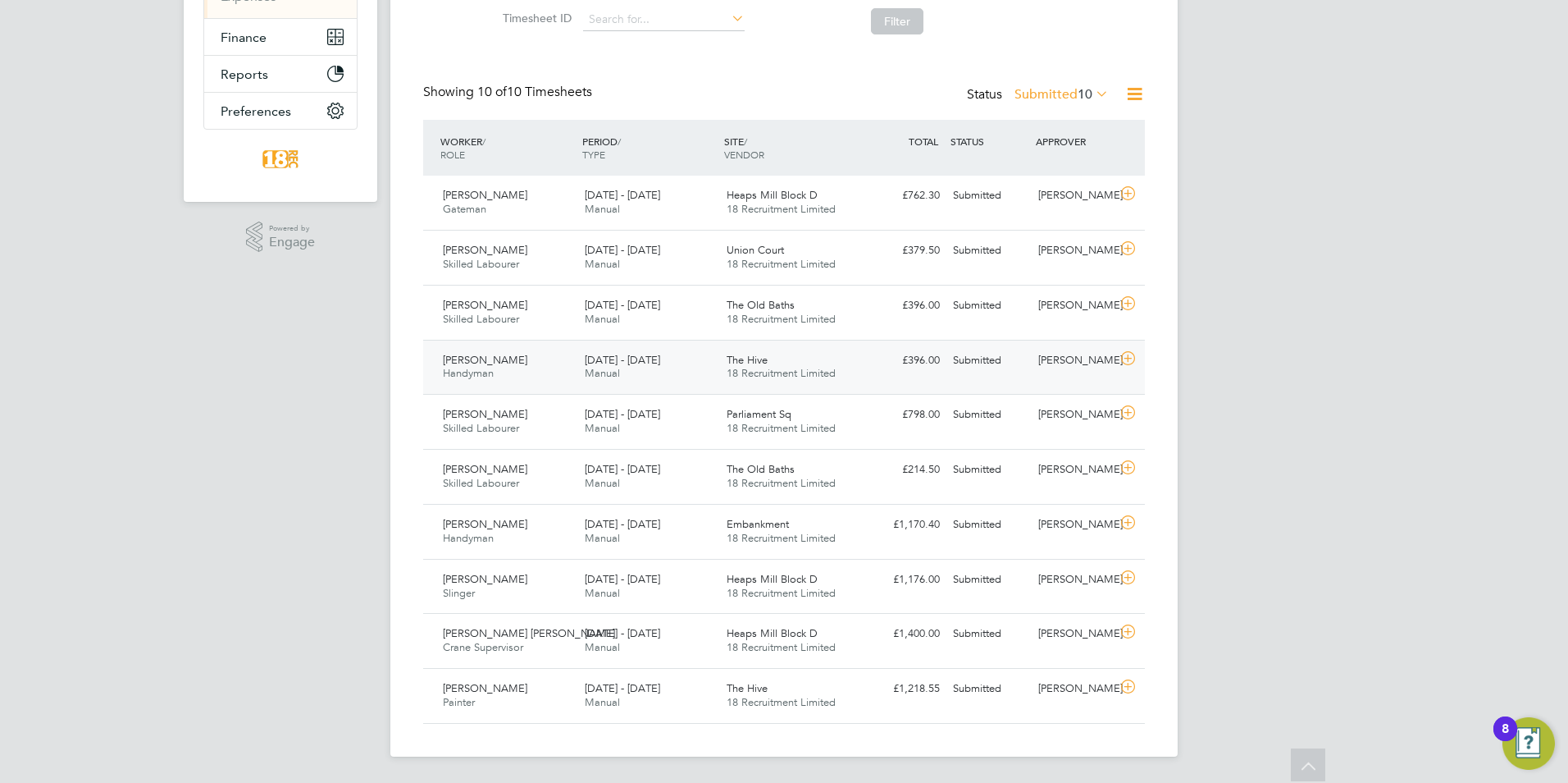
click at [1103, 342] on div "Catalin Radut Handyman 18 - 24 Aug 2025 18 - 24 Aug 2025 Manual The Hive 18 Rec…" at bounding box center [784, 366] width 722 height 55
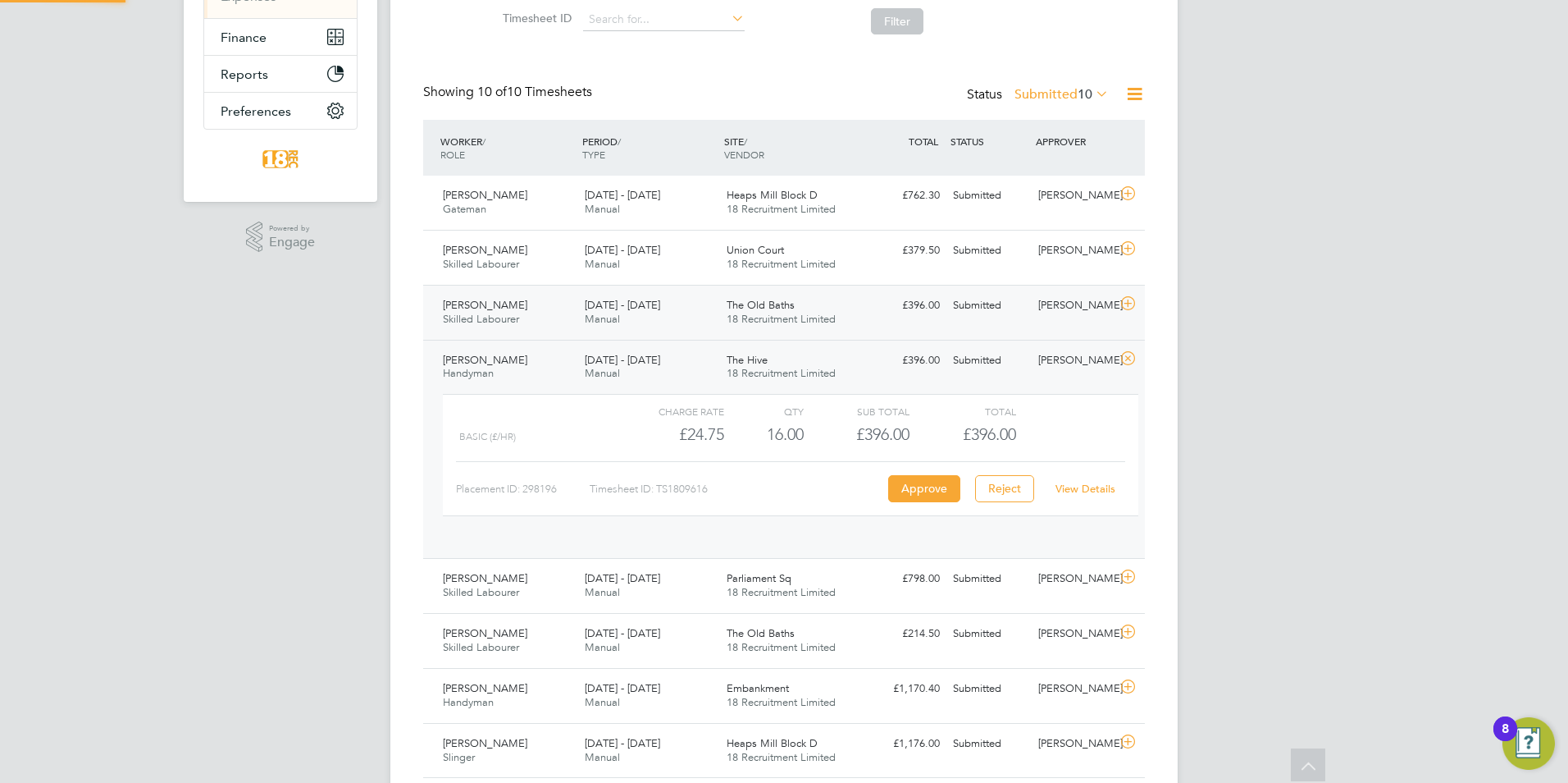
scroll to position [28, 160]
click at [1082, 319] on div "[PERSON_NAME]" at bounding box center [1075, 305] width 86 height 27
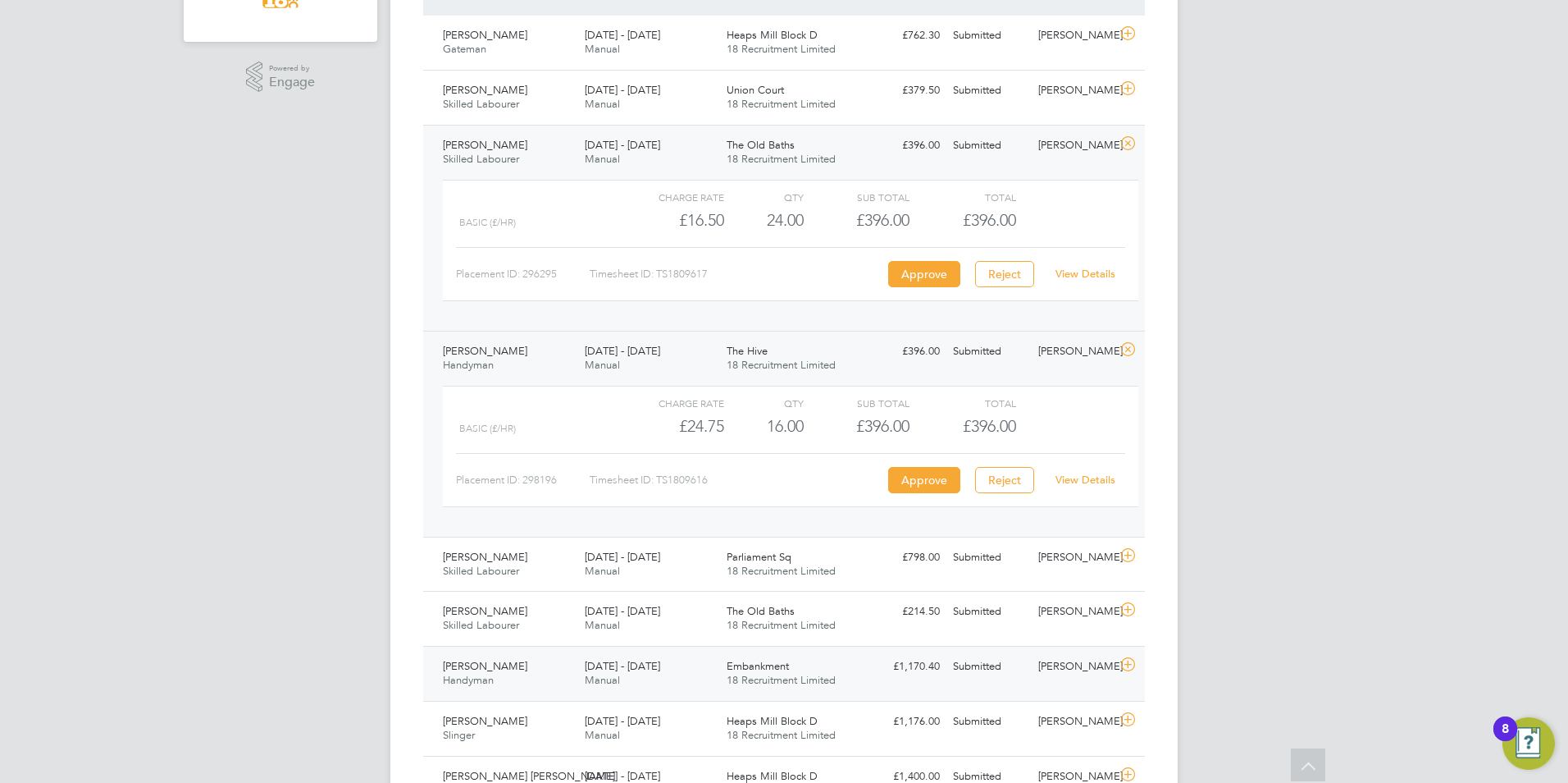
scroll to position [619, 0]
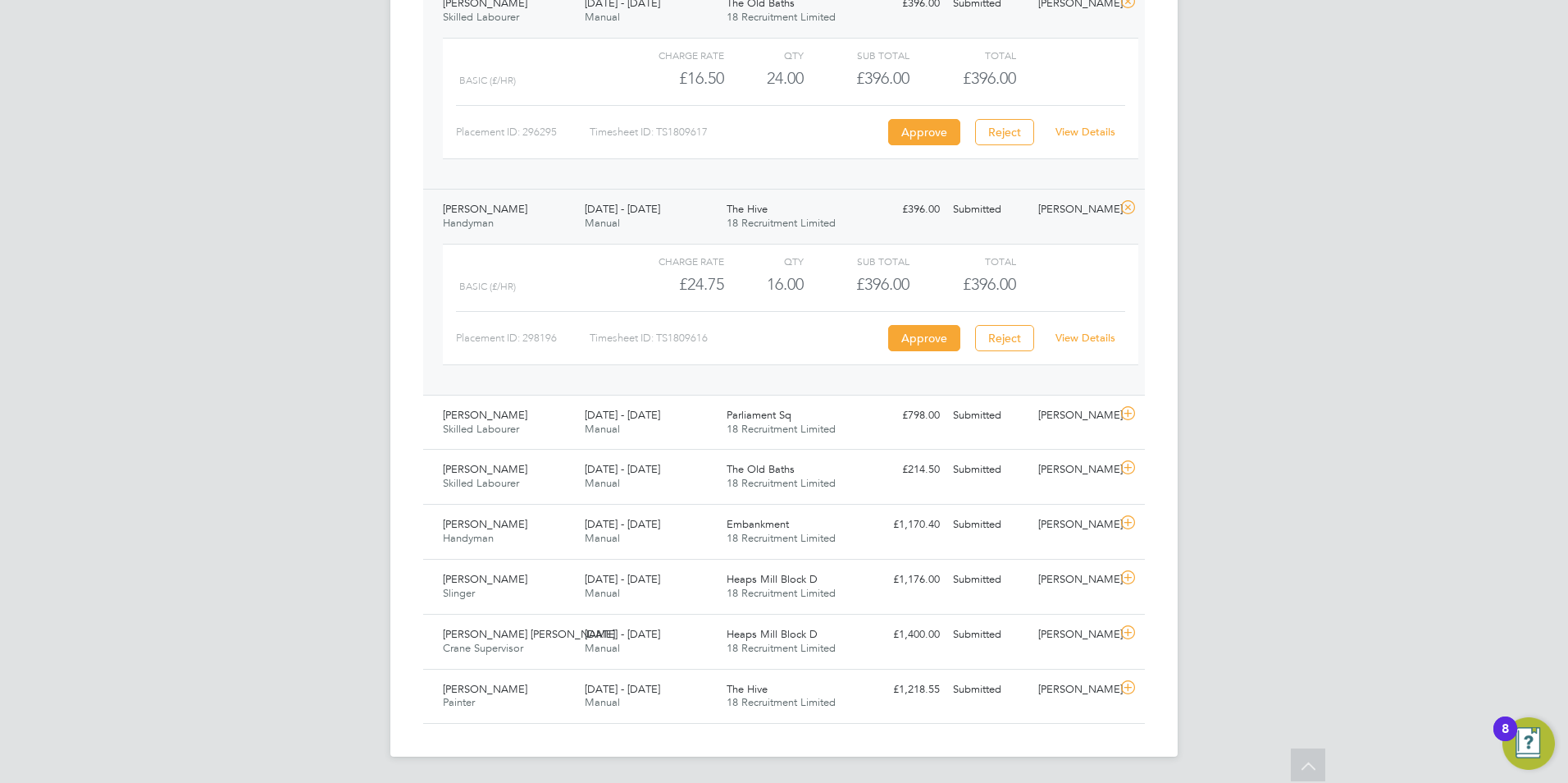
click at [1094, 351] on div "Charge rate QTY Sub Total Total Basic (£/HR) £24.75 16 16.00 16 £396.00 £396.00…" at bounding box center [789, 304] width 695 height 121
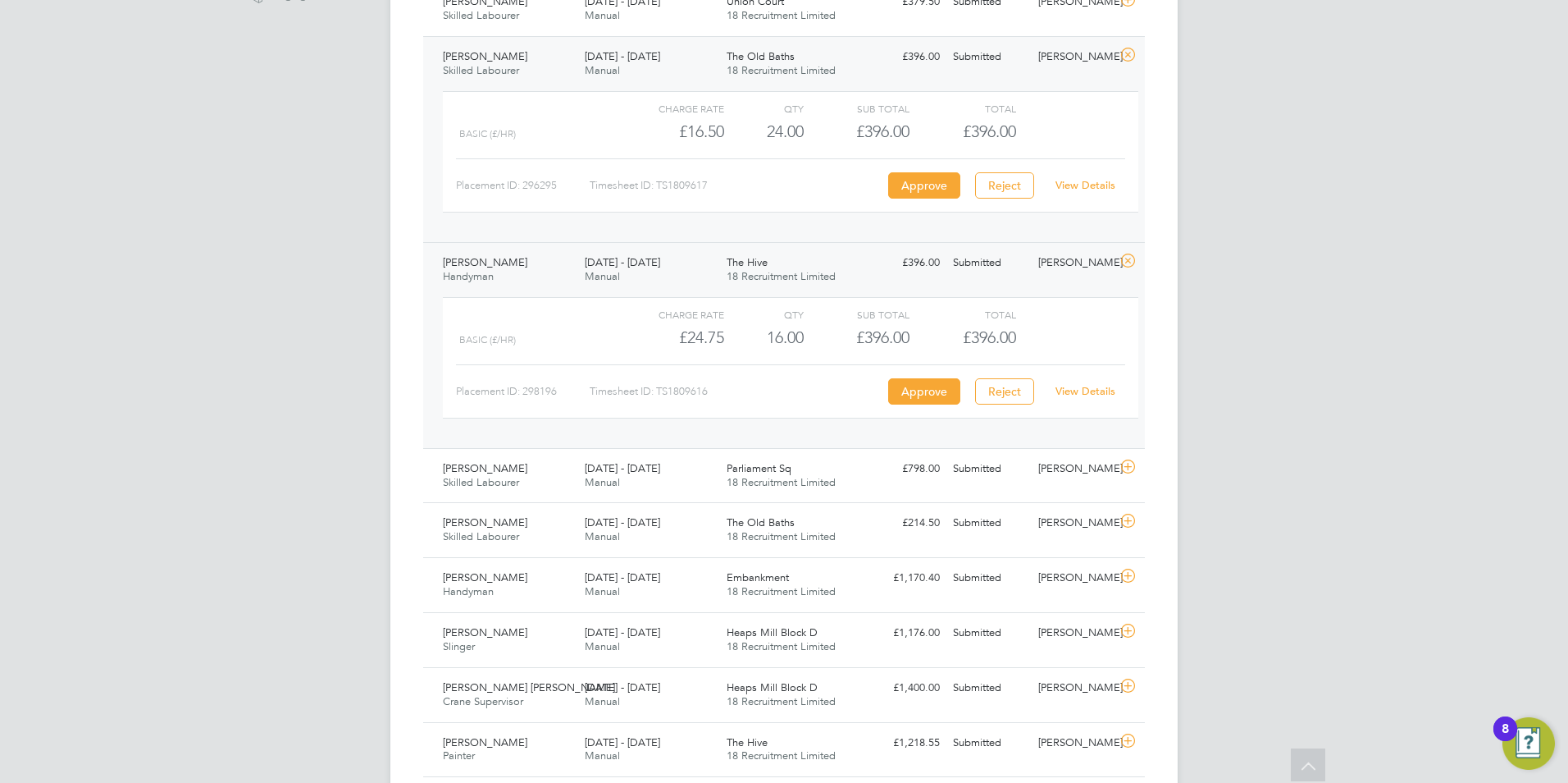
scroll to position [536, 0]
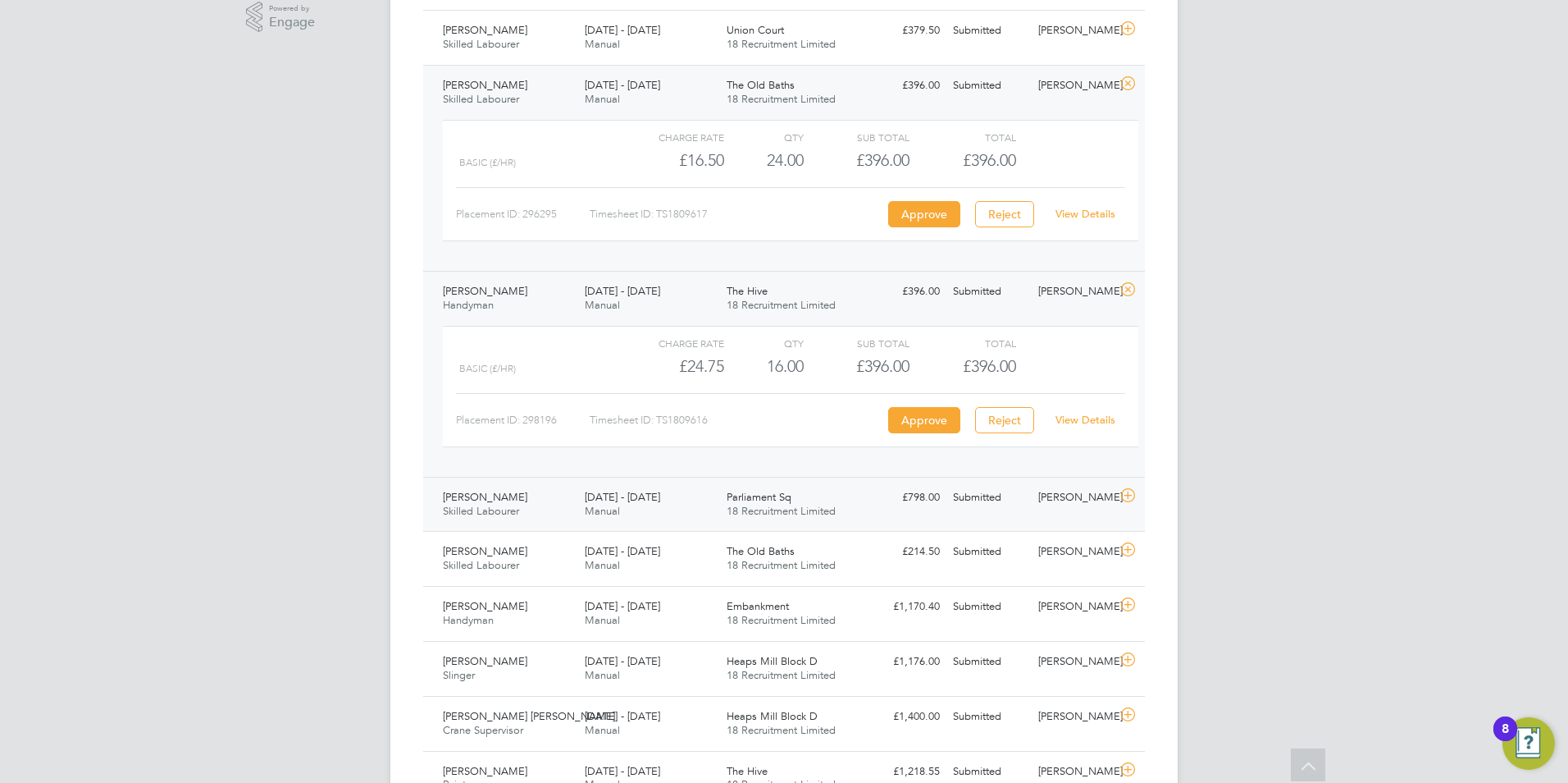
click at [1078, 510] on div "[PERSON_NAME]" at bounding box center [1075, 497] width 86 height 27
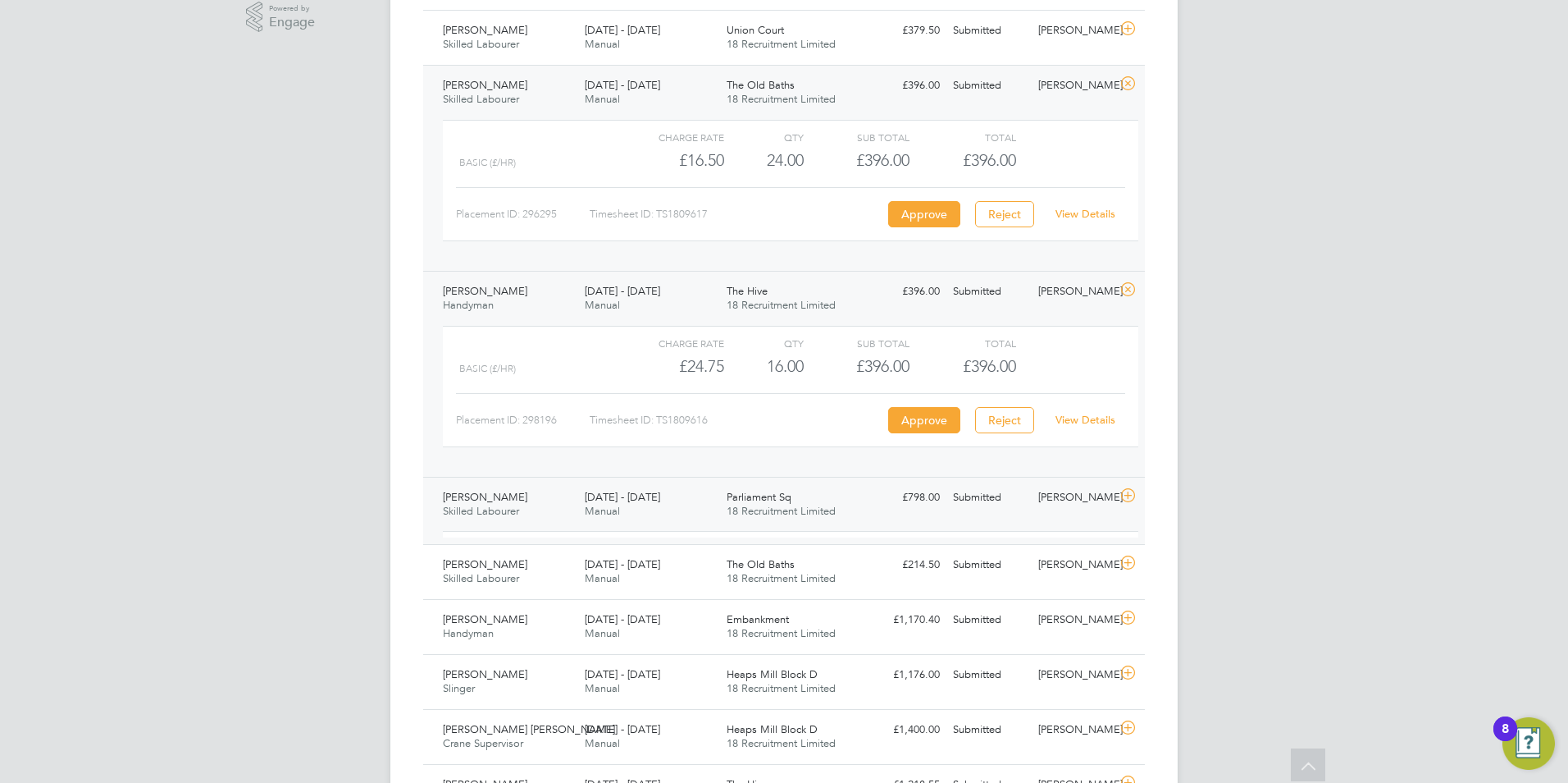
scroll to position [28, 160]
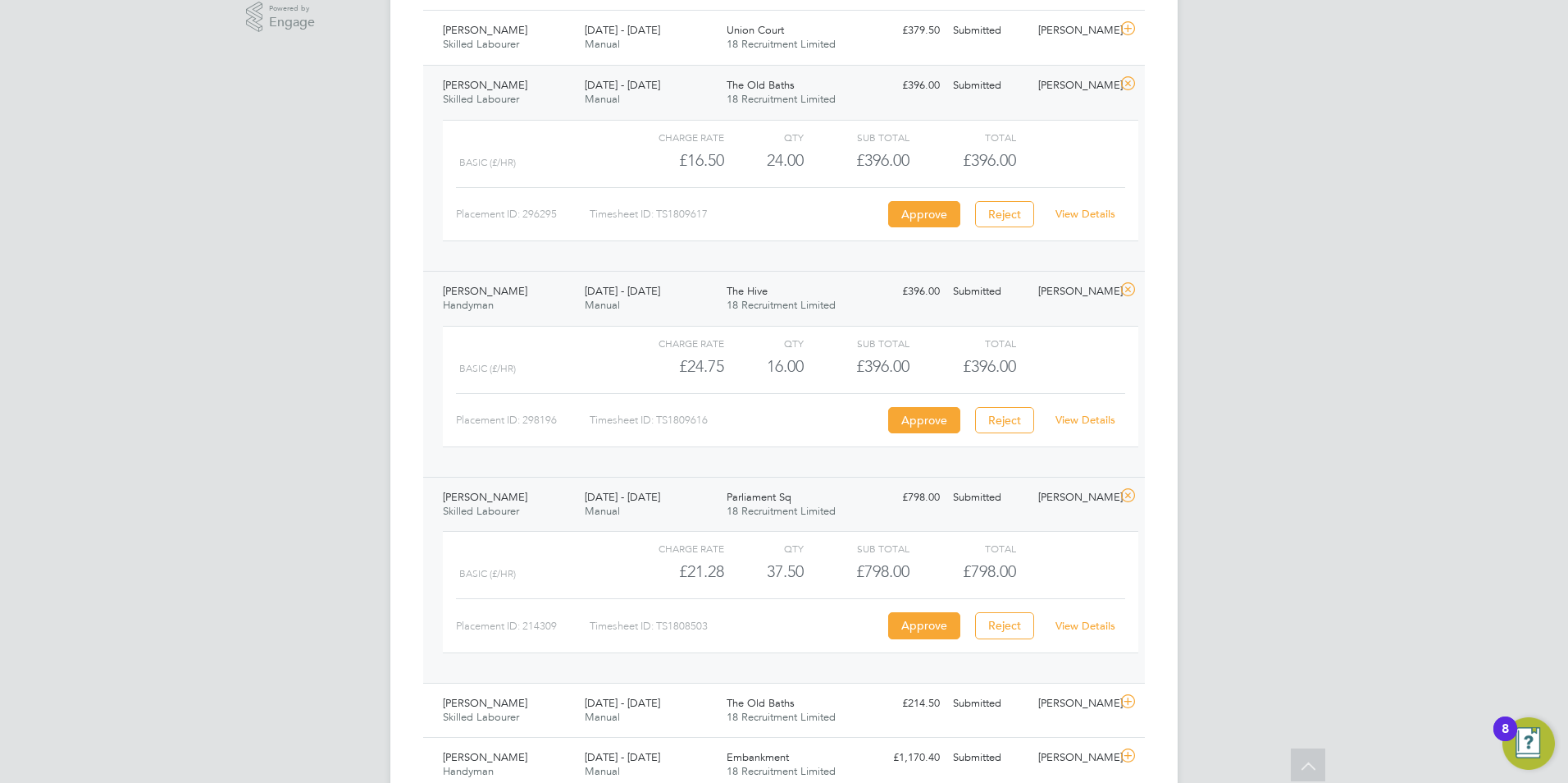
click at [1075, 624] on link "View Details" at bounding box center [1086, 626] width 60 height 14
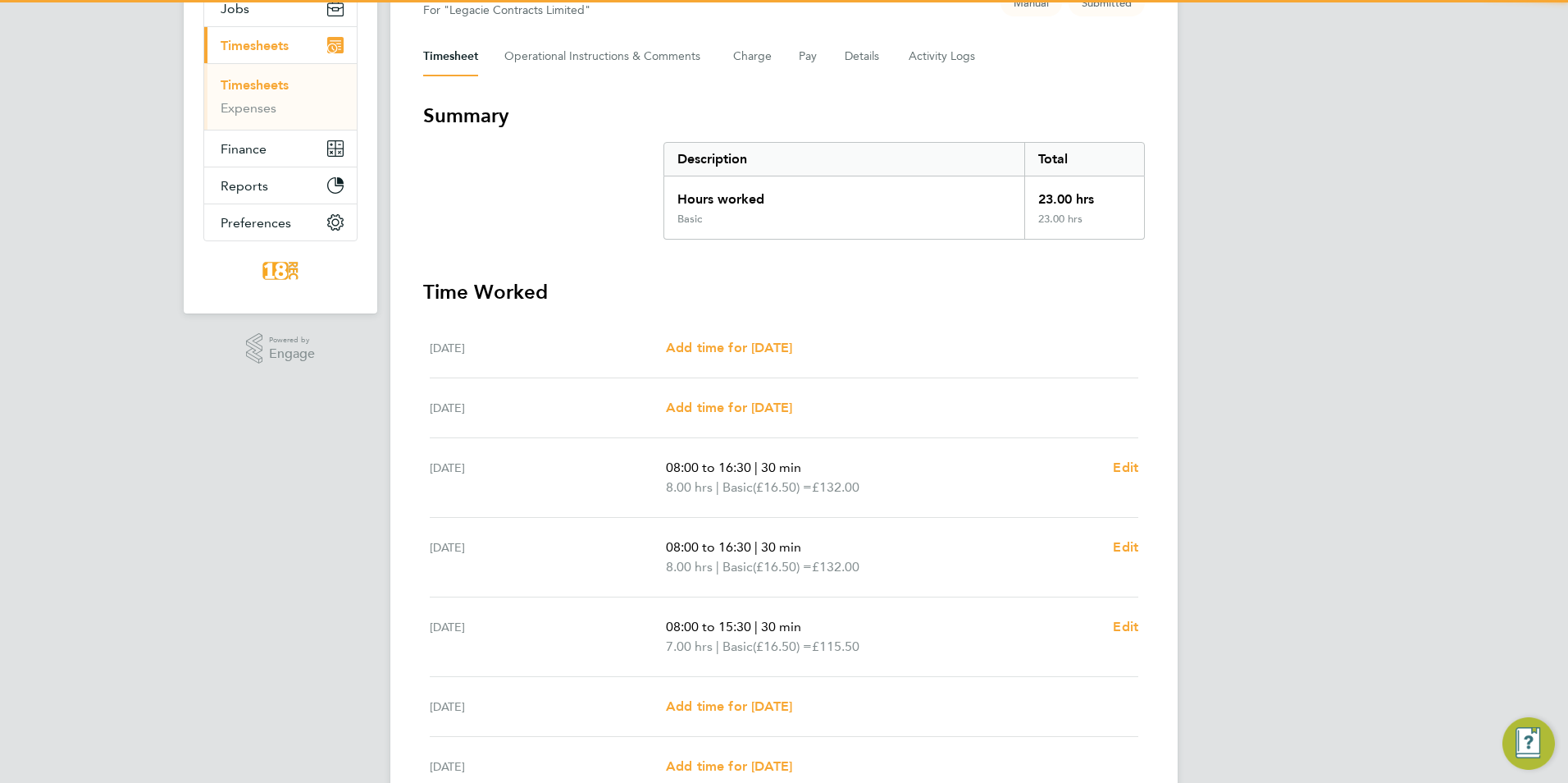
scroll to position [328, 0]
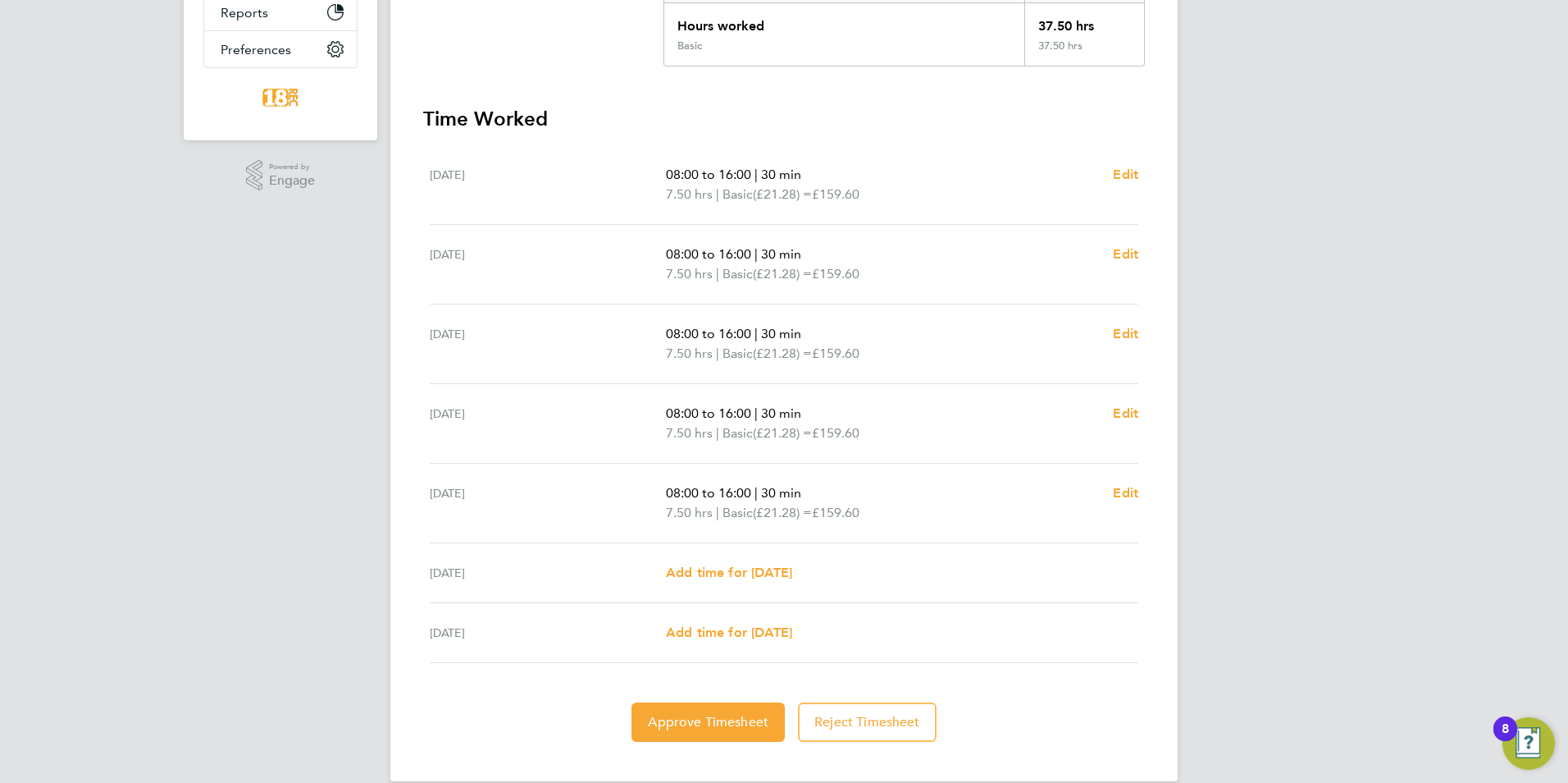
scroll to position [403, 0]
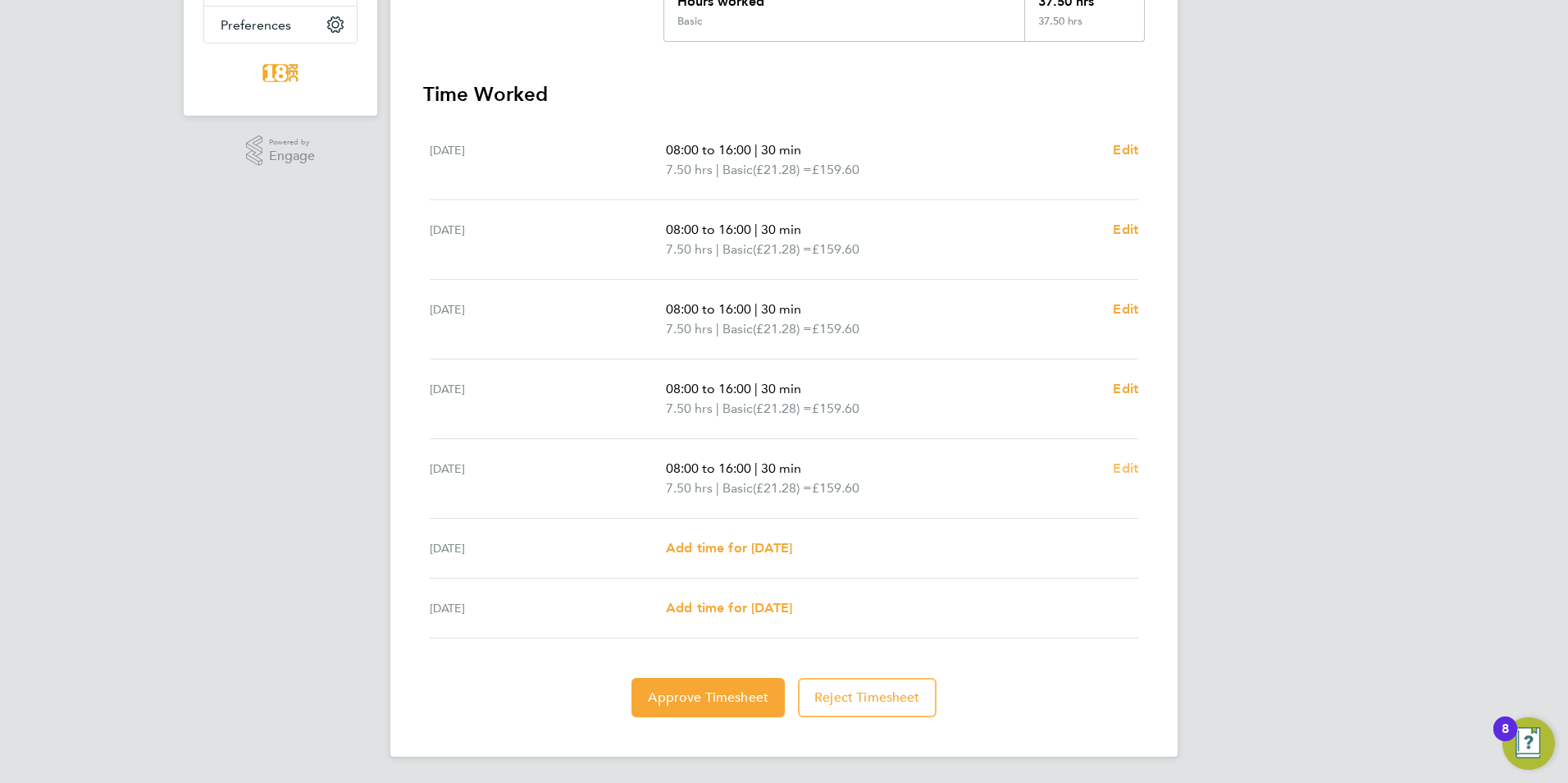
click at [1127, 468] on span "Edit" at bounding box center [1126, 469] width 26 height 16
select select "30"
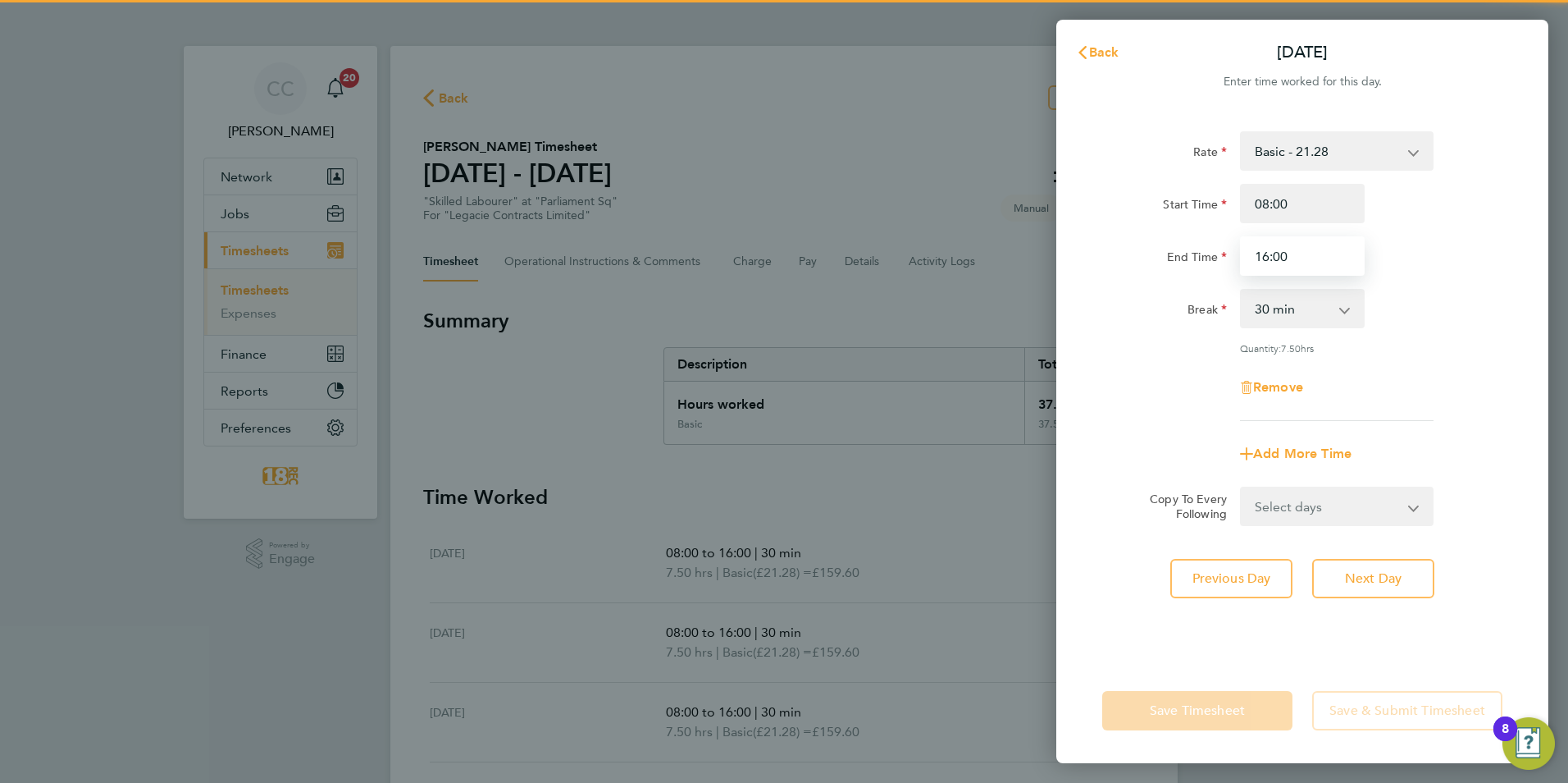
drag, startPoint x: 1292, startPoint y: 260, endPoint x: 1171, endPoint y: 260, distance: 121.0
click at [1215, 260] on div "End Time 16:00" at bounding box center [1303, 257] width 414 height 40
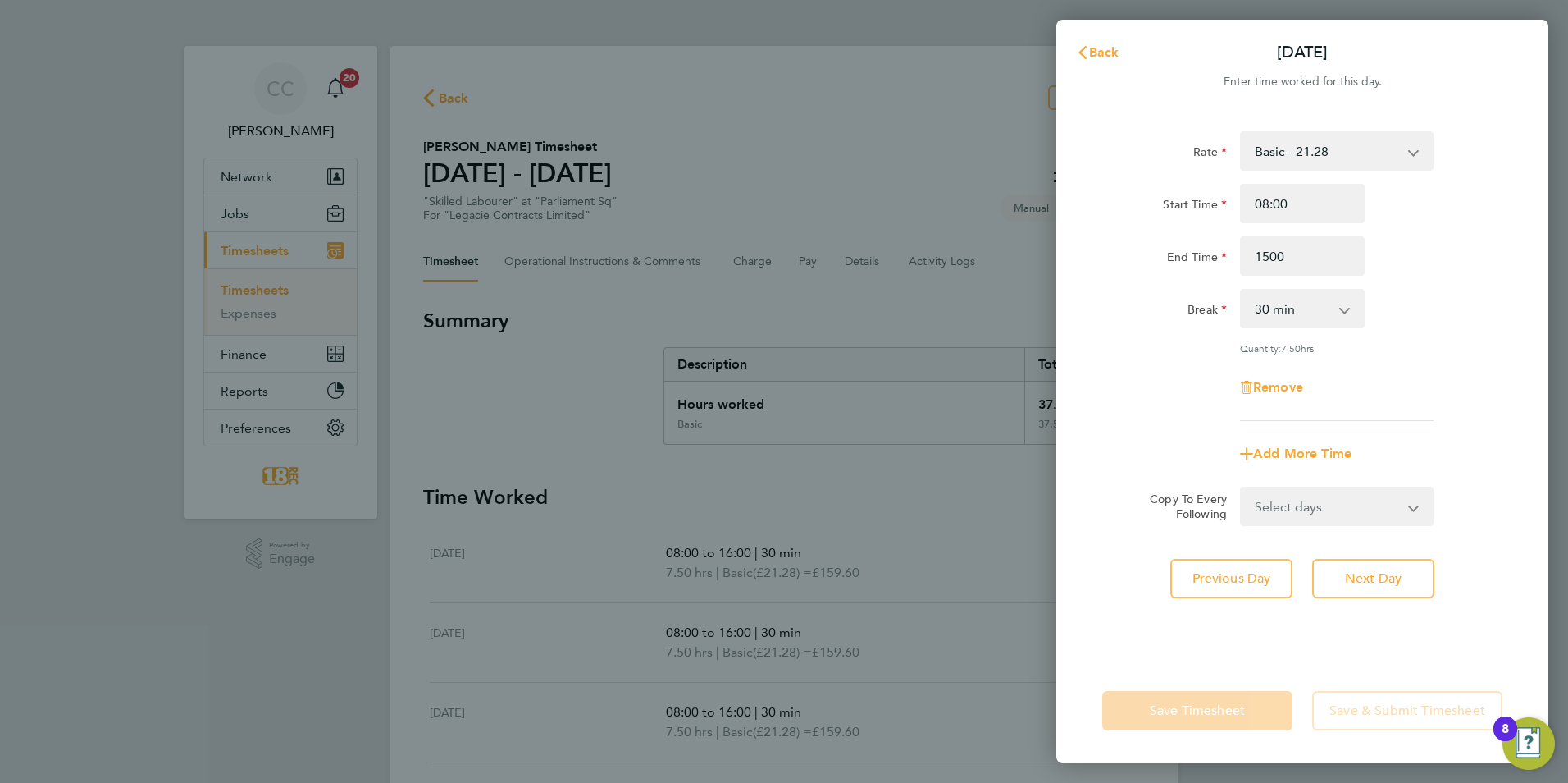
type input "15:00"
click at [1159, 575] on div "Previous Day Next Day" at bounding box center [1303, 579] width 401 height 40
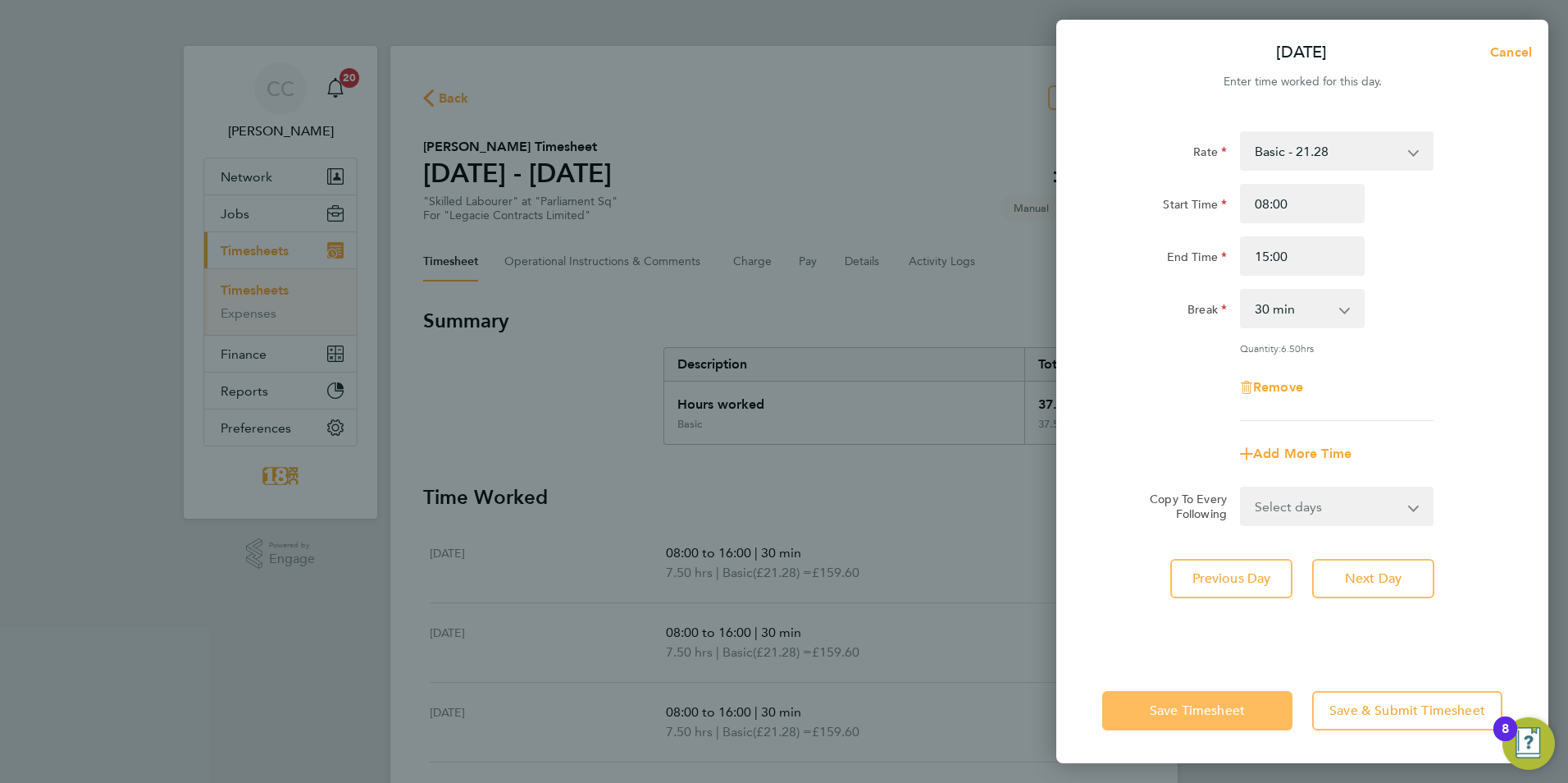
click at [1229, 697] on button "Save Timesheet" at bounding box center [1197, 711] width 190 height 40
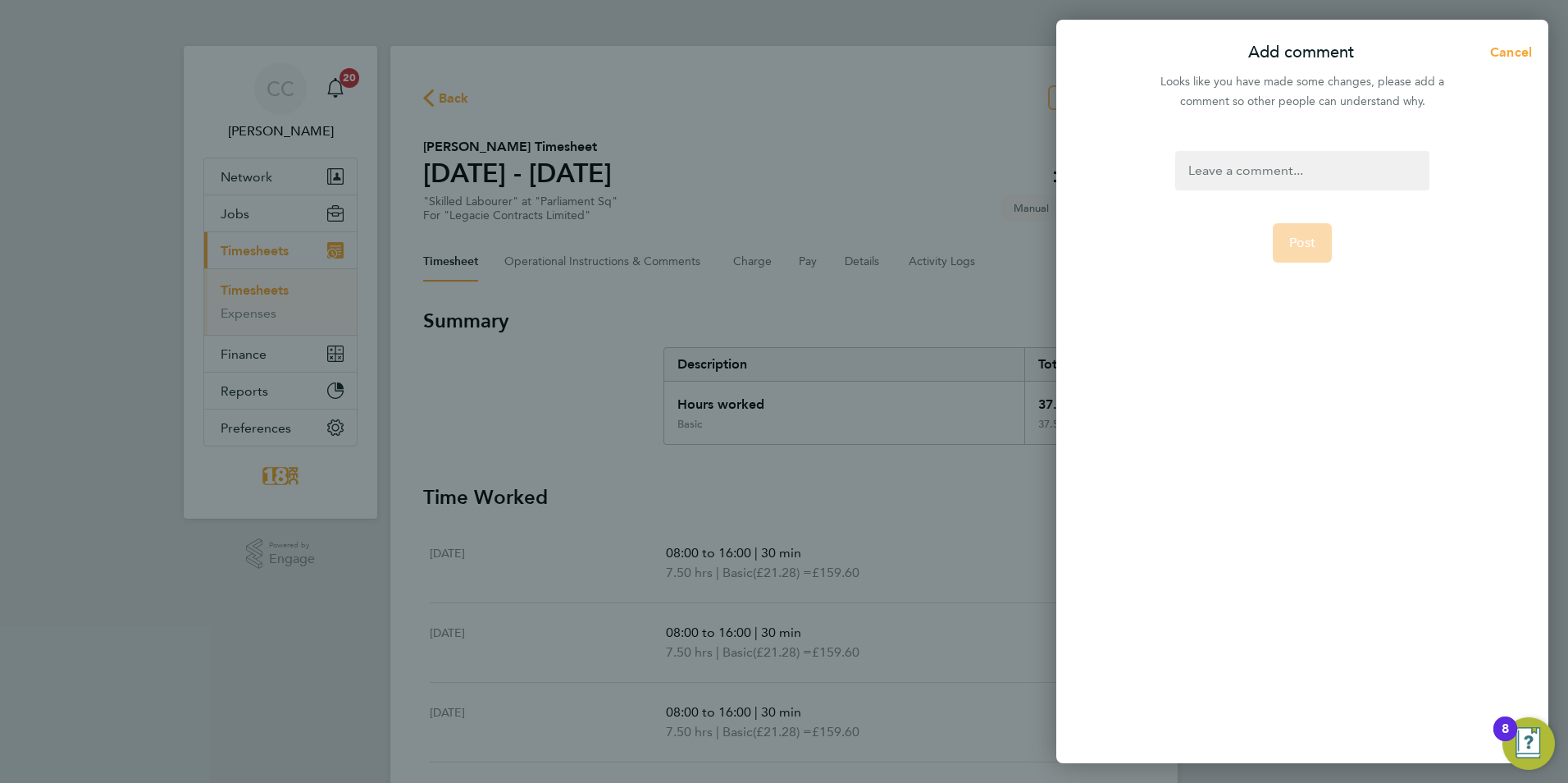
click at [1320, 162] on div at bounding box center [1302, 171] width 254 height 40
click at [1308, 174] on div at bounding box center [1302, 171] width 254 height 40
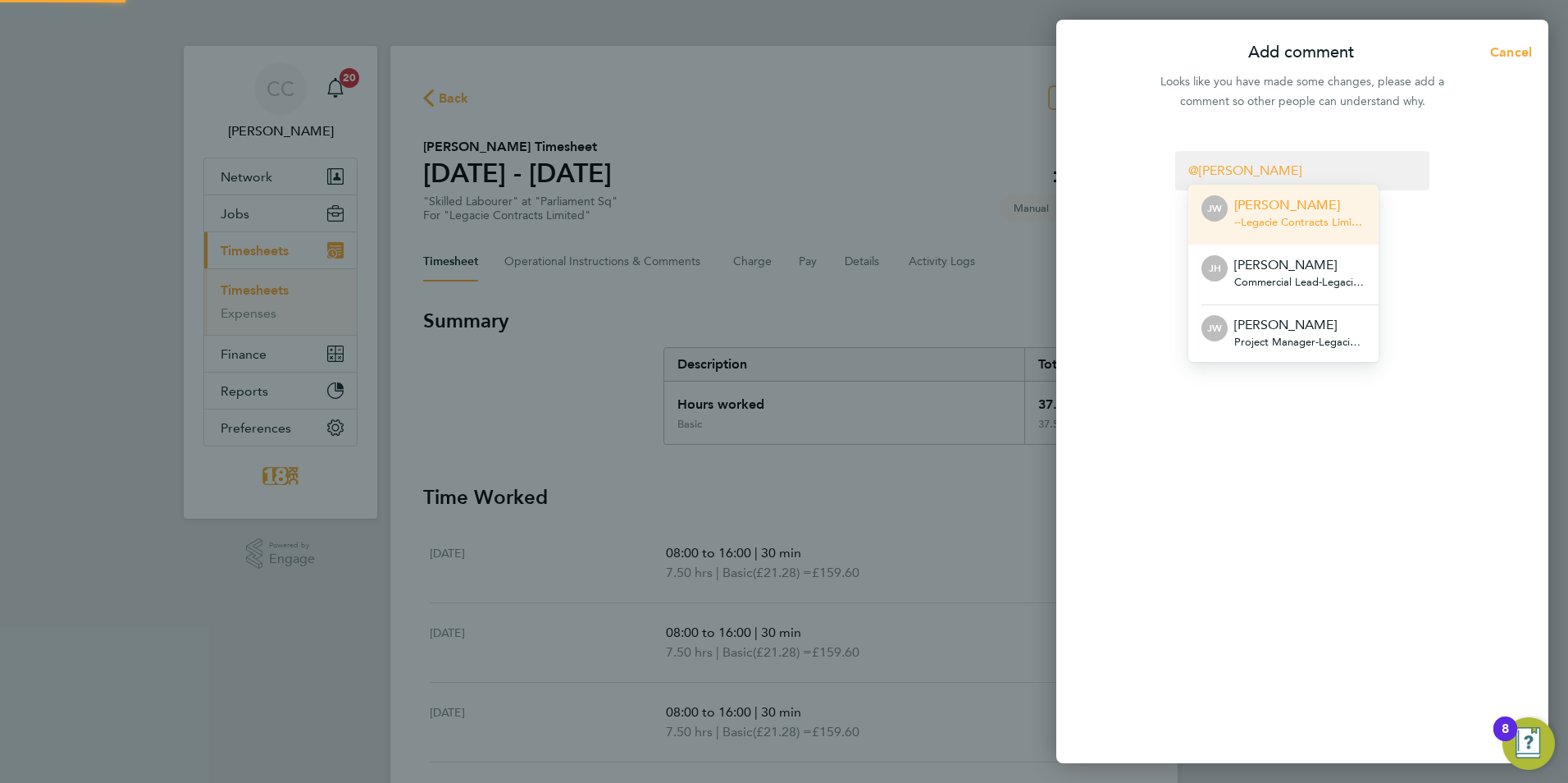
click at [1307, 218] on span "- - Legacie Contracts Limited" at bounding box center [1300, 222] width 131 height 13
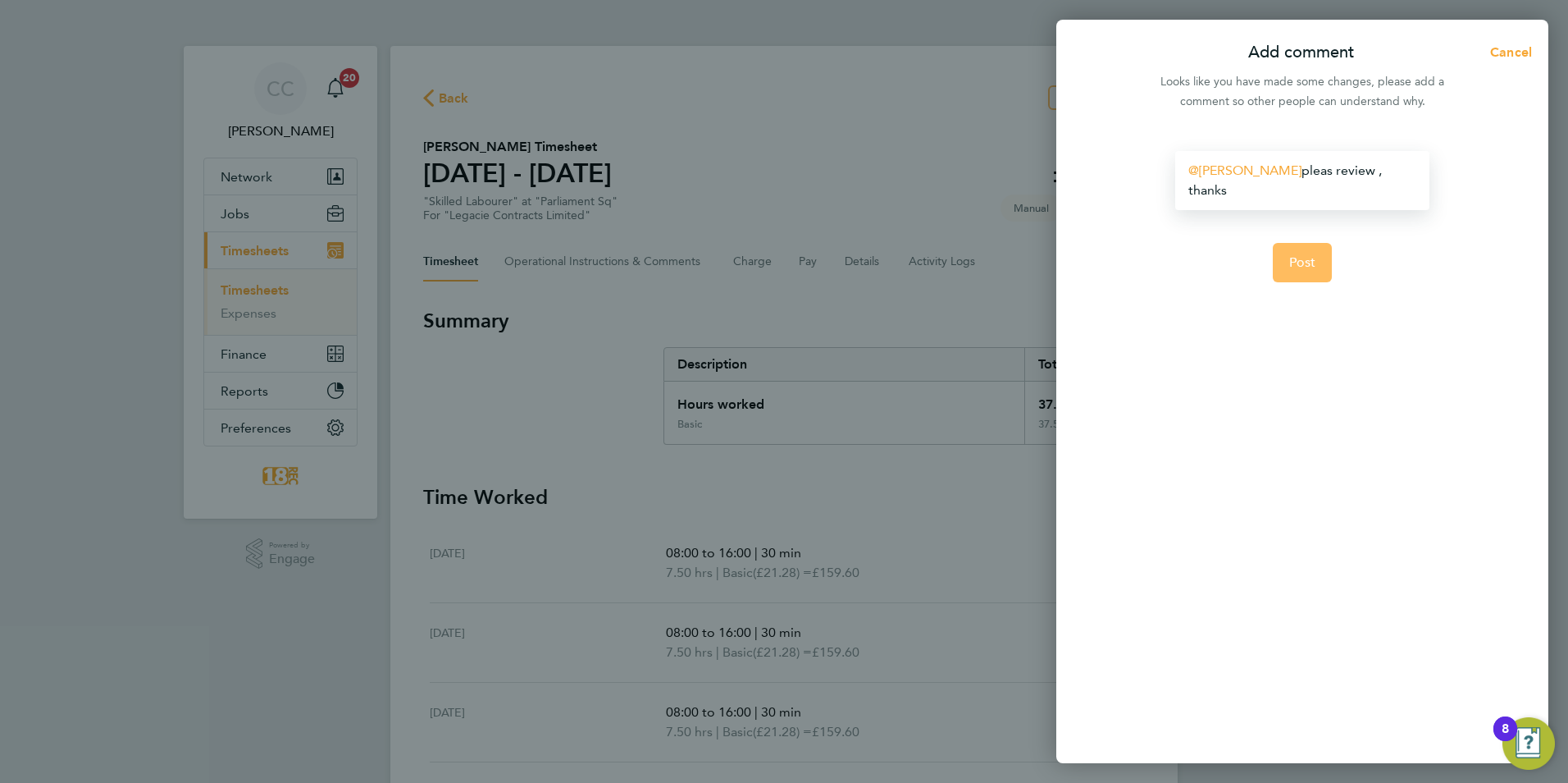
drag, startPoint x: 1323, startPoint y: 246, endPoint x: 1306, endPoint y: 248, distance: 17.1
click at [1313, 248] on button "Post" at bounding box center [1303, 263] width 60 height 40
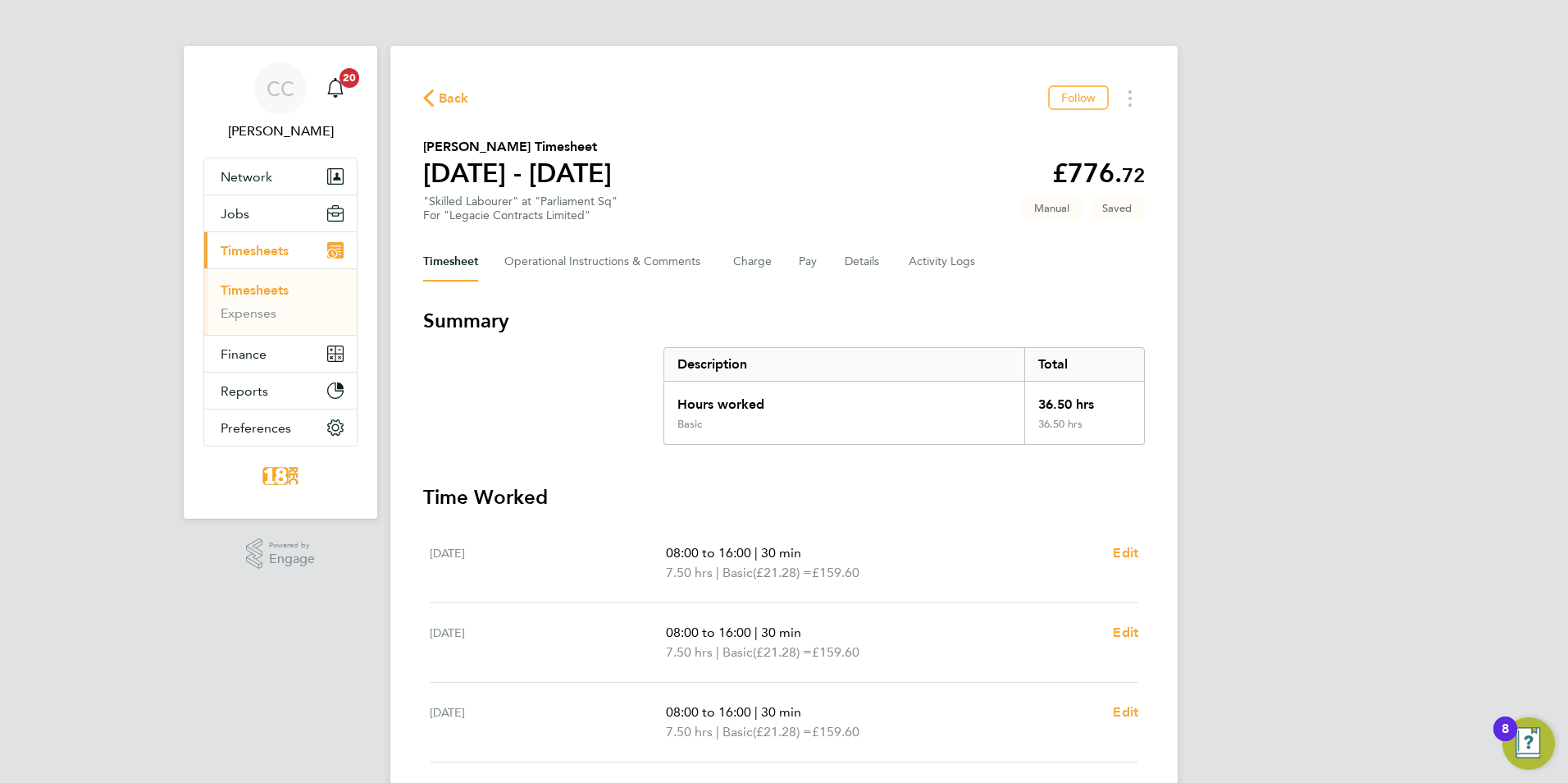
click at [456, 111] on div "Back Follow Oliver Evans's Timesheet 18 - 24 Aug 2025 £776. 72 "Skilled Laboure…" at bounding box center [784, 602] width 787 height 1113
click at [448, 99] on span "Back" at bounding box center [453, 98] width 31 height 20
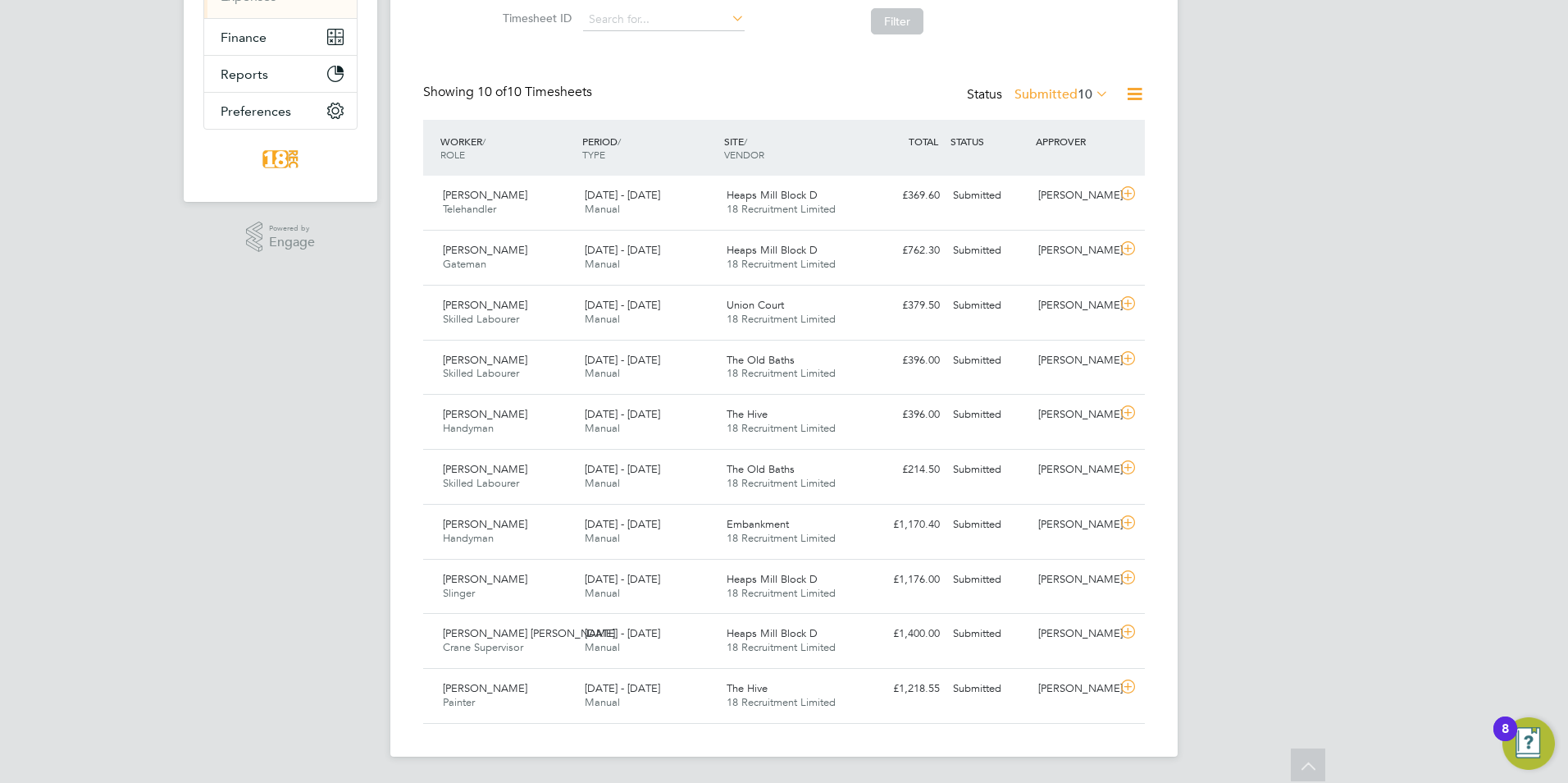
click at [1085, 84] on div "Status Submitted 10" at bounding box center [1039, 95] width 145 height 23
click at [1079, 95] on span "10" at bounding box center [1085, 95] width 15 height 16
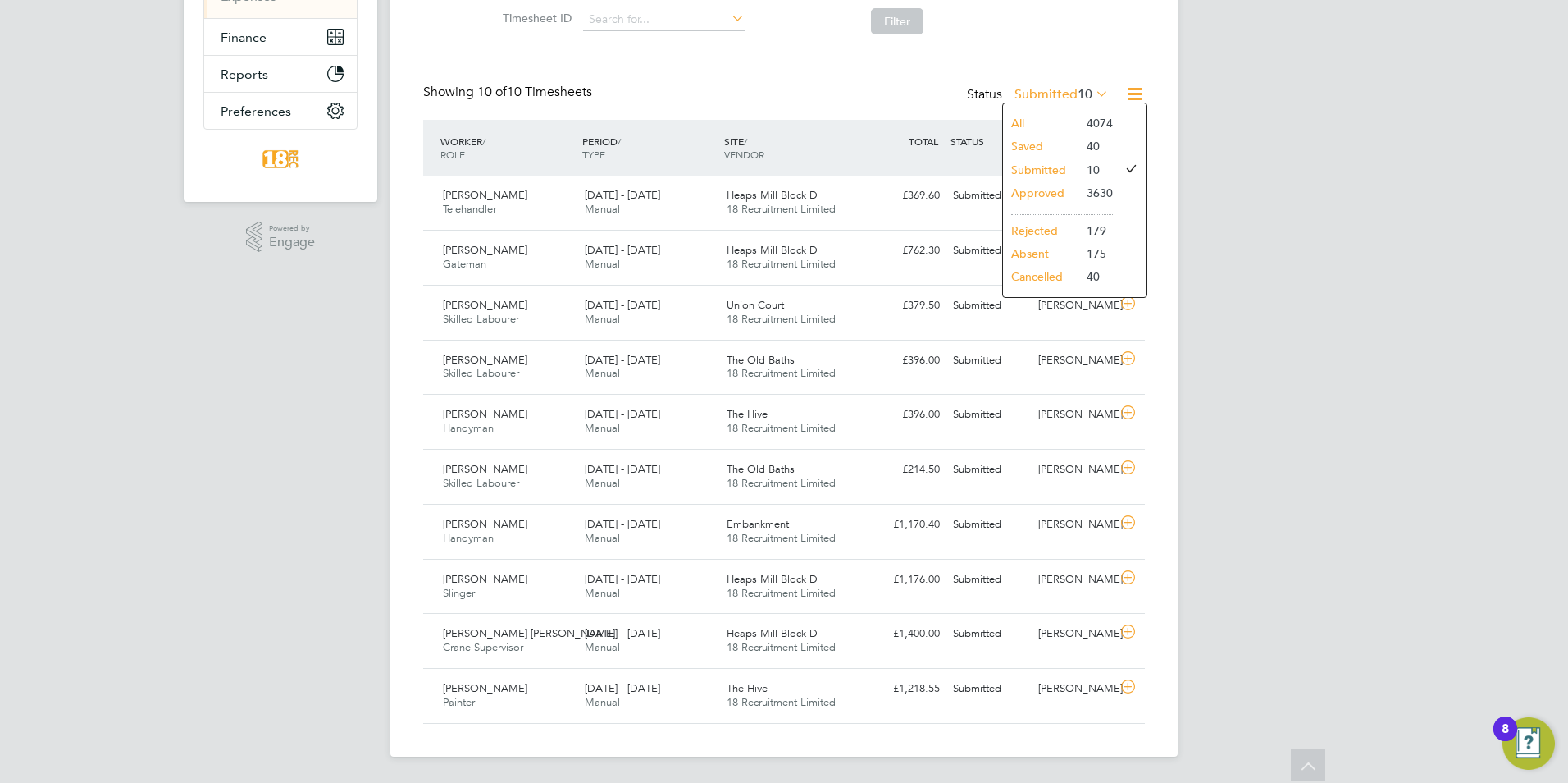
click at [1070, 181] on li "Approved" at bounding box center [1041, 192] width 76 height 23
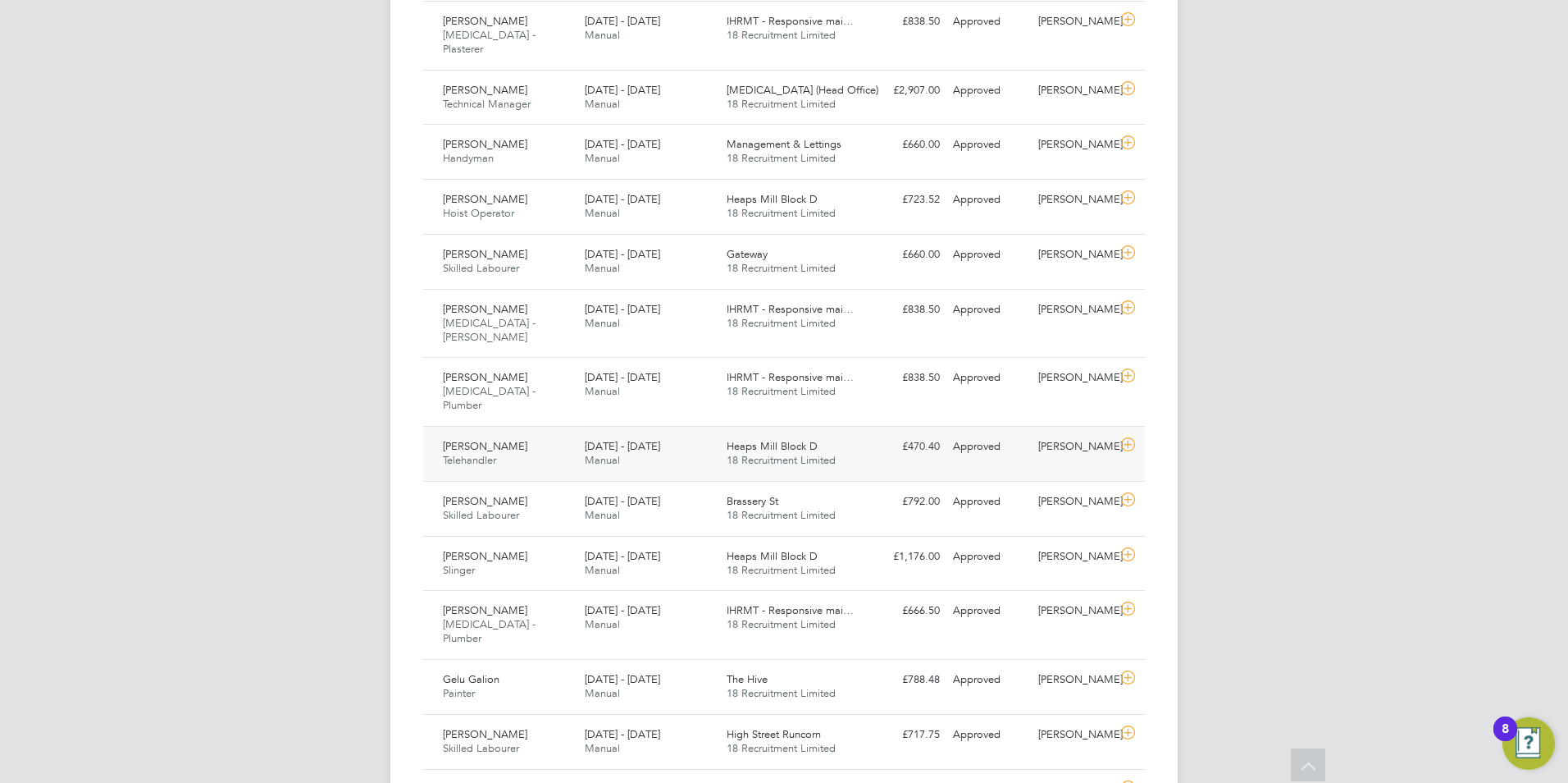
click at [883, 426] on div "Francis Minshull Telehandler 18 - 24 Aug 2025 18 - 24 Aug 2025 Manual Heaps Mil…" at bounding box center [784, 453] width 722 height 55
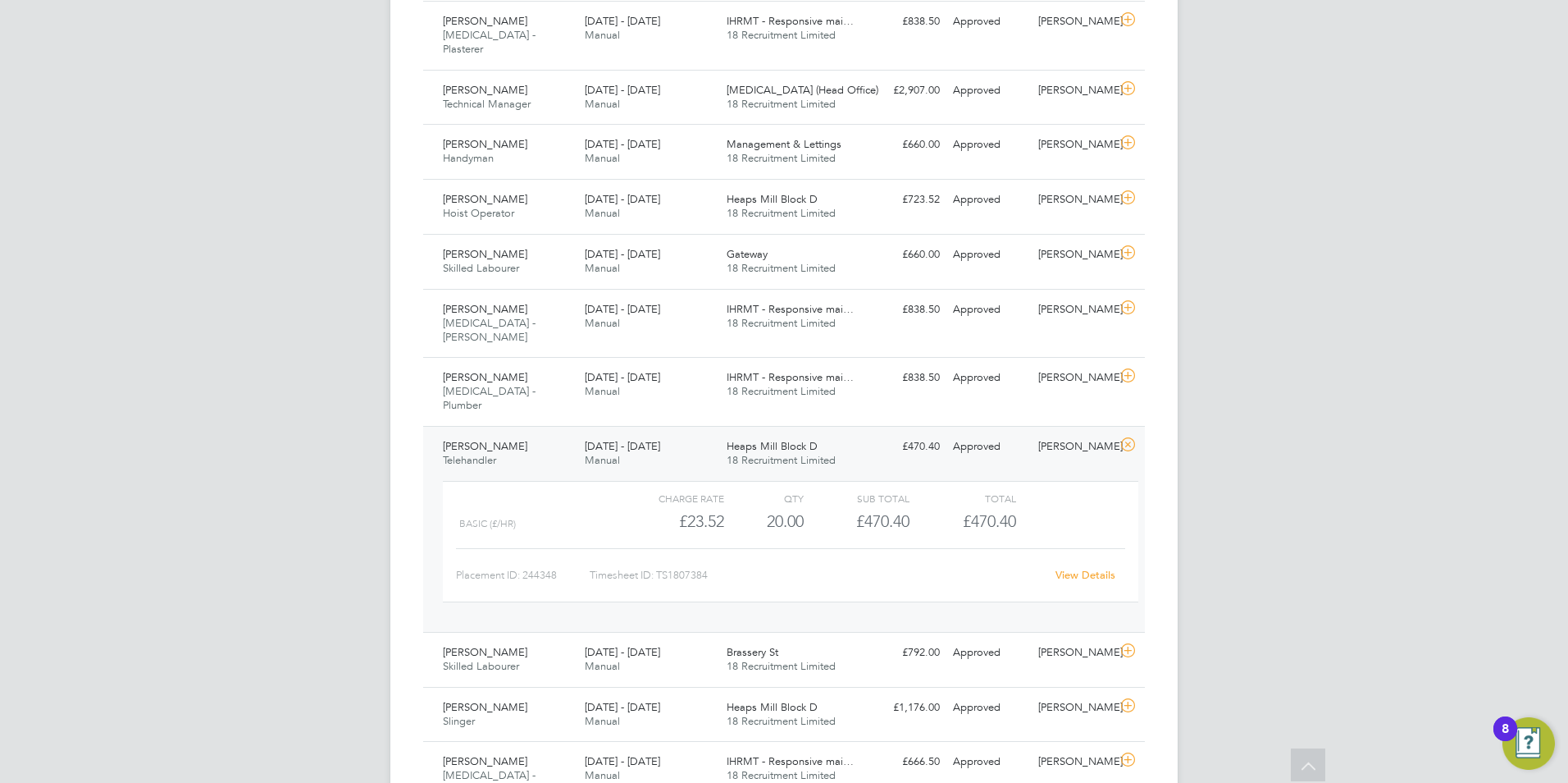
click at [1107, 568] on link "View Details" at bounding box center [1086, 575] width 60 height 14
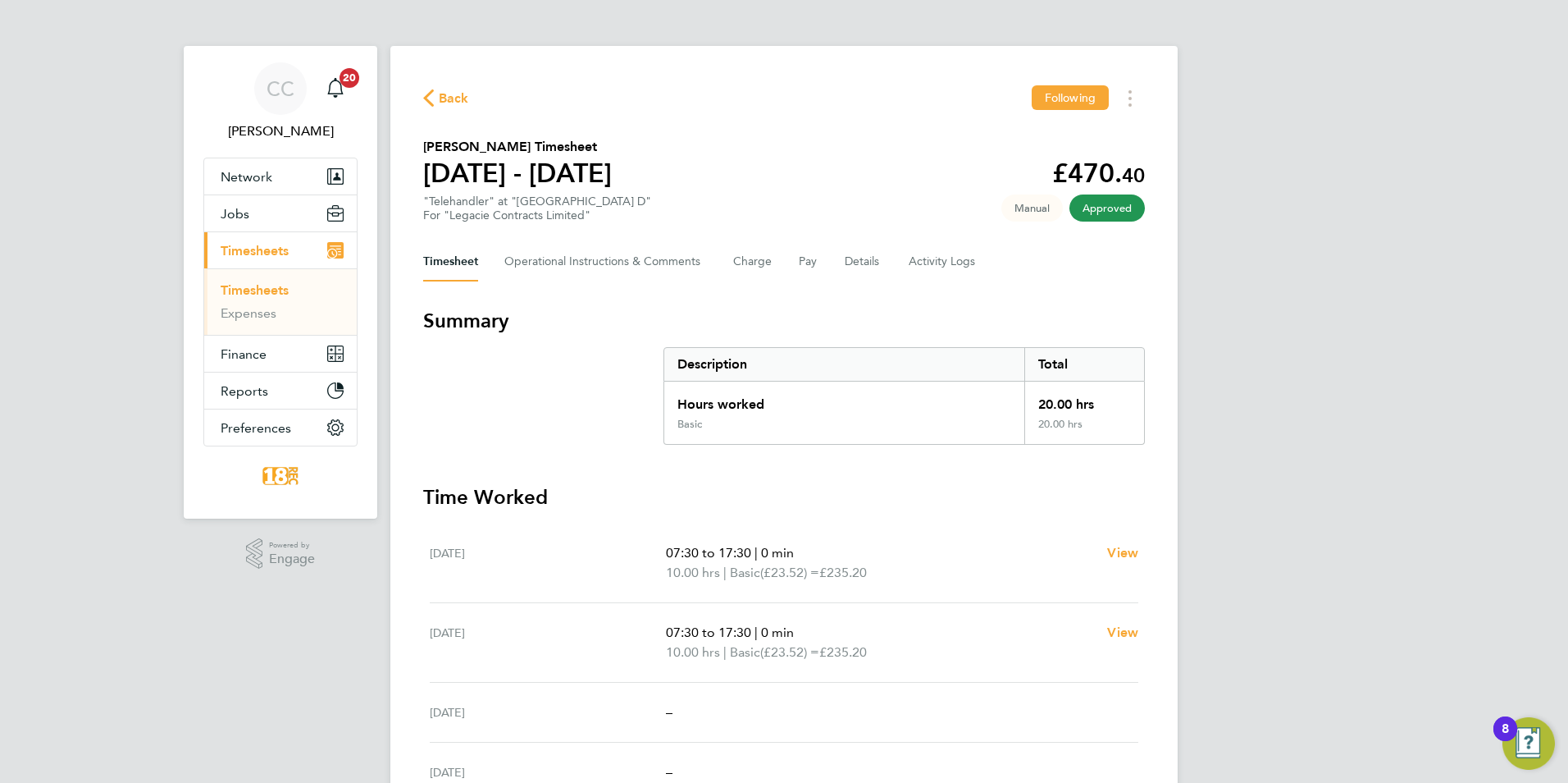
click at [451, 91] on span "Back" at bounding box center [453, 98] width 31 height 20
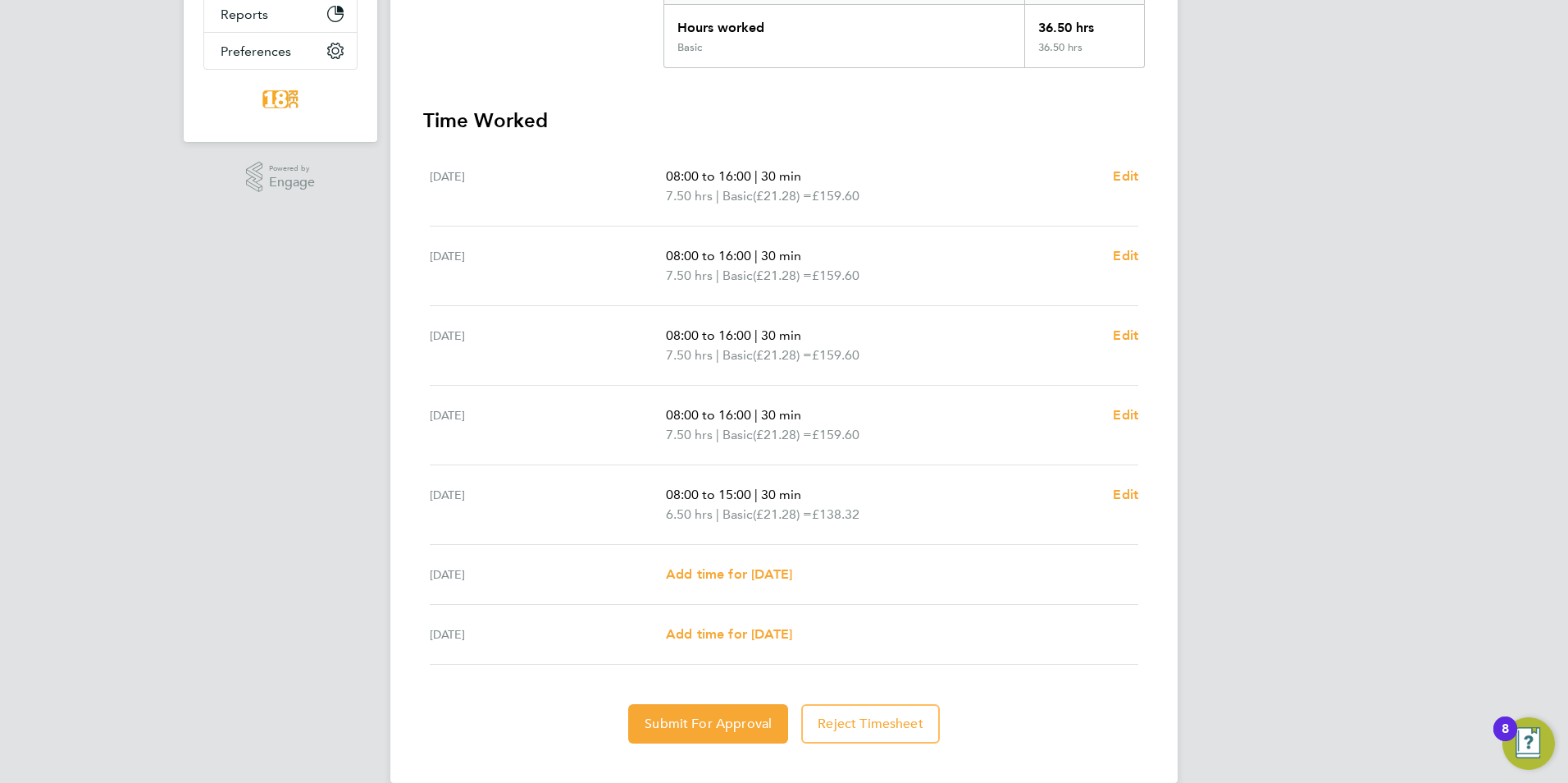
scroll to position [403, 0]
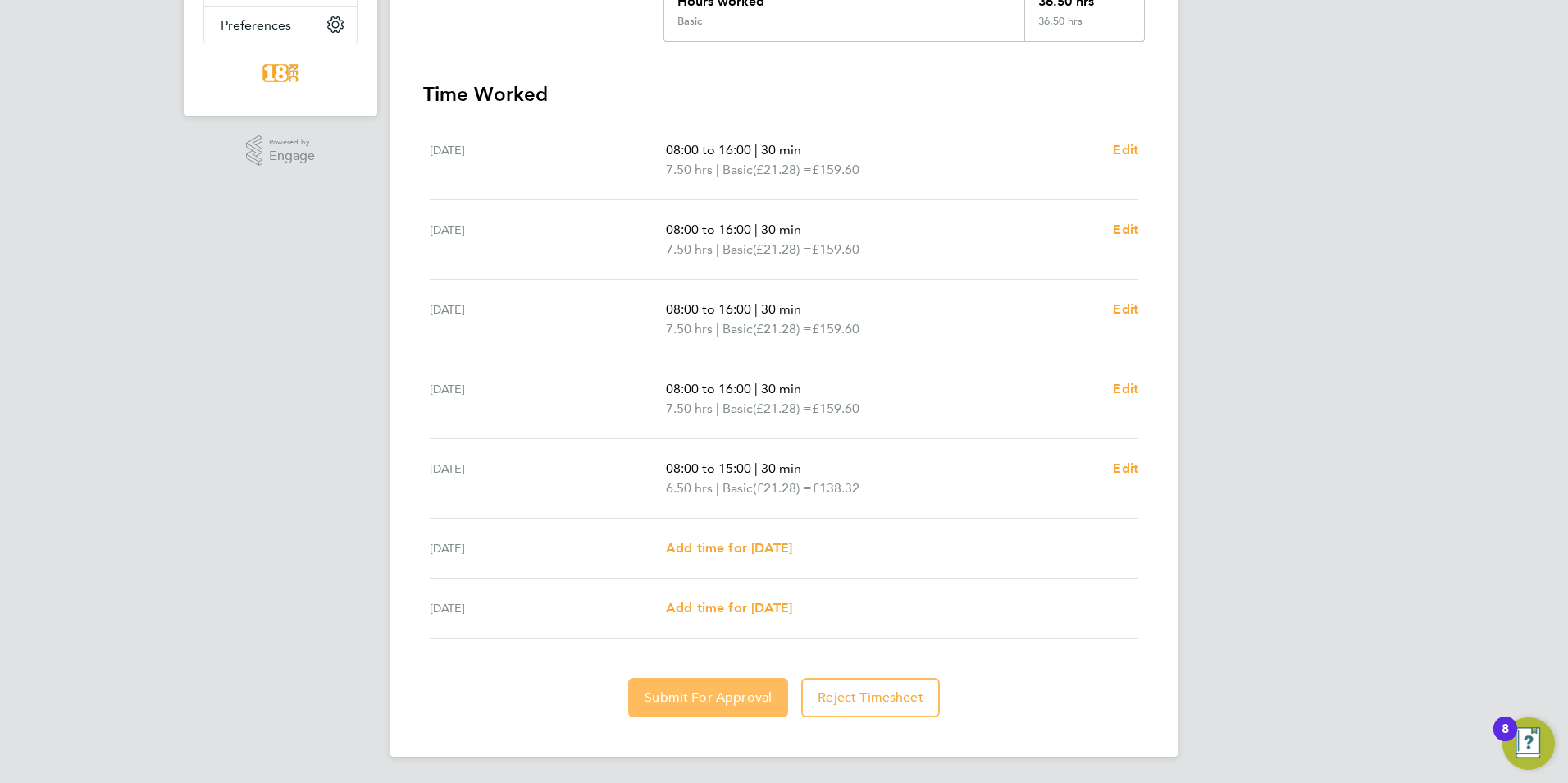
click at [723, 691] on span "Submit For Approval" at bounding box center [708, 697] width 127 height 16
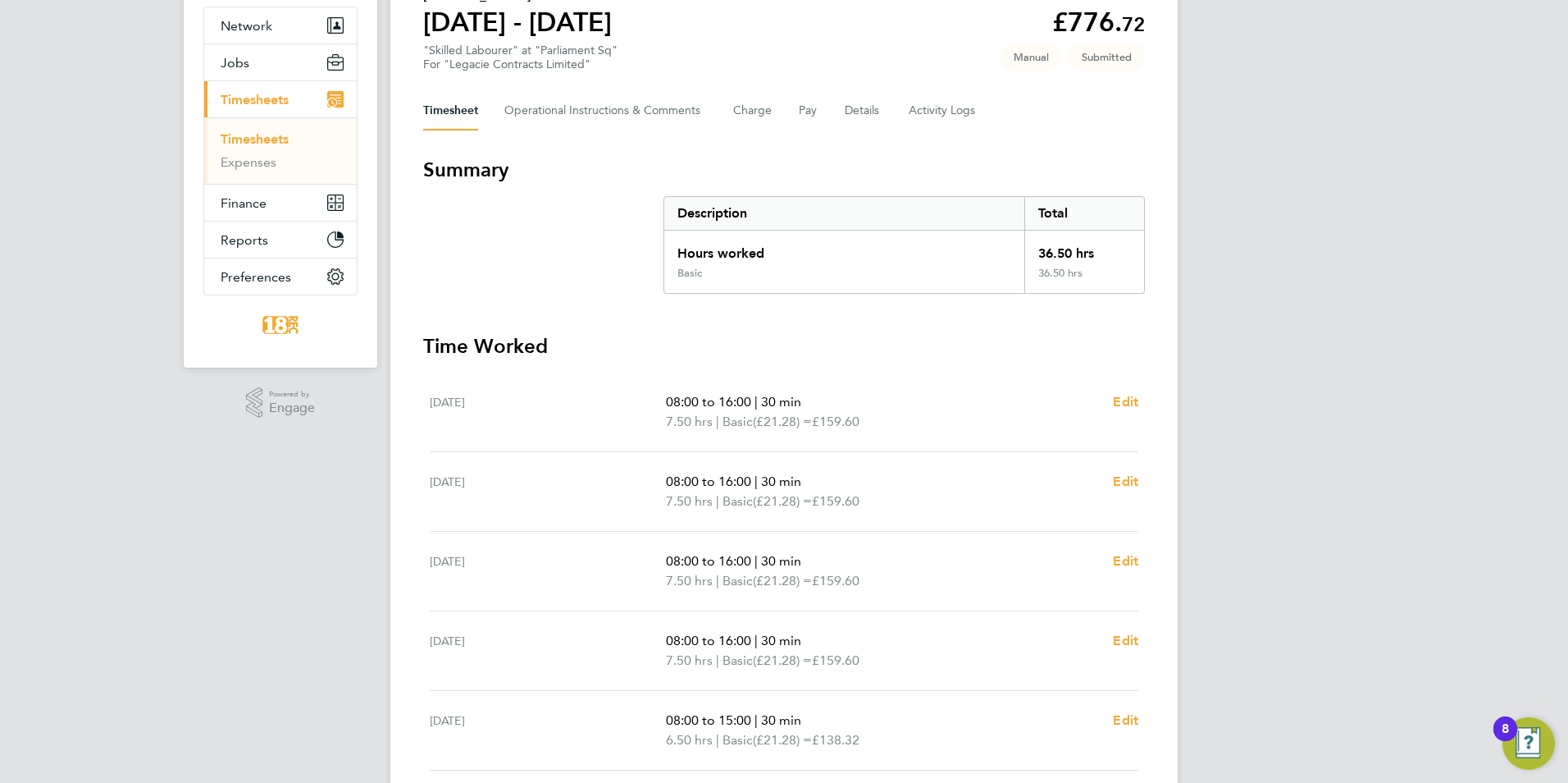
scroll to position [0, 0]
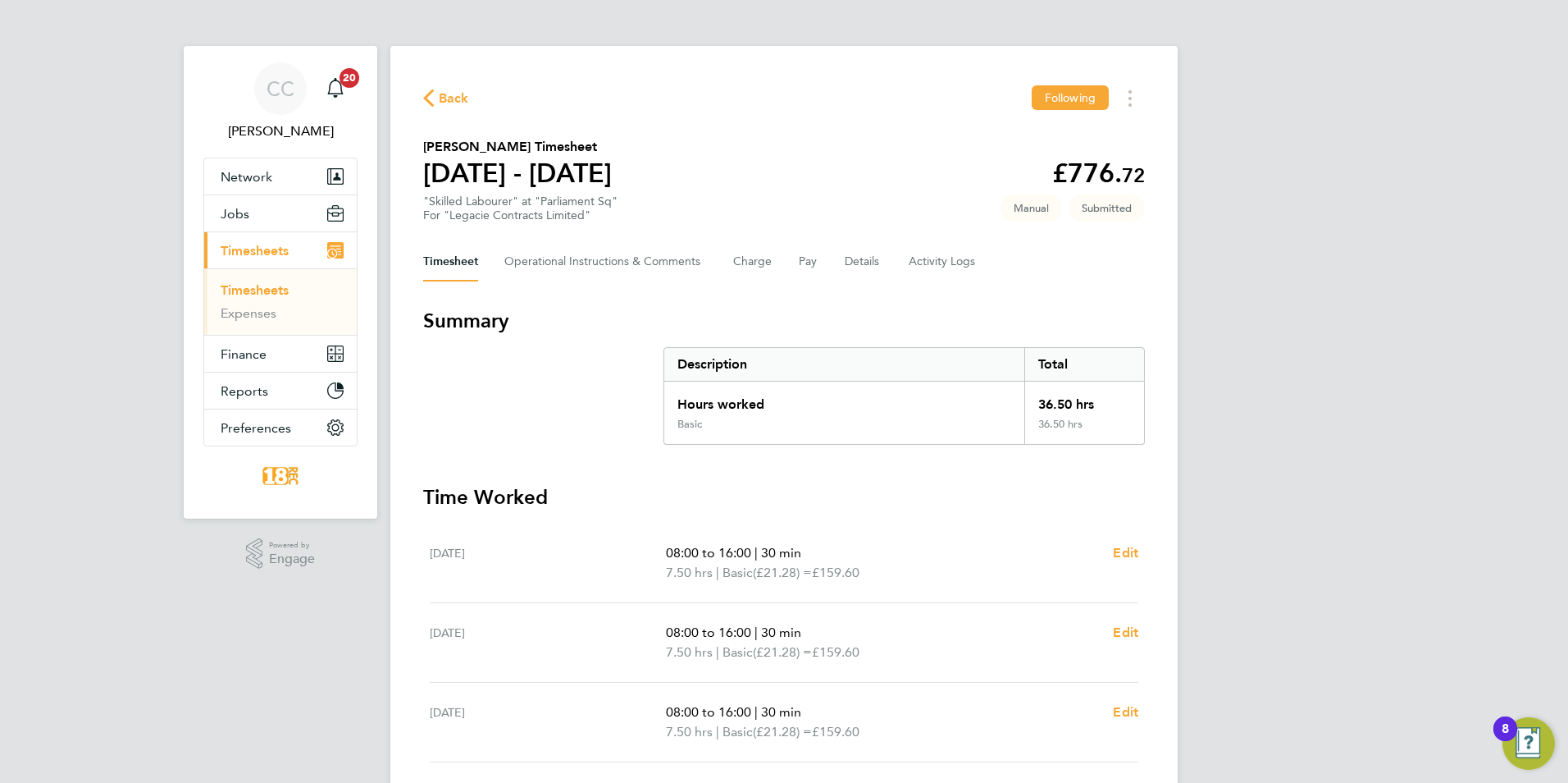
click at [432, 106] on icon "button" at bounding box center [429, 98] width 11 height 17
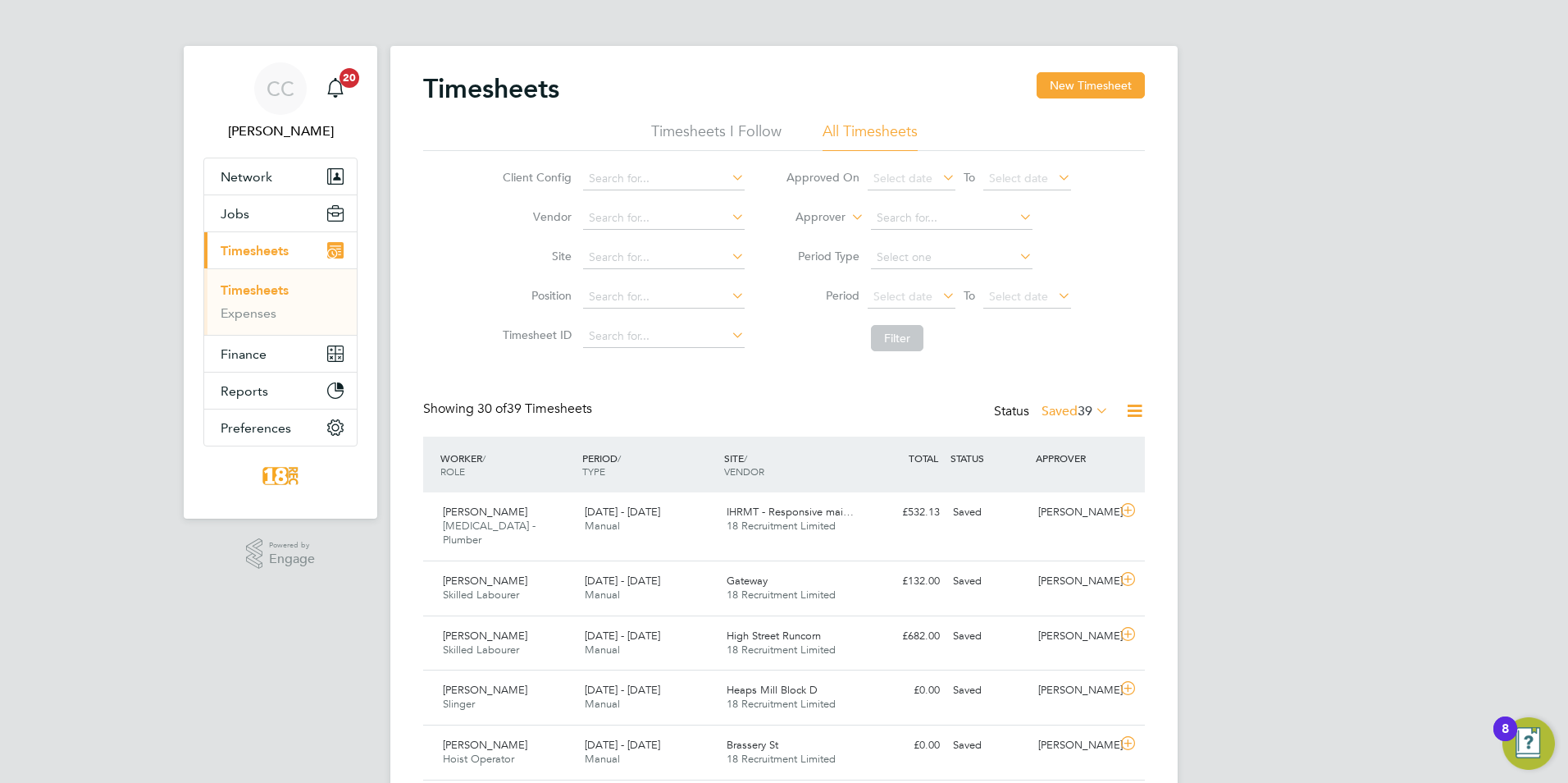
click at [1093, 412] on icon at bounding box center [1093, 410] width 0 height 23
click at [1069, 504] on li "Approved" at bounding box center [1053, 509] width 76 height 23
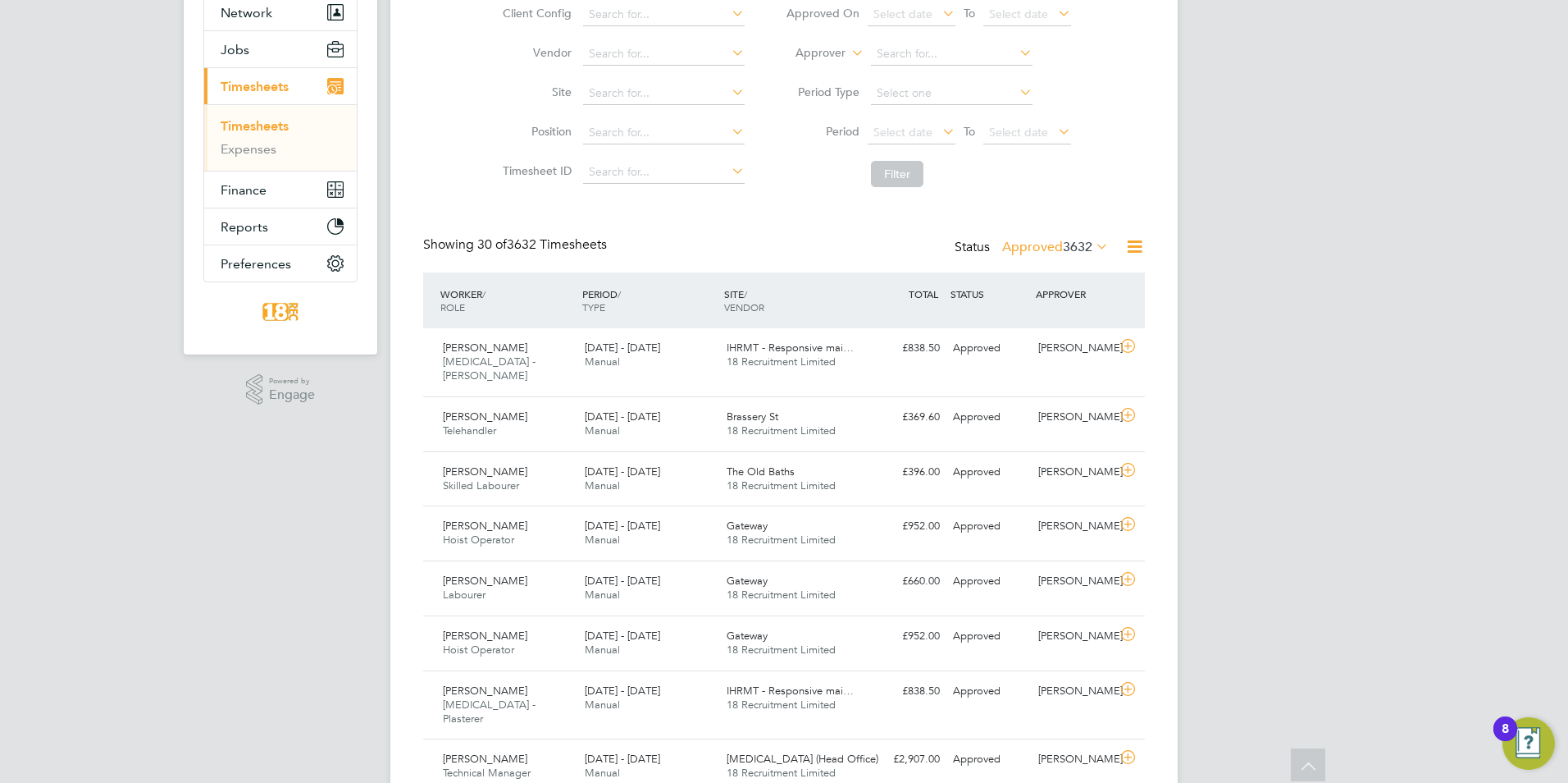
click at [1036, 270] on div "Showing 30 of 3632 Timesheets Status Approved 3632" at bounding box center [784, 255] width 722 height 36
click at [1035, 246] on label "Approved 3632" at bounding box center [1055, 247] width 106 height 16
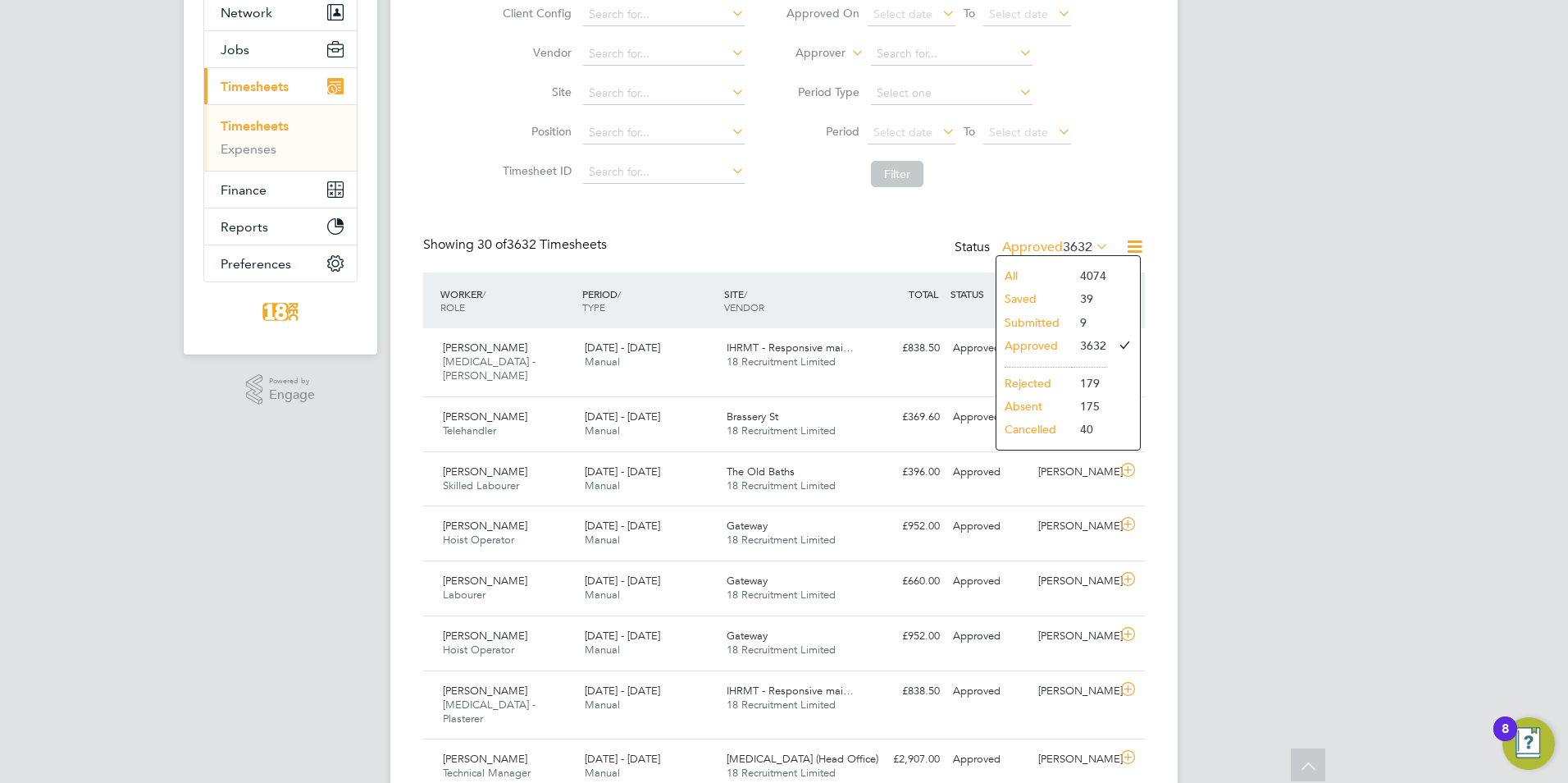
click at [1050, 320] on li "Submitted" at bounding box center [1034, 322] width 76 height 23
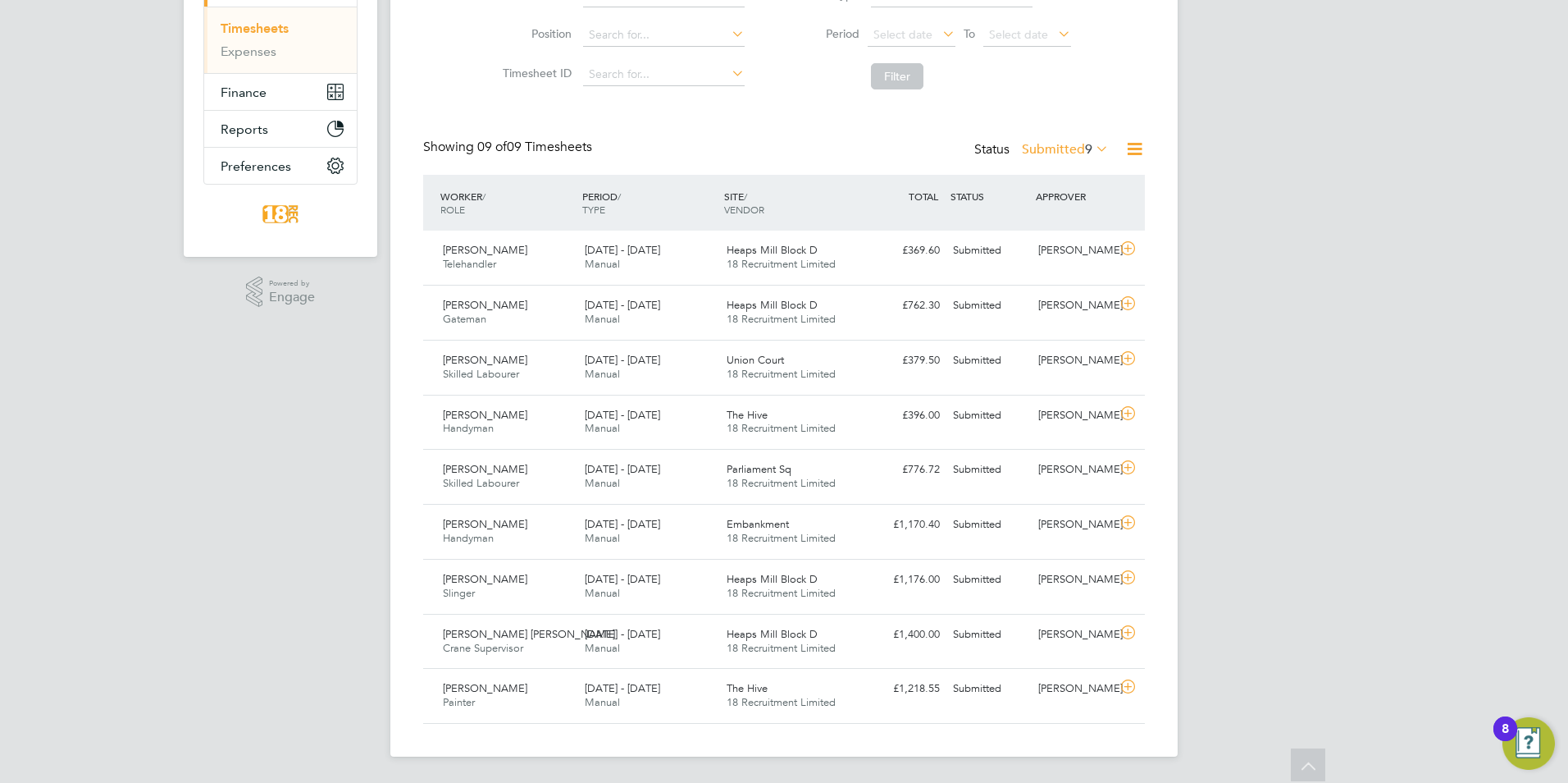
click at [1085, 143] on span "9" at bounding box center [1088, 149] width 7 height 16
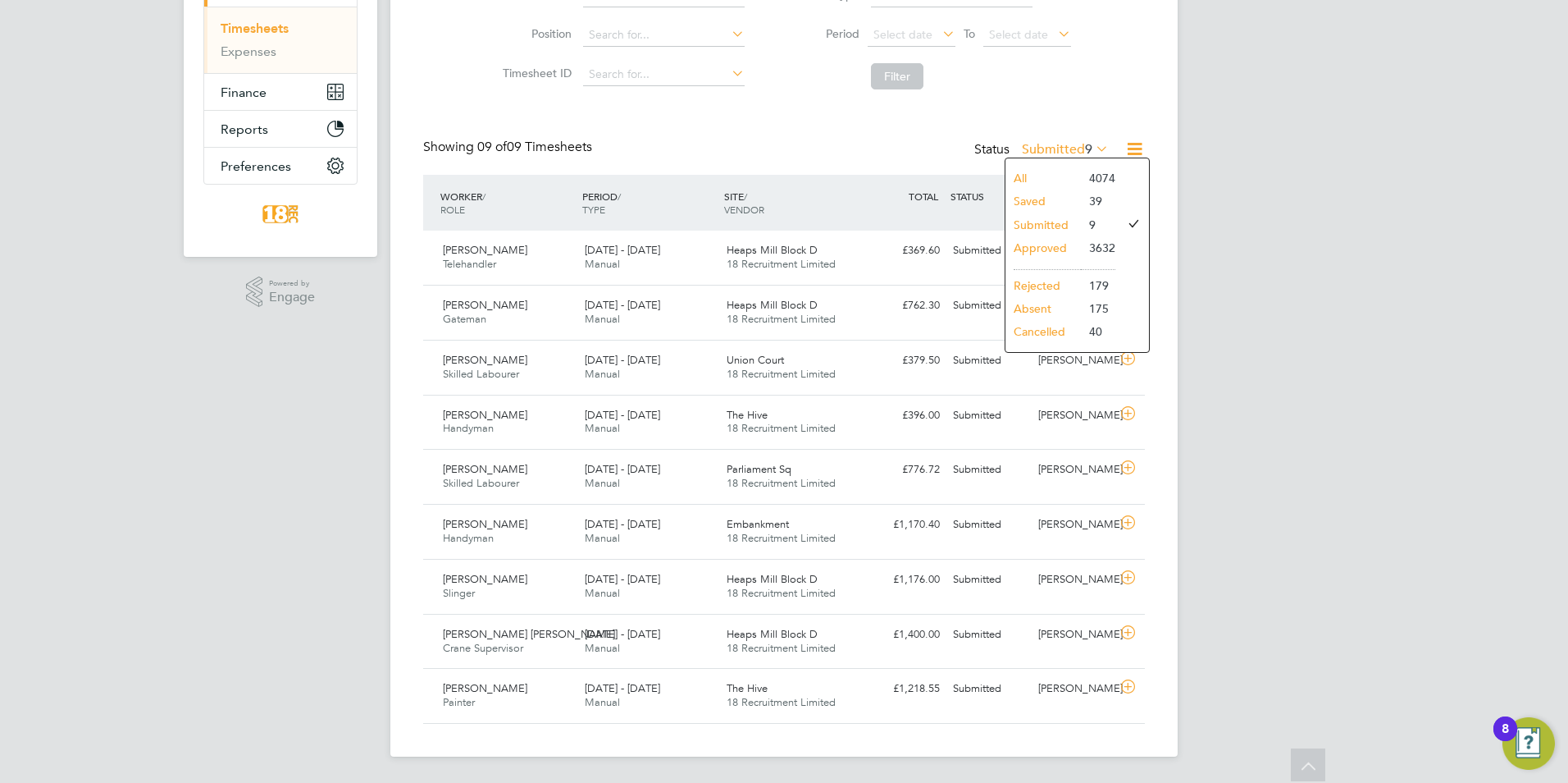
click at [1061, 247] on li "Approved" at bounding box center [1043, 248] width 76 height 23
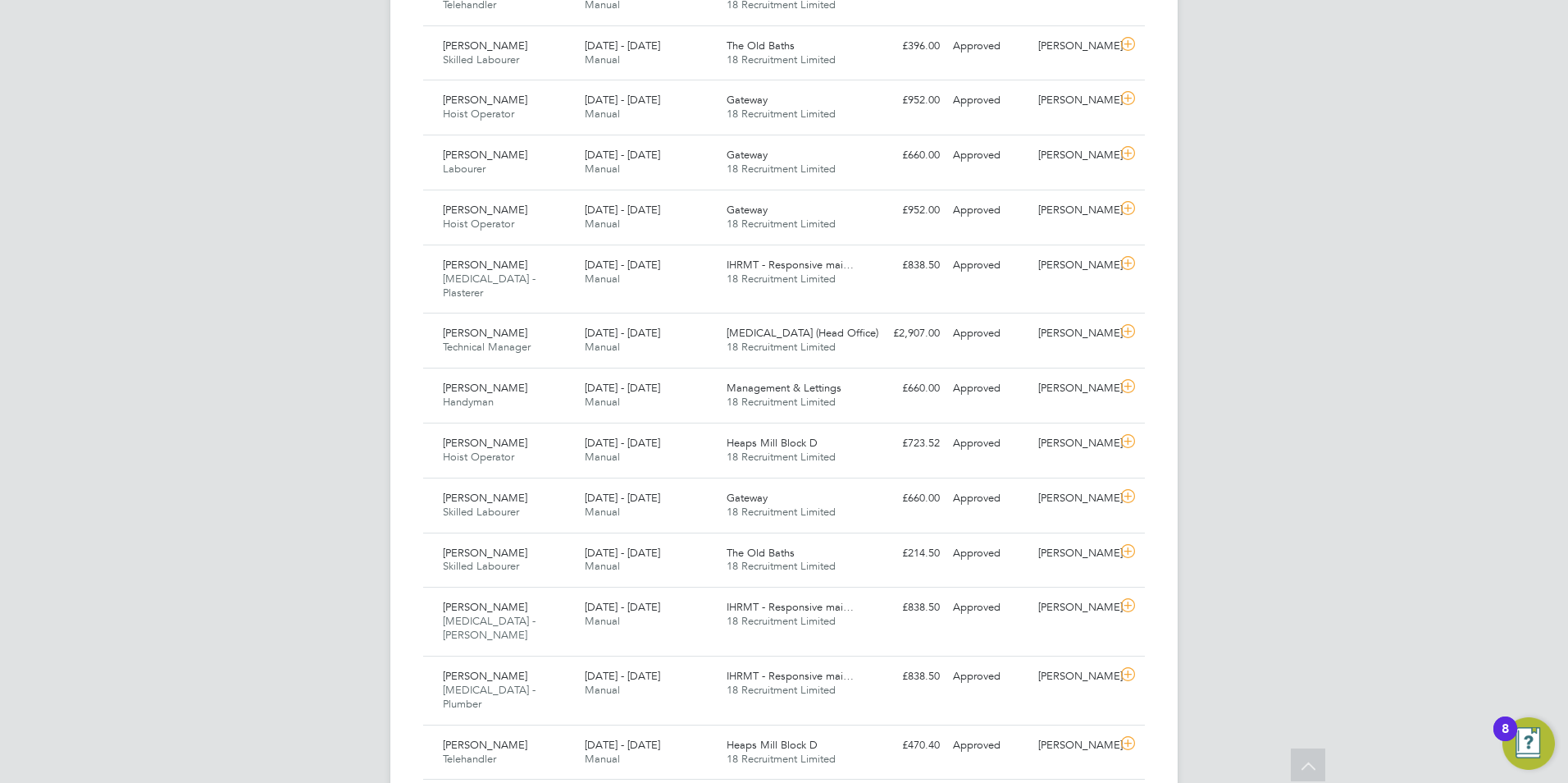
drag, startPoint x: 1263, startPoint y: 238, endPoint x: 1259, endPoint y: 260, distance: 22.4
click at [1264, 242] on div "CC [PERSON_NAME] Notifications 20 Applications: Network Team Members Businesses…" at bounding box center [784, 580] width 1568 height 2341
click at [940, 540] on div "£214.50 Approved" at bounding box center [904, 553] width 86 height 27
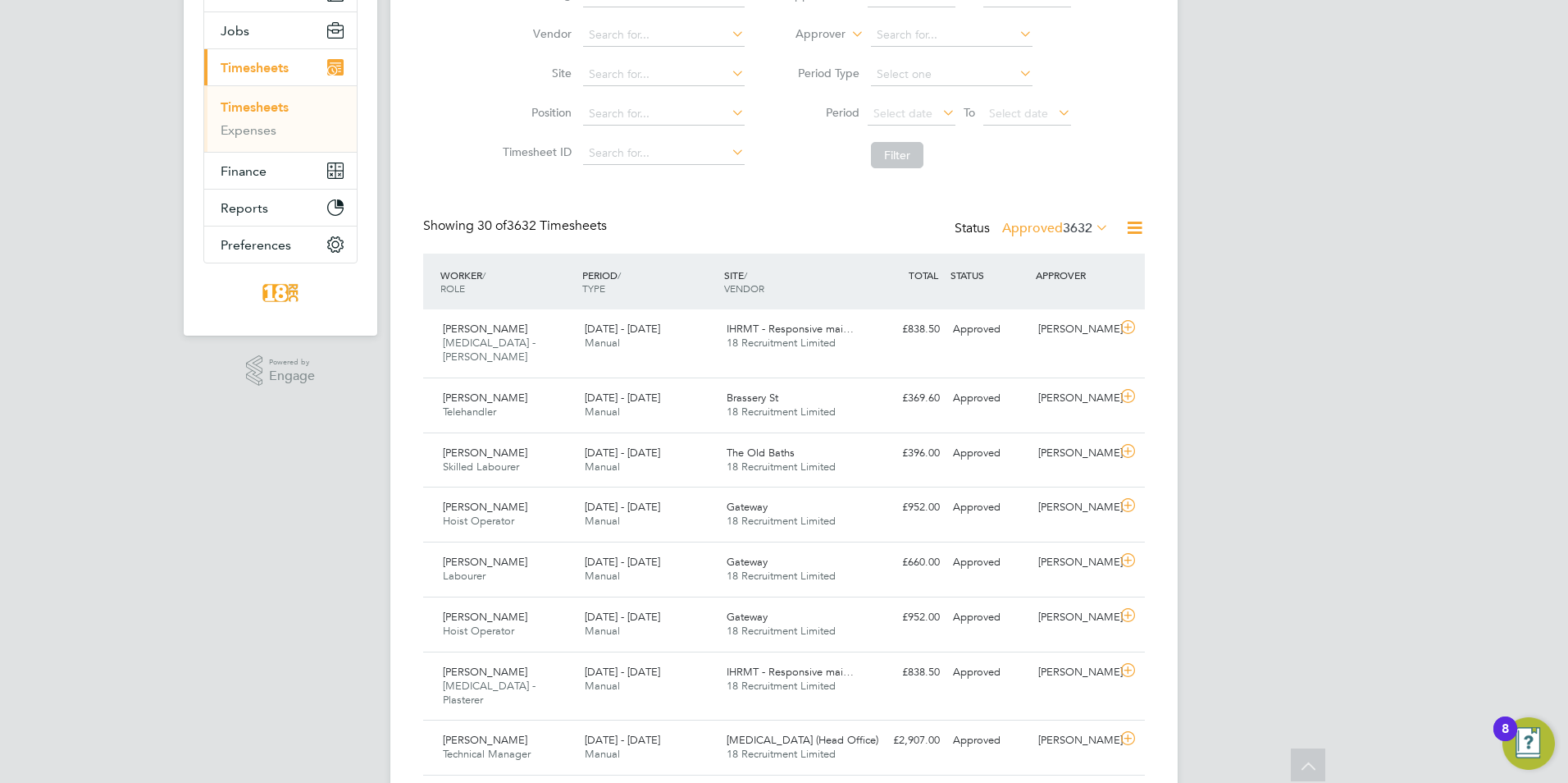
scroll to position [180, 0]
click at [1087, 227] on span "3632" at bounding box center [1078, 231] width 30 height 16
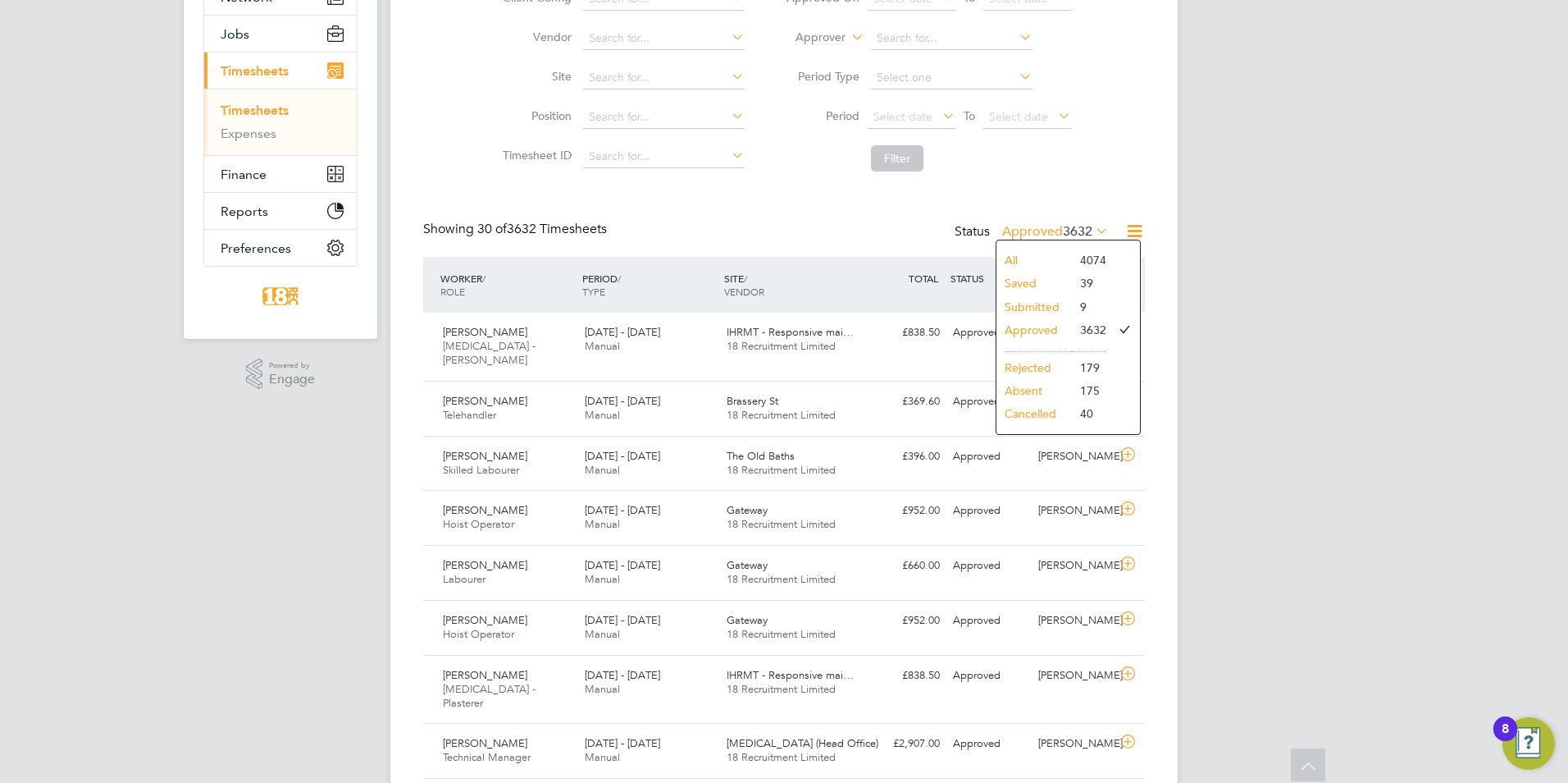
click at [1065, 308] on li "Submitted" at bounding box center [1034, 306] width 76 height 23
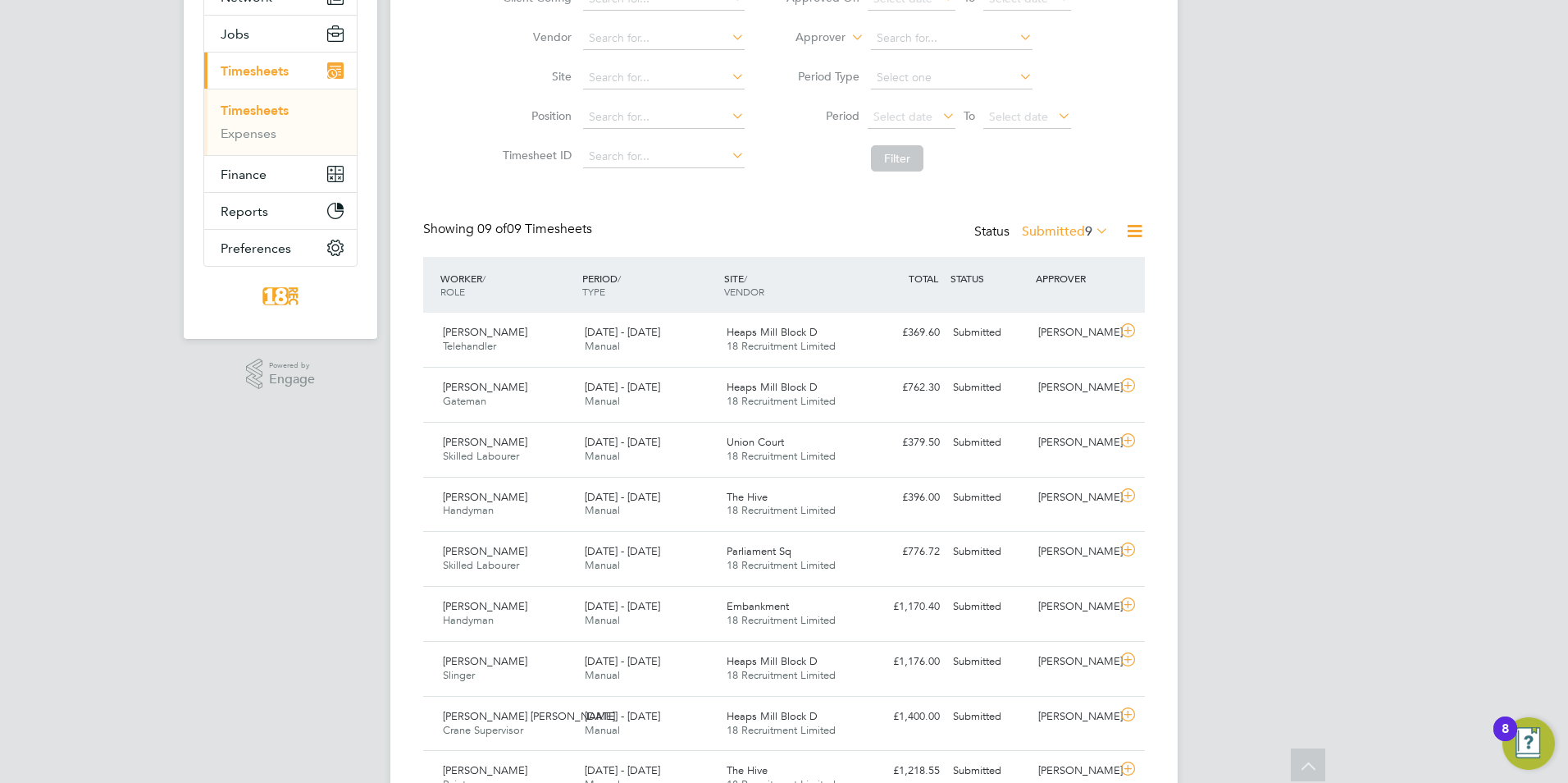
scroll to position [42, 143]
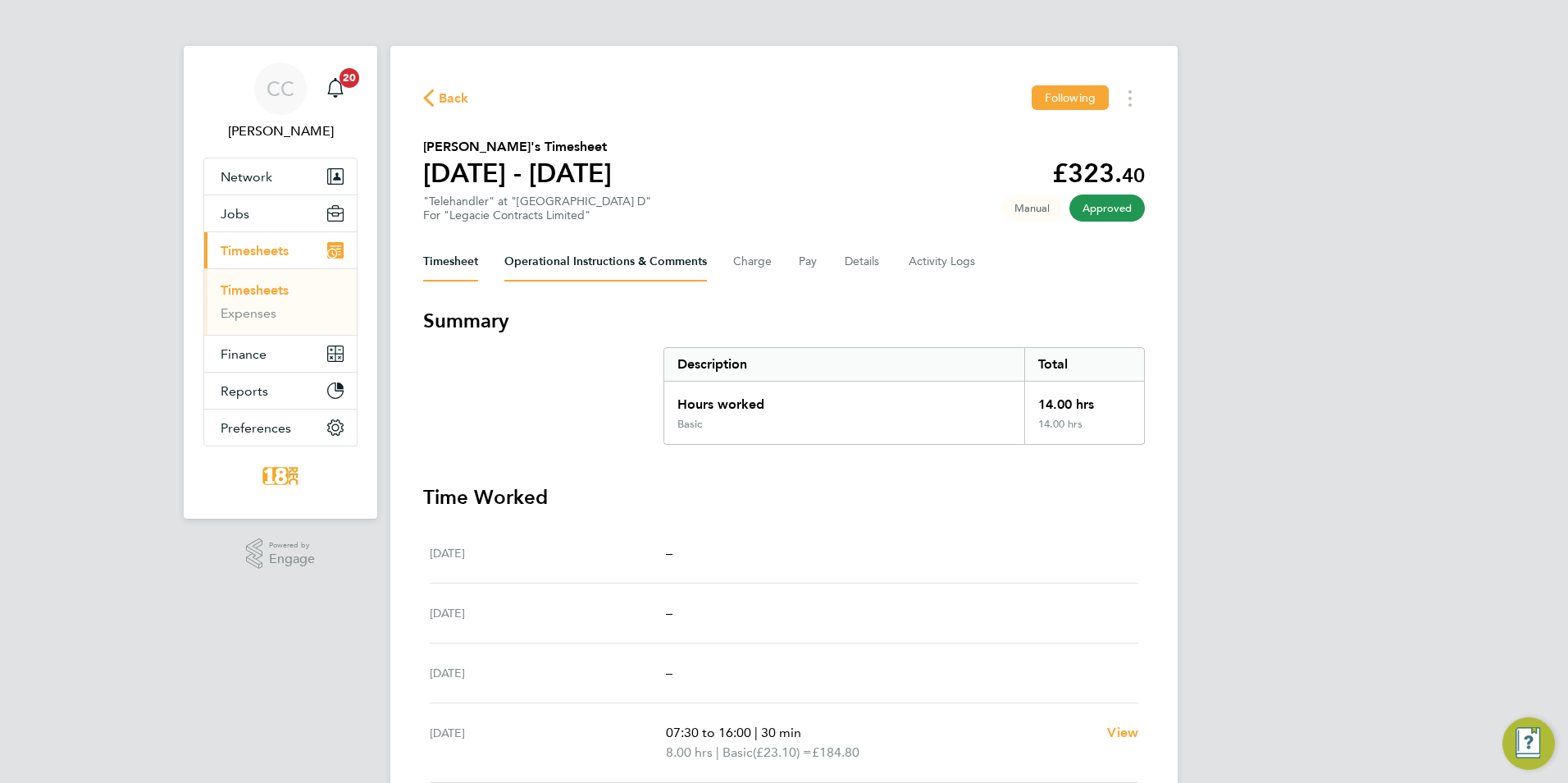
click at [588, 262] on Comments-tab "Operational Instructions & Comments" at bounding box center [606, 262] width 203 height 40
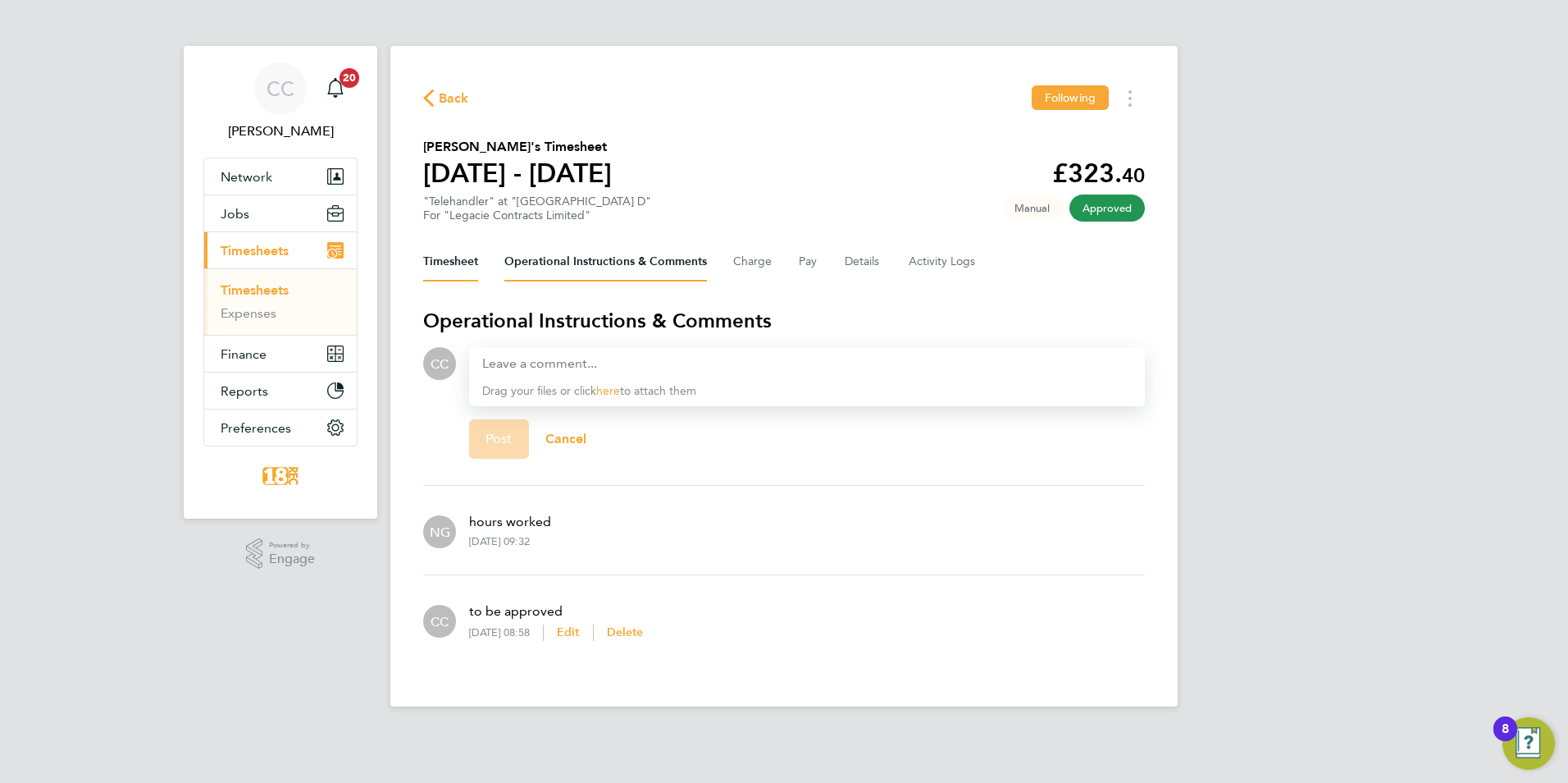
click at [458, 261] on button "Timesheet" at bounding box center [450, 262] width 55 height 40
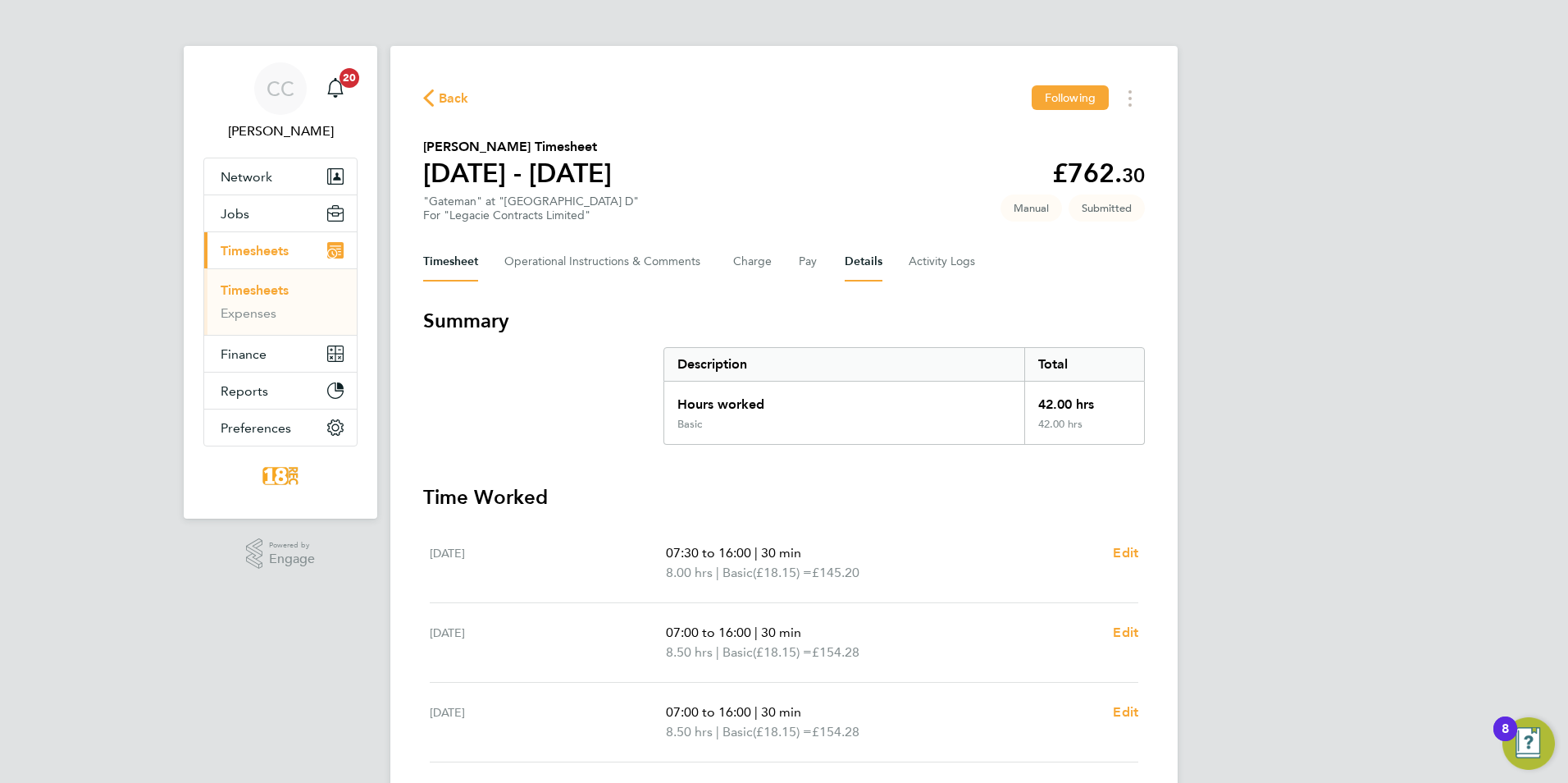
click at [864, 261] on button "Details" at bounding box center [864, 262] width 38 height 40
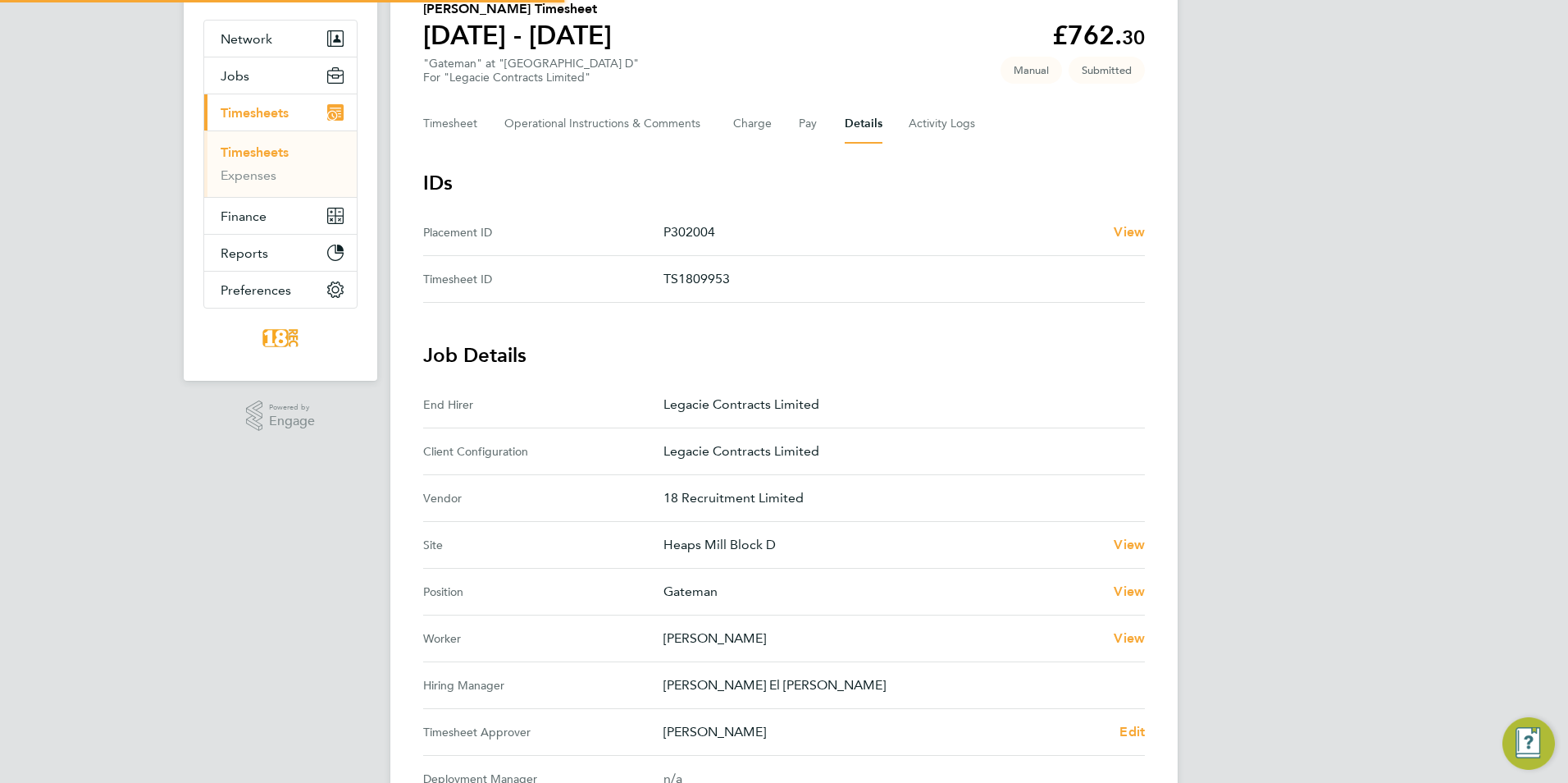
scroll to position [381, 0]
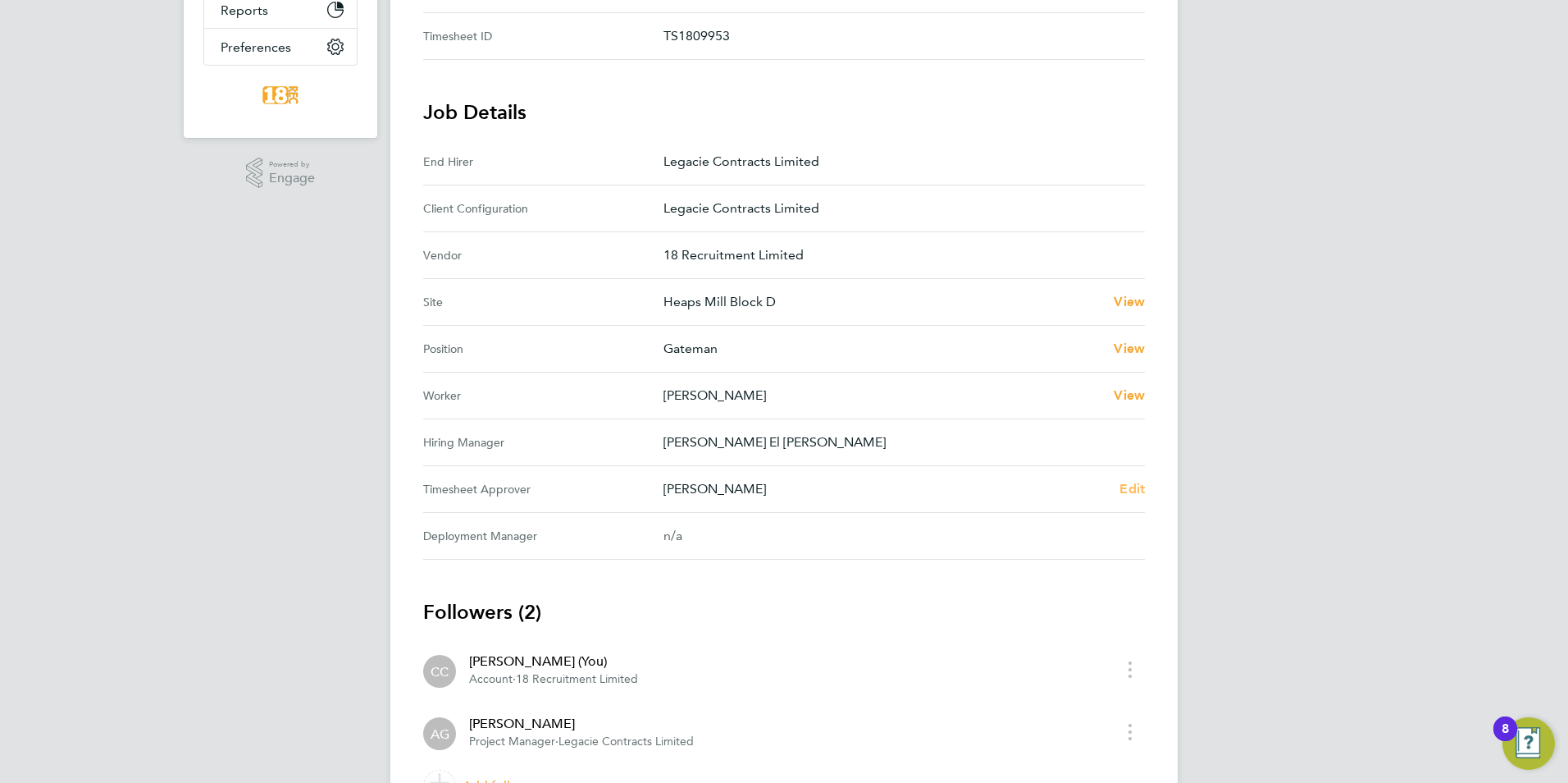
click at [1125, 485] on span "Edit" at bounding box center [1132, 489] width 26 height 16
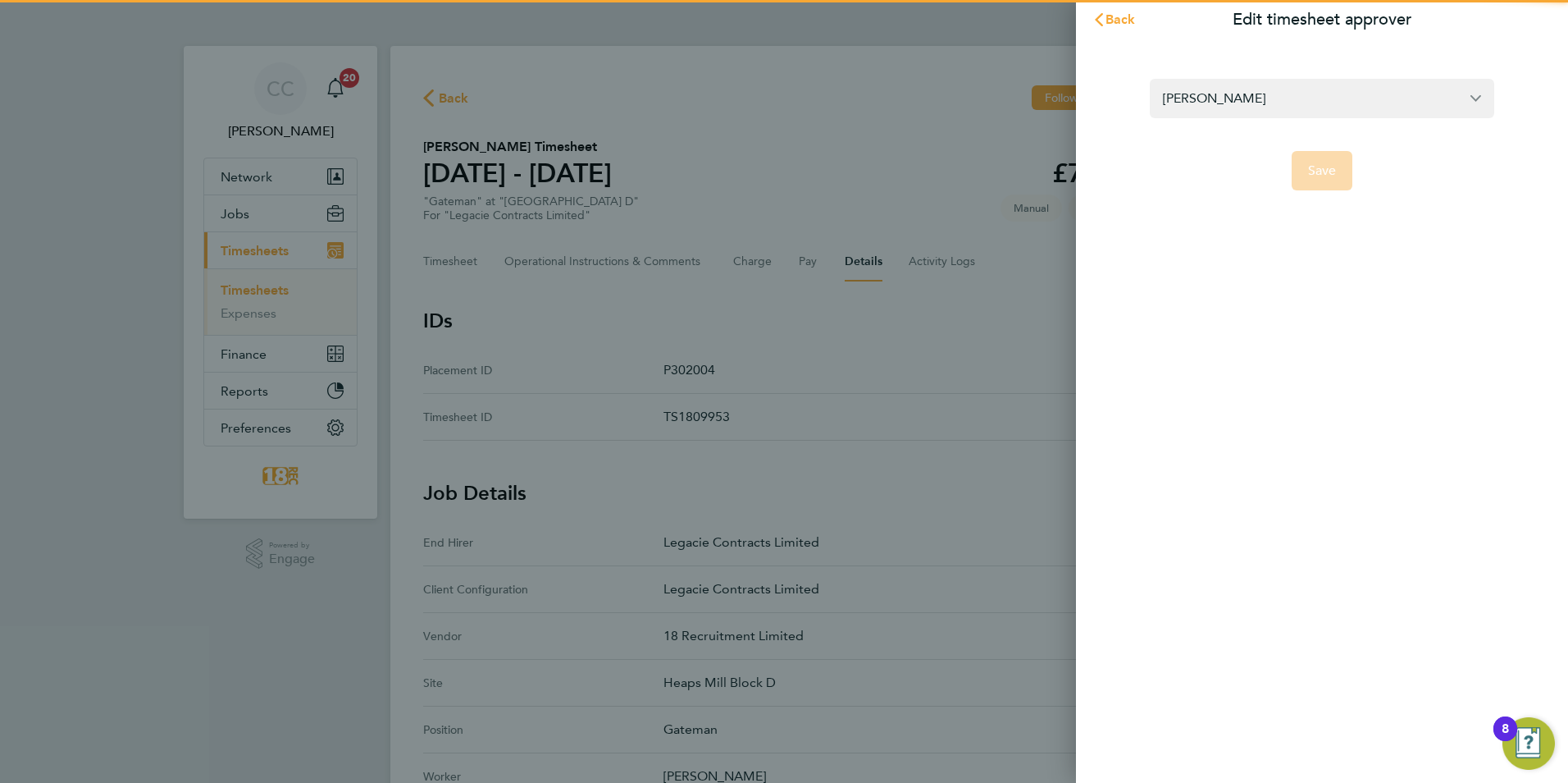
click at [1209, 119] on form "Anthony Gibney Save" at bounding box center [1321, 134] width 344 height 111
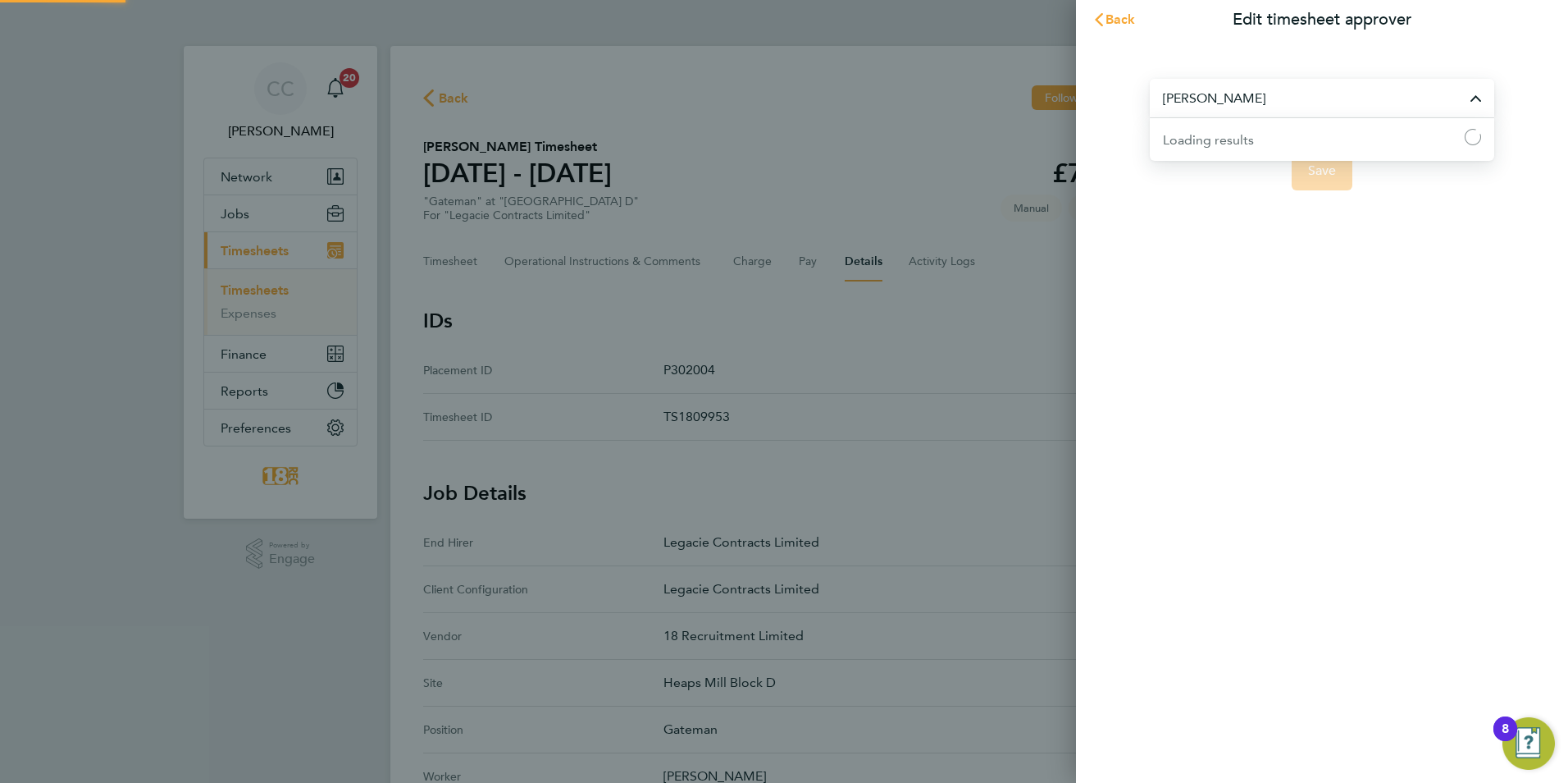
click at [1224, 98] on input "Anthony Gibney" at bounding box center [1321, 98] width 344 height 39
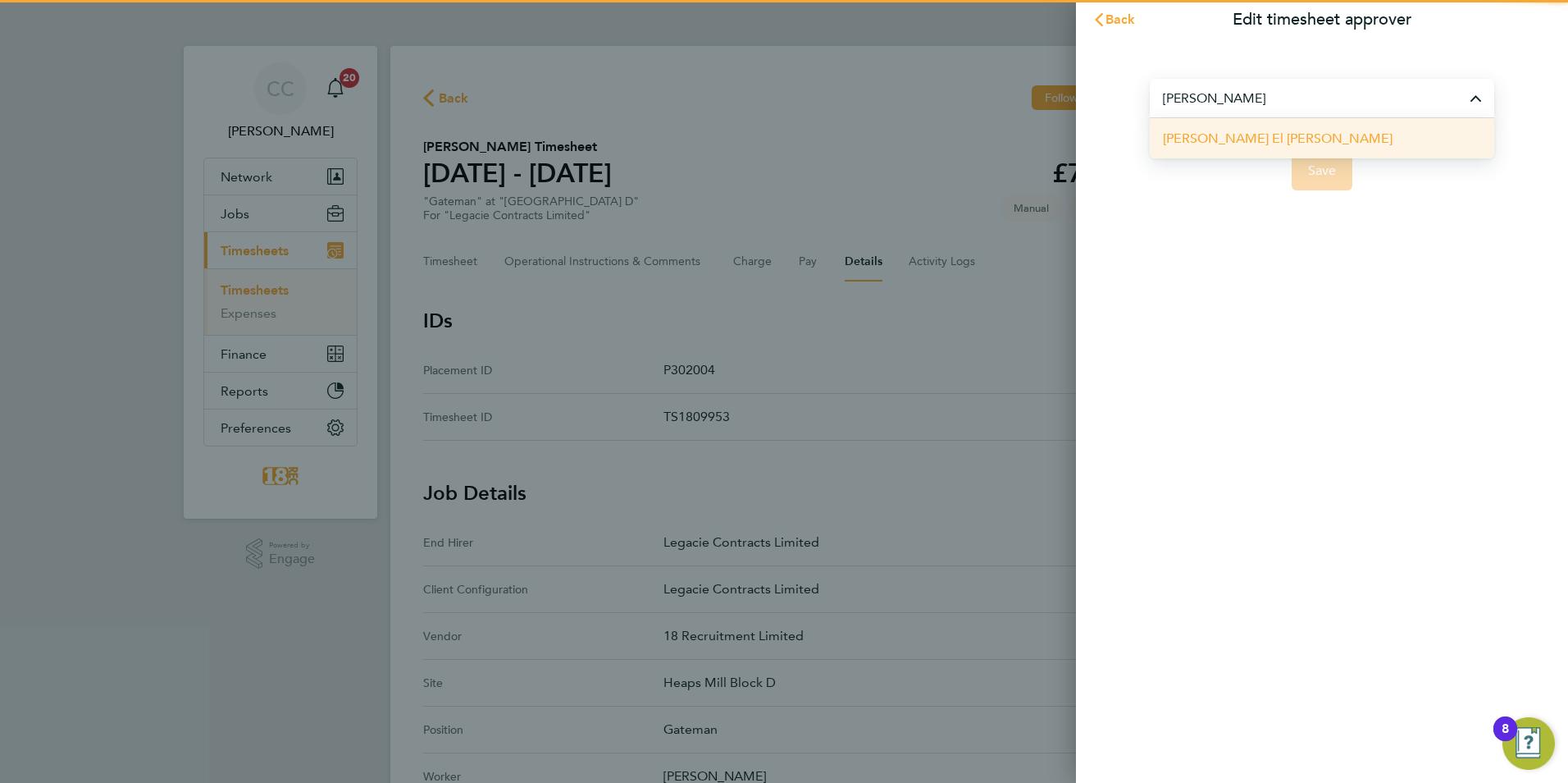
click at [1253, 147] on li "Nora El Gendy" at bounding box center [1321, 138] width 344 height 40
type input "Nora El Gendy"
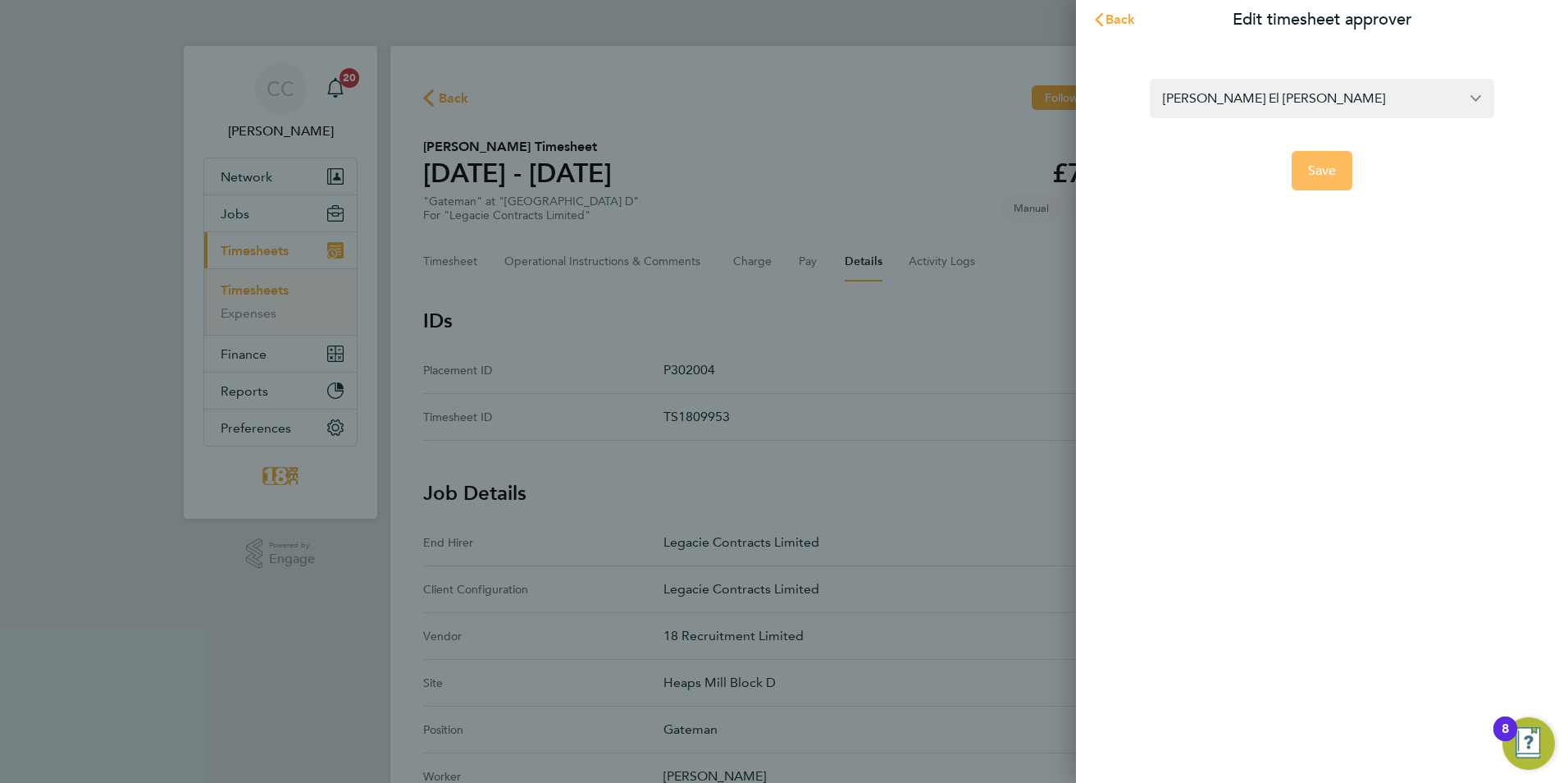
click at [1341, 182] on button "Save" at bounding box center [1322, 171] width 62 height 40
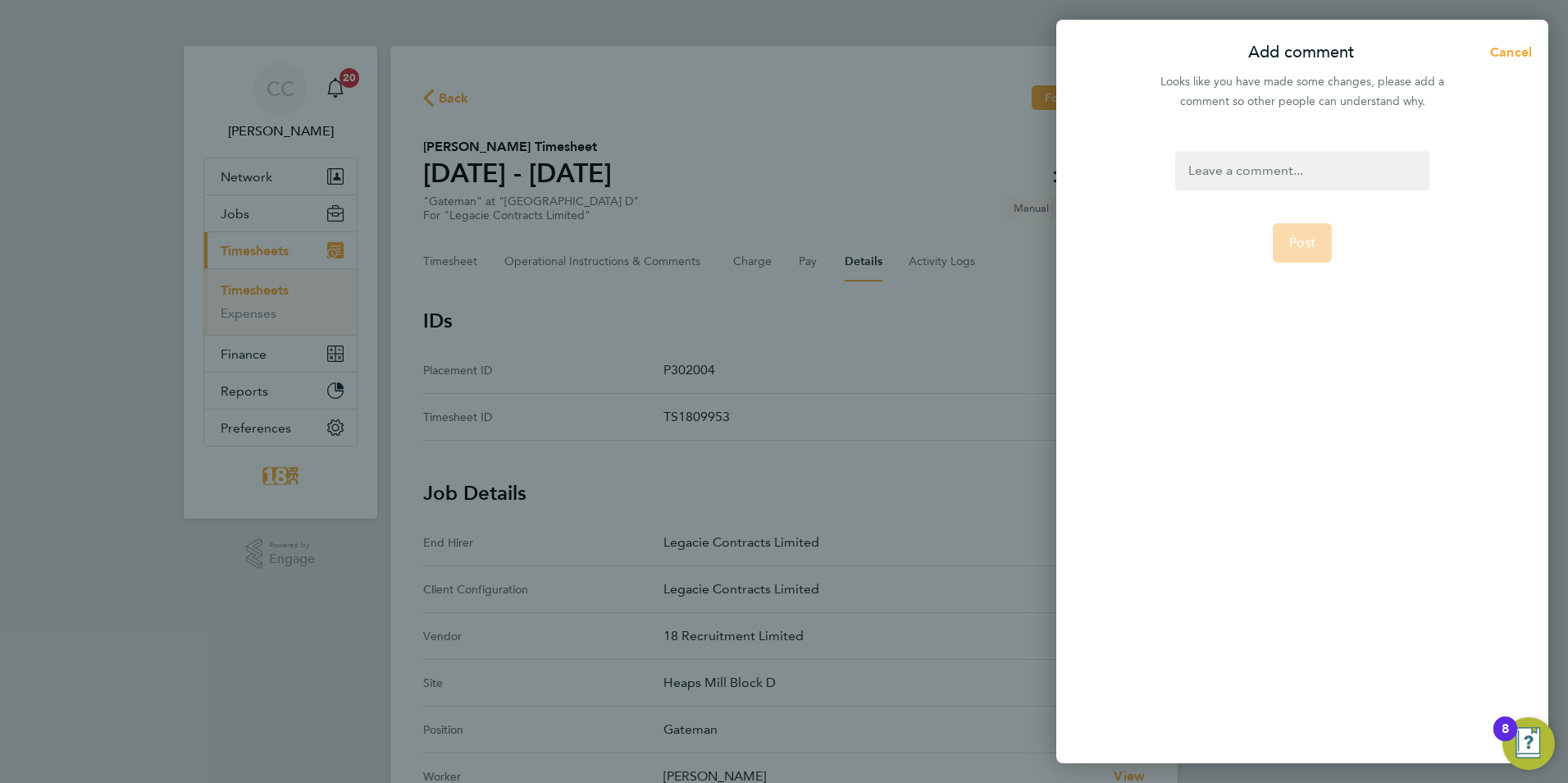
click at [1223, 171] on div at bounding box center [1302, 171] width 254 height 40
click at [1387, 155] on div at bounding box center [1302, 171] width 254 height 40
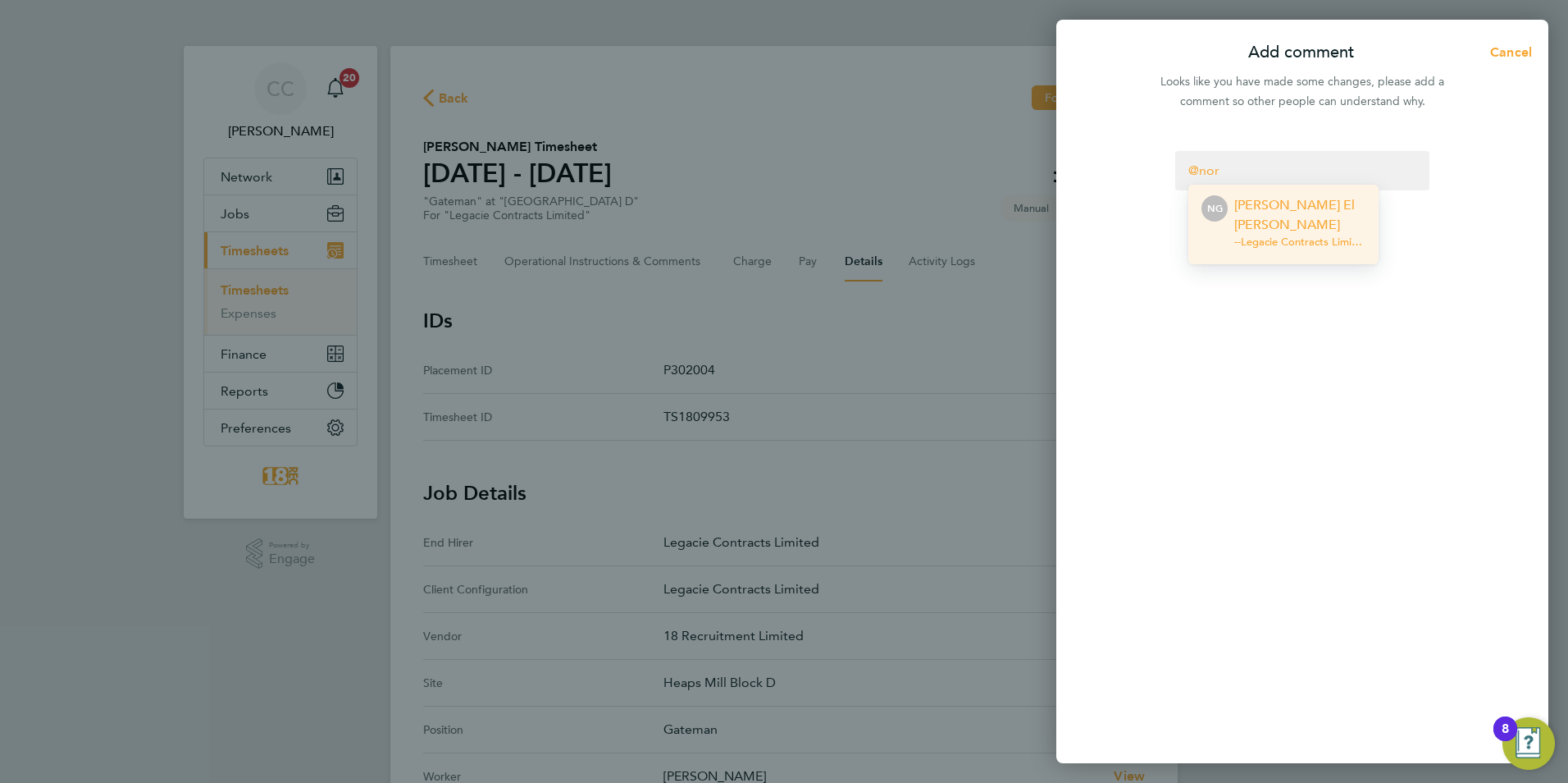
drag, startPoint x: 1303, startPoint y: 206, endPoint x: 1320, endPoint y: 181, distance: 30.2
click at [1302, 206] on p "Nora El Gendy" at bounding box center [1300, 215] width 131 height 40
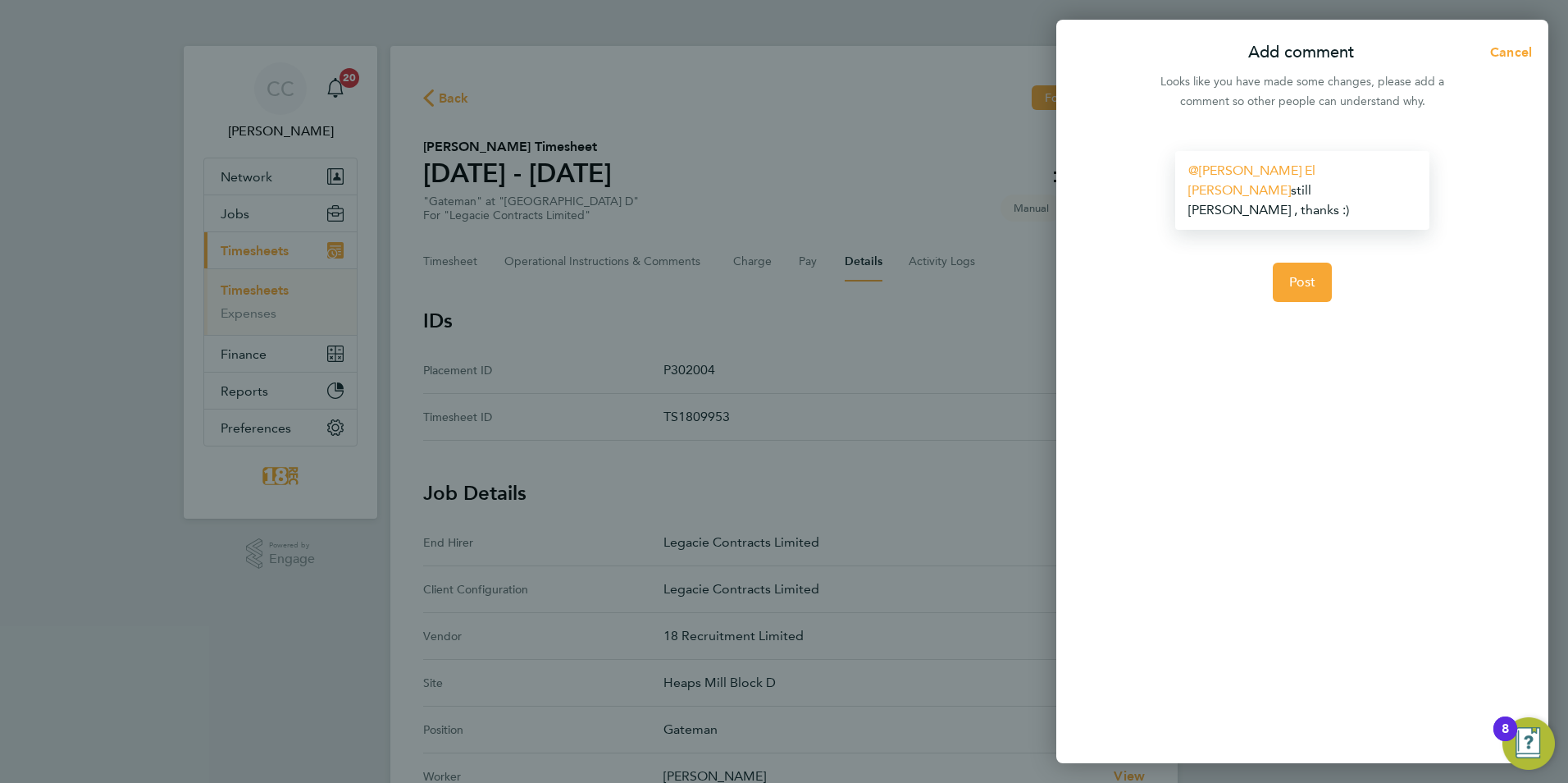
click at [1220, 200] on div "Nora El Gendy ​ still michael outstadning , thanks :)" at bounding box center [1302, 190] width 254 height 79
click at [1219, 194] on div "Nora El Gendy ​ still michael outstadning , thanks :)" at bounding box center [1302, 190] width 254 height 79
click at [1304, 352] on form "Nora El Gendy ​ still michael outstanding , thanks :) Post" at bounding box center [1302, 348] width 266 height 395
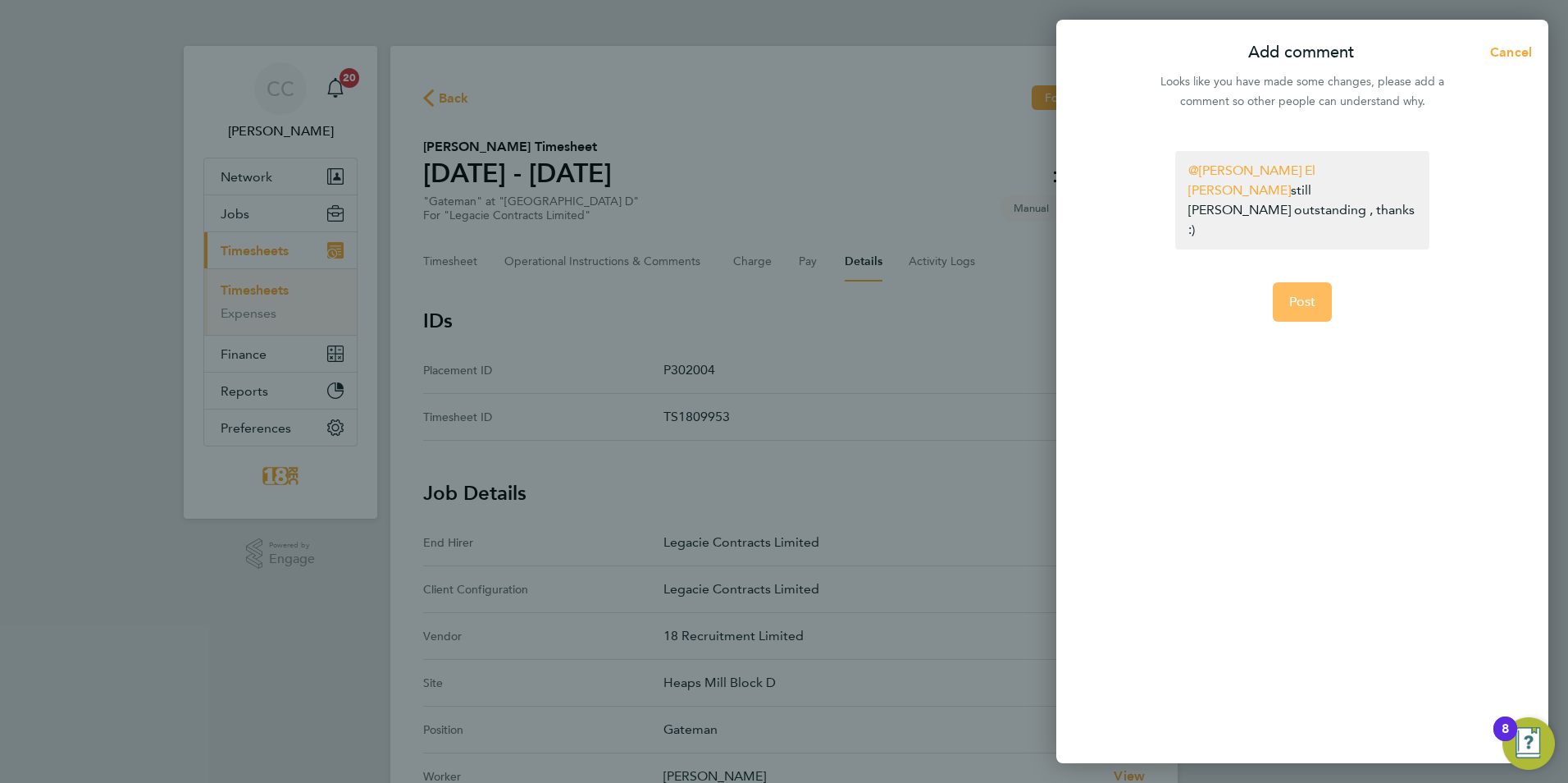
click at [1308, 283] on button "Post" at bounding box center [1303, 302] width 60 height 40
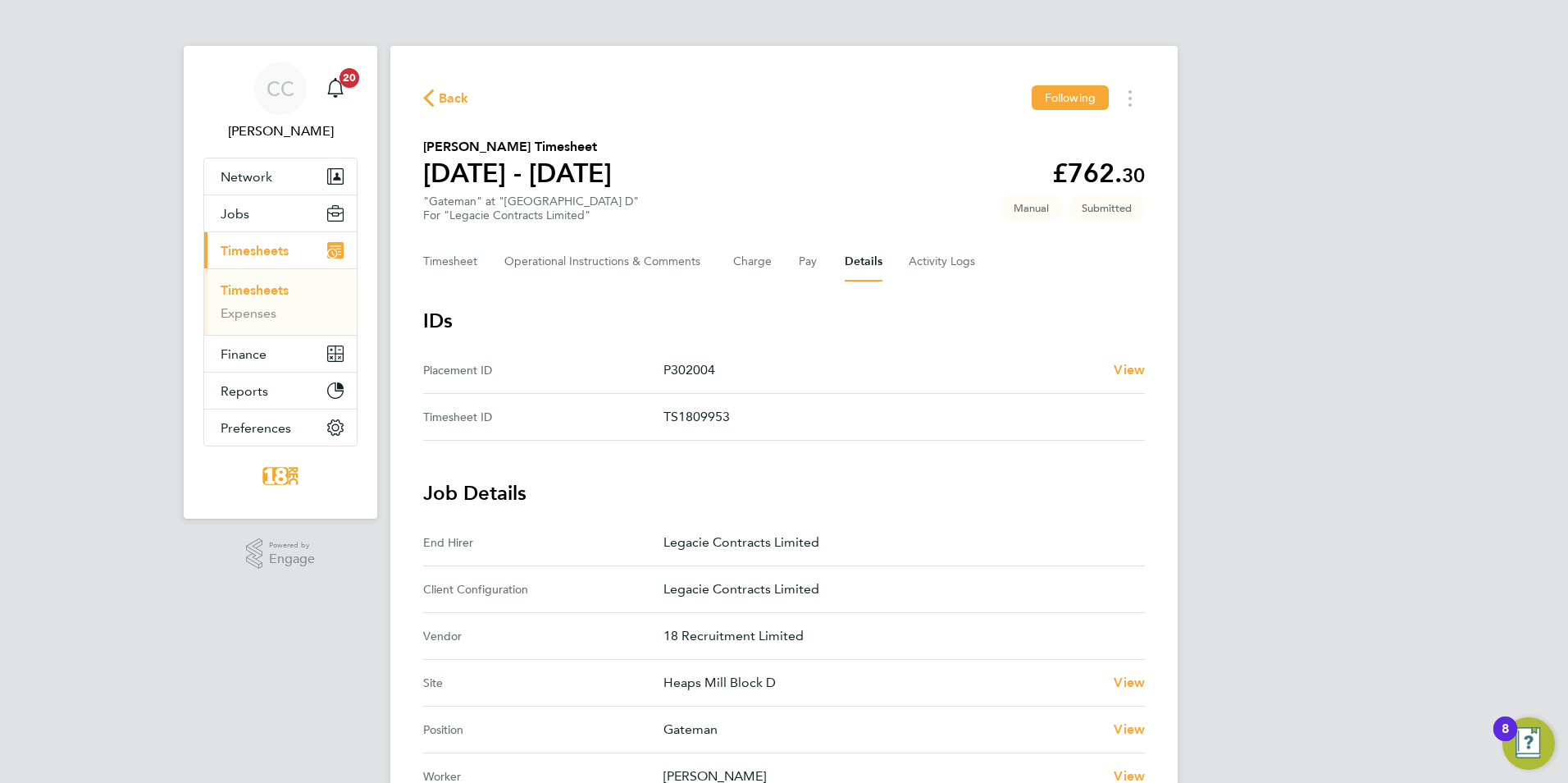
click at [436, 98] on span "Back" at bounding box center [446, 98] width 46 height 16
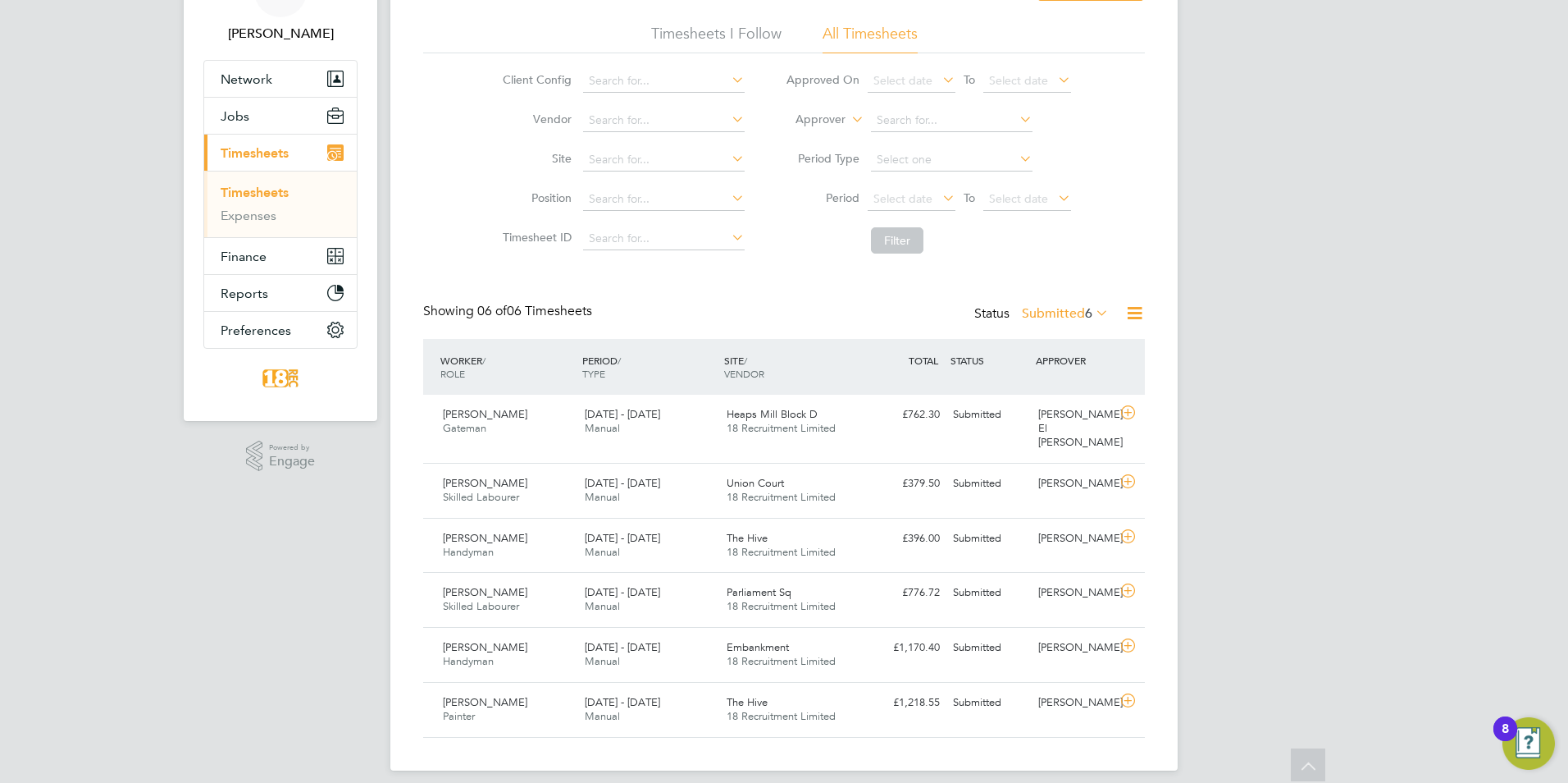
click at [1093, 318] on icon at bounding box center [1093, 312] width 0 height 23
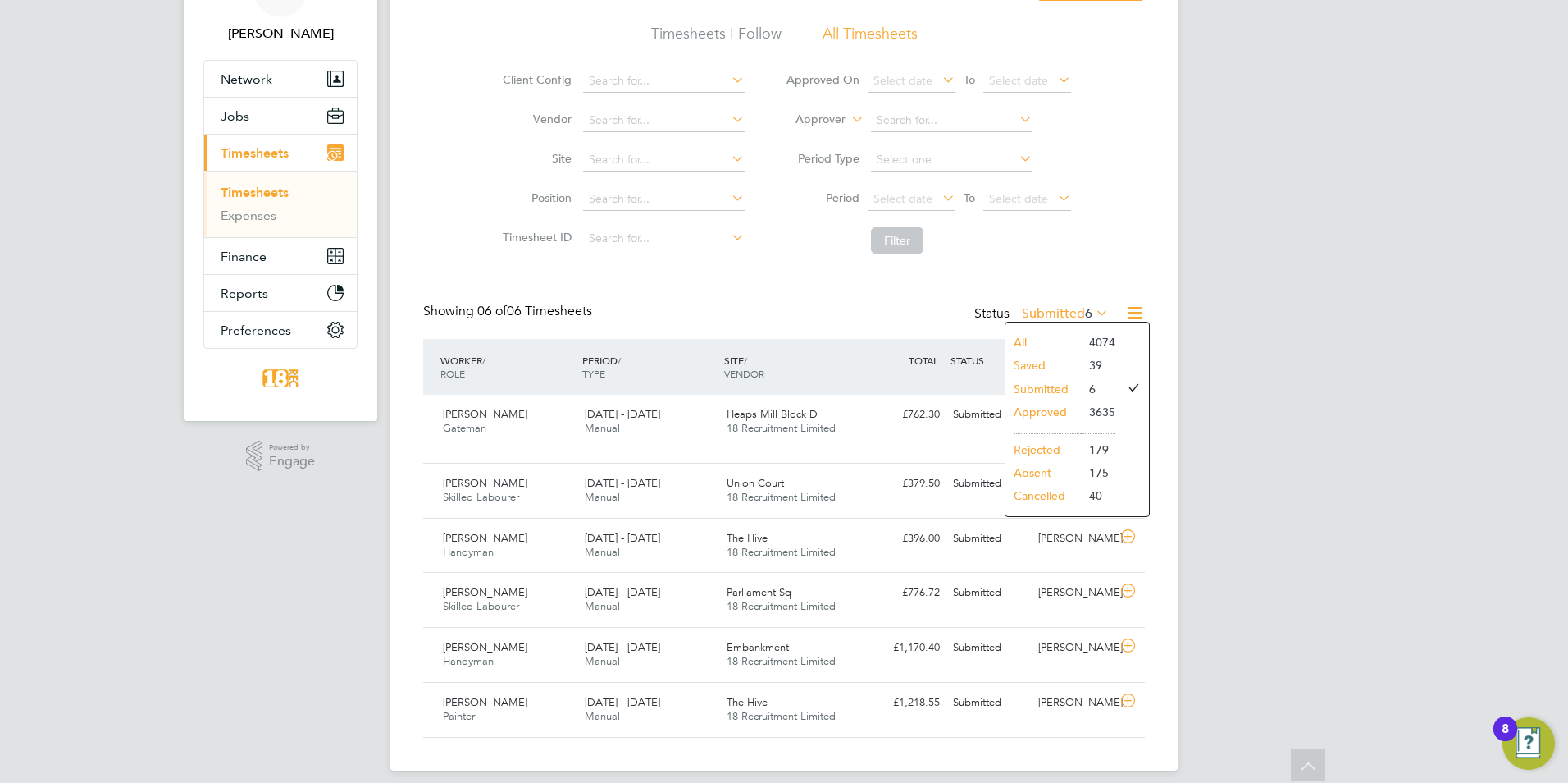
click at [1075, 405] on li "Approved" at bounding box center [1043, 412] width 76 height 23
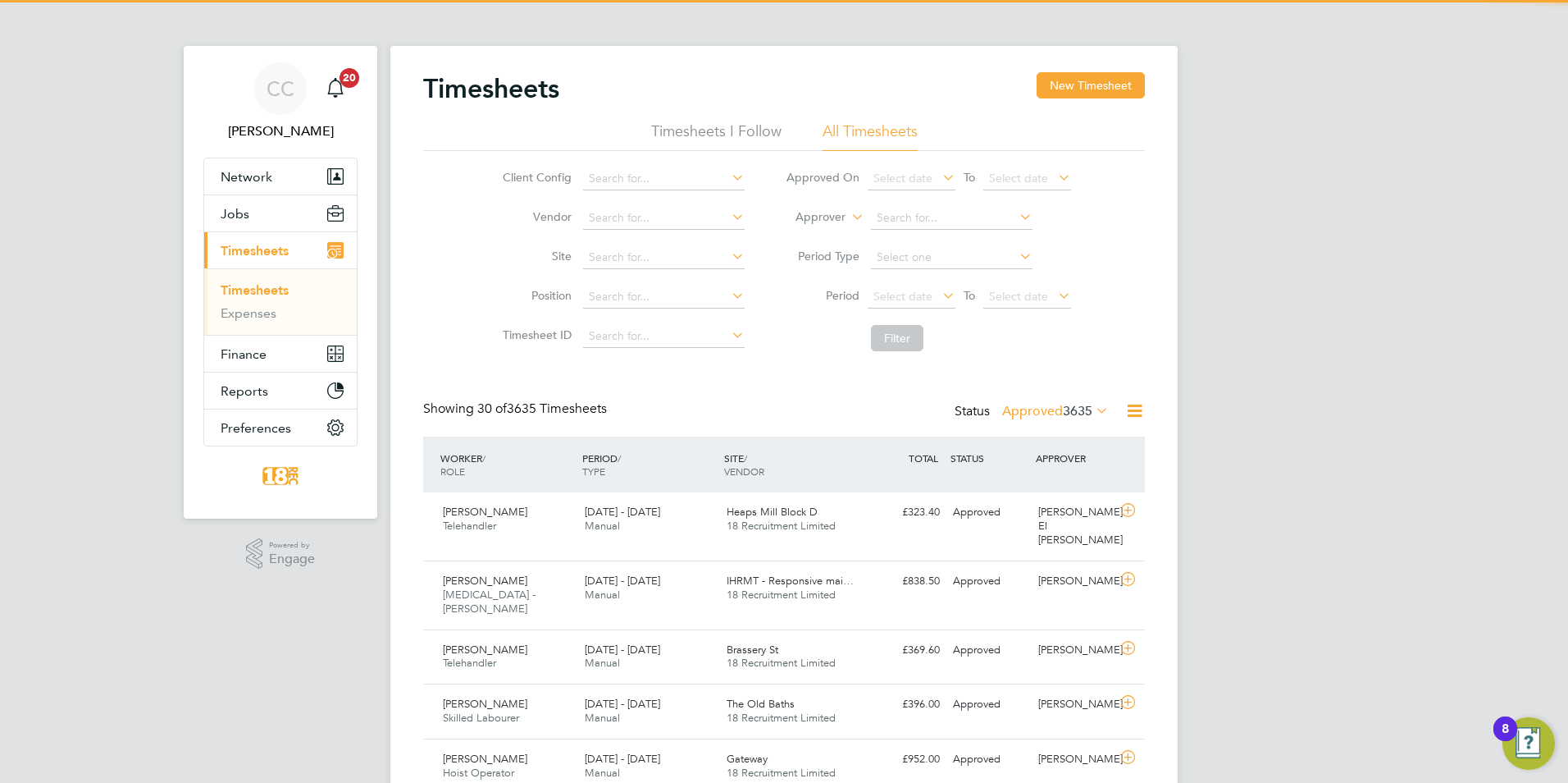
scroll to position [8, 8]
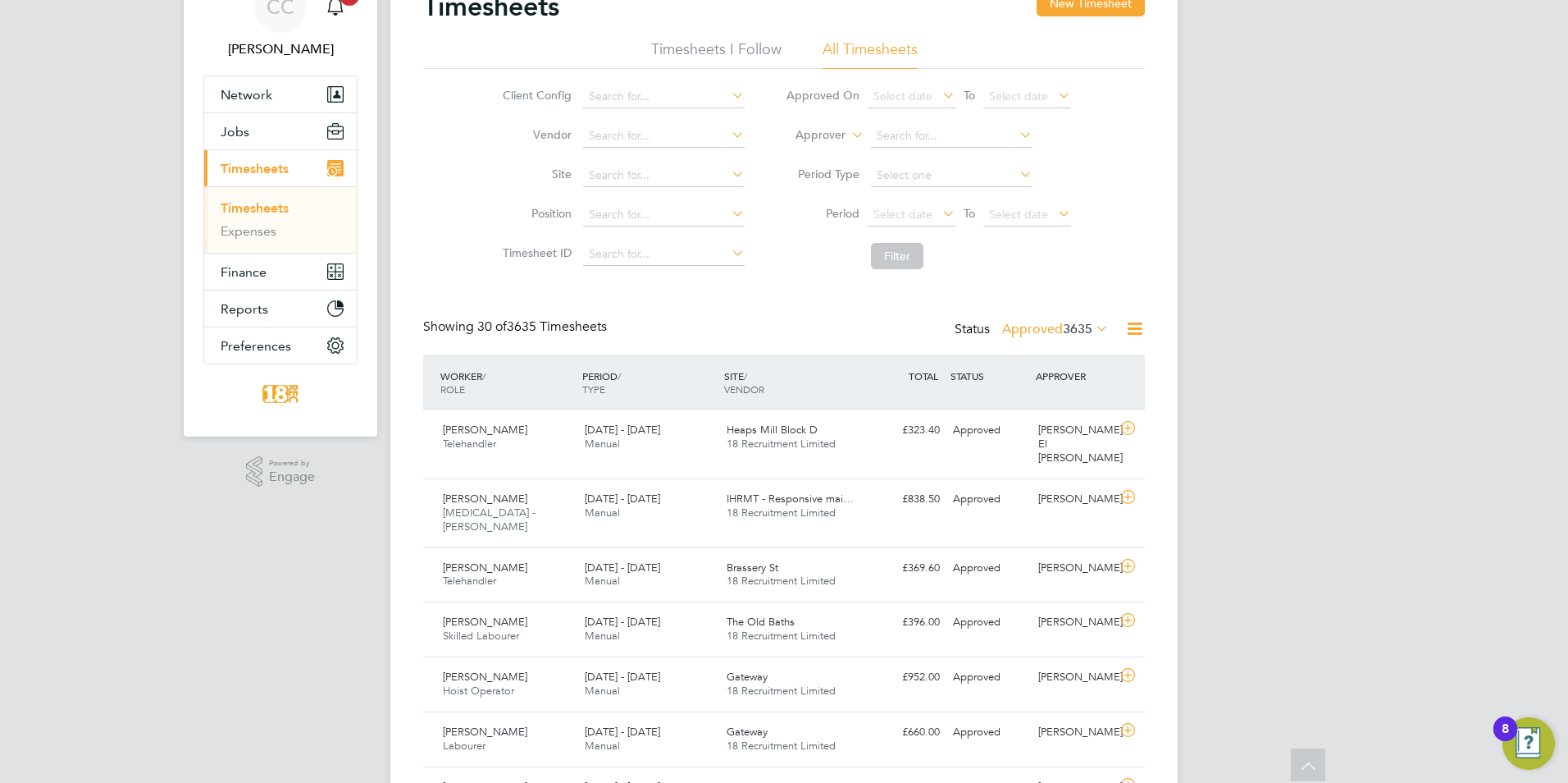
click at [1076, 332] on span "3635" at bounding box center [1078, 329] width 30 height 16
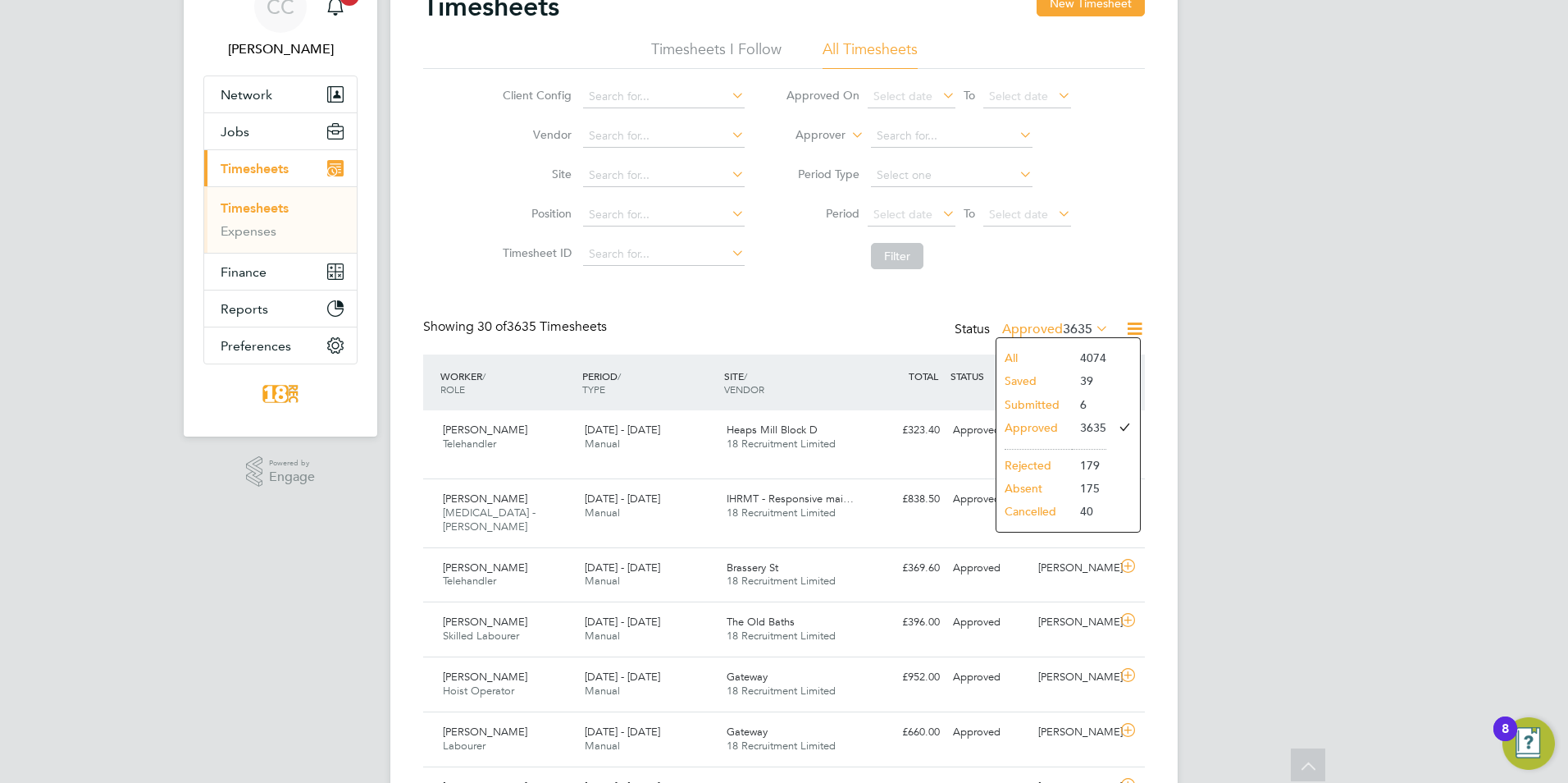
click at [1046, 410] on li "Submitted" at bounding box center [1034, 404] width 76 height 23
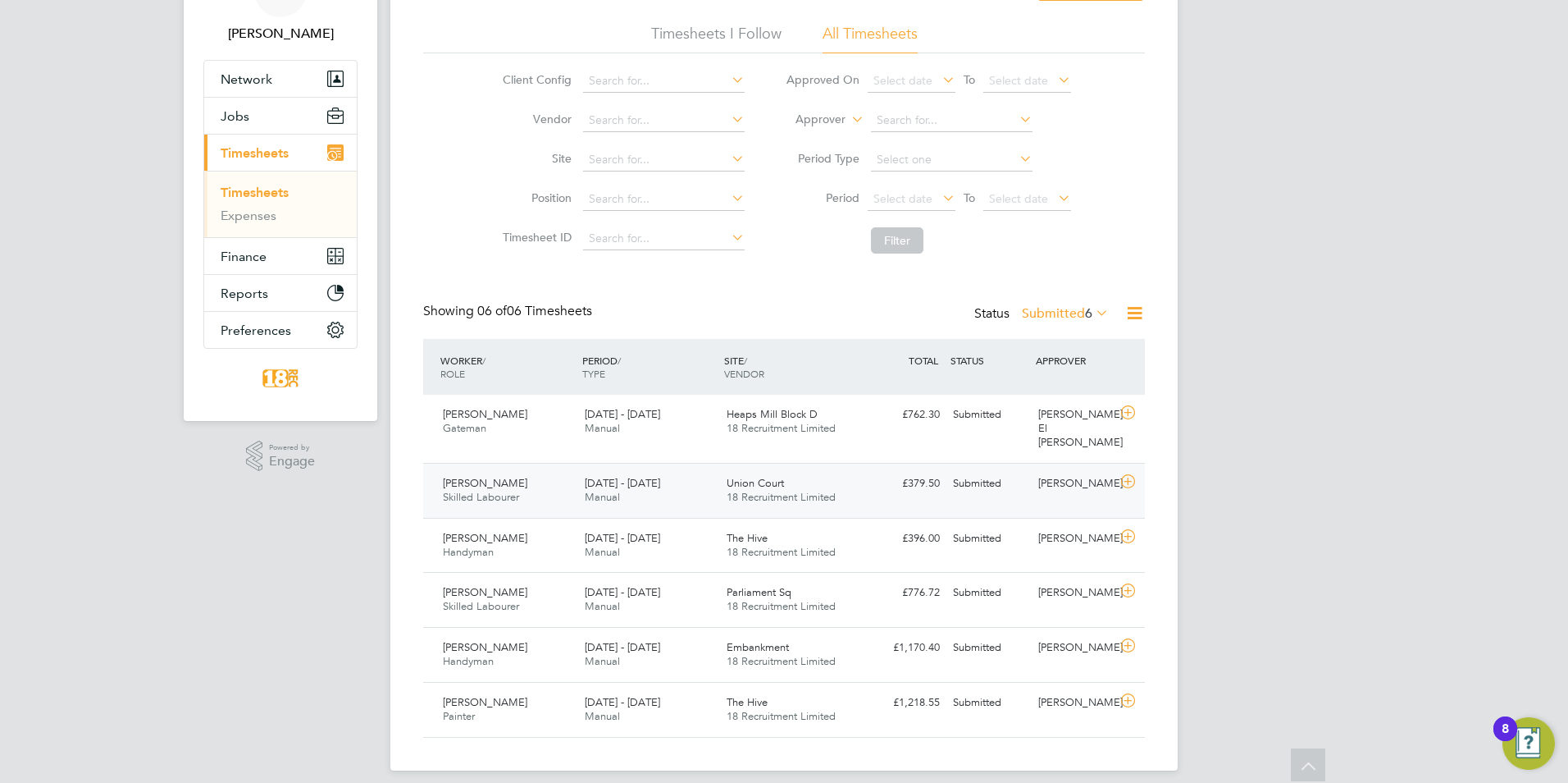
click at [1028, 477] on div "Submitted" at bounding box center [989, 484] width 86 height 27
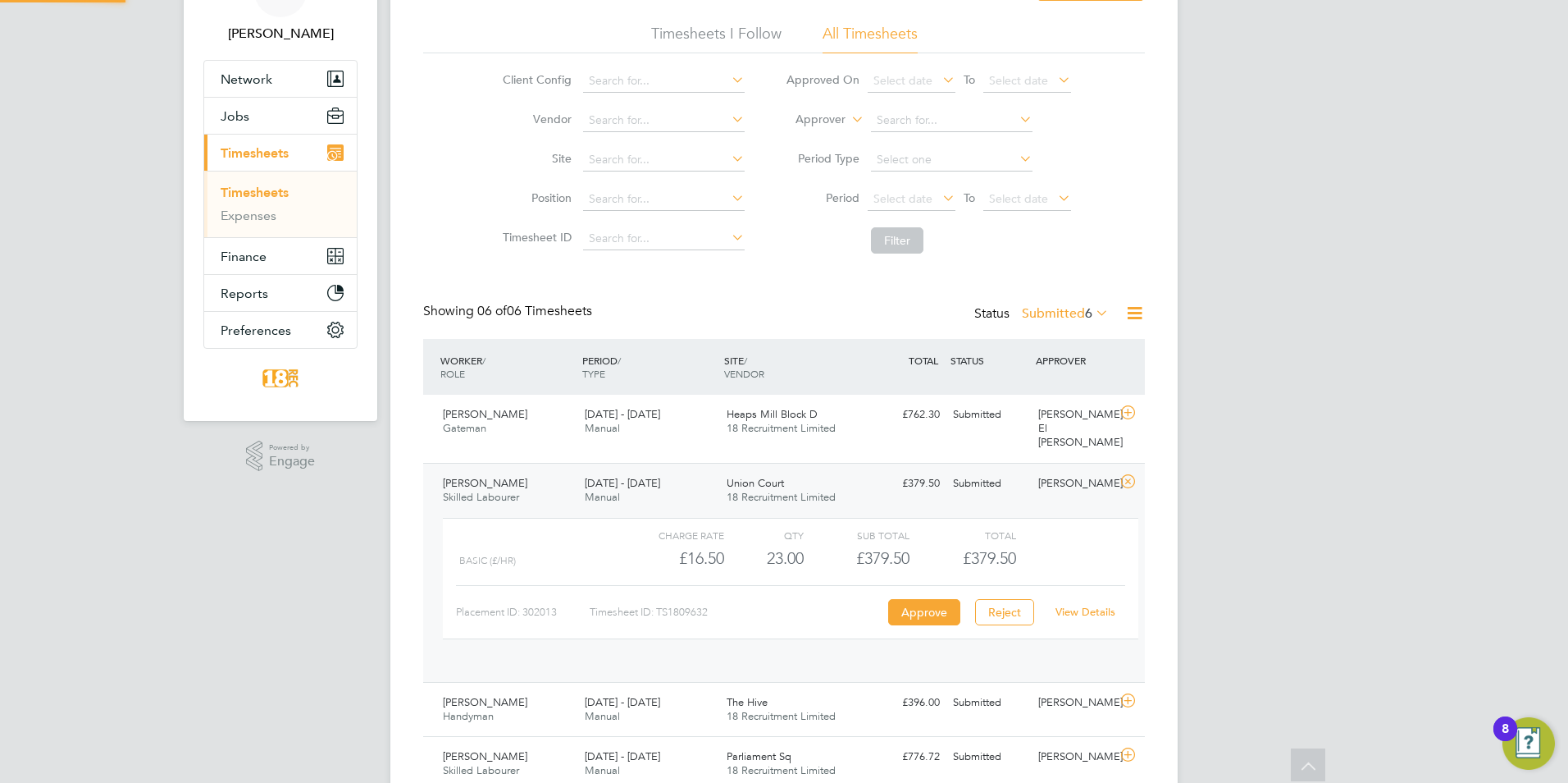
scroll to position [28, 160]
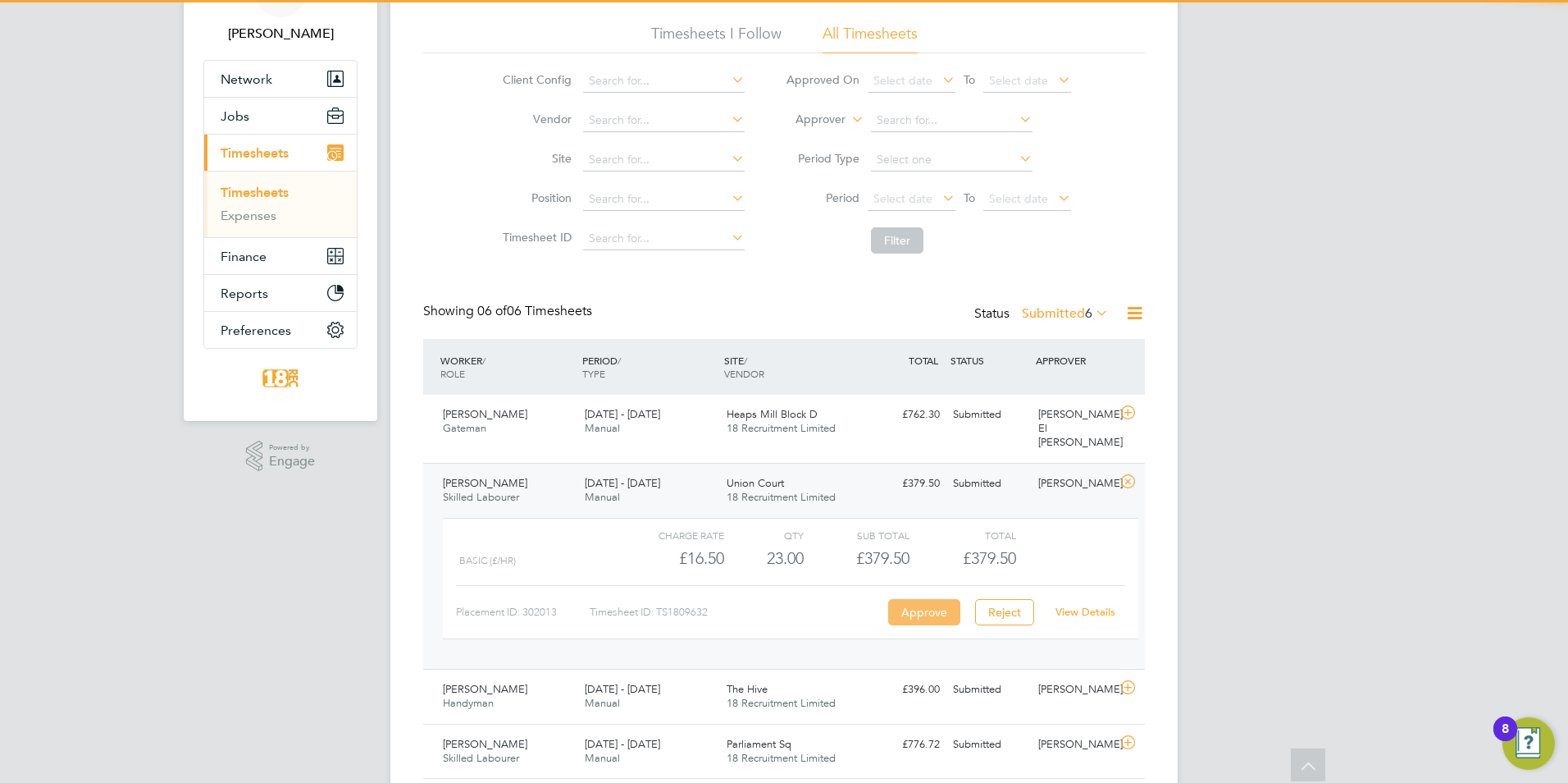
click at [918, 601] on button "Approve" at bounding box center [924, 612] width 73 height 26
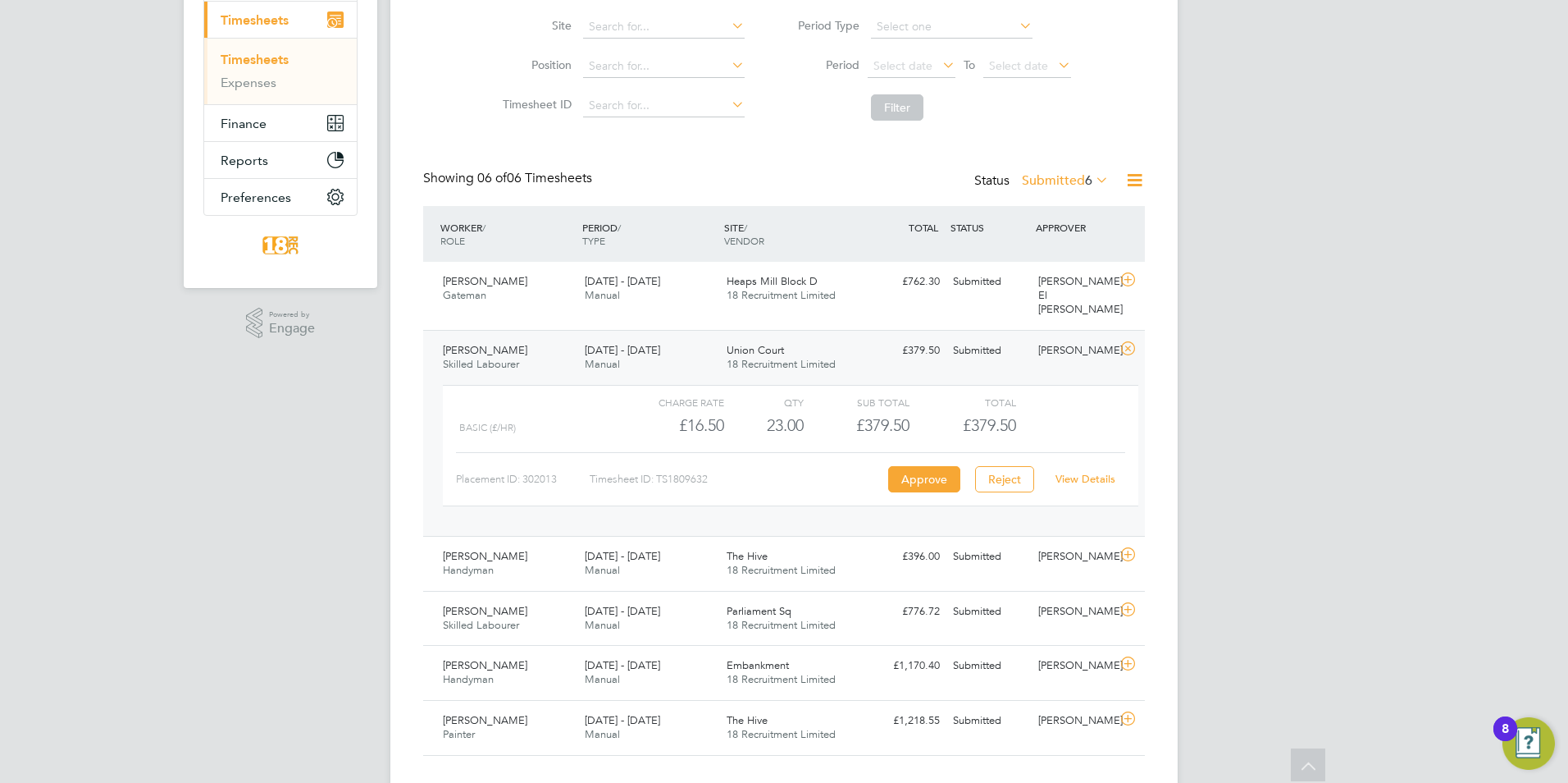
scroll to position [249, 0]
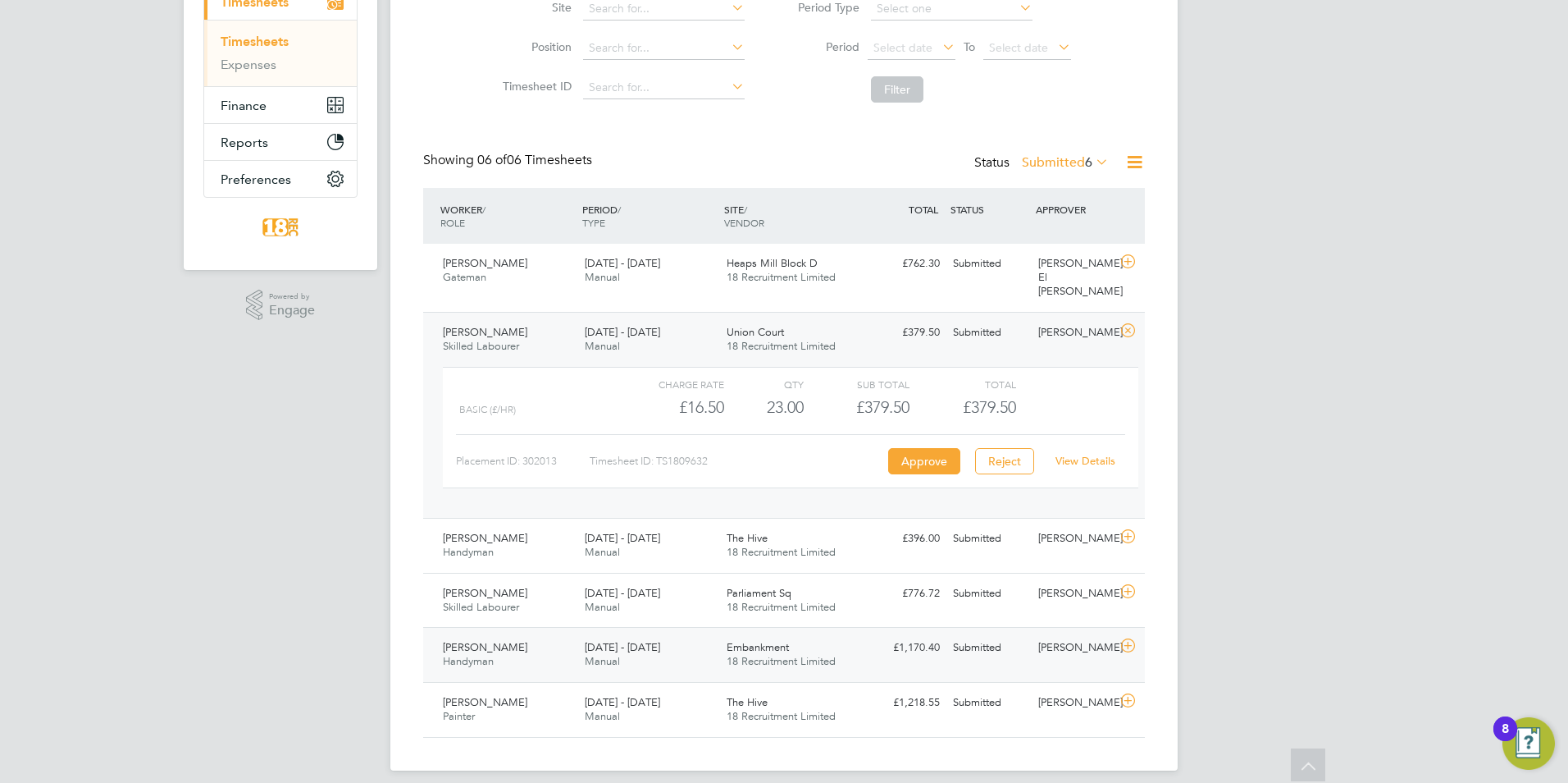
click at [1038, 644] on div "[PERSON_NAME]" at bounding box center [1075, 648] width 86 height 27
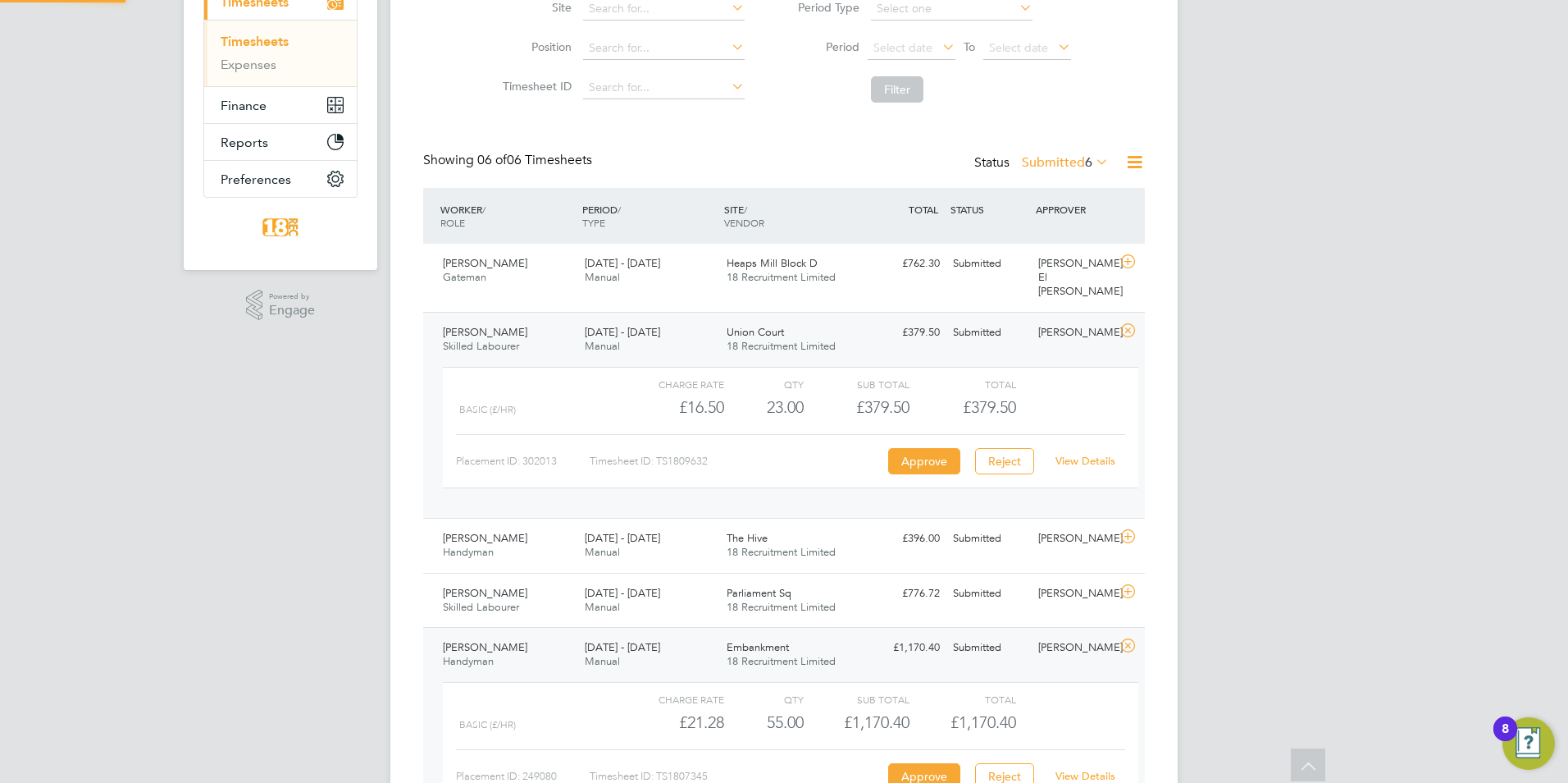
scroll to position [28, 160]
click at [939, 763] on button "Approve" at bounding box center [924, 776] width 73 height 26
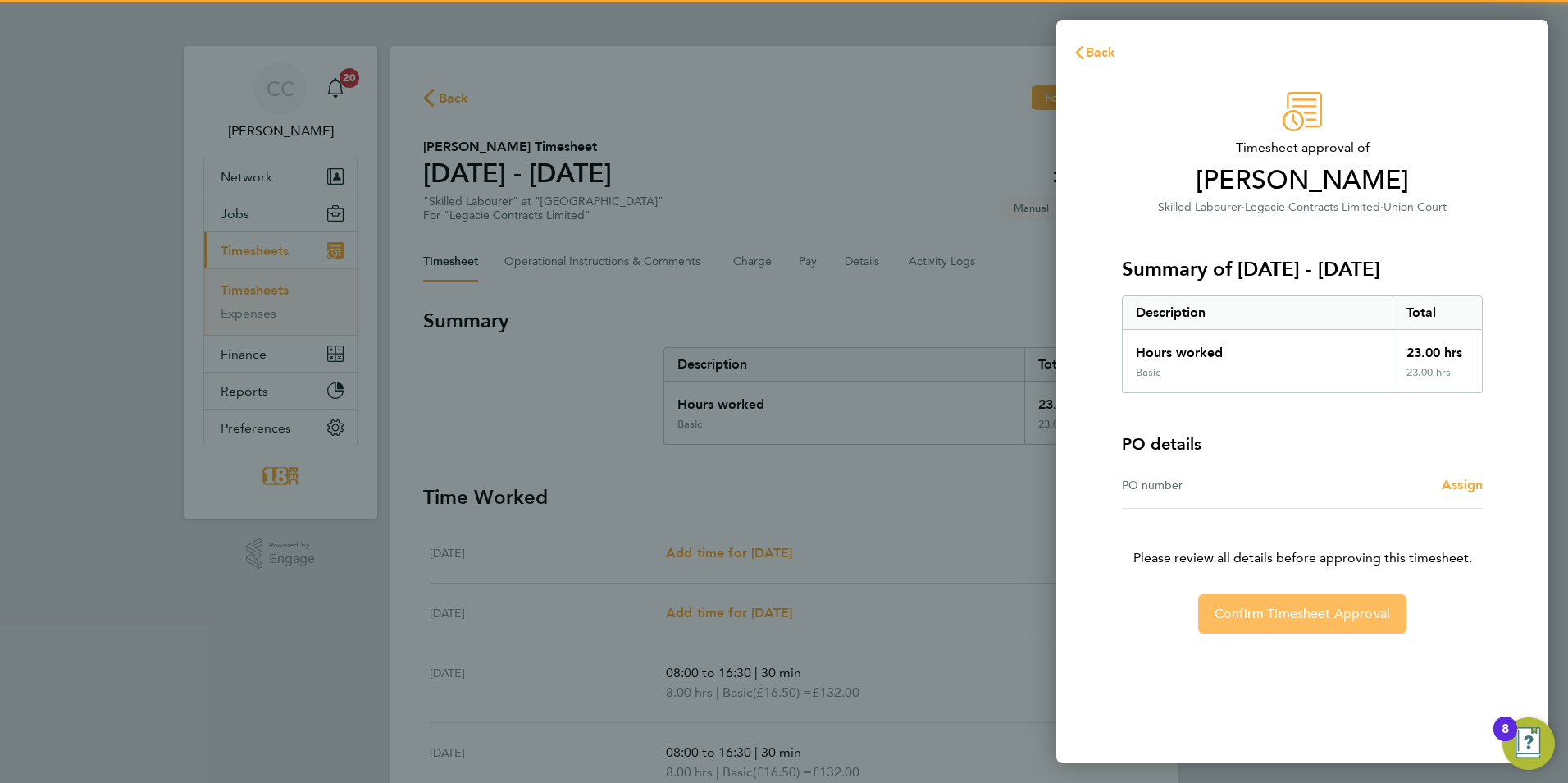
click at [1312, 616] on span "Confirm Timesheet Approval" at bounding box center [1303, 614] width 176 height 16
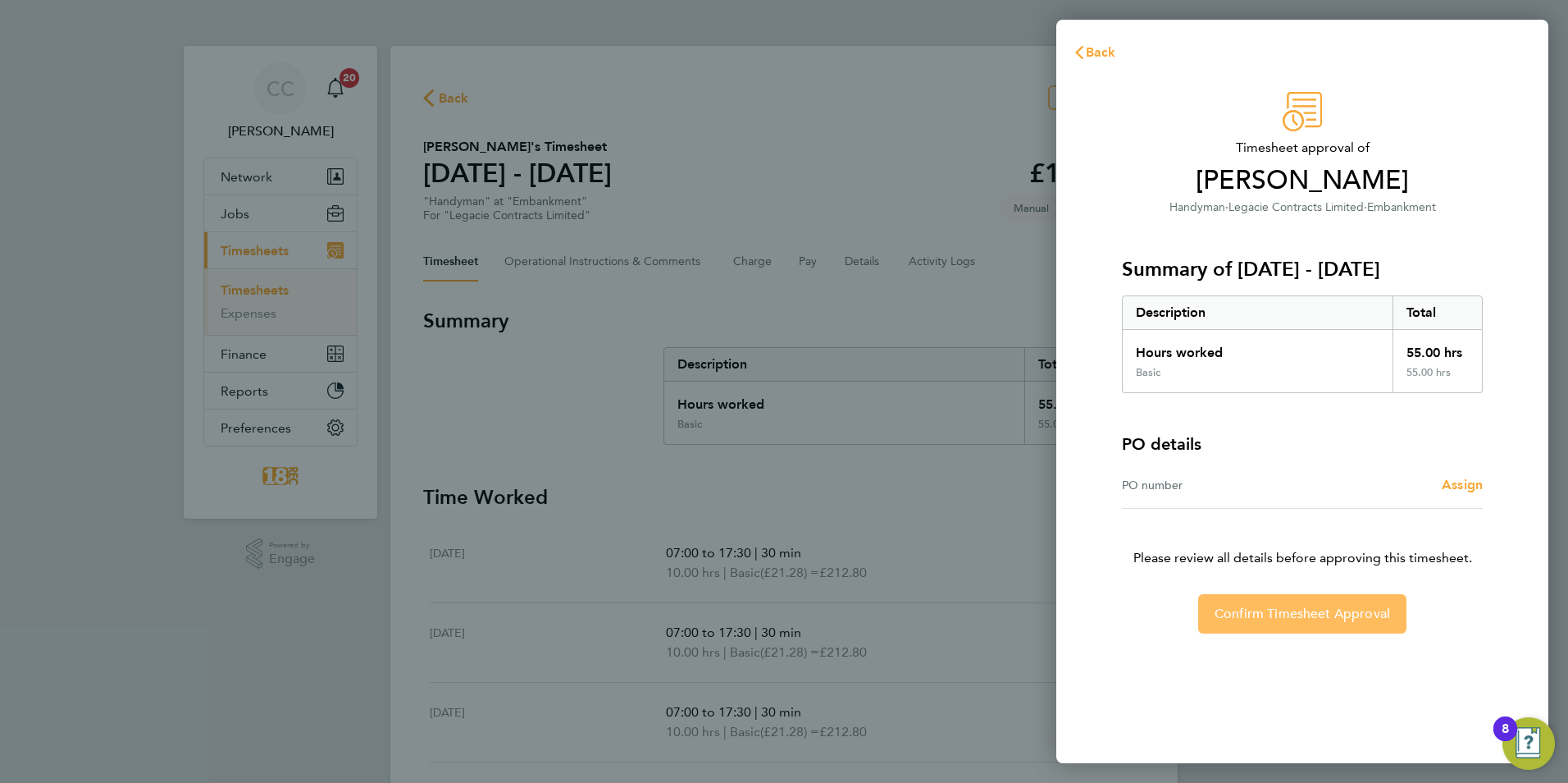
click at [1314, 633] on button "Confirm Timesheet Approval" at bounding box center [1303, 614] width 209 height 40
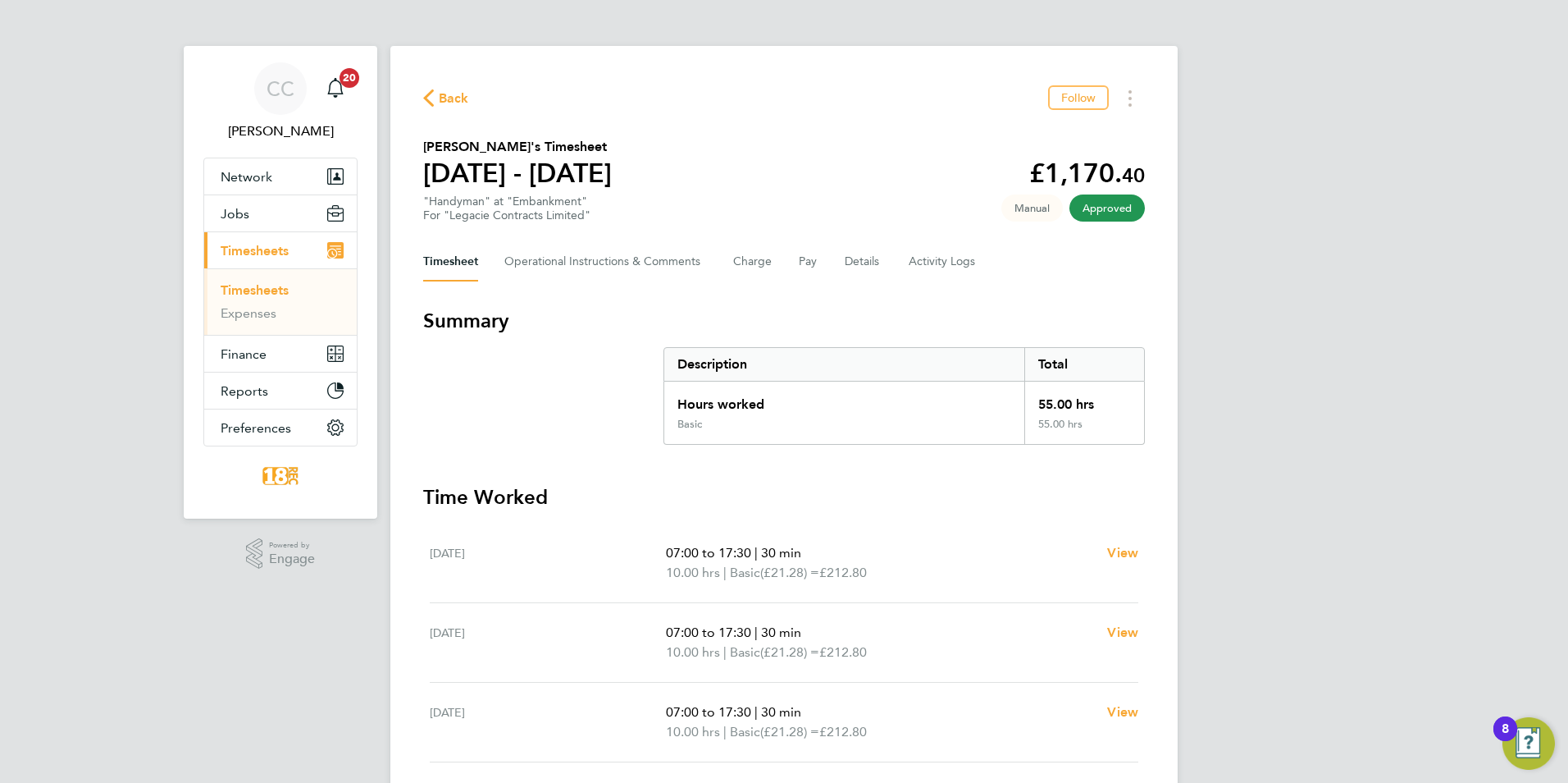
click at [442, 110] on div "Back Follow Jamar Tsotsanidaze's Timesheet 18 - 24 Aug 2025 £1,170. 40 "Handyma…" at bounding box center [784, 612] width 787 height 1133
click at [442, 104] on span "Back" at bounding box center [453, 98] width 31 height 20
